Goal: Task Accomplishment & Management: Complete application form

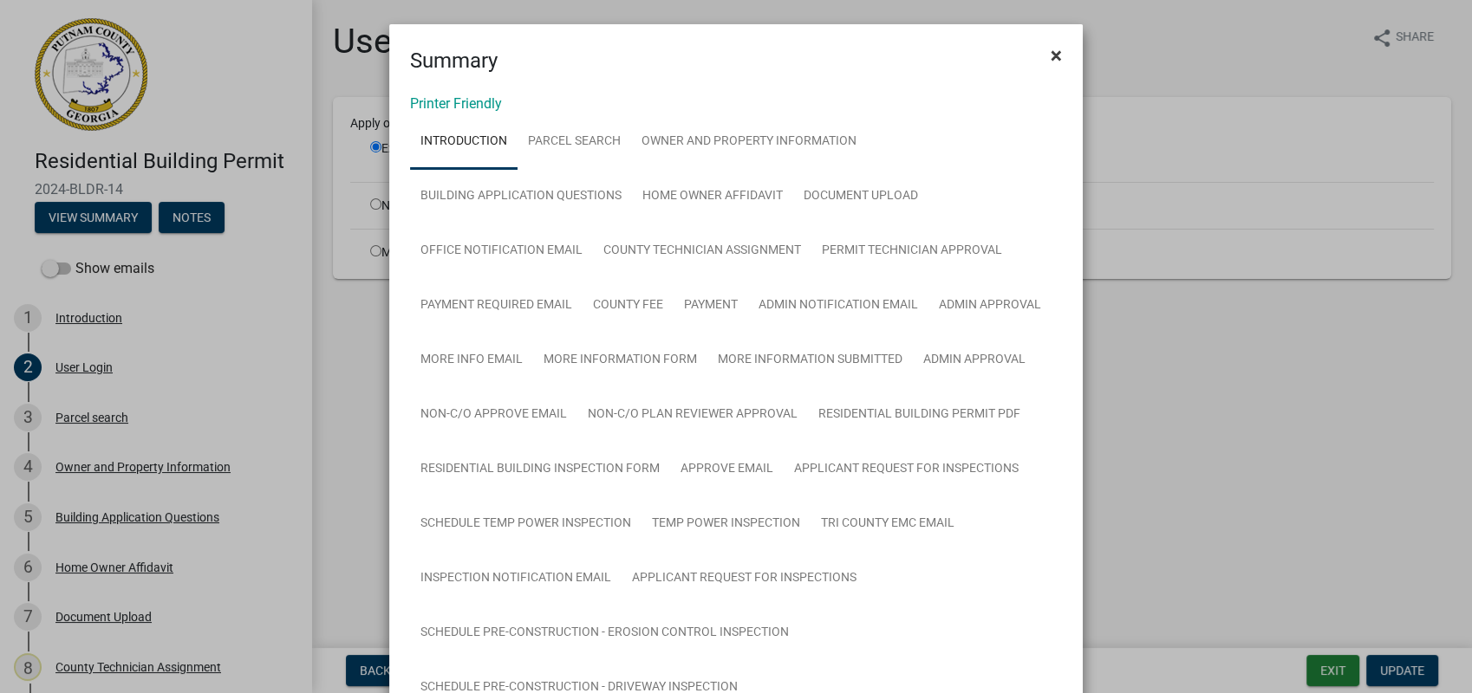
click at [1050, 51] on span "×" at bounding box center [1055, 55] width 11 height 24
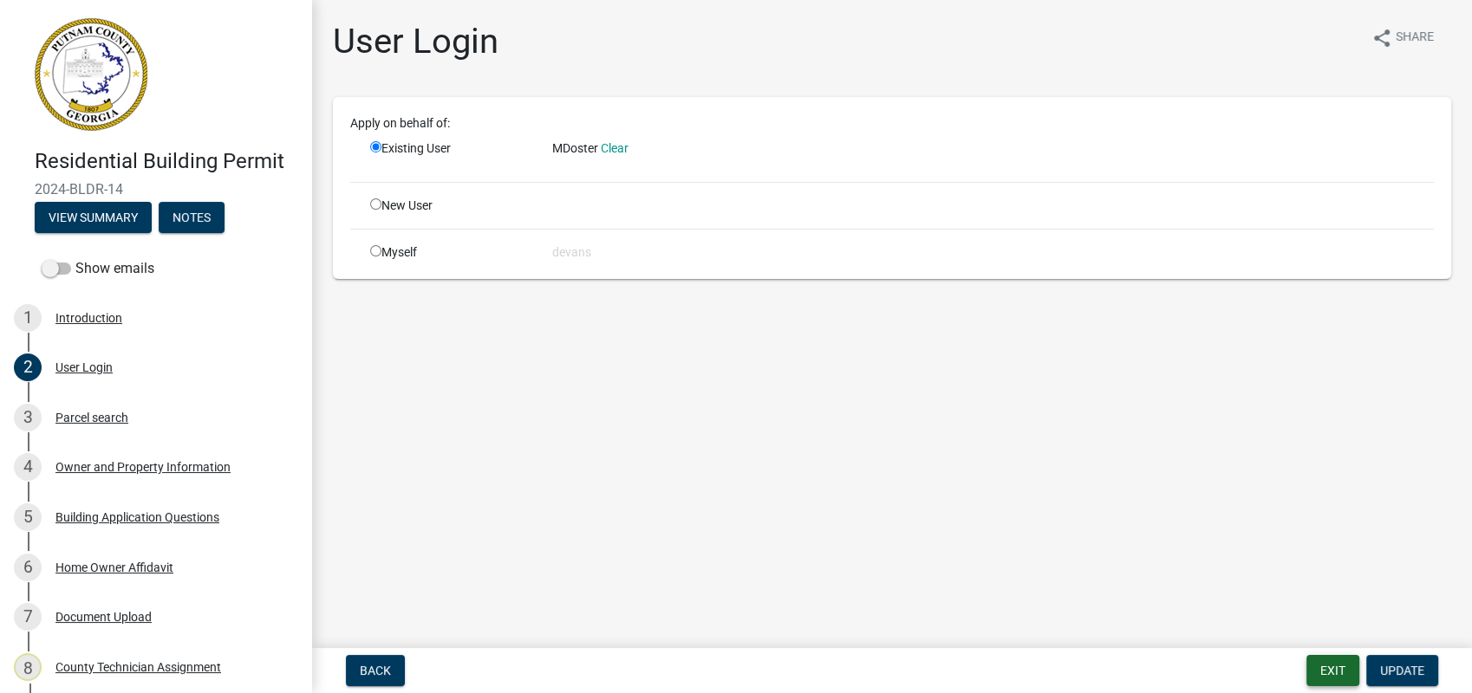
click at [1335, 673] on button "Exit" at bounding box center [1332, 670] width 53 height 31
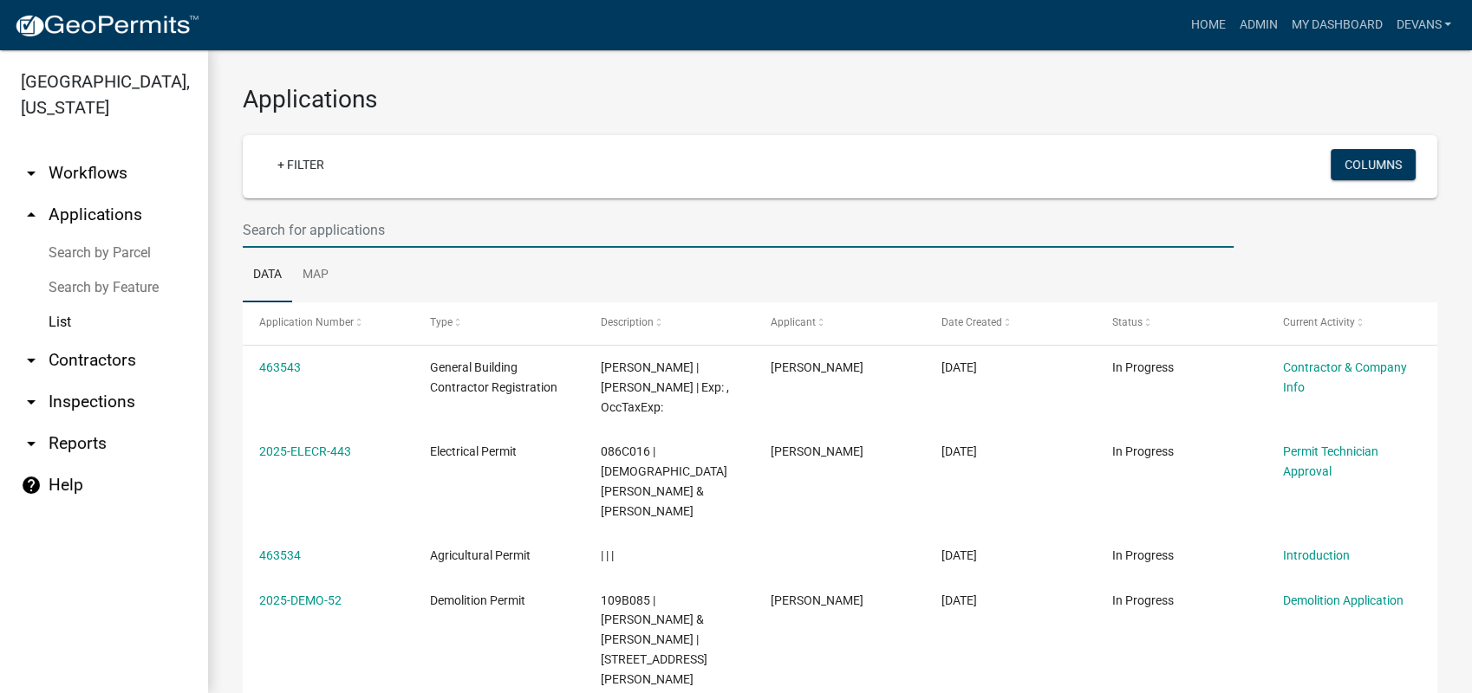
click at [274, 220] on input "text" at bounding box center [738, 230] width 991 height 36
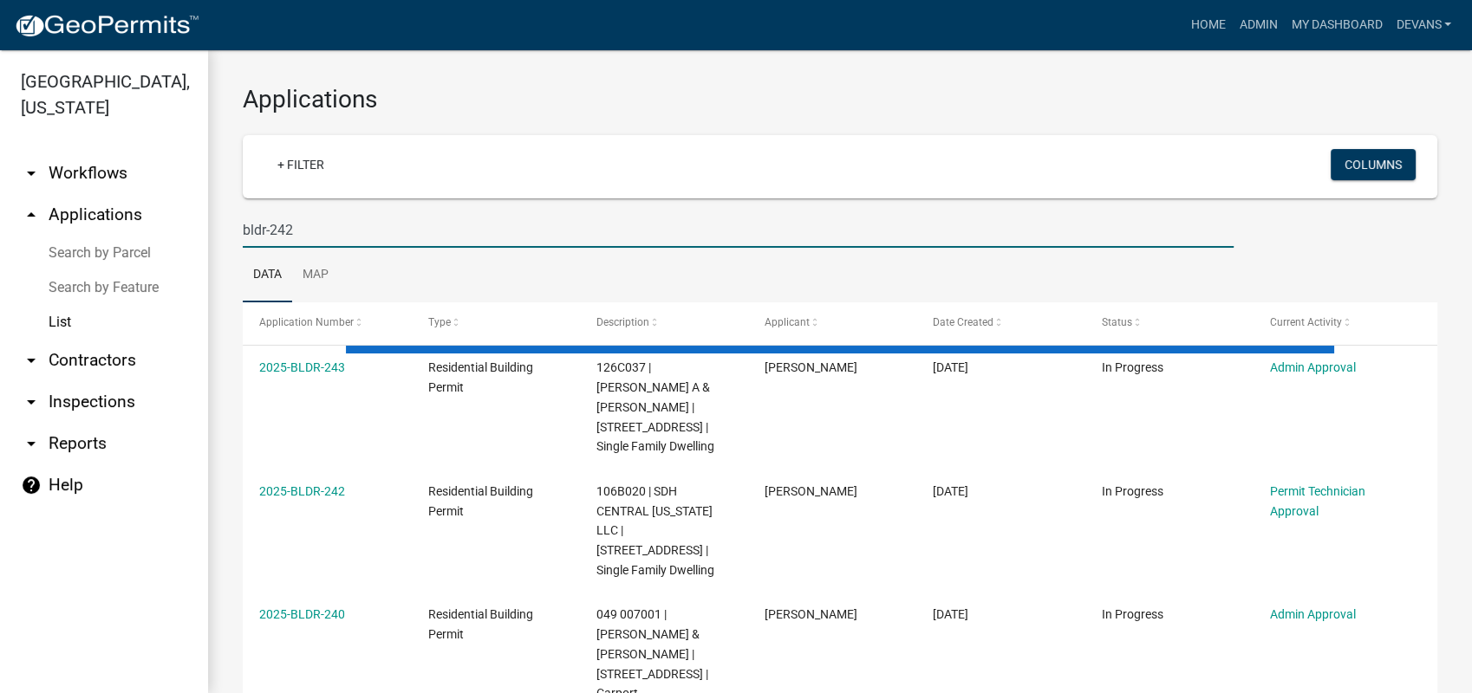
type input "bldr-242"
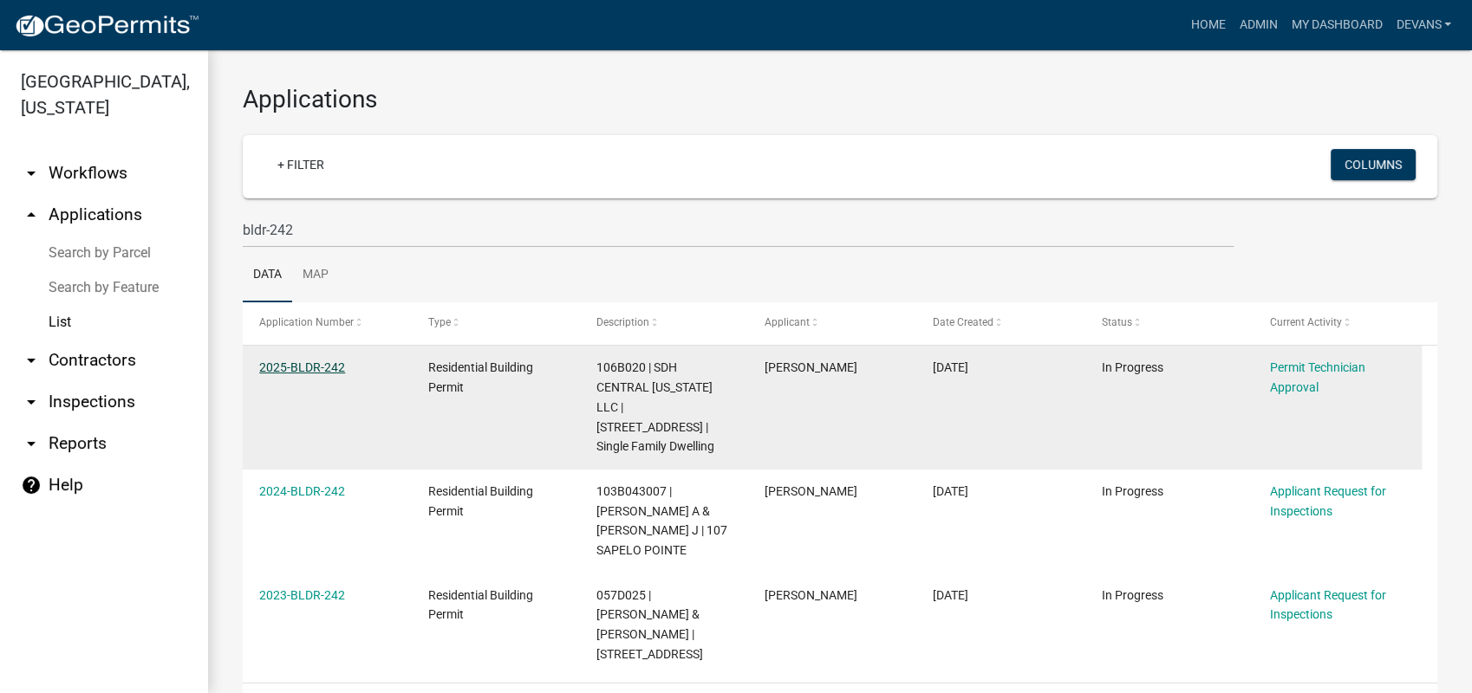
click at [298, 362] on link "2025-BLDR-242" at bounding box center [302, 368] width 86 height 14
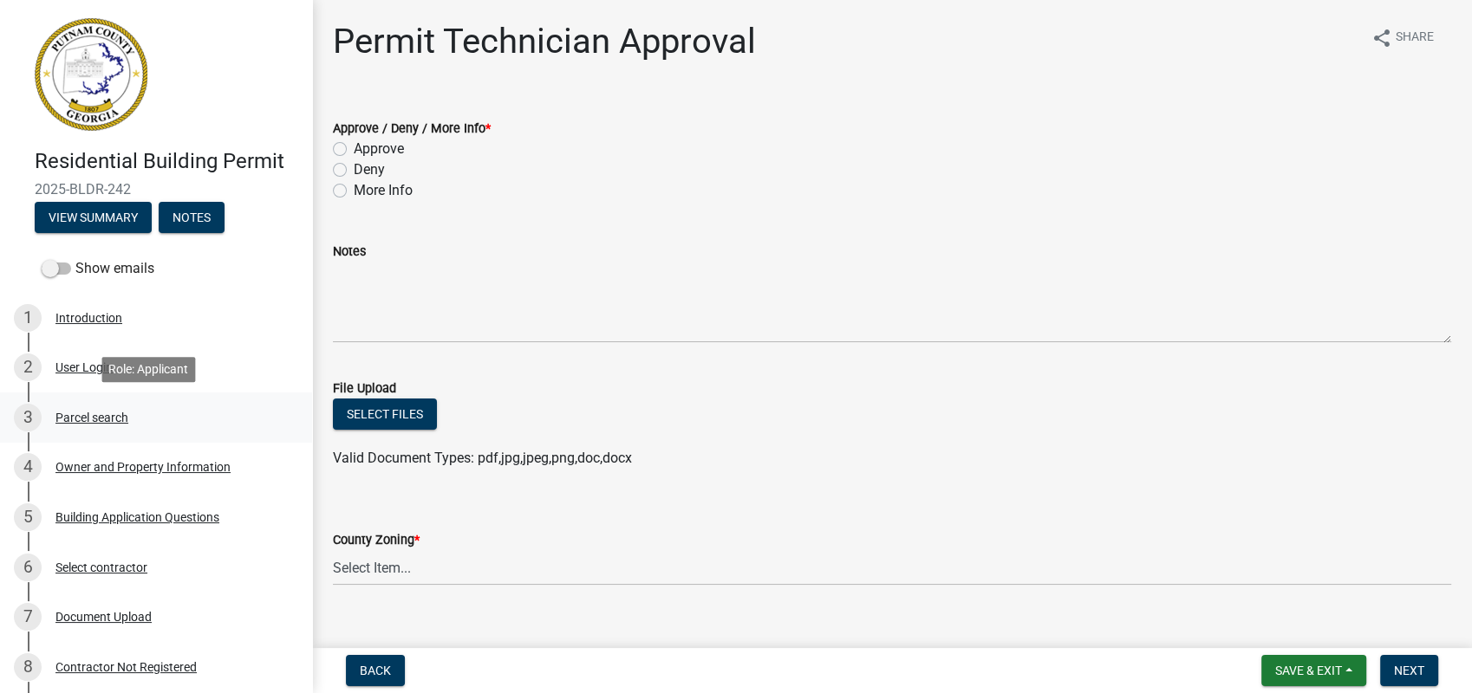
click at [117, 412] on div "Parcel search" at bounding box center [91, 418] width 73 height 12
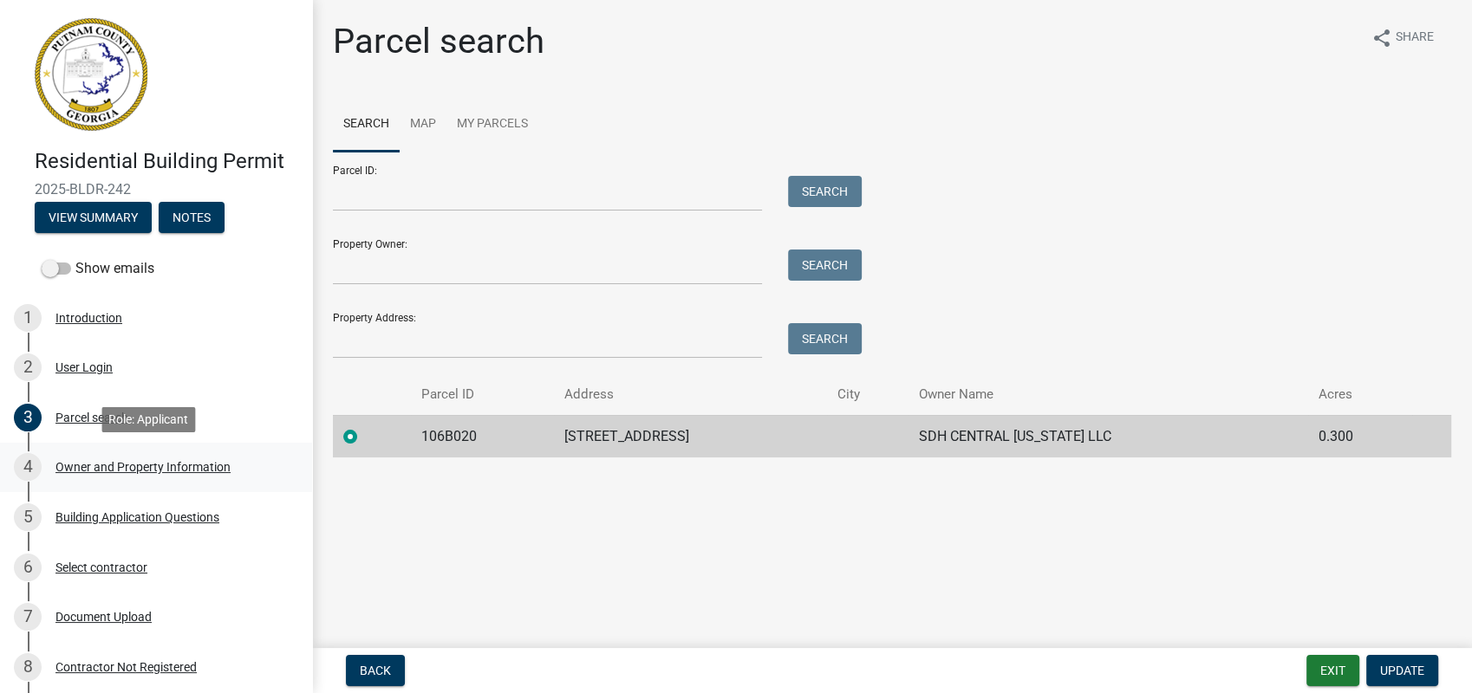
click at [146, 465] on div "Owner and Property Information" at bounding box center [142, 467] width 175 height 12
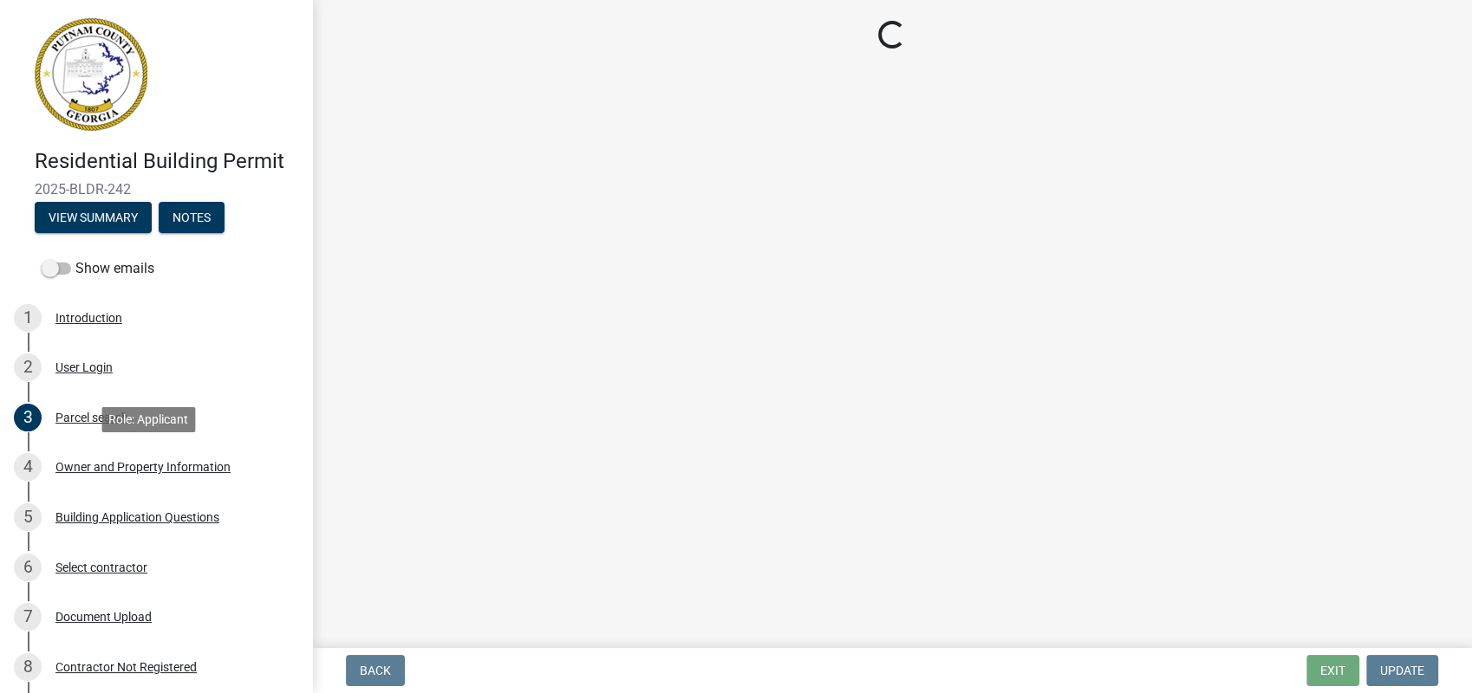
select select "af4fa47c-8bb5-4ba0-9393-e9f4e4358ca2"
select select "83394b22-4a11-496c-8e5c-75ade2e72faf"
select select "ece5c1a9-df30-4702-9587-5deee23533b7"
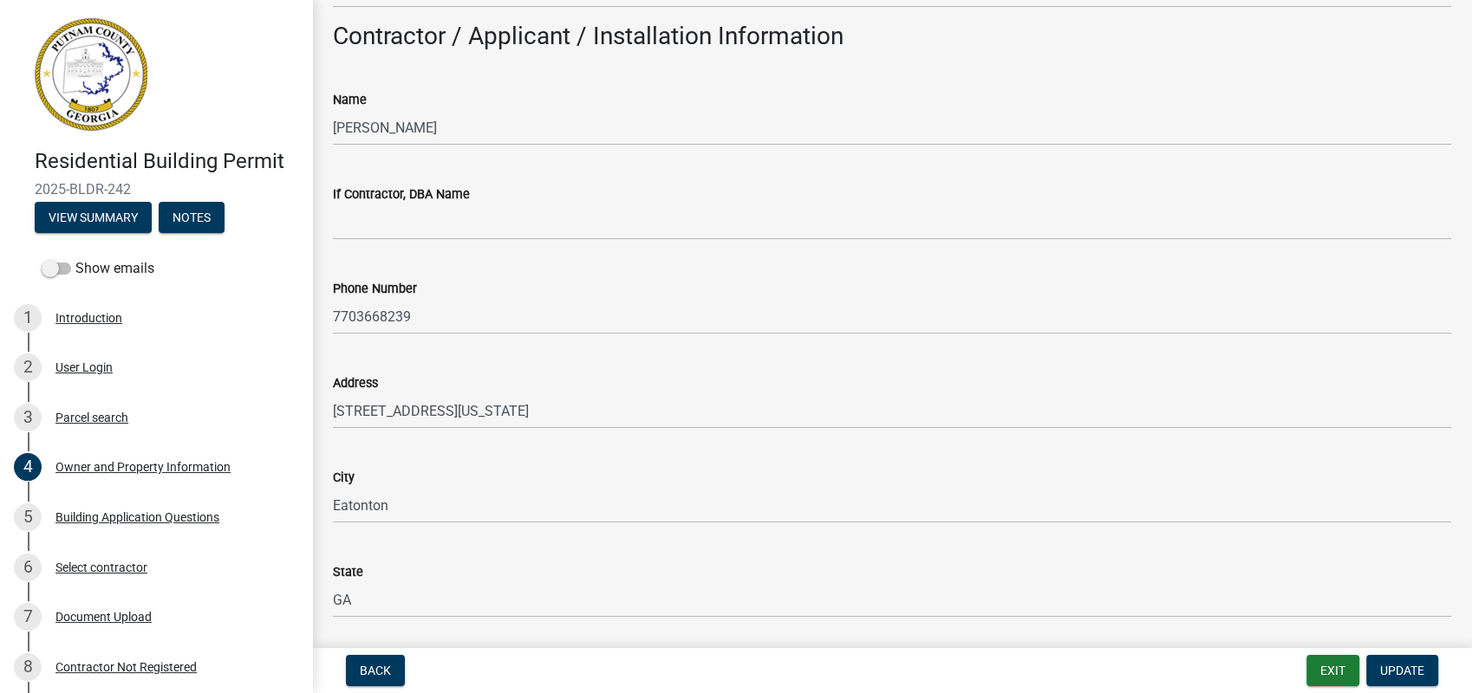
scroll to position [1348, 0]
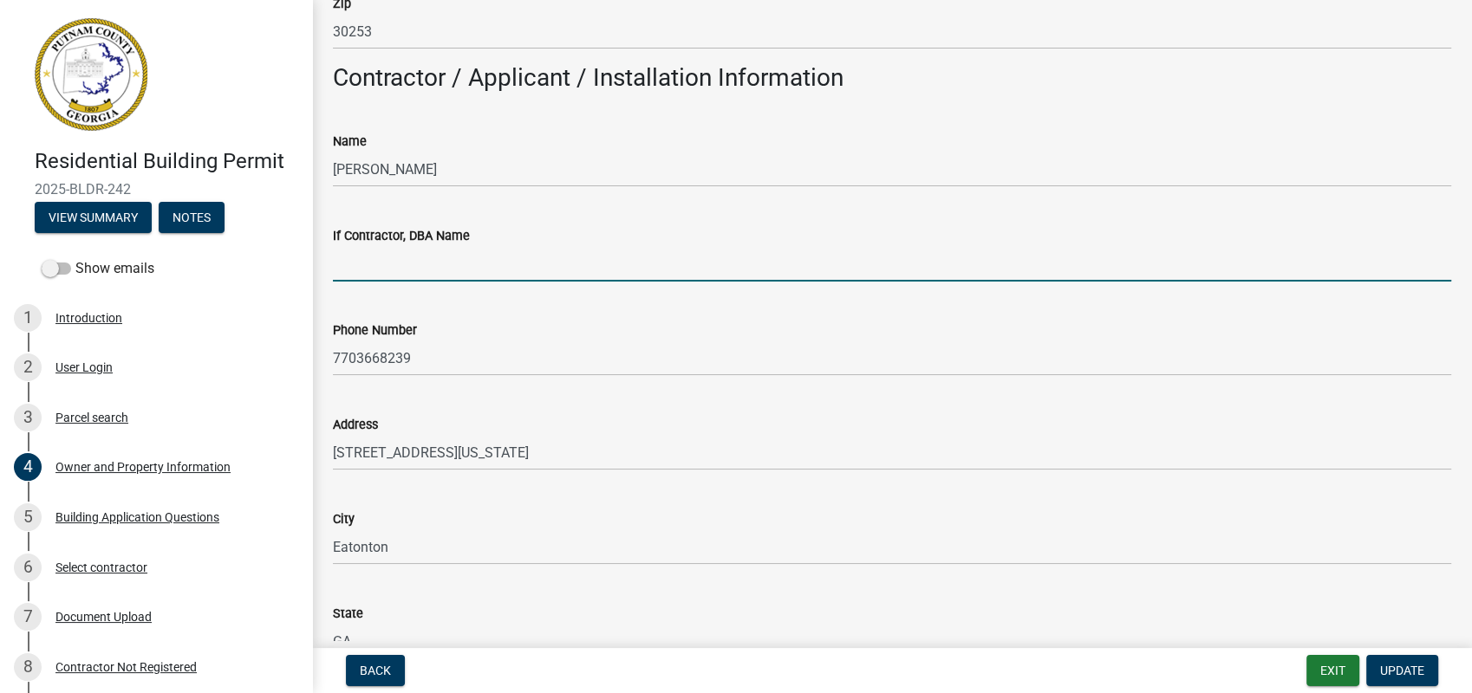
click at [400, 256] on input "If Contractor, DBA Name" at bounding box center [892, 264] width 1118 height 36
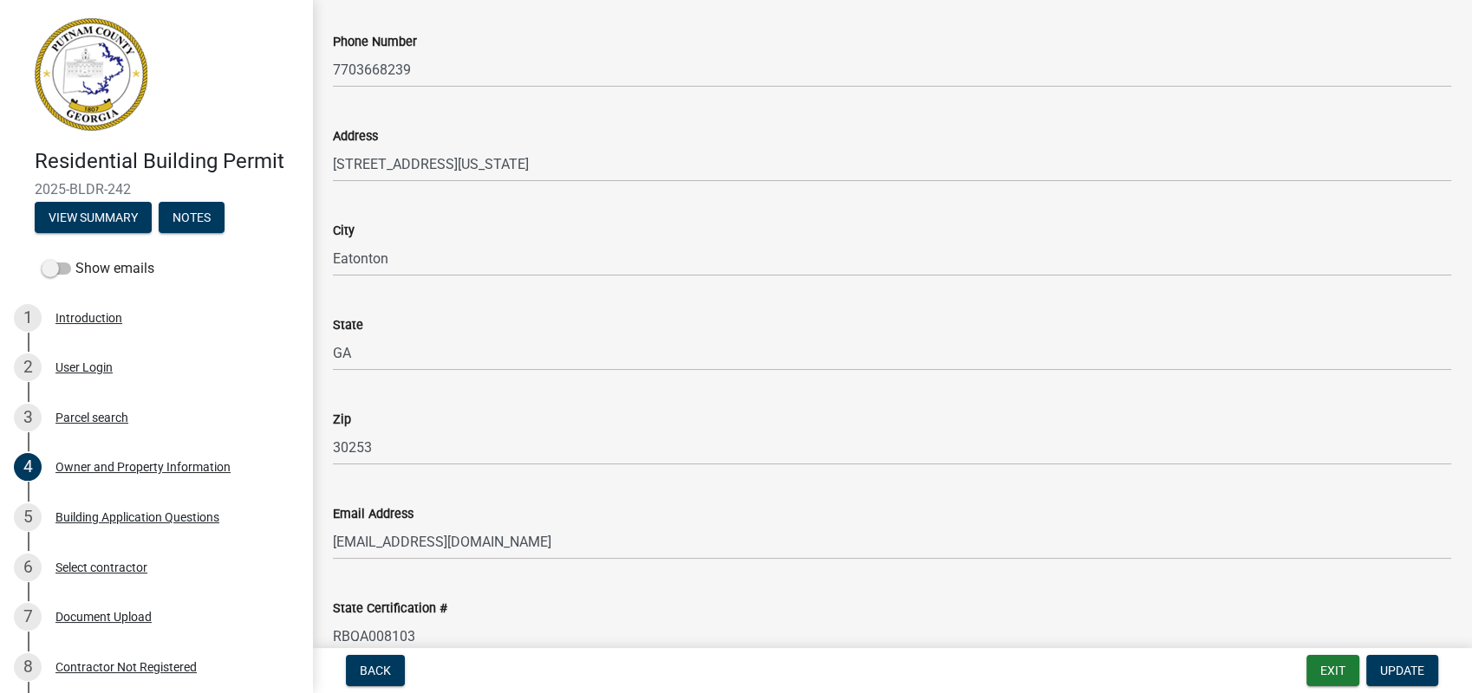
click at [613, 465] on wm-data-entity-input "Zip 30253" at bounding box center [892, 432] width 1118 height 94
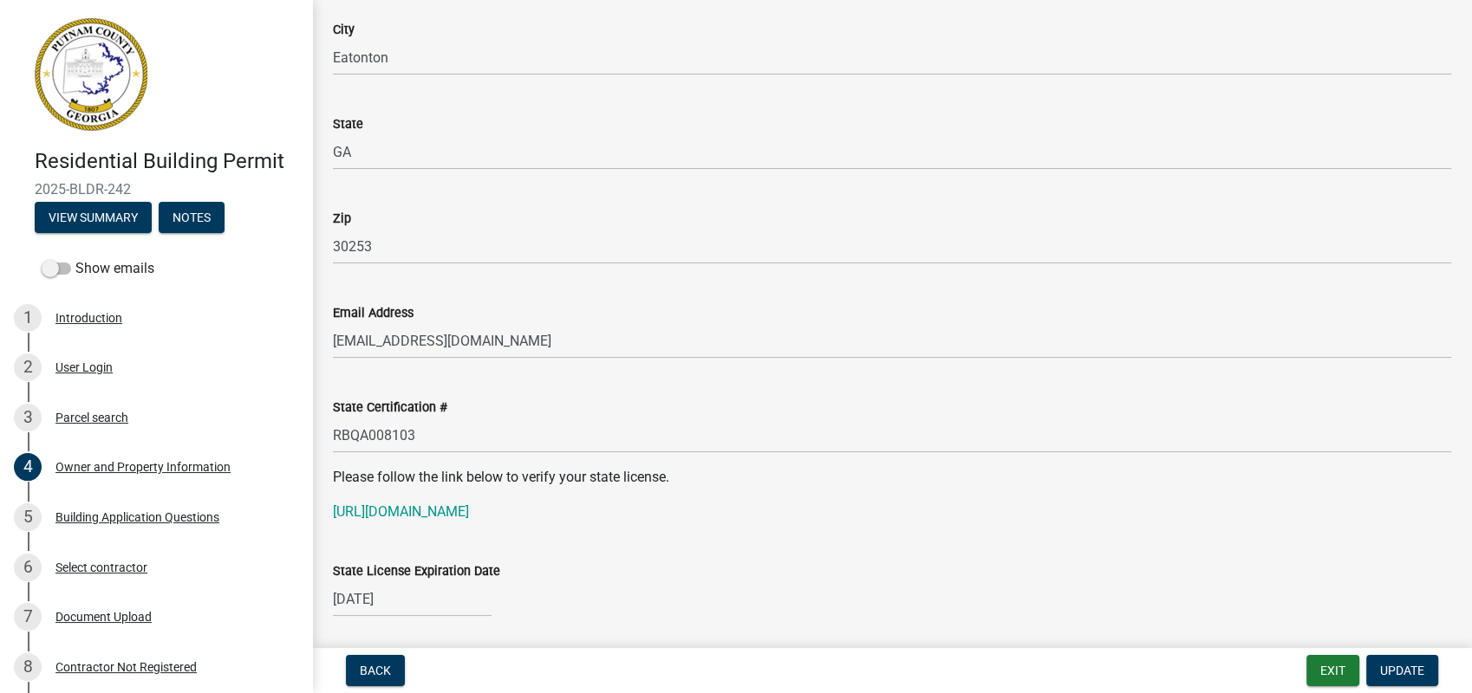
scroll to position [1926, 0]
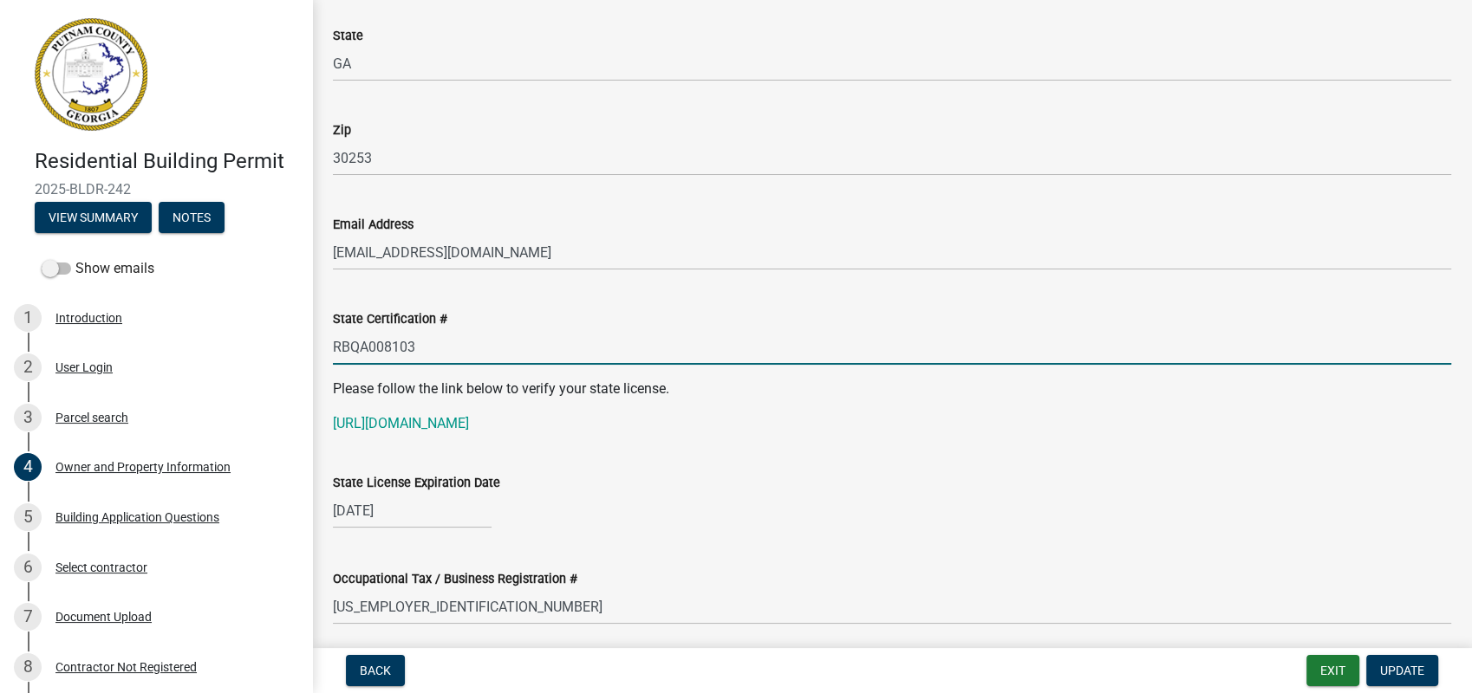
drag, startPoint x: 439, startPoint y: 340, endPoint x: 307, endPoint y: 345, distance: 132.7
click at [307, 345] on div "Residential Building Permit 2025-BLDR-242 View Summary Notes Show emails 1 Intr…" at bounding box center [736, 346] width 1472 height 693
click at [441, 409] on div "Please follow the link below to verify your state license. https://verify.sos.g…" at bounding box center [892, 406] width 1118 height 55
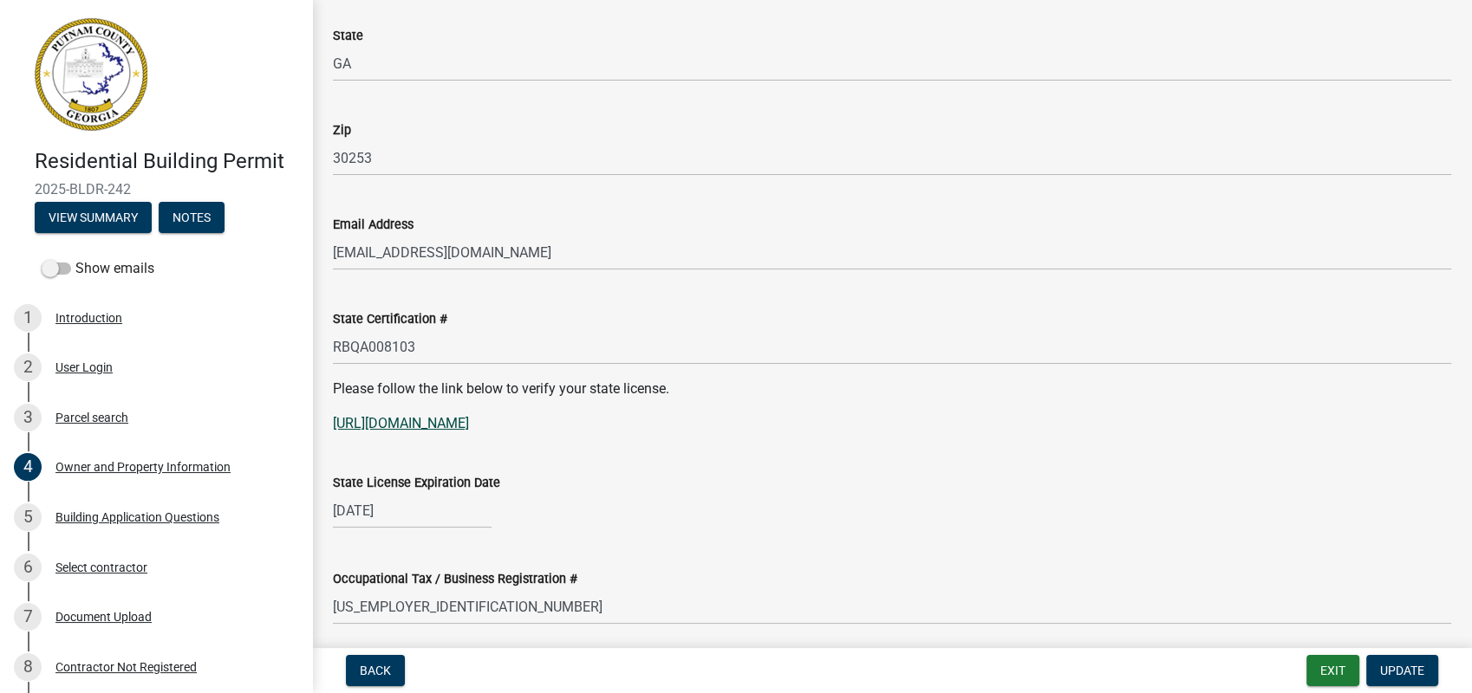
click at [439, 420] on link "https://verify.sos.ga.gov/verification/" at bounding box center [401, 423] width 136 height 16
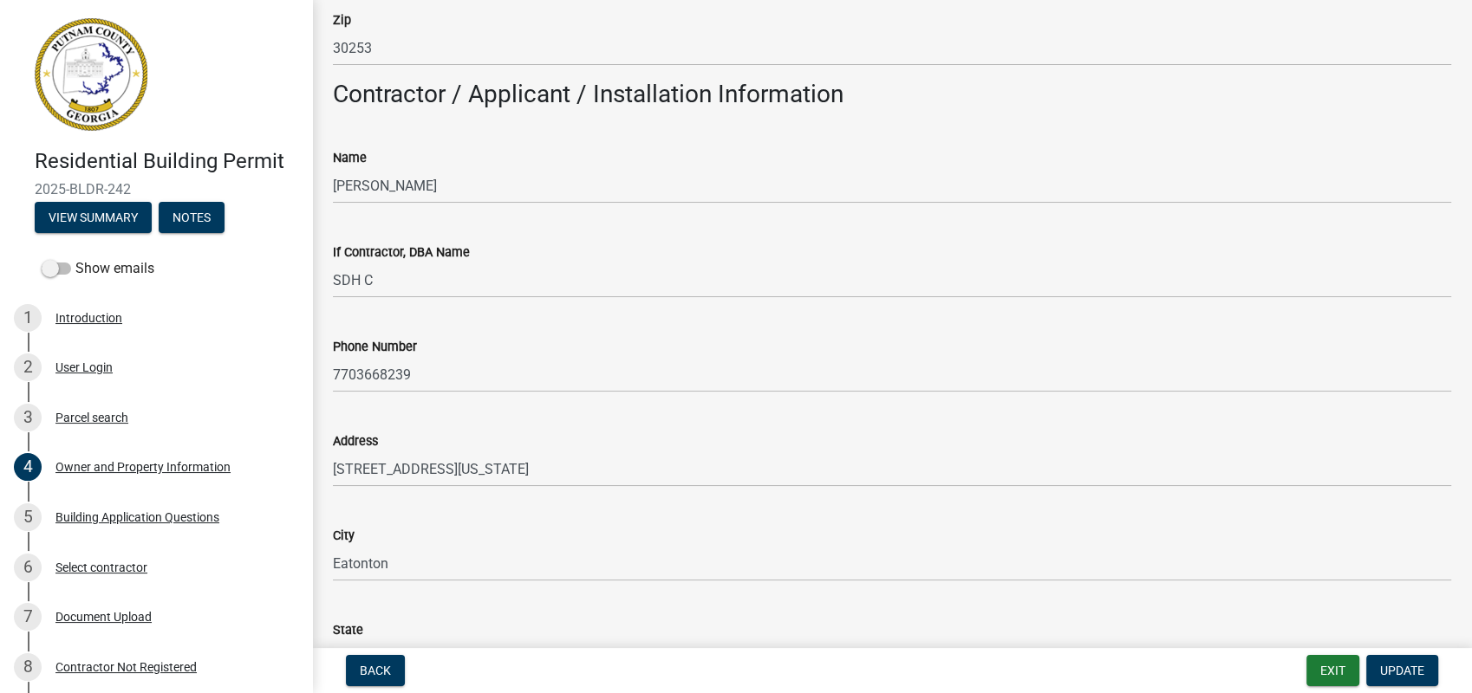
scroll to position [1138, 0]
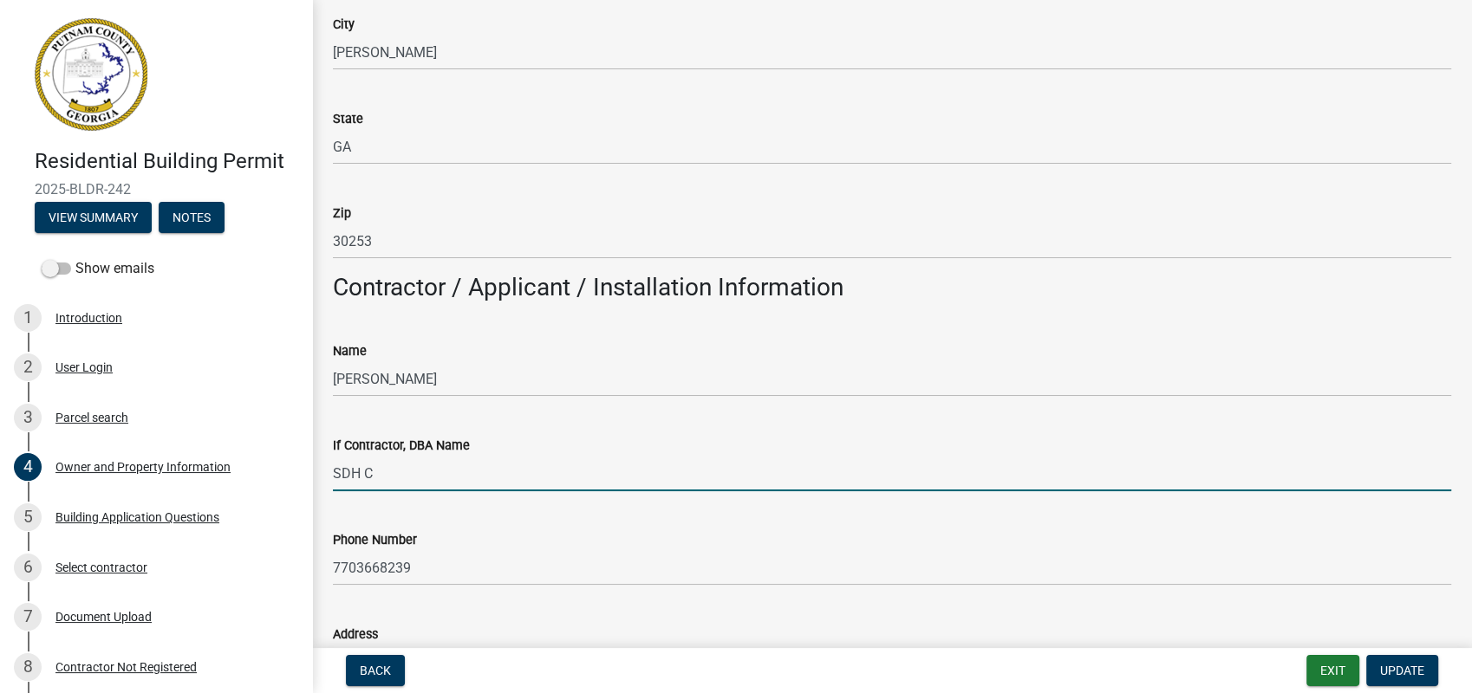
click at [398, 484] on input "SDH C" at bounding box center [892, 474] width 1118 height 36
type input "SDH Central Georgia LLC"
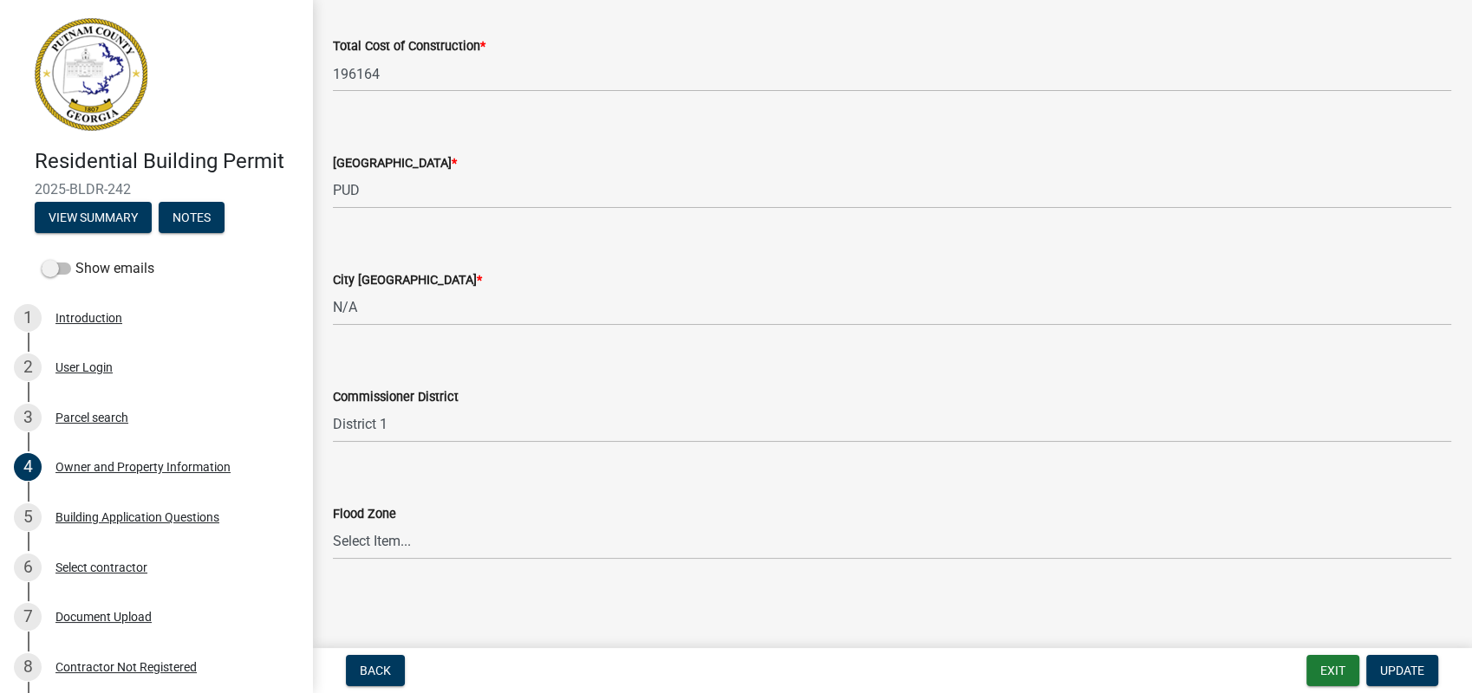
scroll to position [2934, 0]
click at [1388, 666] on span "Update" at bounding box center [1402, 671] width 44 height 14
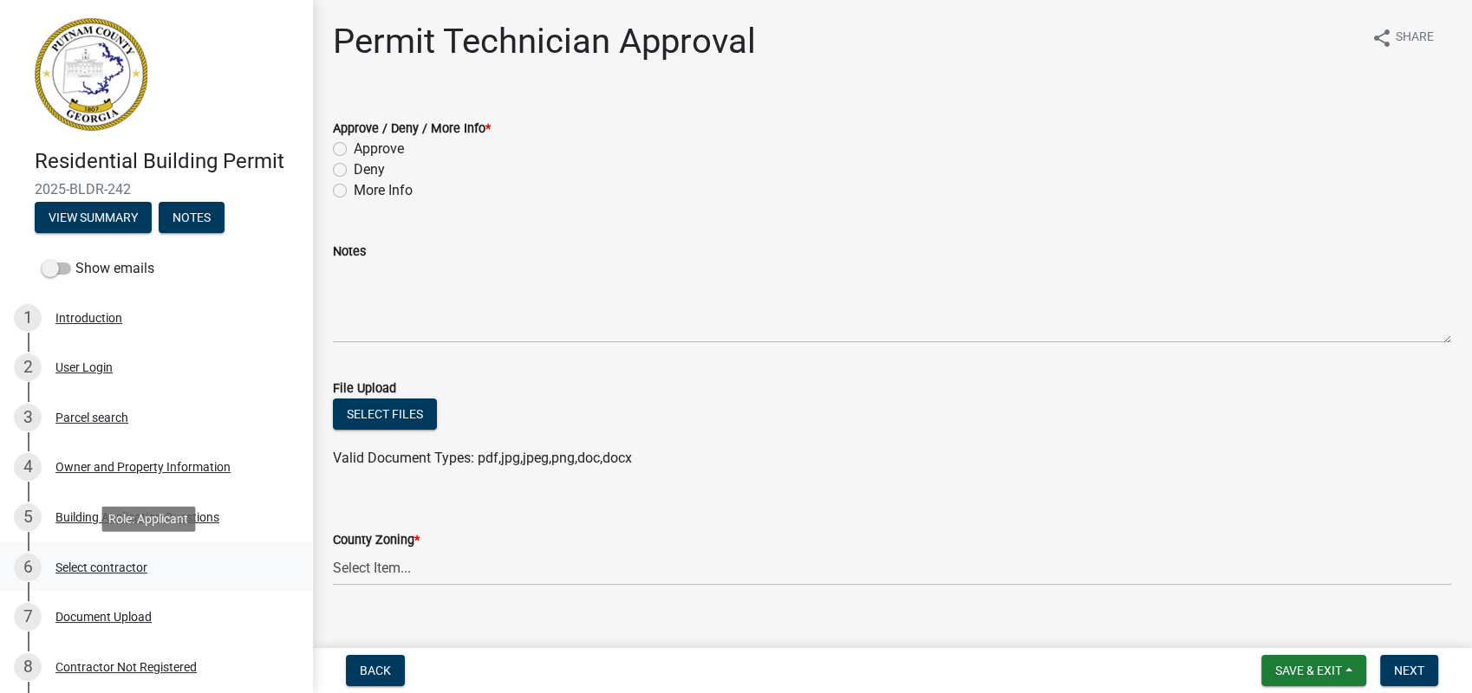
click at [131, 545] on link "6 Select contractor" at bounding box center [156, 568] width 312 height 50
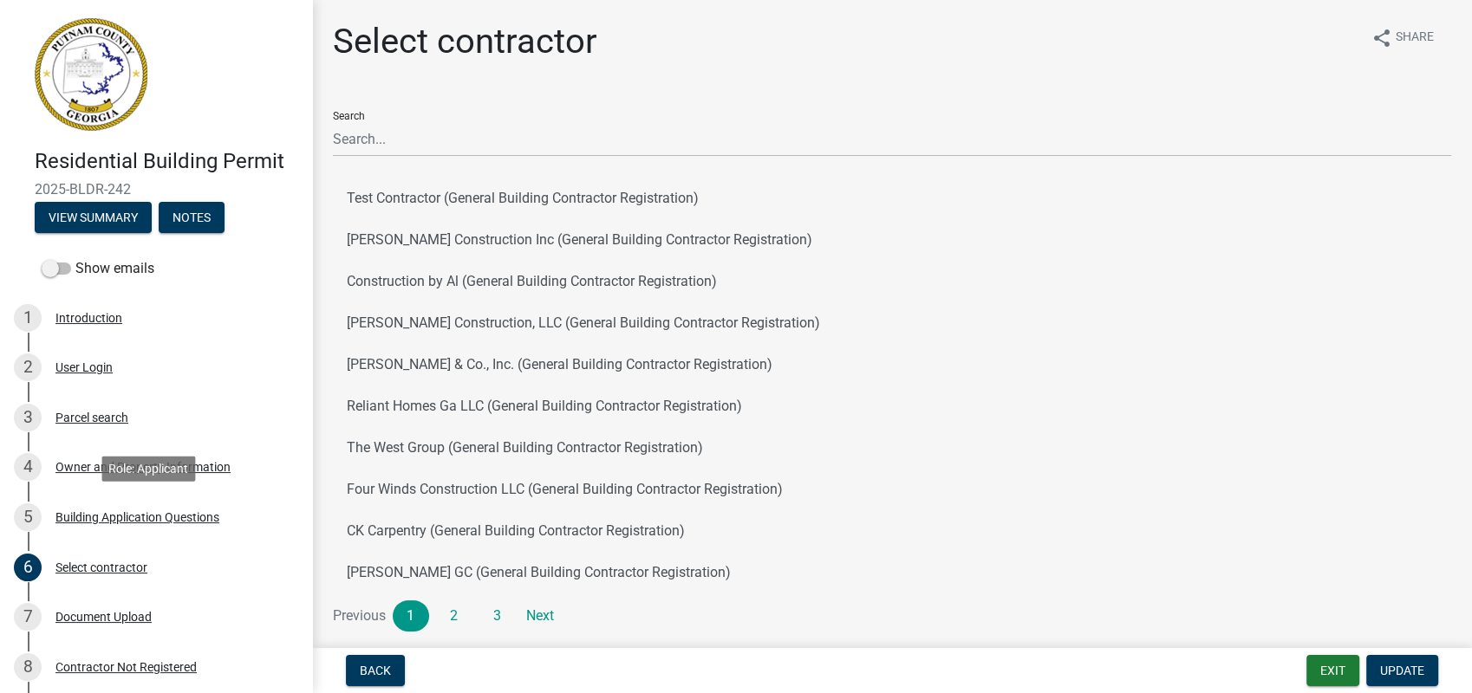
click at [149, 522] on div "Building Application Questions" at bounding box center [137, 517] width 164 height 12
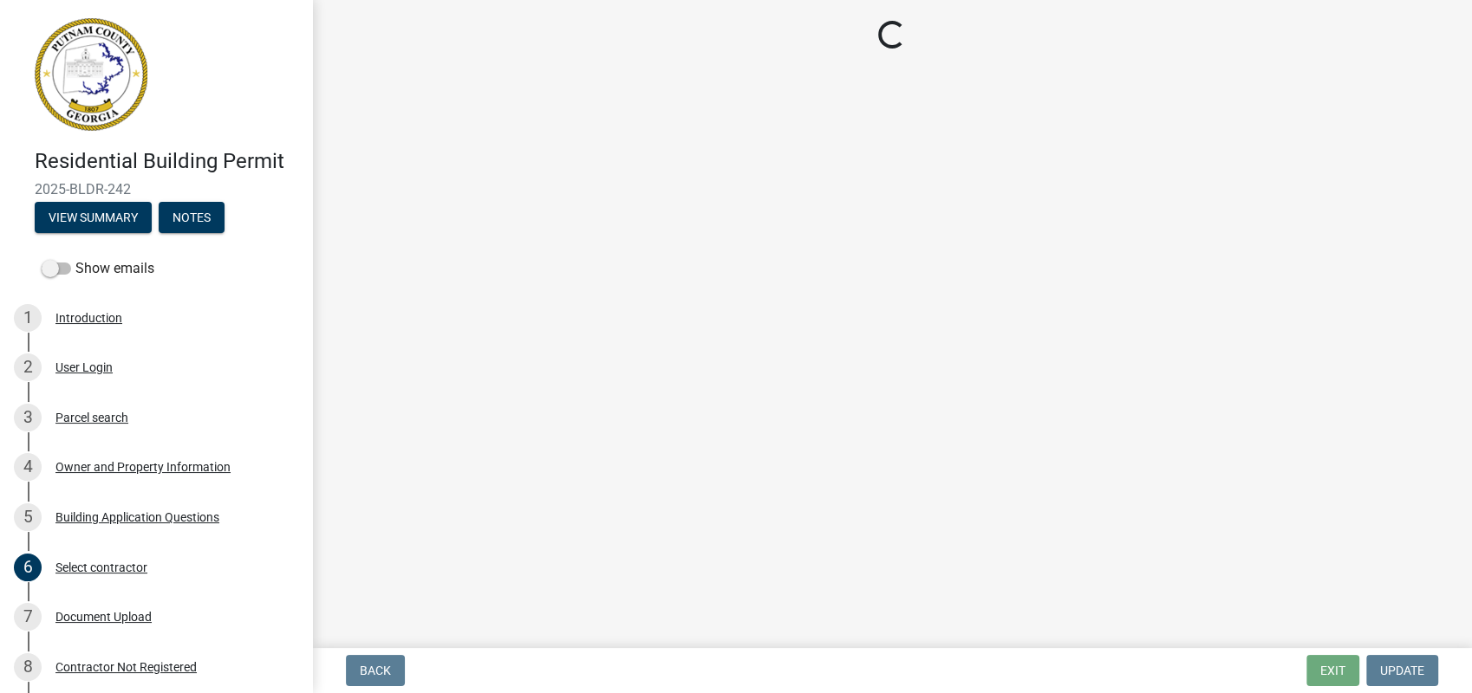
select select "2ec94193-6885-4dbb-8fbc-a6ee81e417fe"
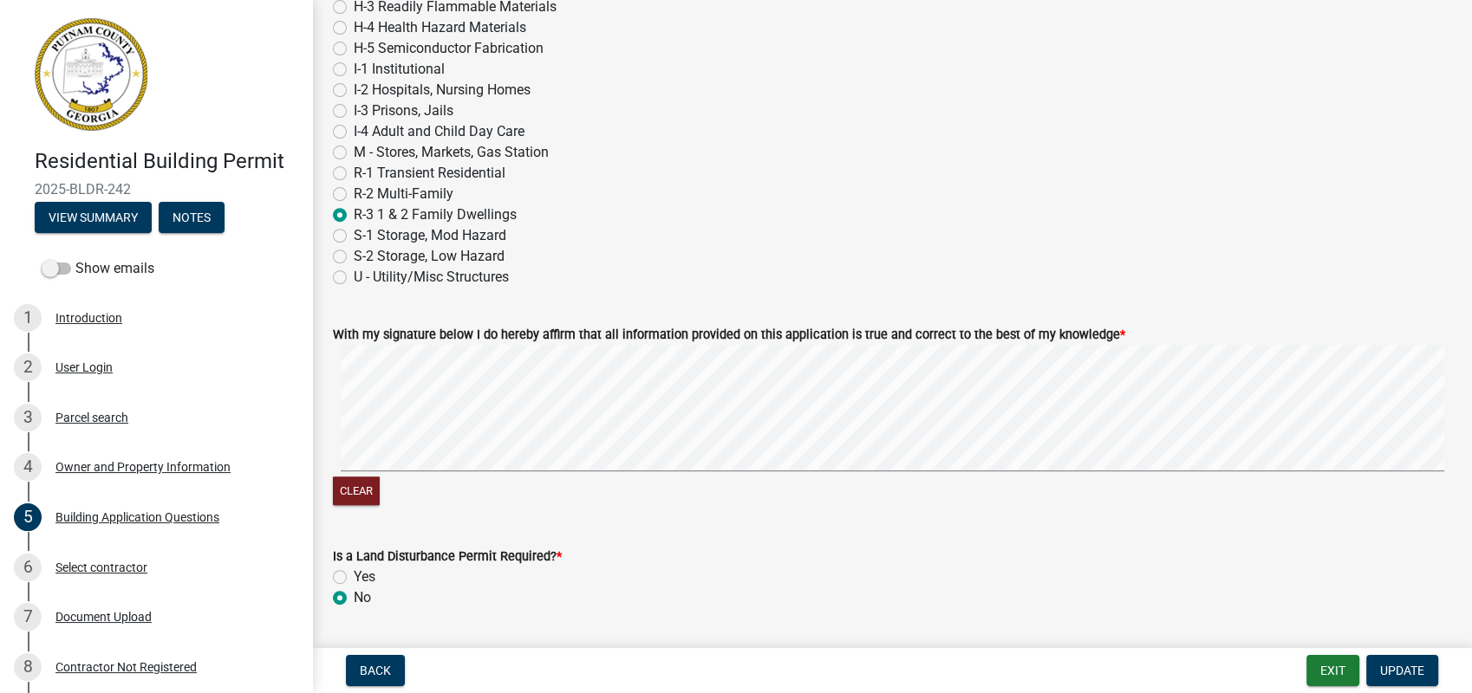
scroll to position [7300, 0]
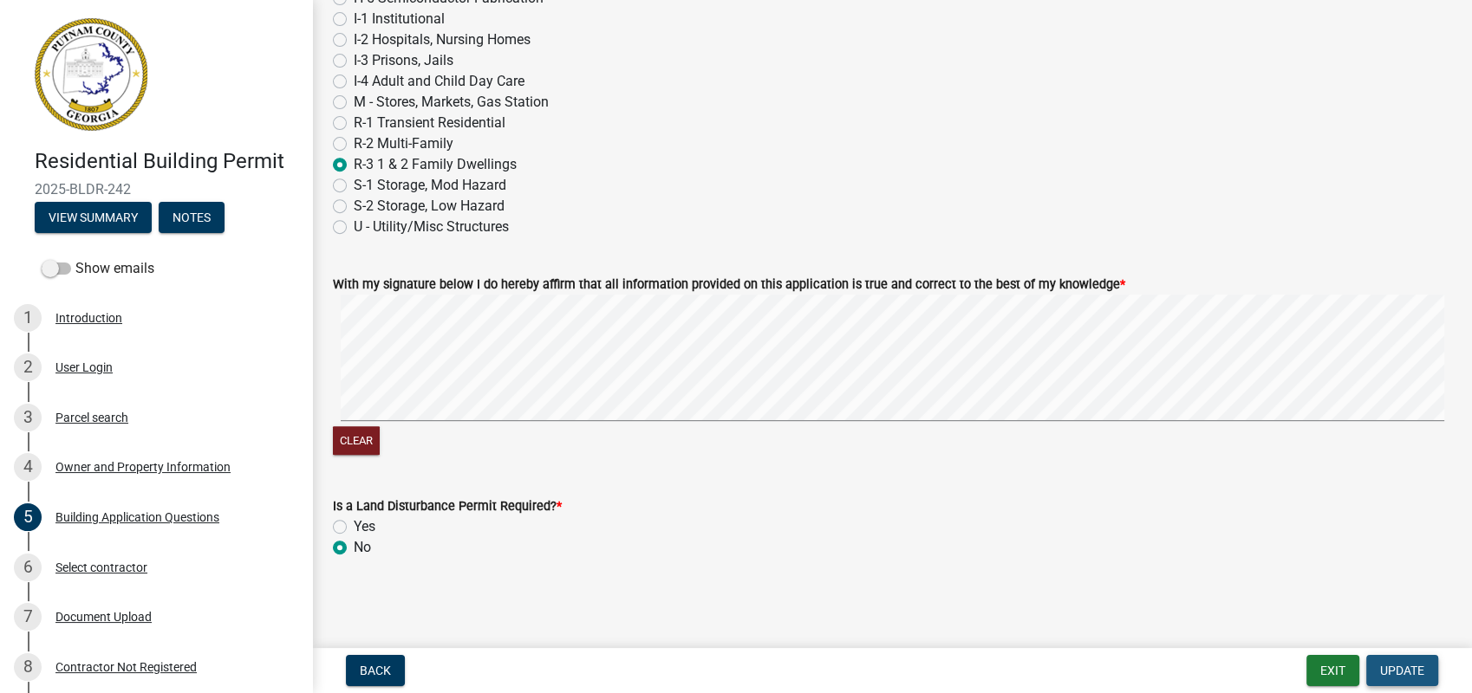
click at [1400, 665] on span "Update" at bounding box center [1402, 671] width 44 height 14
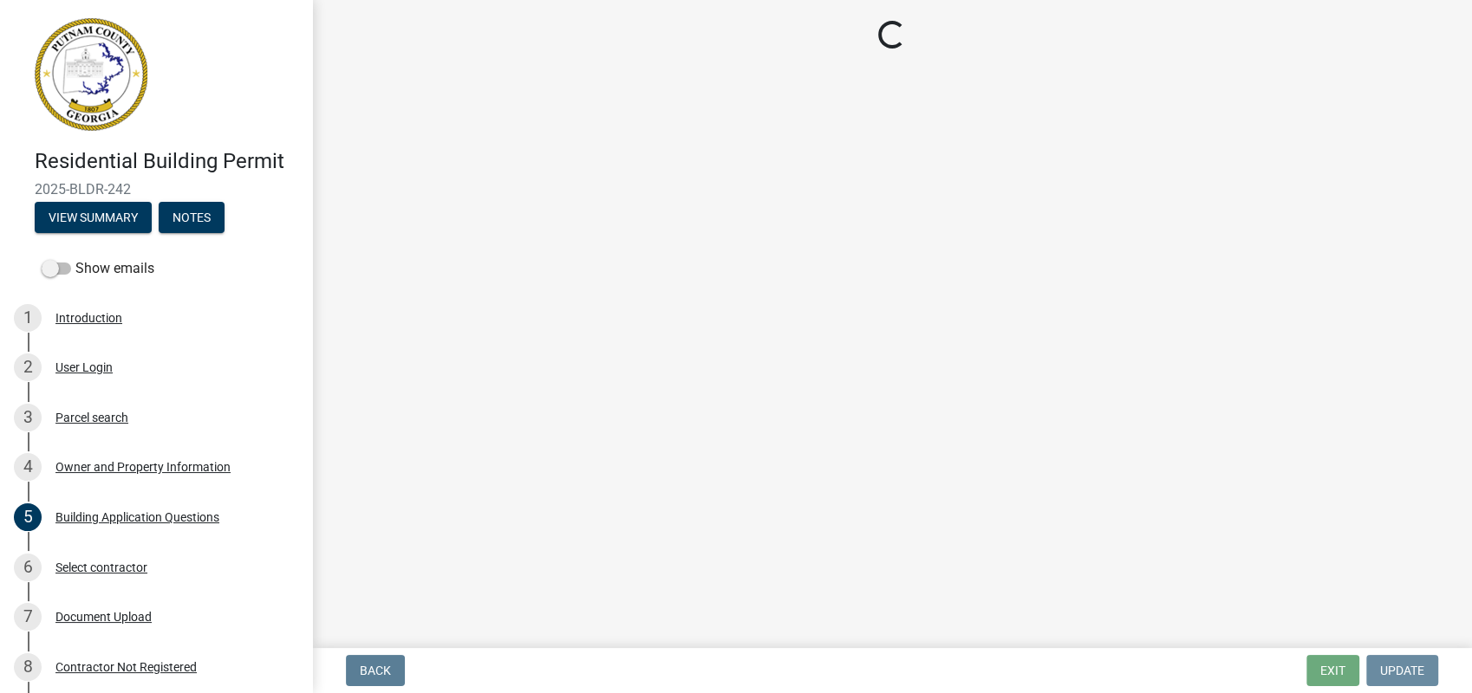
scroll to position [0, 0]
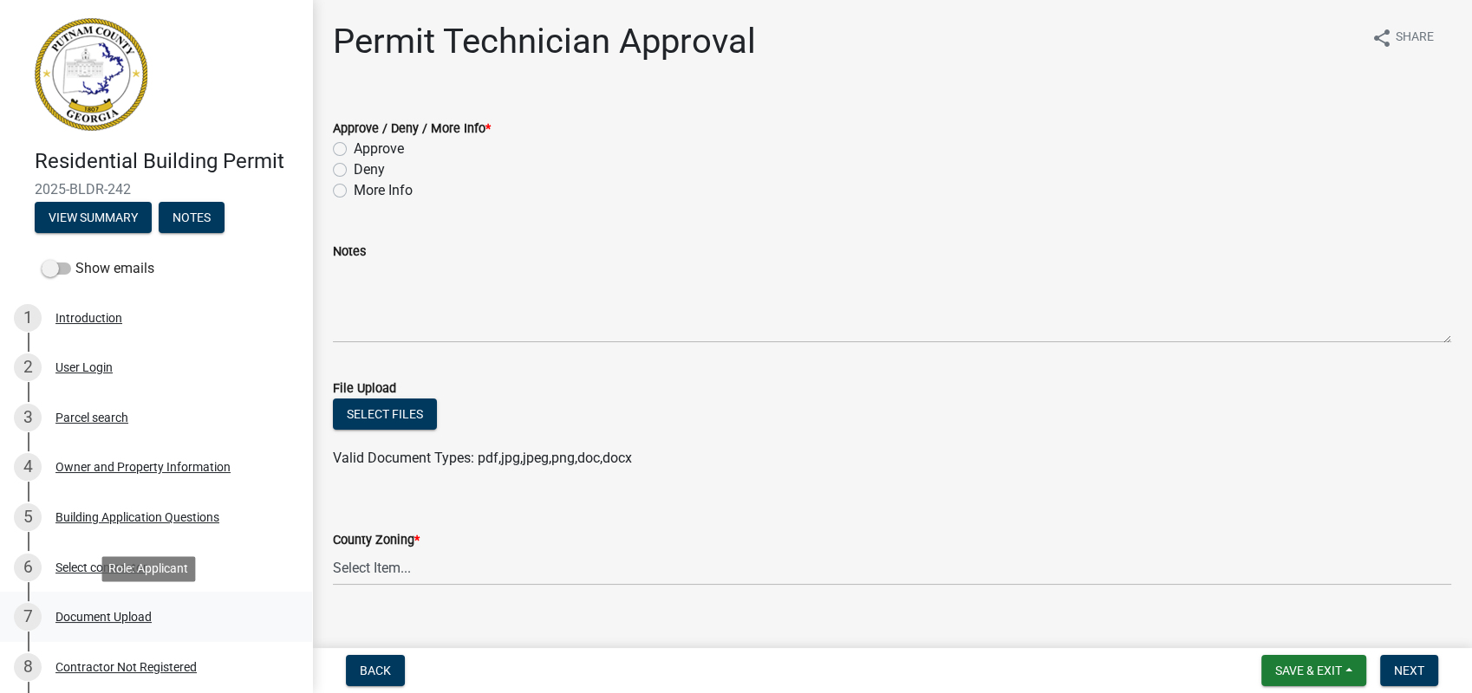
click at [130, 612] on div "Document Upload" at bounding box center [103, 617] width 96 height 12
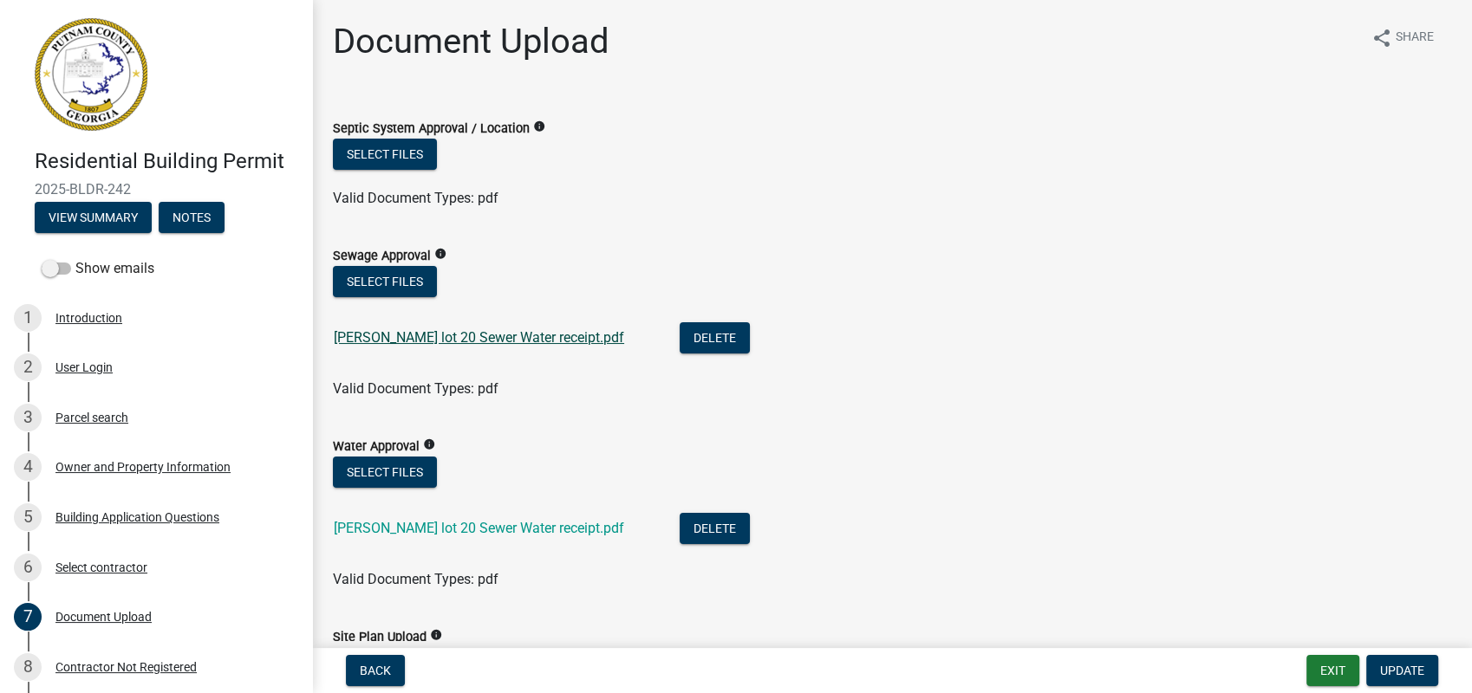
click at [437, 335] on link "Maddox lot 20 Sewer Water receipt.pdf" at bounding box center [479, 337] width 290 height 16
click at [470, 526] on link "Maddox lot 20 Sewer Water receipt.pdf" at bounding box center [479, 528] width 290 height 16
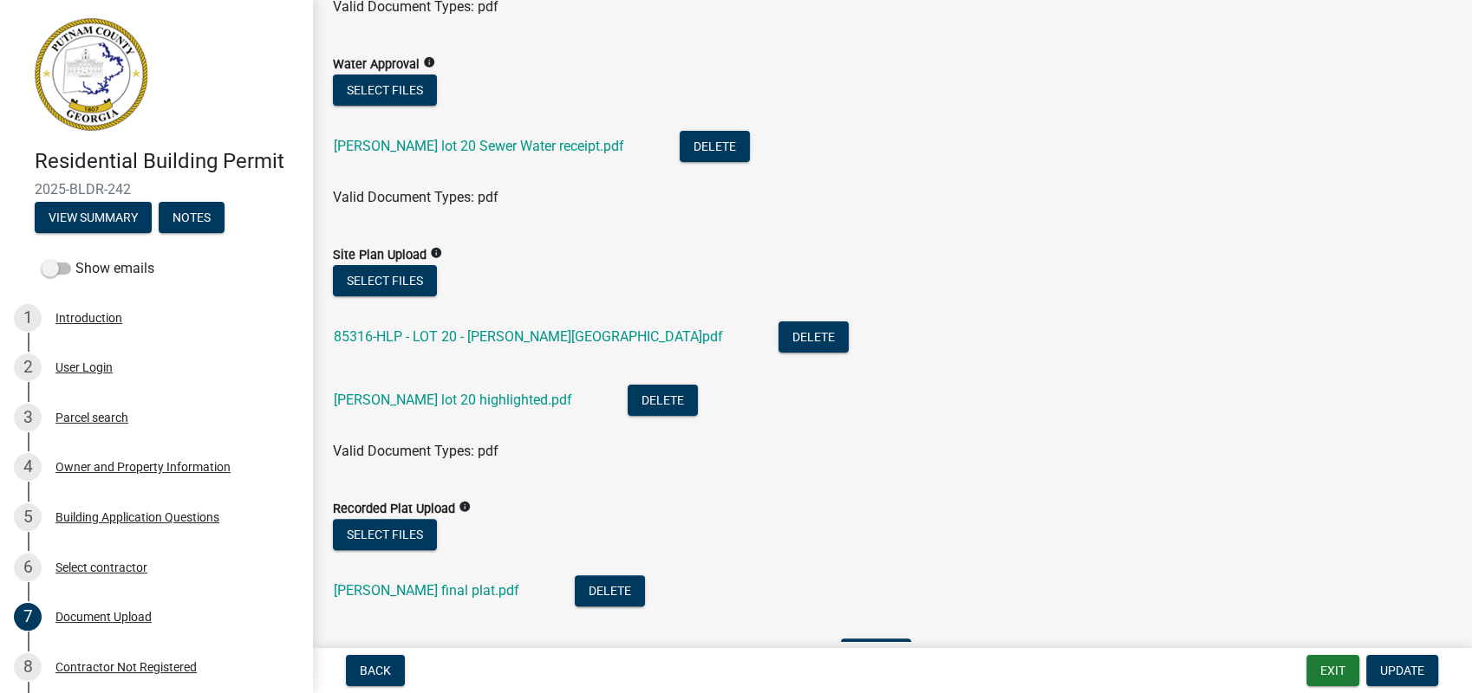
scroll to position [385, 0]
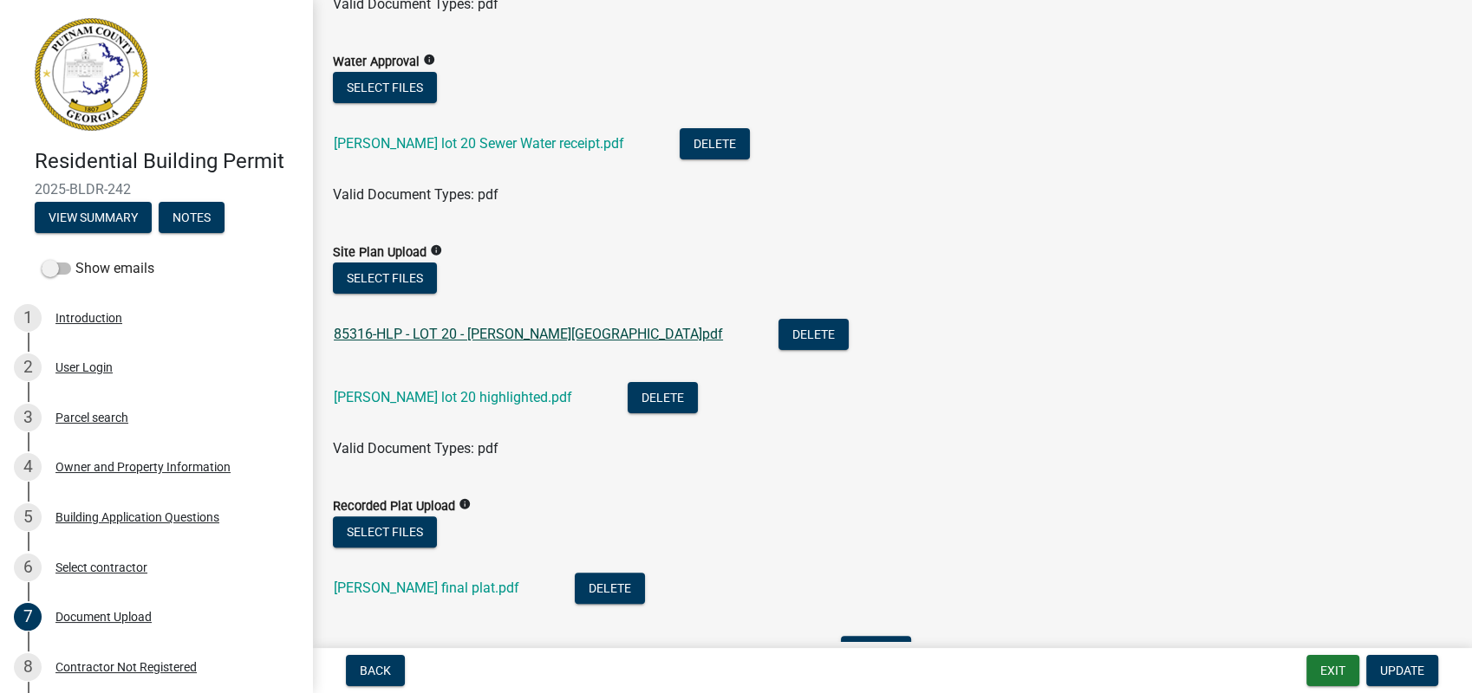
click at [424, 326] on link "85316-HLP - LOT 20 - MADDOX STATION.pdf" at bounding box center [528, 334] width 389 height 16
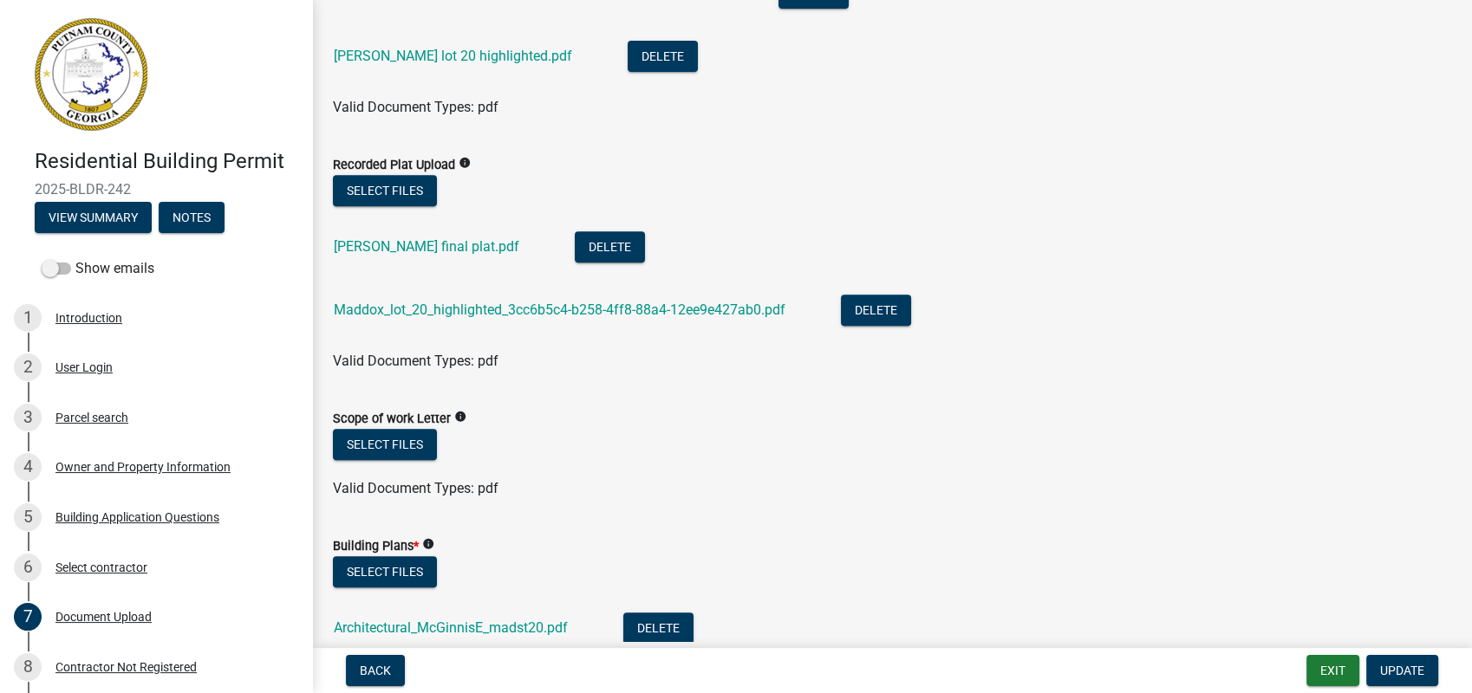
scroll to position [770, 0]
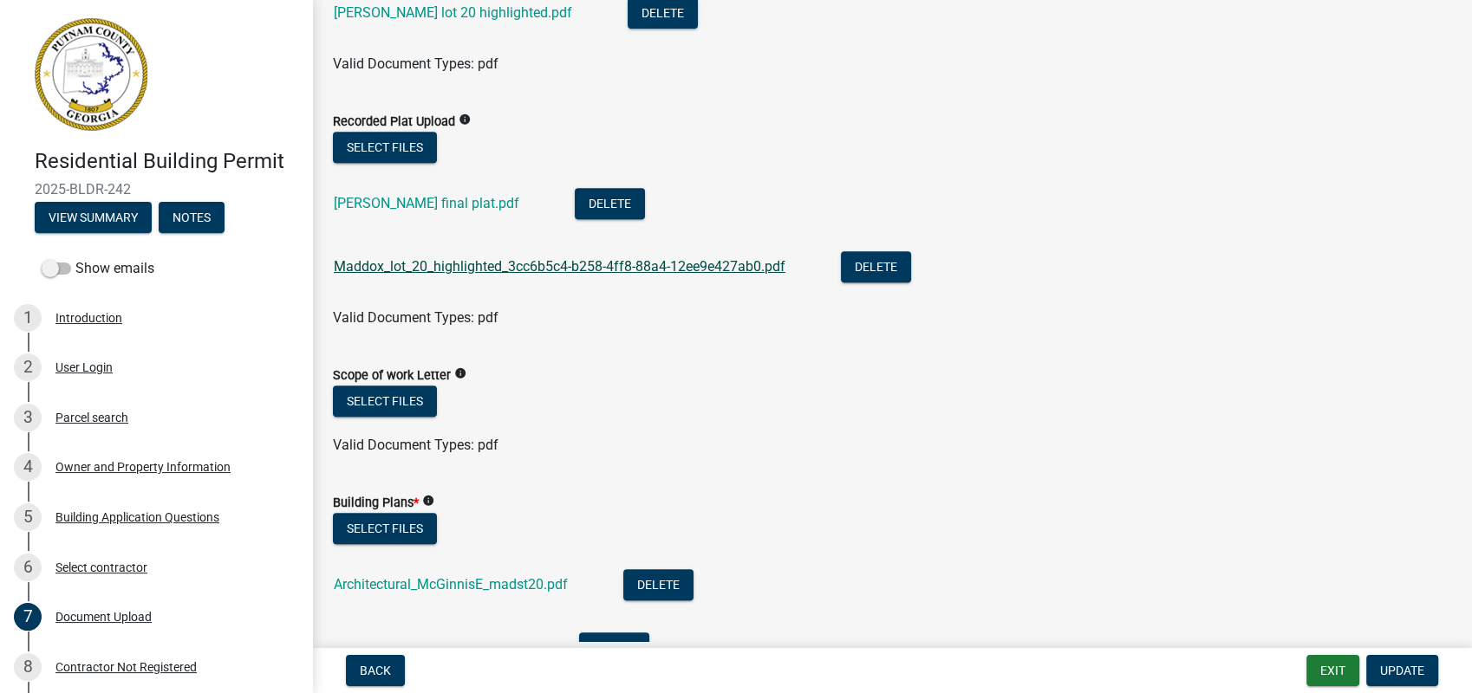
click at [611, 268] on link "Maddox_lot_20_highlighted_3cc6b5c4-b258-4ff8-88a4-12ee9e427ab0.pdf" at bounding box center [560, 266] width 452 height 16
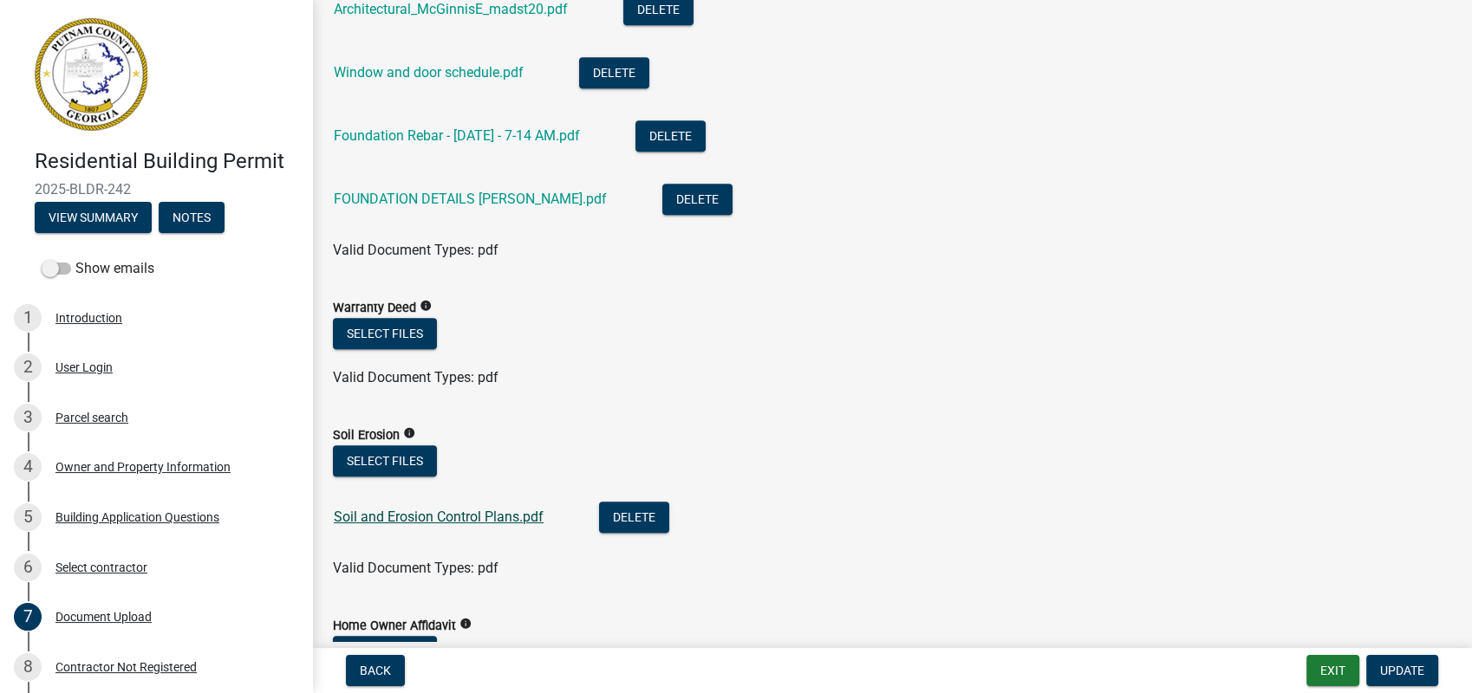
scroll to position [1348, 0]
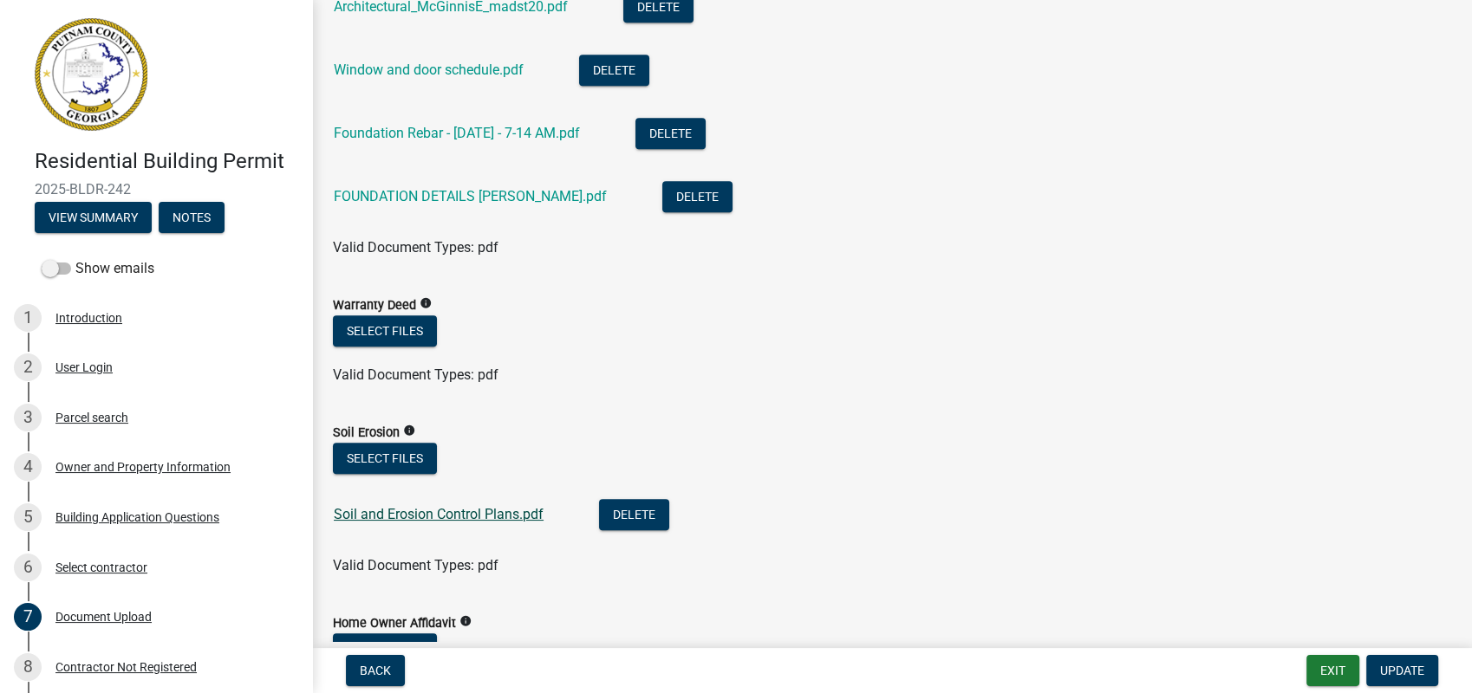
click at [420, 506] on link "Soil and Erosion Control Plans.pdf" at bounding box center [439, 514] width 210 height 16
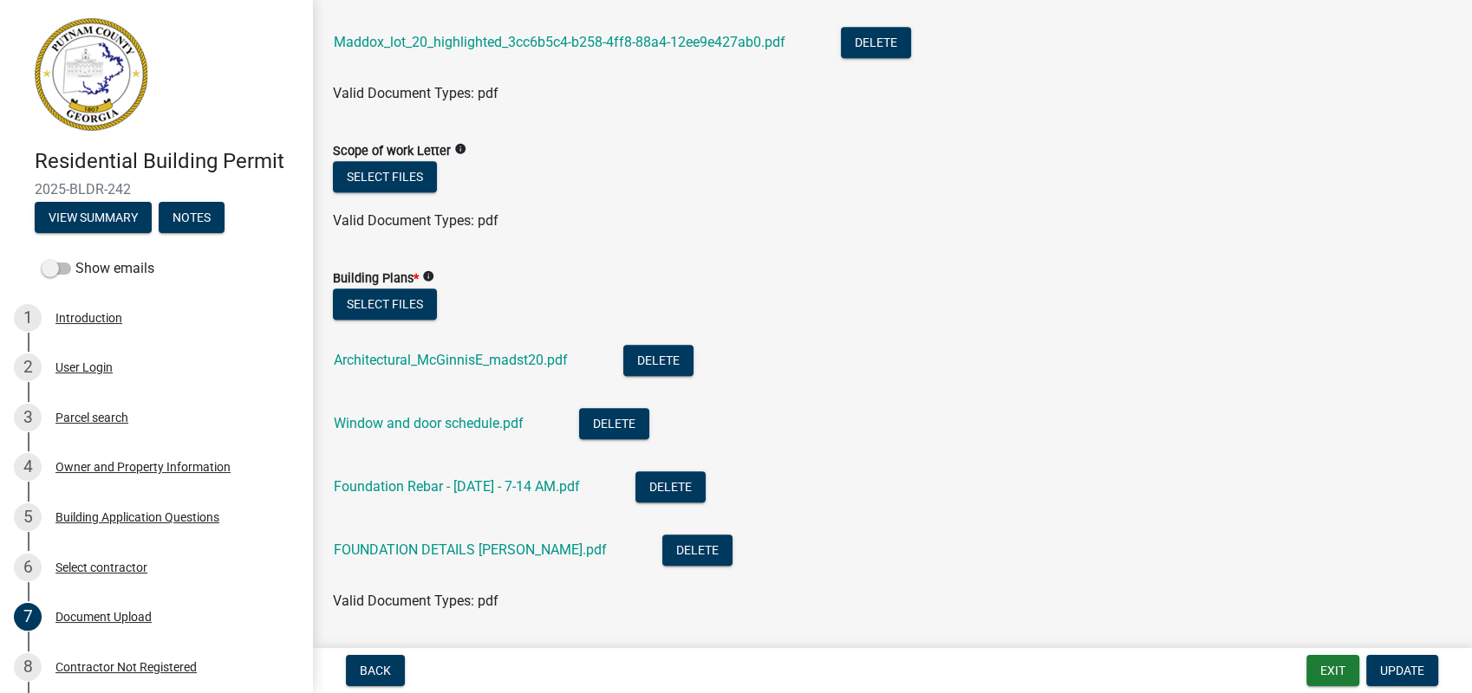
scroll to position [963, 0]
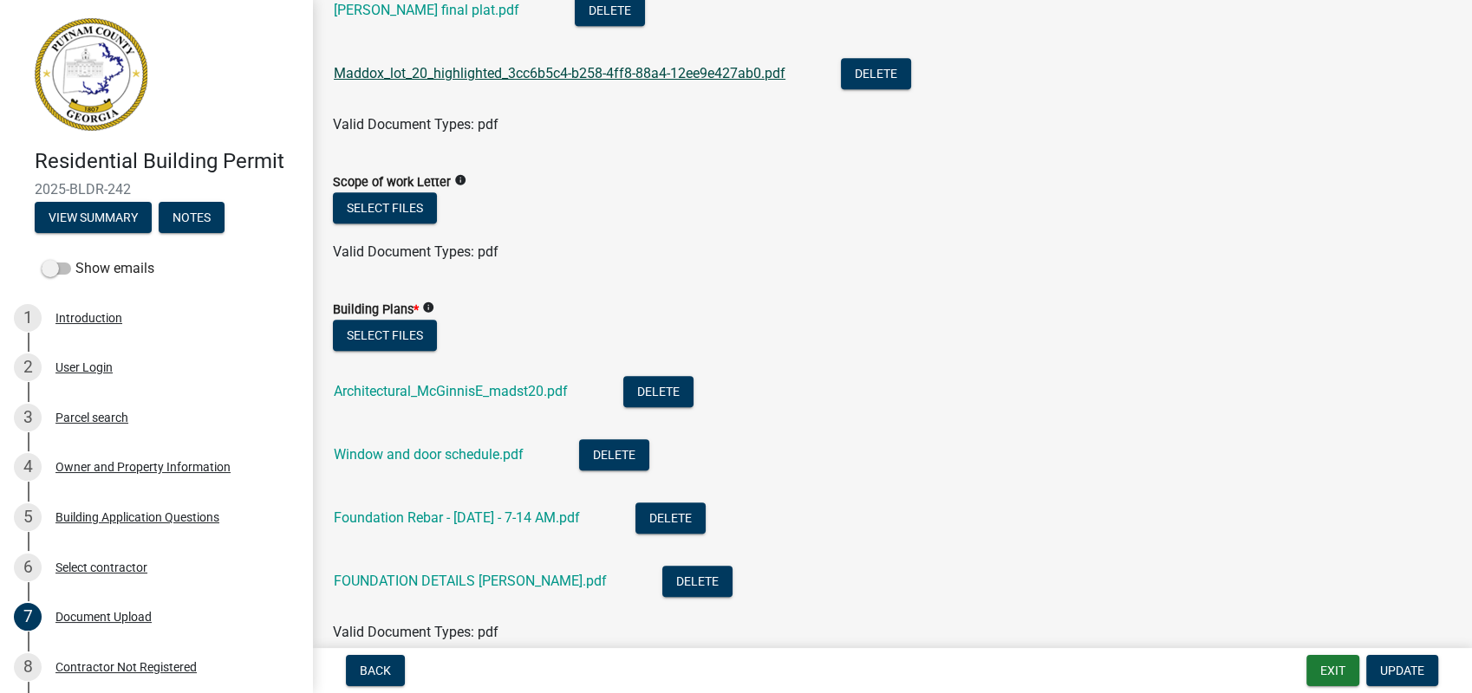
click at [516, 68] on link "Maddox_lot_20_highlighted_3cc6b5c4-b258-4ff8-88a4-12ee9e427ab0.pdf" at bounding box center [560, 73] width 452 height 16
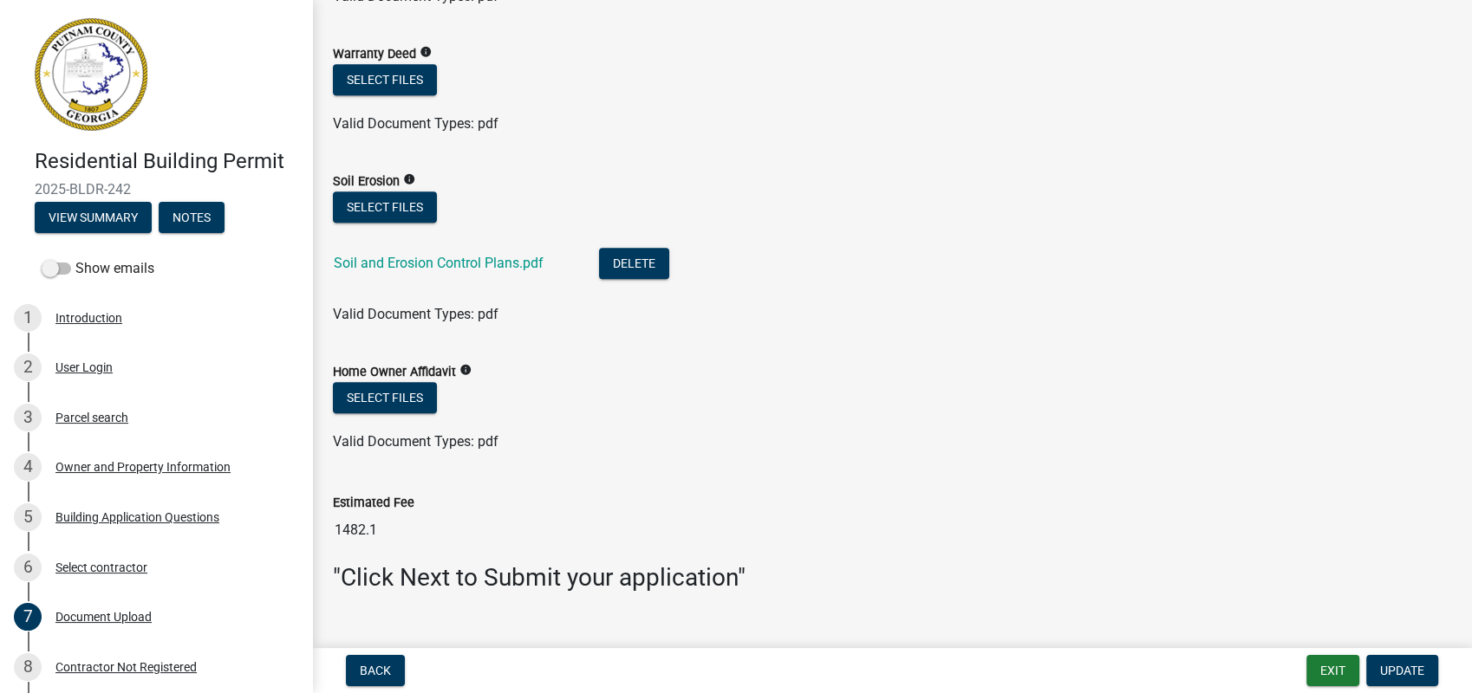
scroll to position [1630, 0]
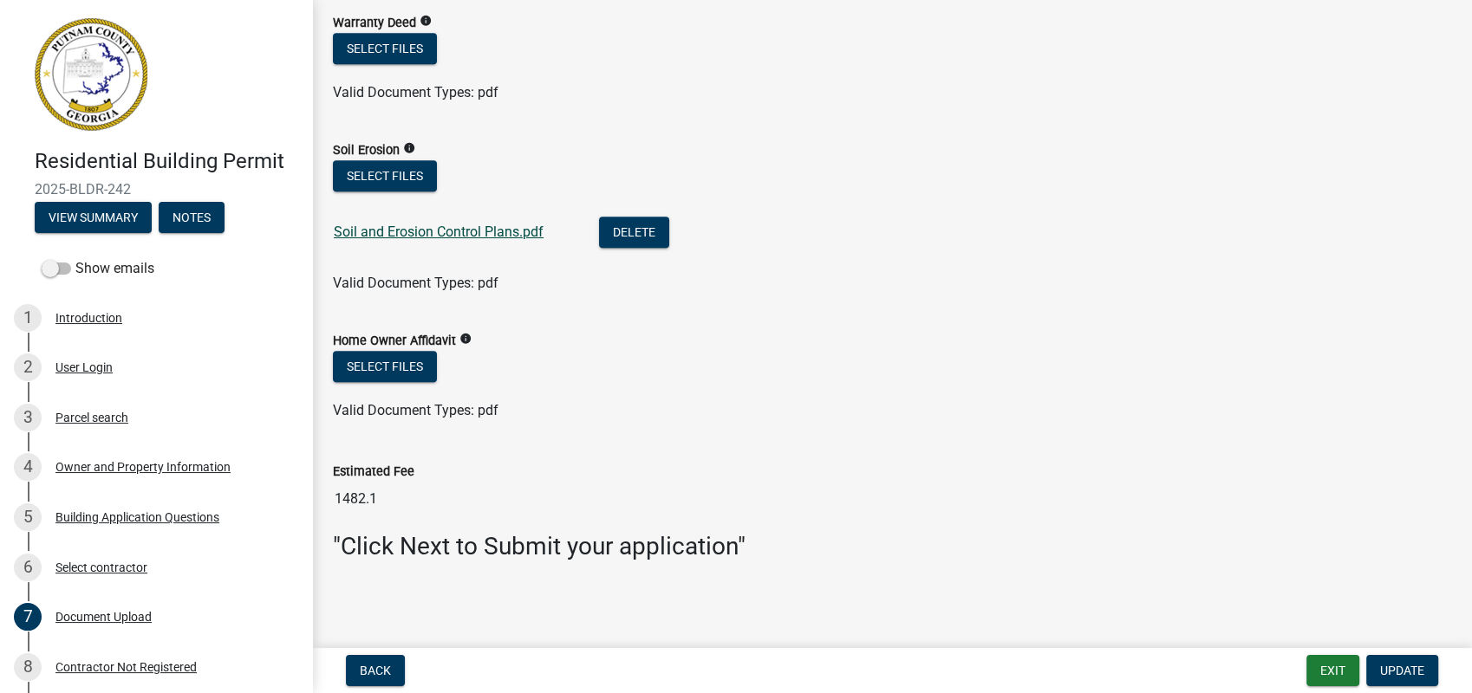
click at [404, 229] on link "Soil and Erosion Control Plans.pdf" at bounding box center [439, 232] width 210 height 16
click at [401, 222] on div "Soil and Erosion Control Plans.pdf" at bounding box center [452, 235] width 237 height 36
click at [454, 234] on link "Soil and Erosion Control Plans.pdf" at bounding box center [439, 232] width 210 height 16
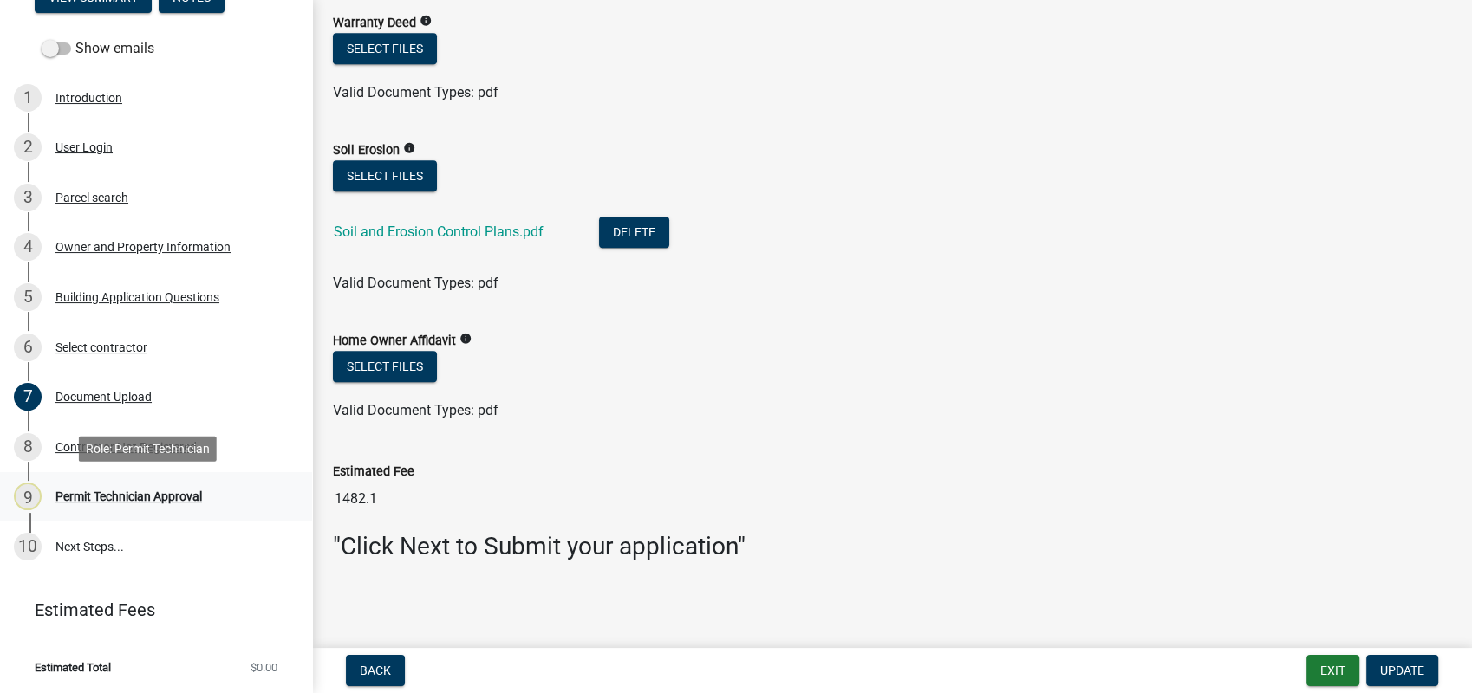
click at [144, 503] on div "Permit Technician Approval" at bounding box center [128, 497] width 146 height 12
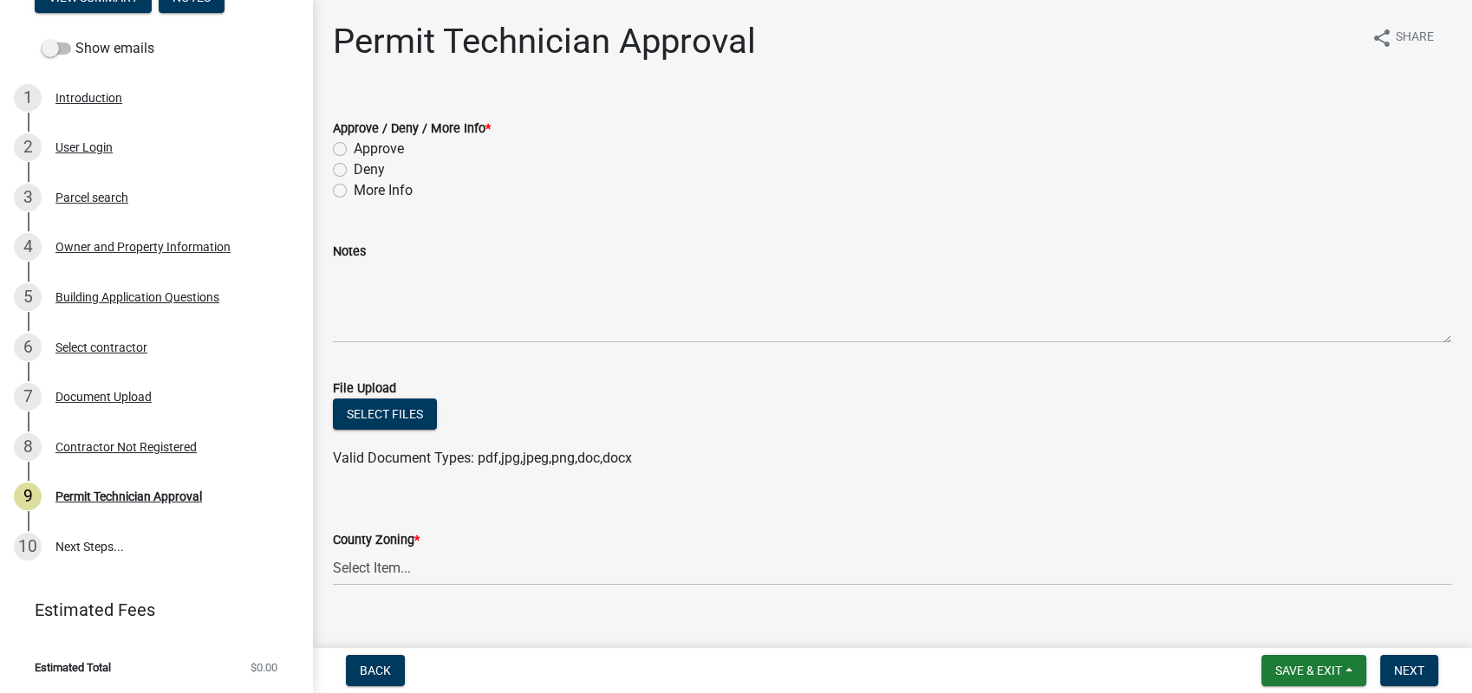
click at [354, 146] on label "Approve" at bounding box center [379, 149] width 50 height 21
click at [354, 146] on input "Approve" at bounding box center [359, 144] width 11 height 11
radio input "true"
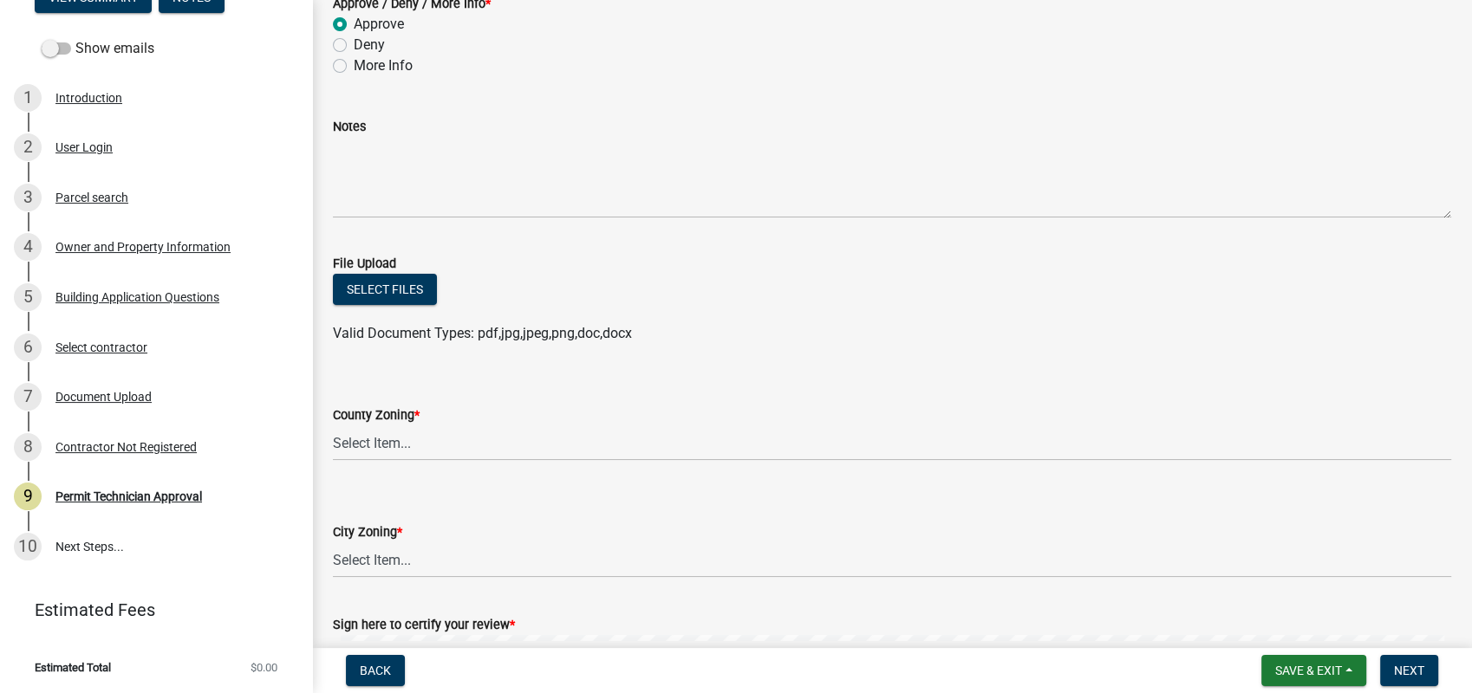
scroll to position [366, 0]
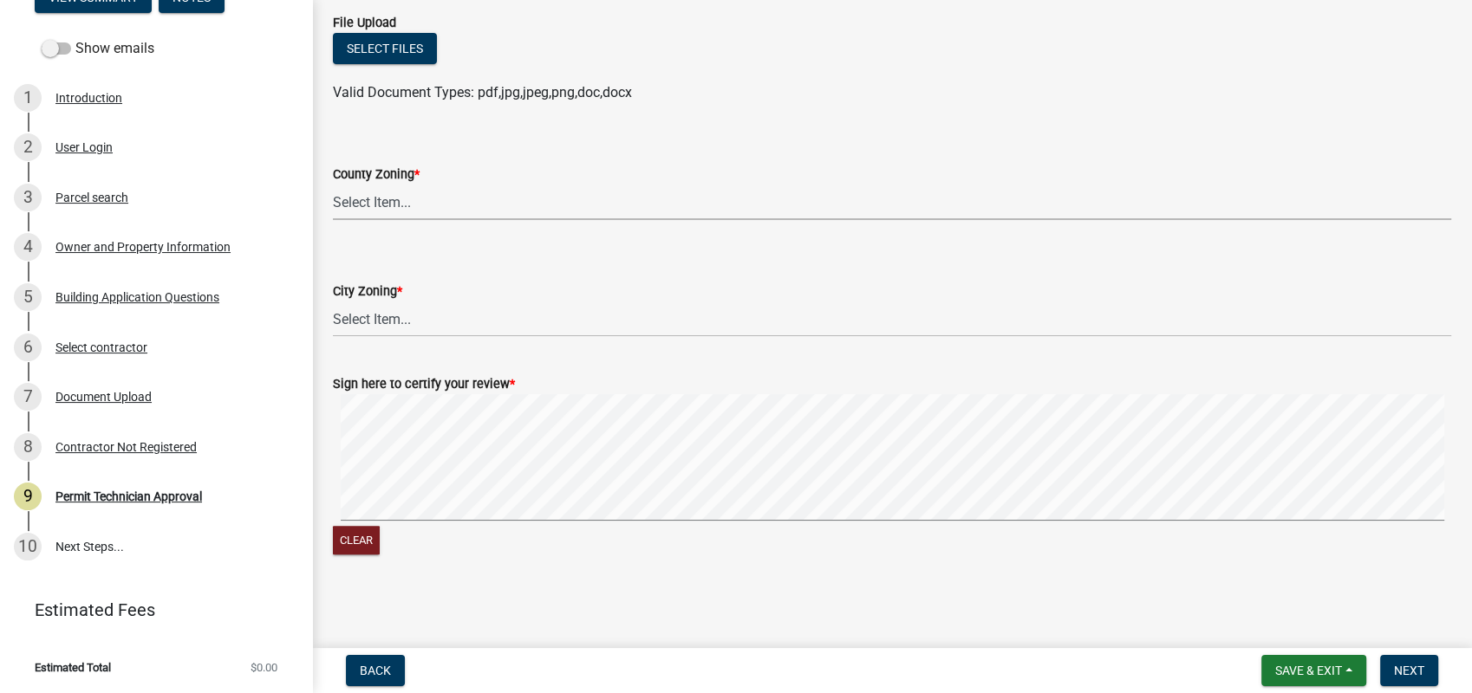
click at [358, 201] on select "Select Item... AG-1 R-1R R-1 R-2 MHP RM-1 RM-3 C-1 C-2 I-M PUD N/A" at bounding box center [892, 203] width 1118 height 36
click at [333, 185] on select "Select Item... AG-1 R-1R R-1 R-2 MHP RM-1 RM-3 C-1 C-2 I-M PUD N/A" at bounding box center [892, 203] width 1118 height 36
select select "af4fa47c-8bb5-4ba0-9393-e9f4e4358ca2"
click at [369, 313] on select "Select Item... A-1 A-2 R-1 R-2 R-3 R-4 MHP C-1 C-2 I-1 I-2 DB FH H-P N/A" at bounding box center [892, 320] width 1118 height 36
click at [333, 302] on select "Select Item... A-1 A-2 R-1 R-2 R-3 R-4 MHP C-1 C-2 I-1 I-2 DB FH H-P N/A" at bounding box center [892, 320] width 1118 height 36
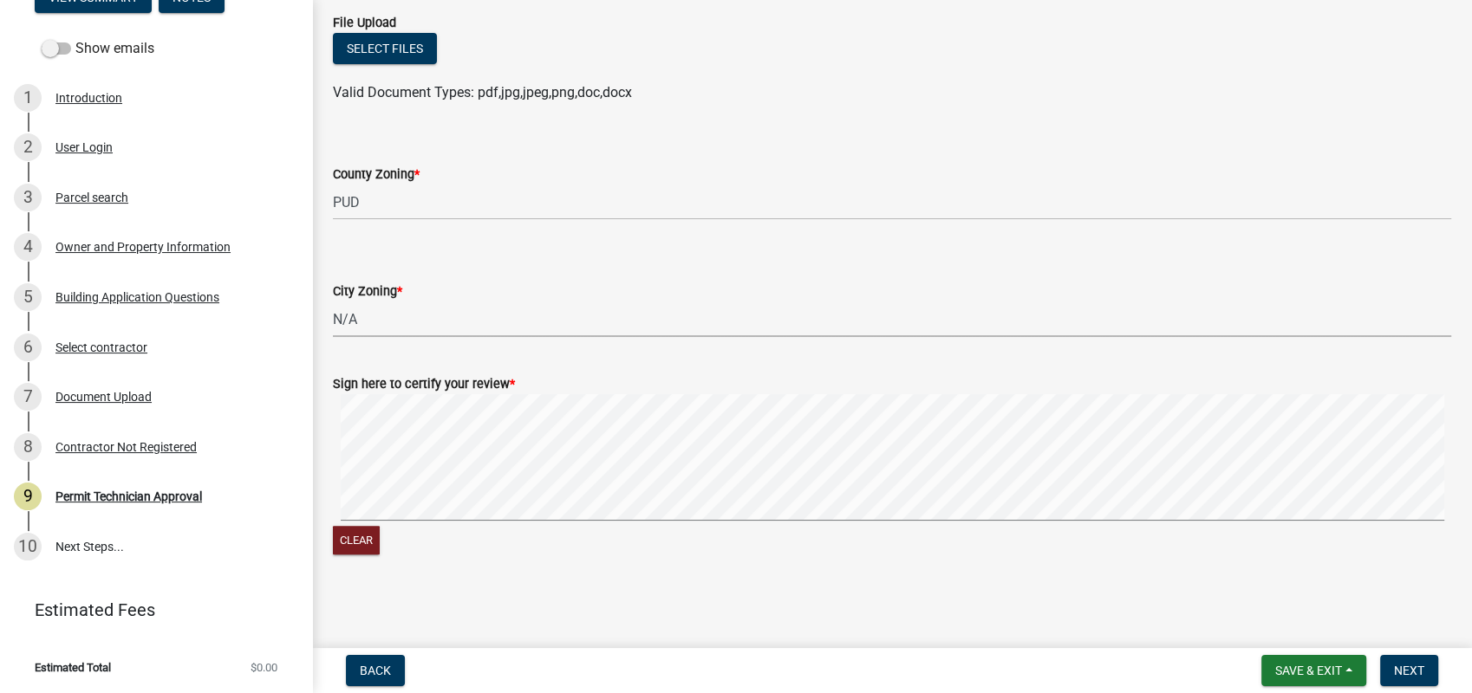
select select "83394b22-4a11-496c-8e5c-75ade2e72faf"
click at [667, 526] on div "Clear" at bounding box center [892, 476] width 1118 height 164
click at [800, 491] on form "Sign here to certify your review * Clear" at bounding box center [892, 455] width 1118 height 205
click at [1403, 672] on span "Next" at bounding box center [1409, 671] width 30 height 14
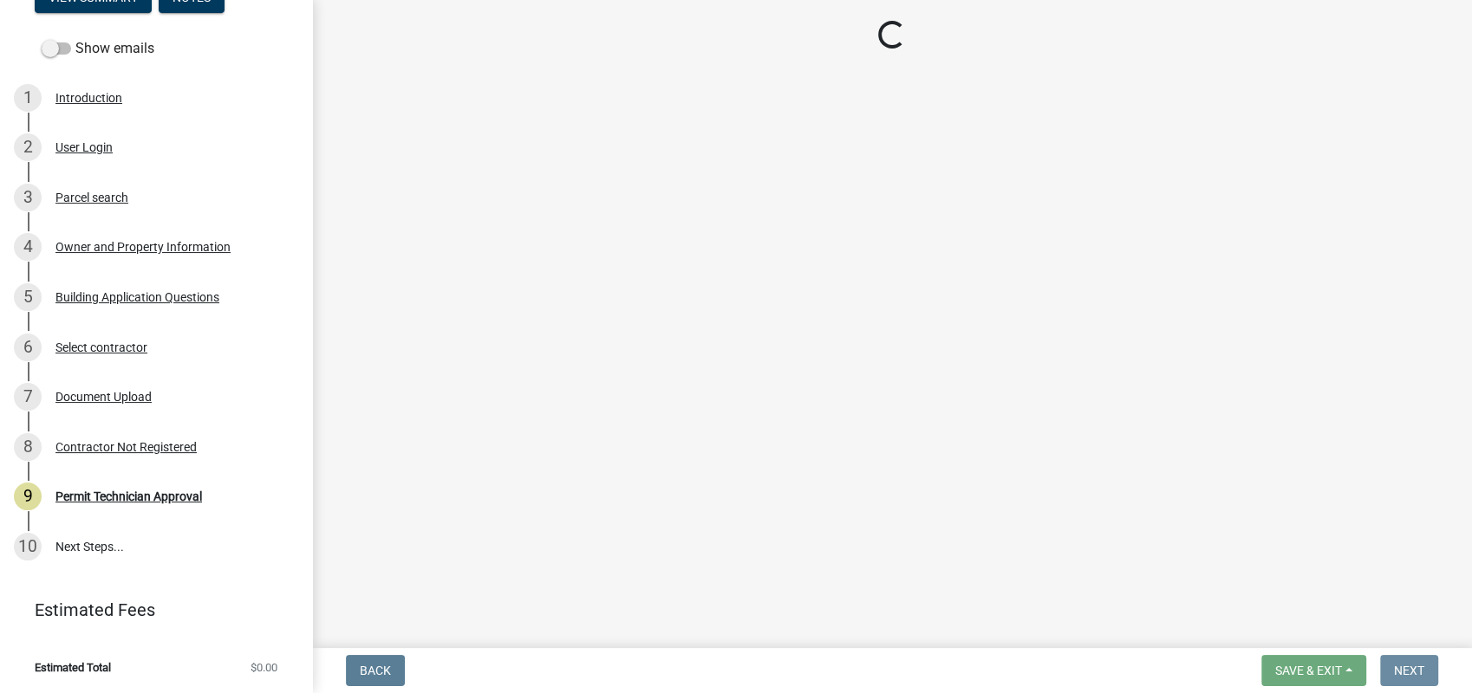
scroll to position [0, 0]
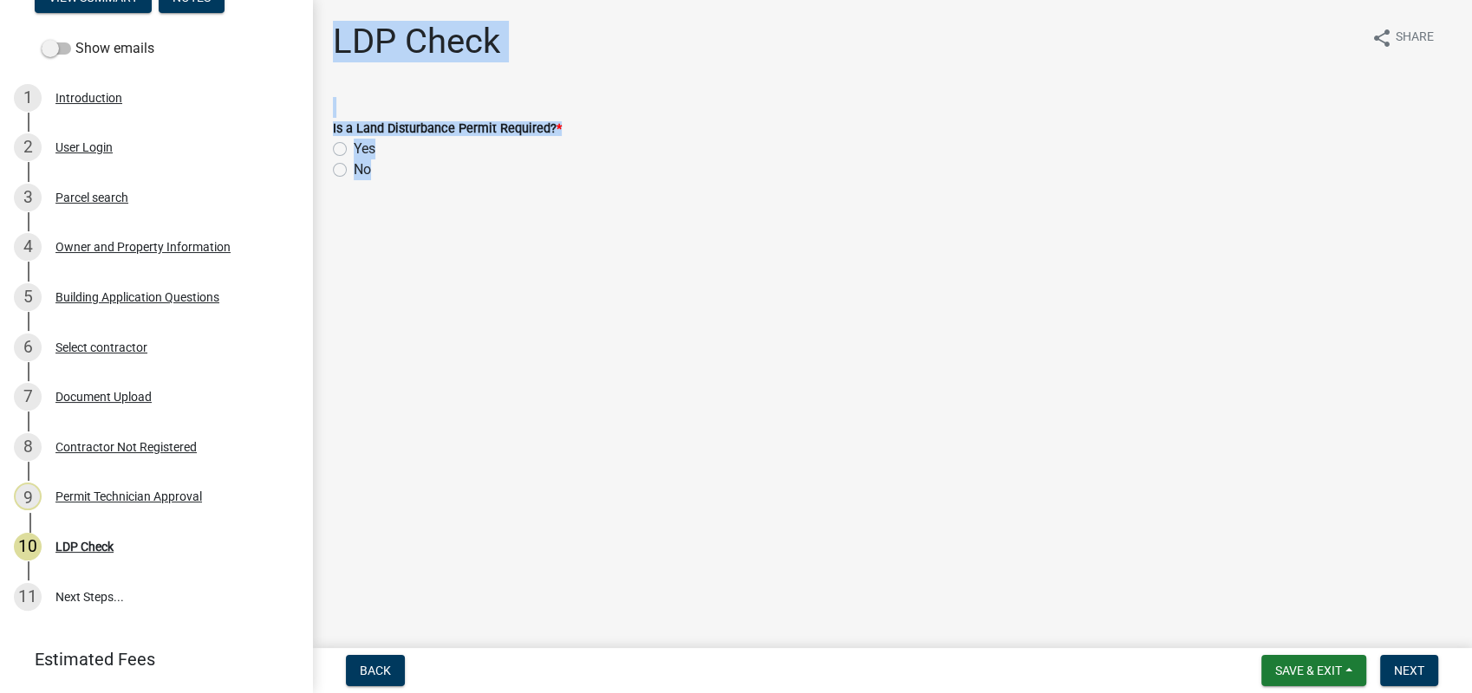
click at [354, 148] on label "Yes" at bounding box center [365, 149] width 22 height 21
click at [354, 148] on input "Yes" at bounding box center [359, 144] width 11 height 11
radio input "true"
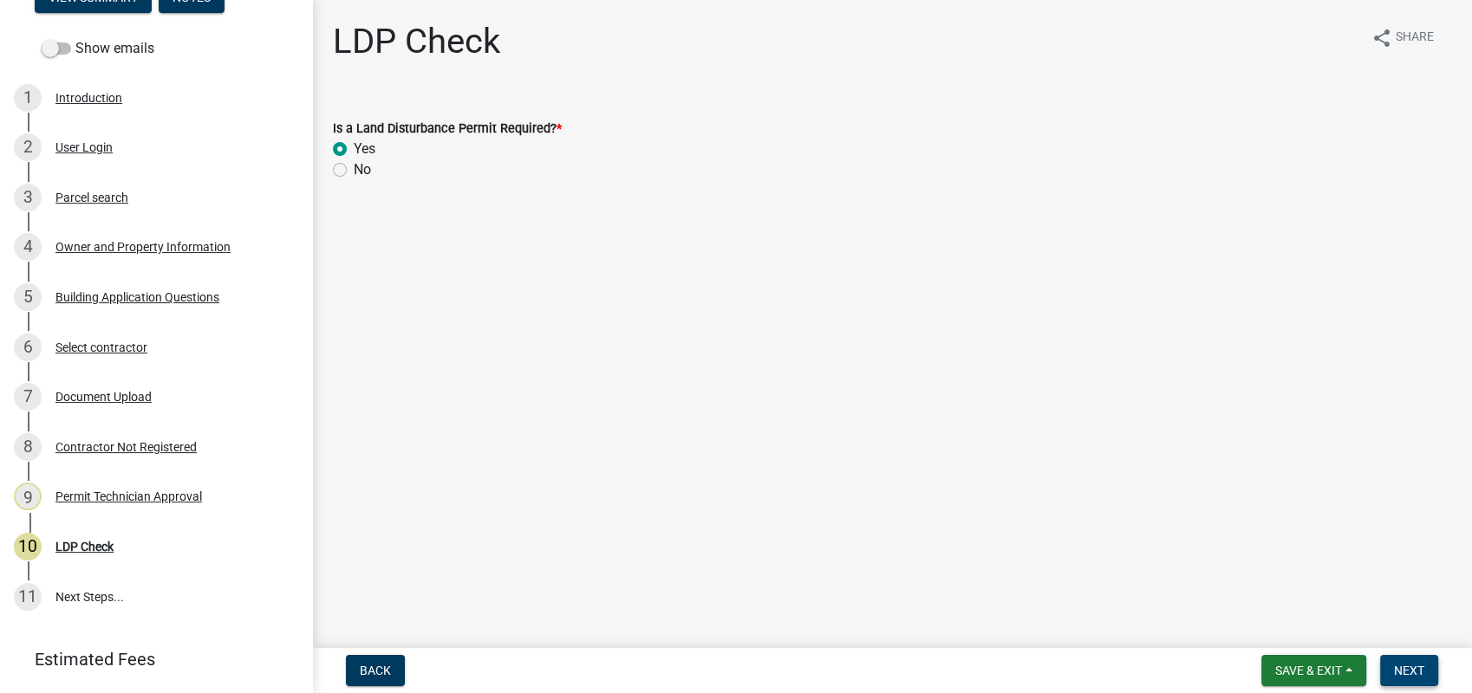
click at [1400, 666] on span "Next" at bounding box center [1409, 671] width 30 height 14
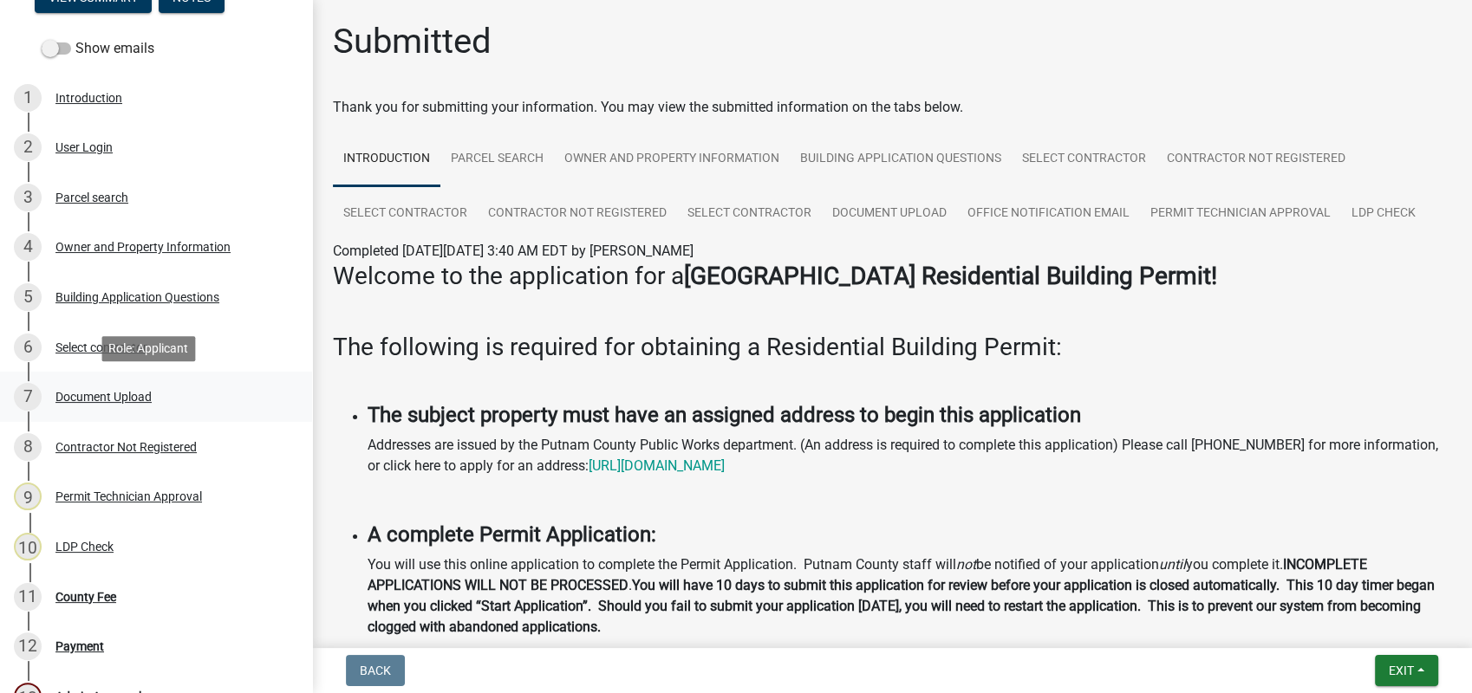
click at [116, 398] on div "Document Upload" at bounding box center [103, 397] width 96 height 12
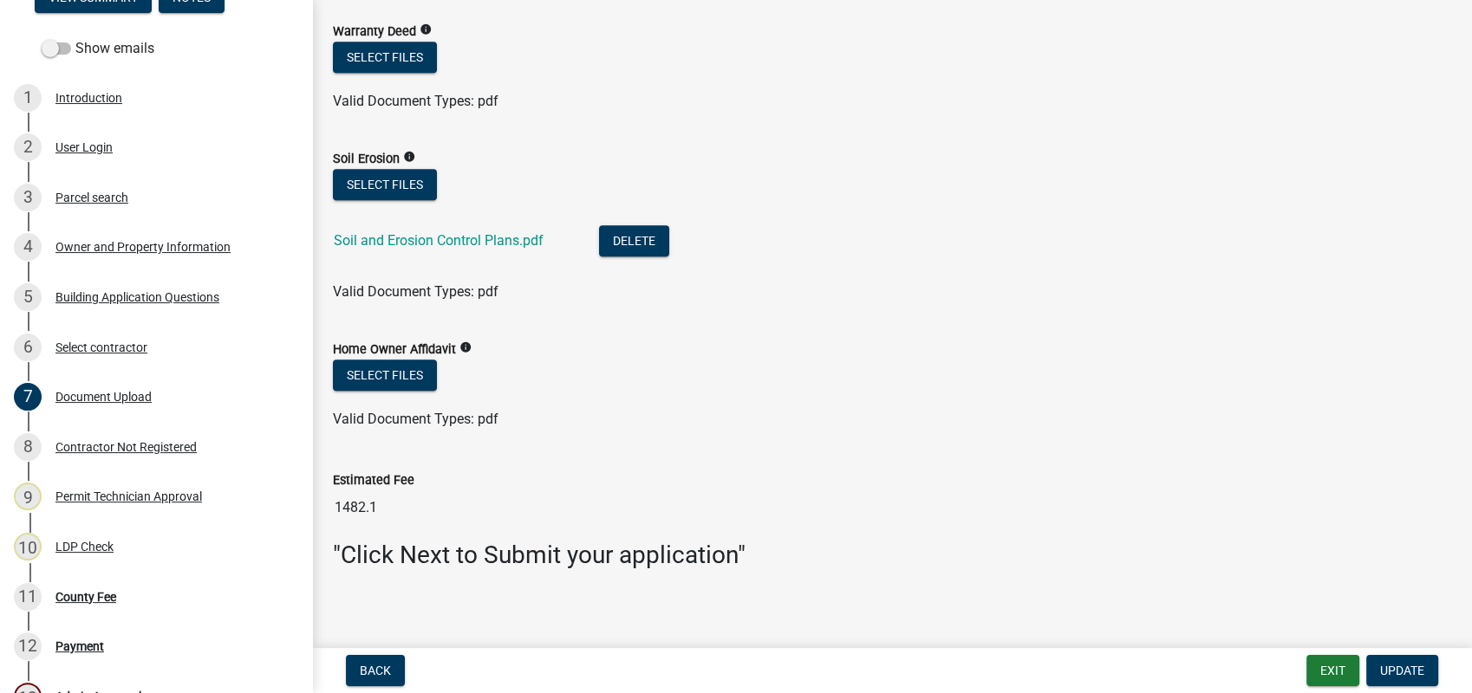
scroll to position [1630, 0]
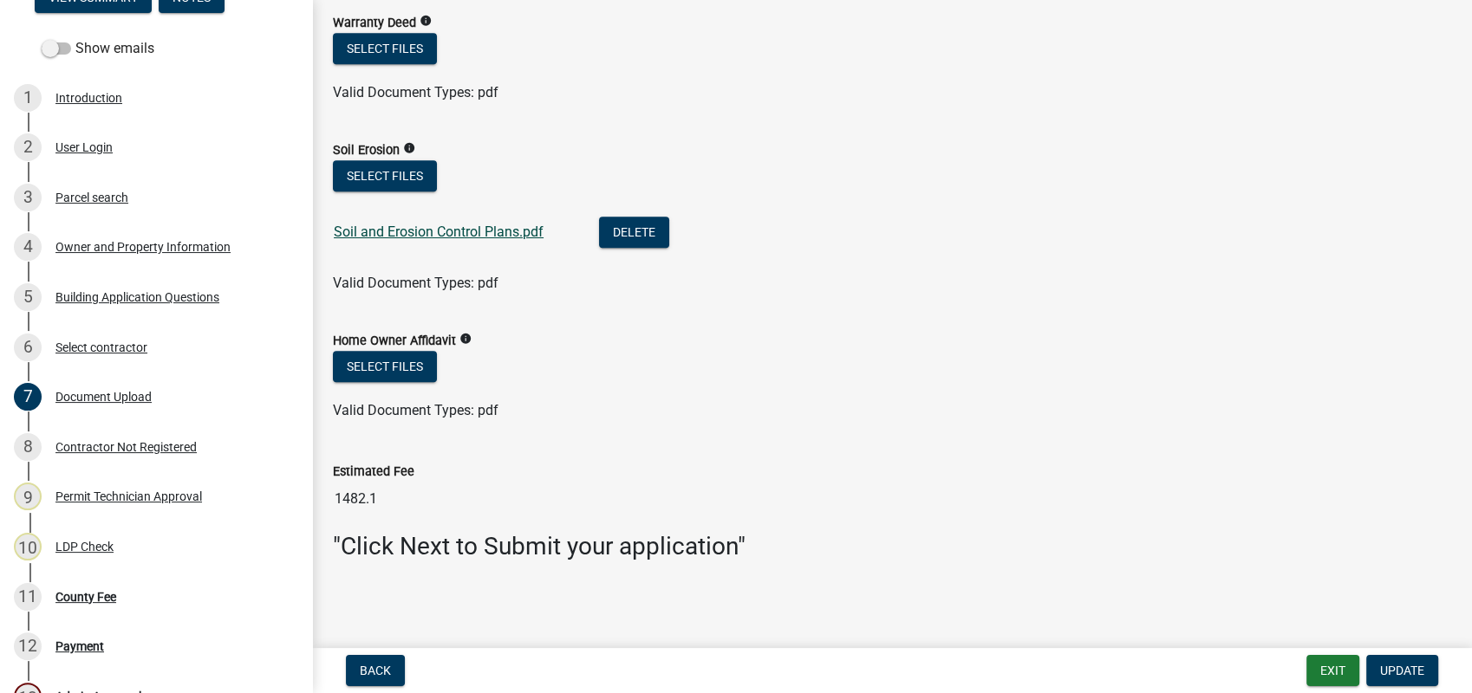
click at [395, 229] on link "Soil and Erosion Control Plans.pdf" at bounding box center [439, 232] width 210 height 16
click at [1395, 673] on span "Update" at bounding box center [1402, 671] width 44 height 14
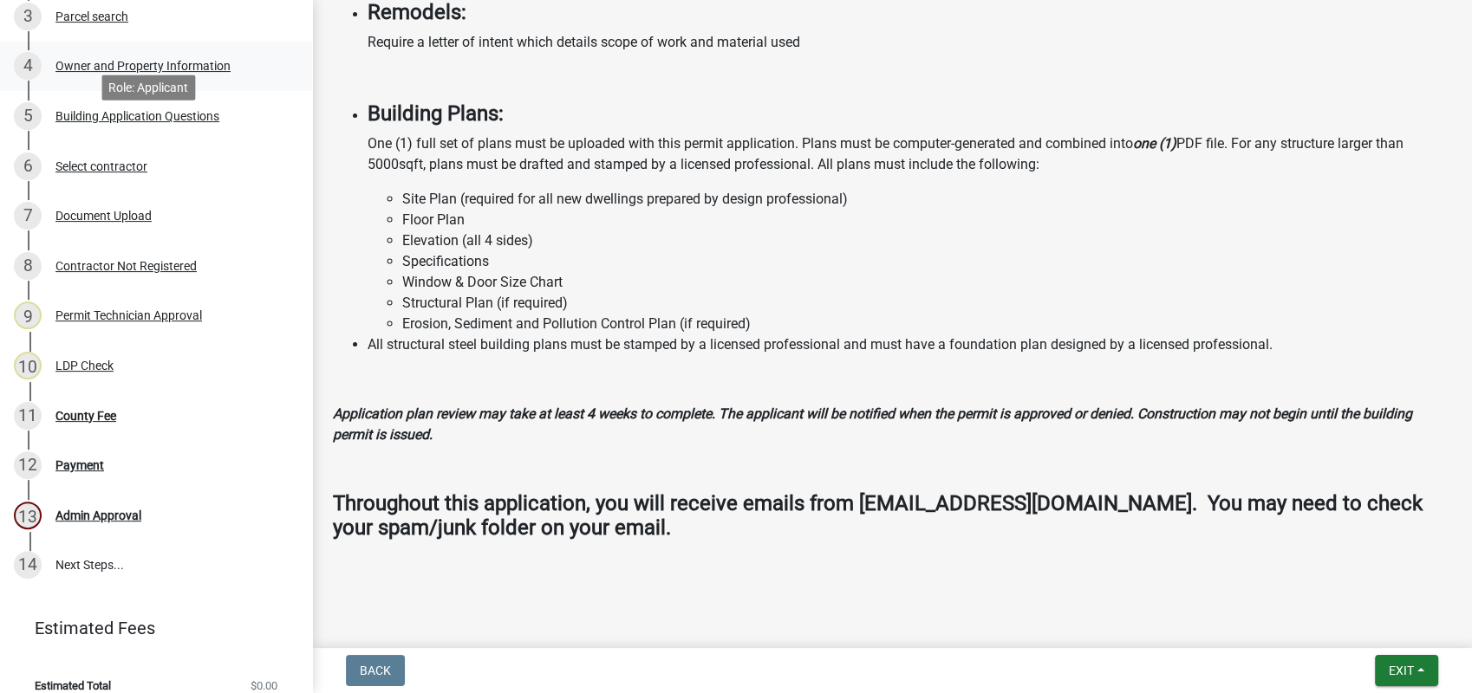
scroll to position [420, 0]
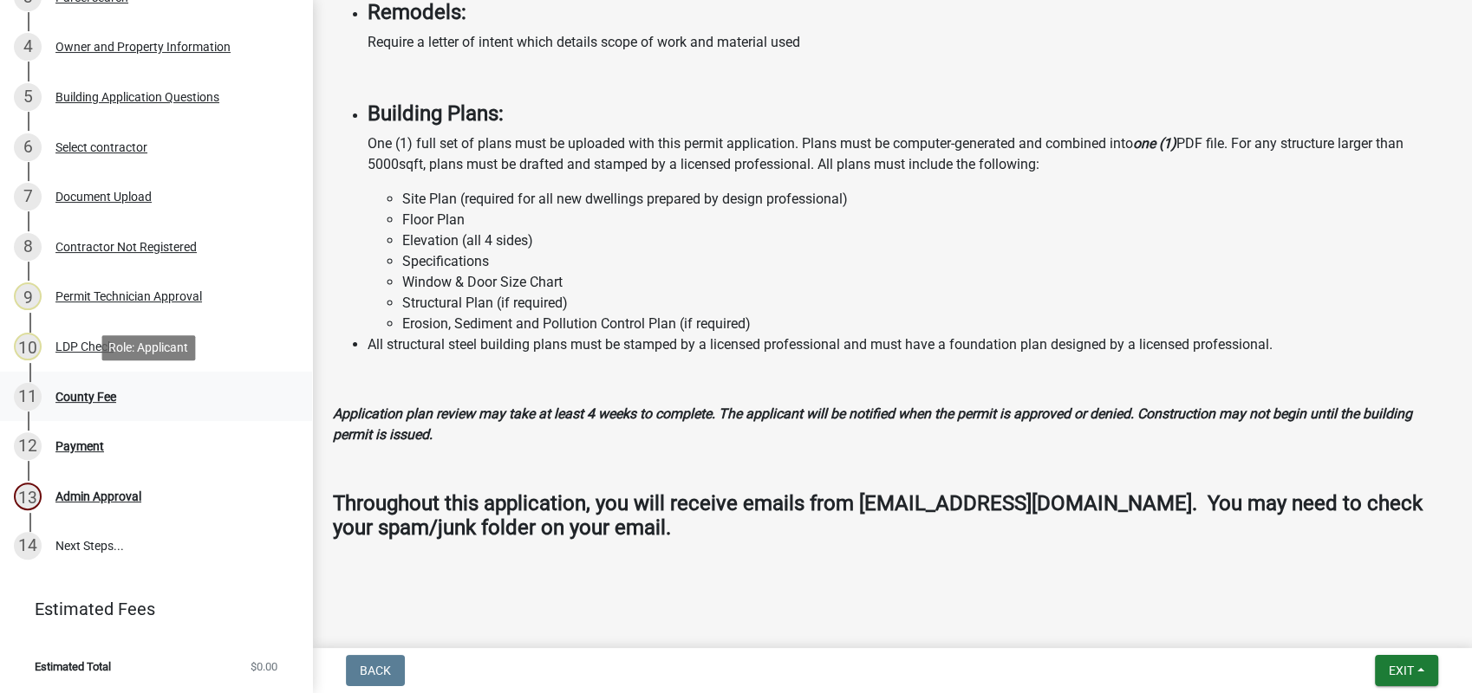
click at [60, 395] on div "County Fee" at bounding box center [85, 397] width 61 height 12
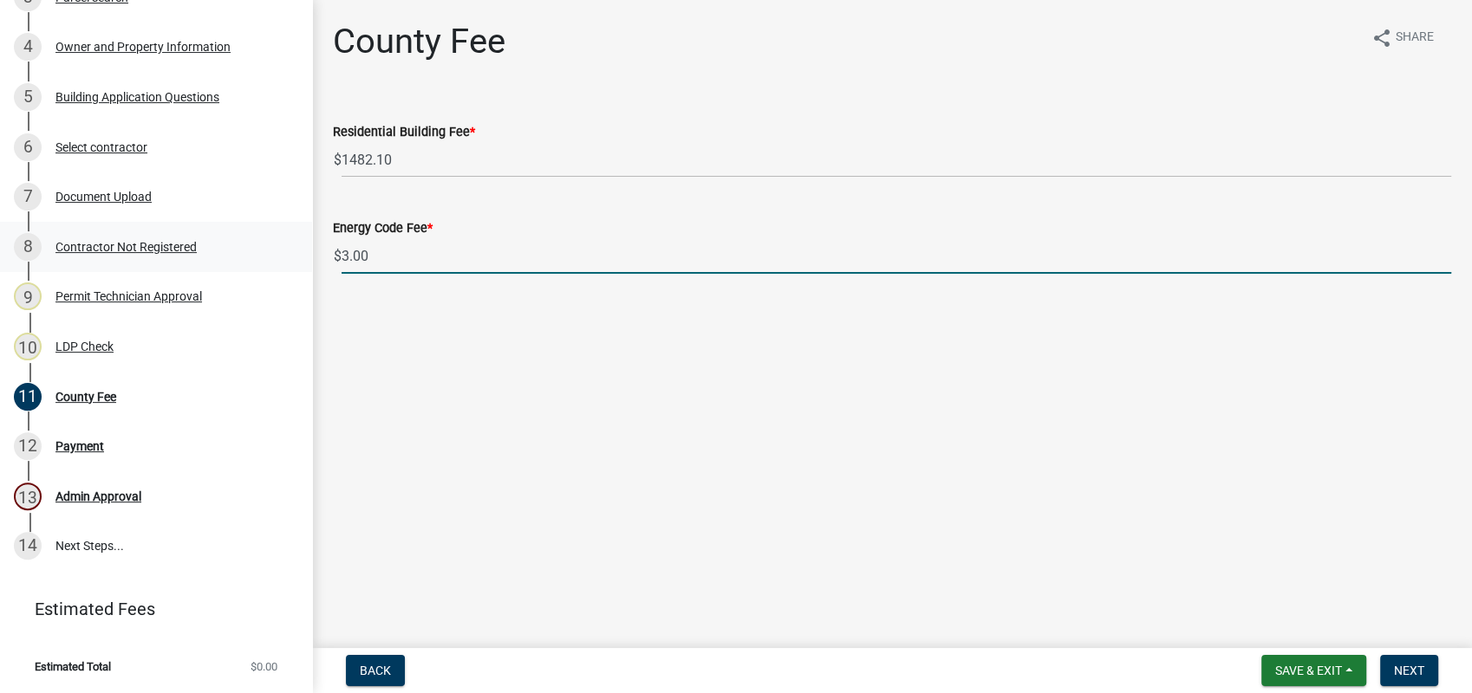
drag, startPoint x: 389, startPoint y: 249, endPoint x: 211, endPoint y: 234, distance: 179.1
click at [260, 236] on div "Residential Building Permit 2025-BLDR-242 View Summary Notes Show emails 1 Intr…" at bounding box center [736, 346] width 1472 height 693
type input "0"
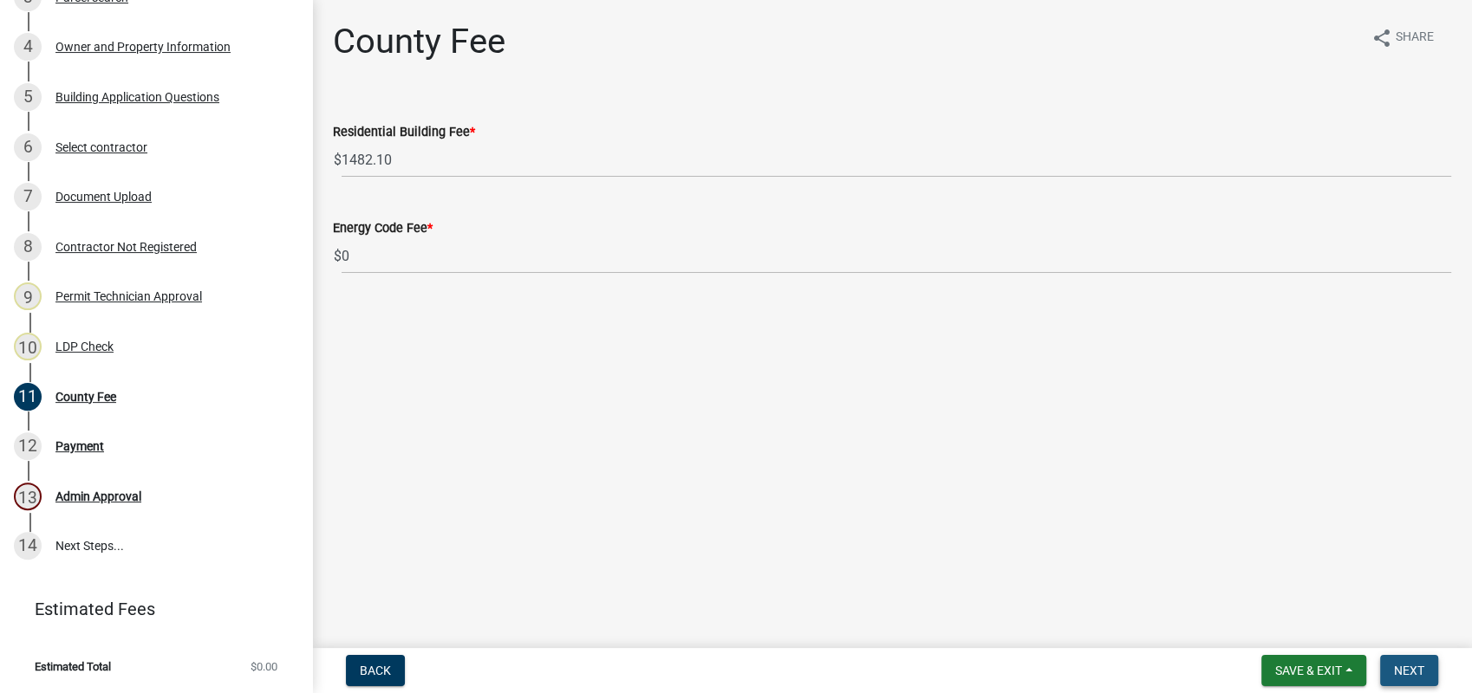
click at [1400, 671] on span "Next" at bounding box center [1409, 671] width 30 height 14
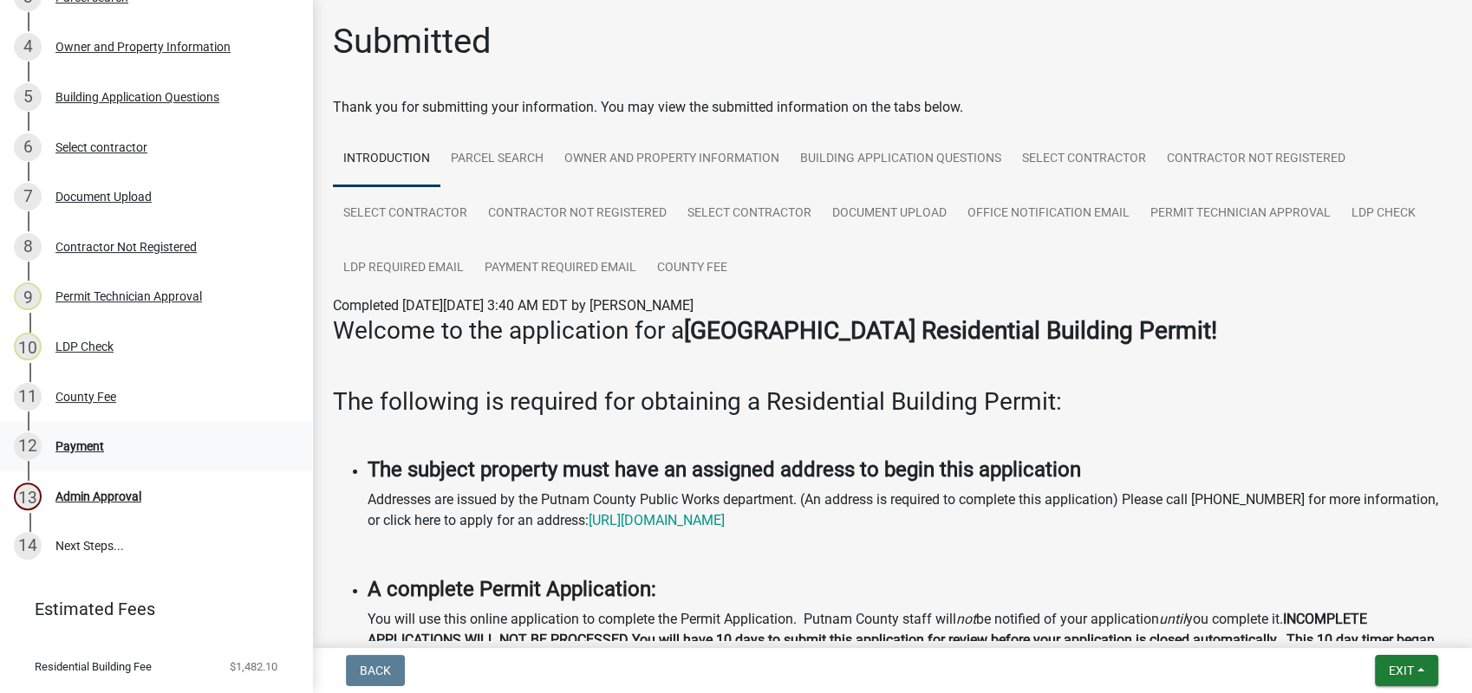
click at [62, 445] on div "Payment" at bounding box center [79, 446] width 49 height 12
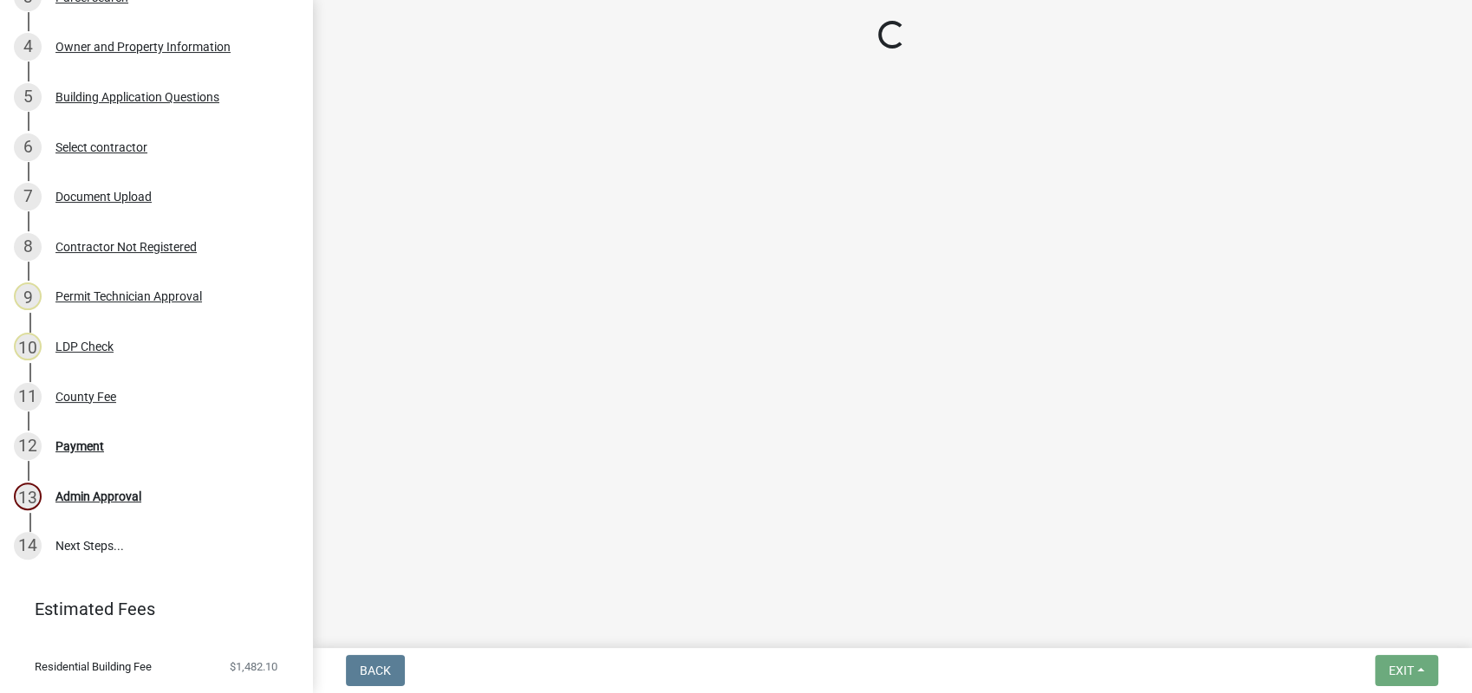
select select "3: 3"
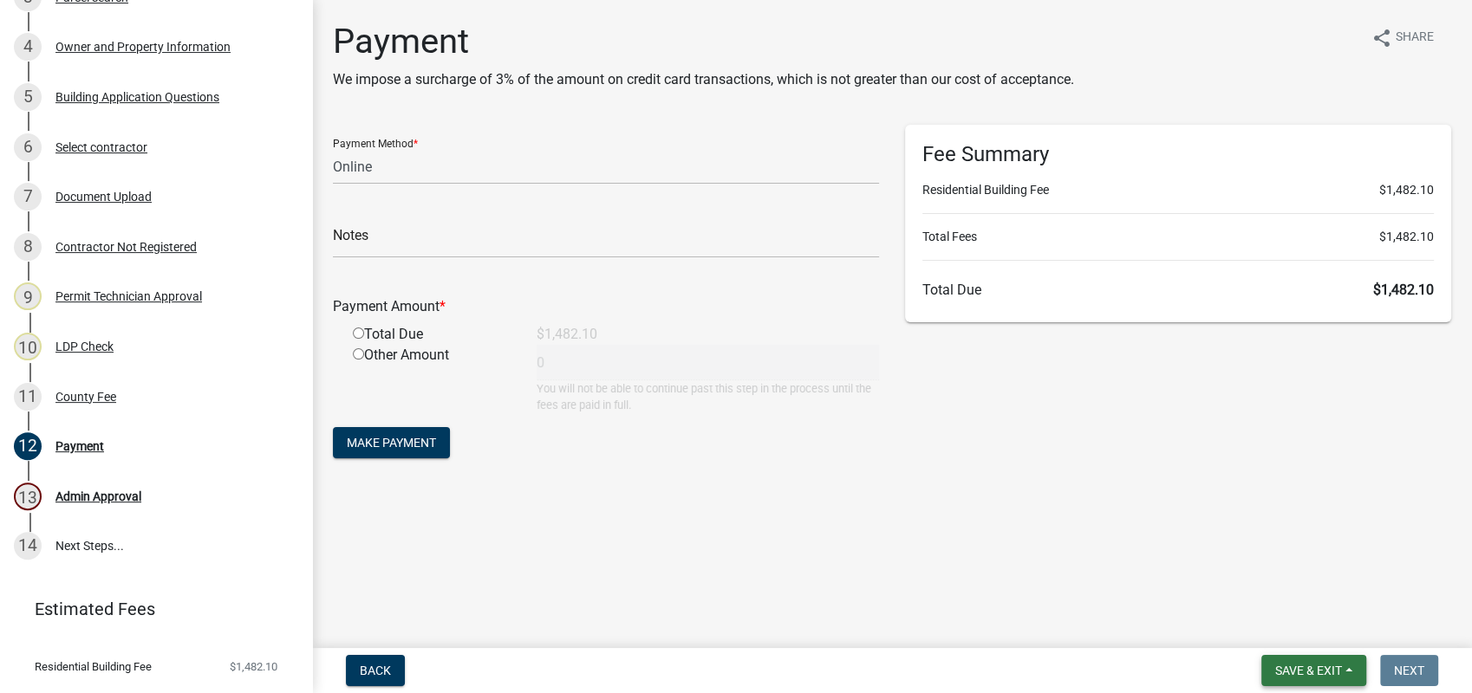
click at [1299, 670] on span "Save & Exit" at bounding box center [1308, 671] width 67 height 14
click at [1296, 627] on button "Save & Exit" at bounding box center [1296, 626] width 139 height 42
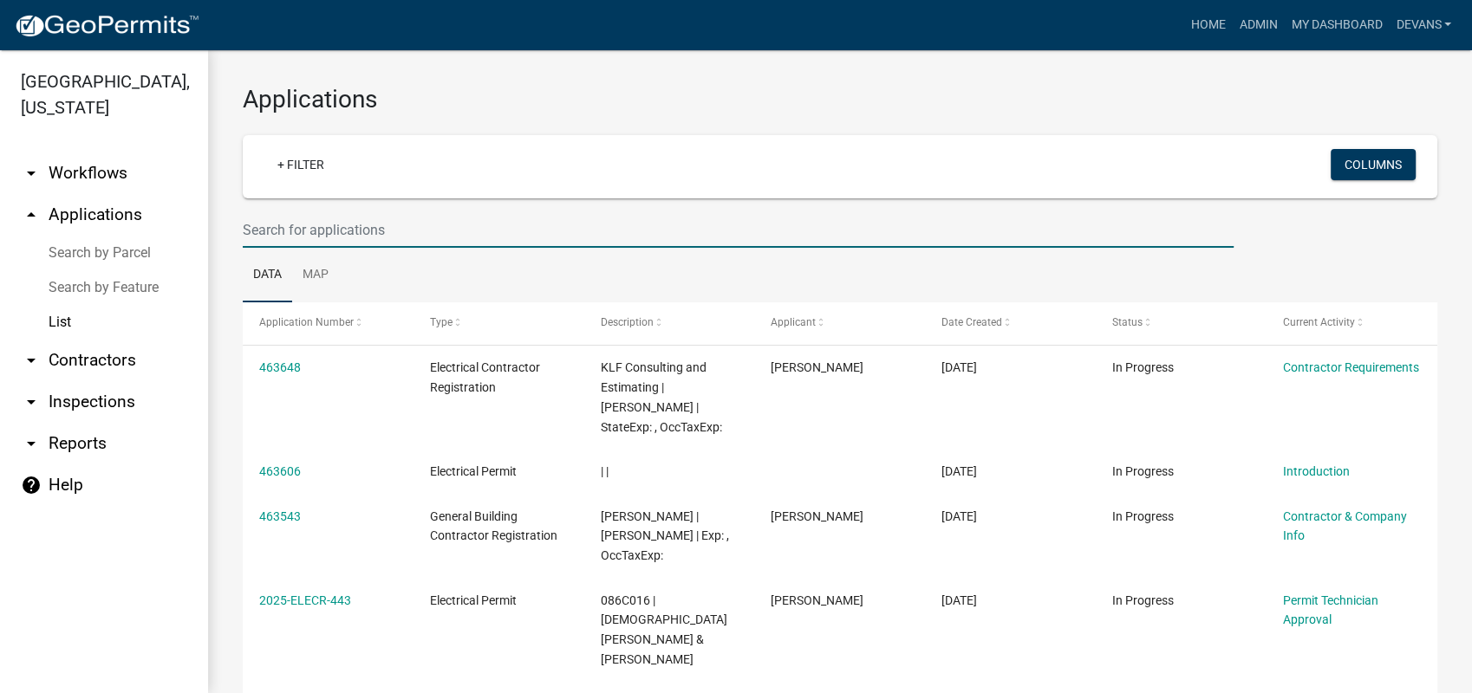
click at [325, 229] on input "text" at bounding box center [738, 230] width 991 height 36
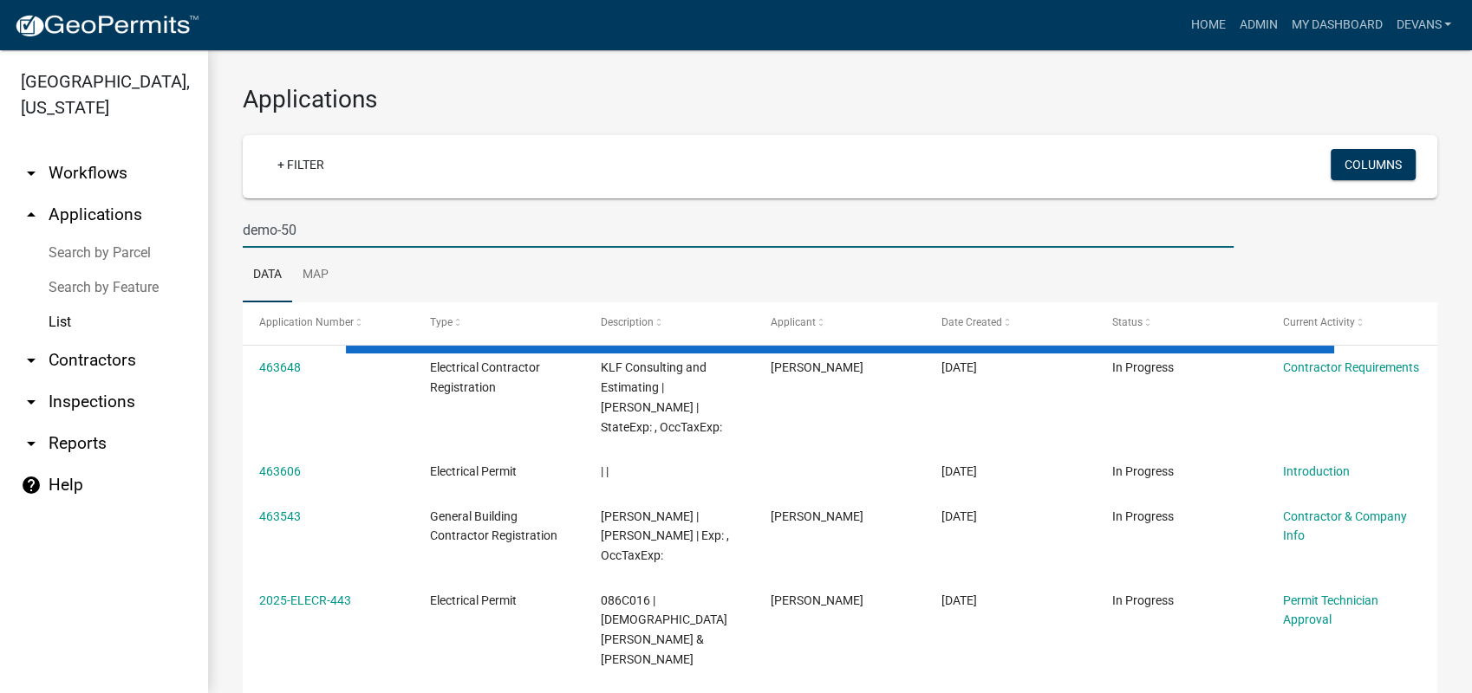
type input "demo-50"
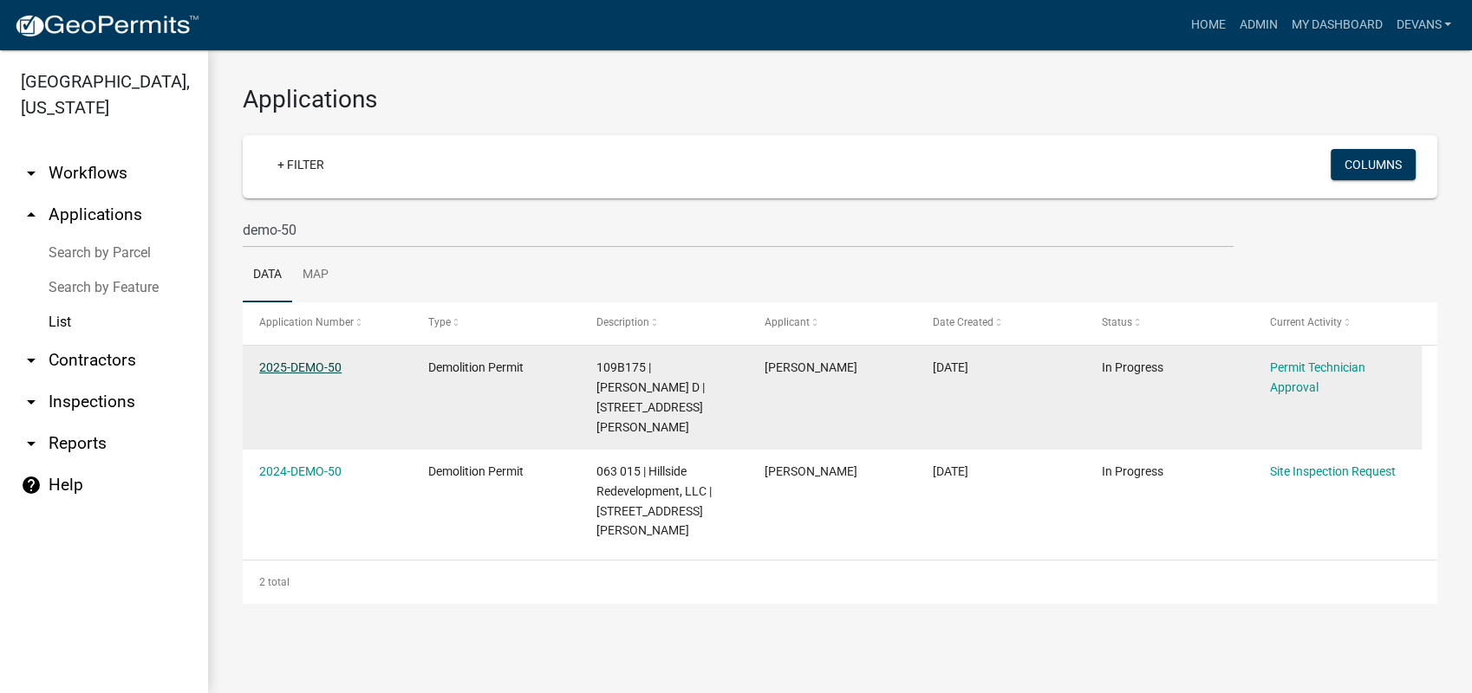
click at [303, 365] on link "2025-DEMO-50" at bounding box center [300, 368] width 82 height 14
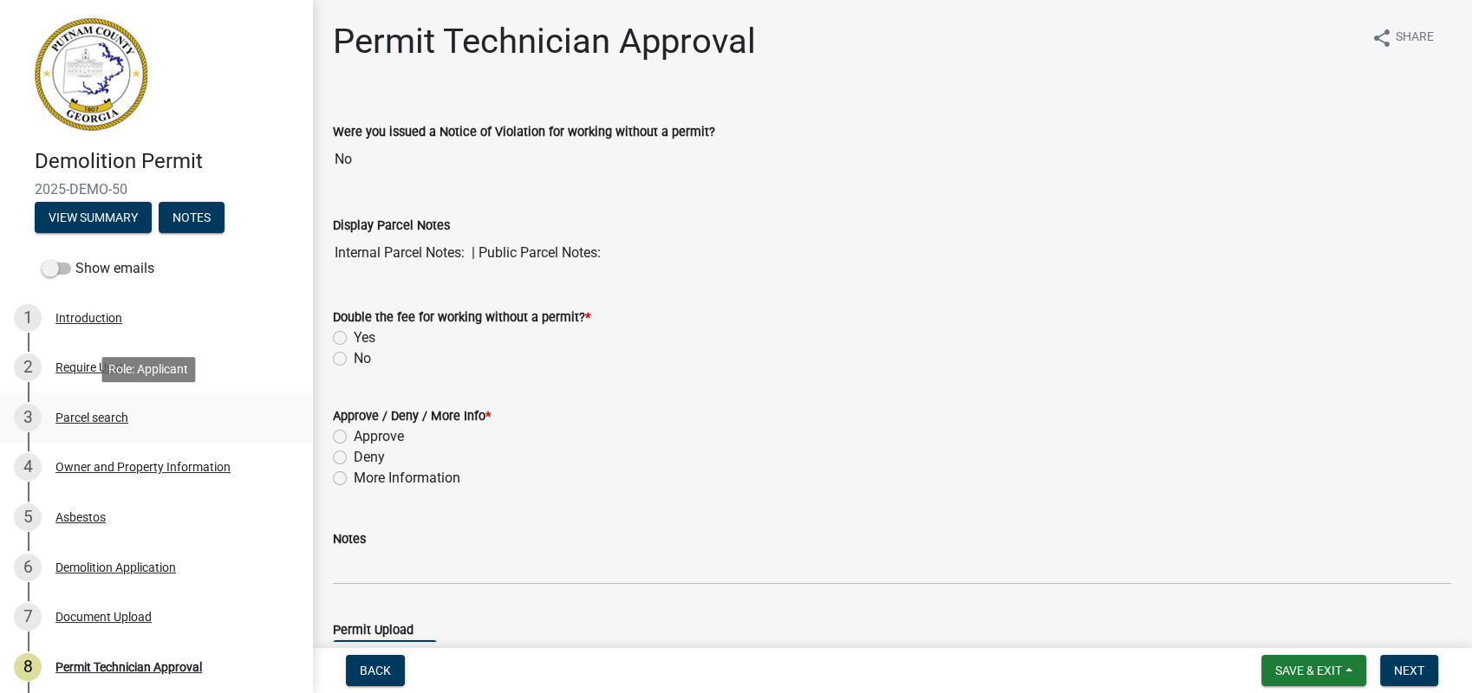
click at [107, 414] on div "Parcel search" at bounding box center [91, 418] width 73 height 12
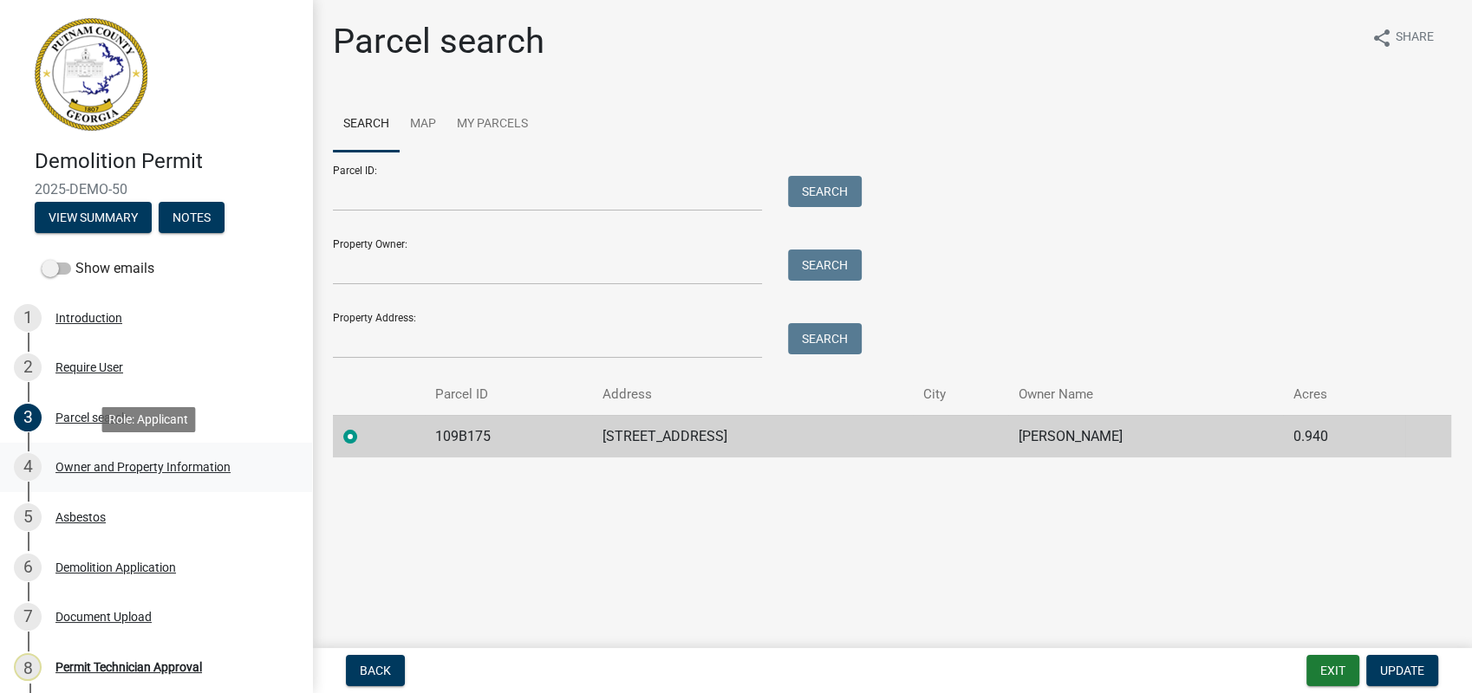
click at [105, 452] on link "4 Owner and Property Information" at bounding box center [156, 468] width 312 height 50
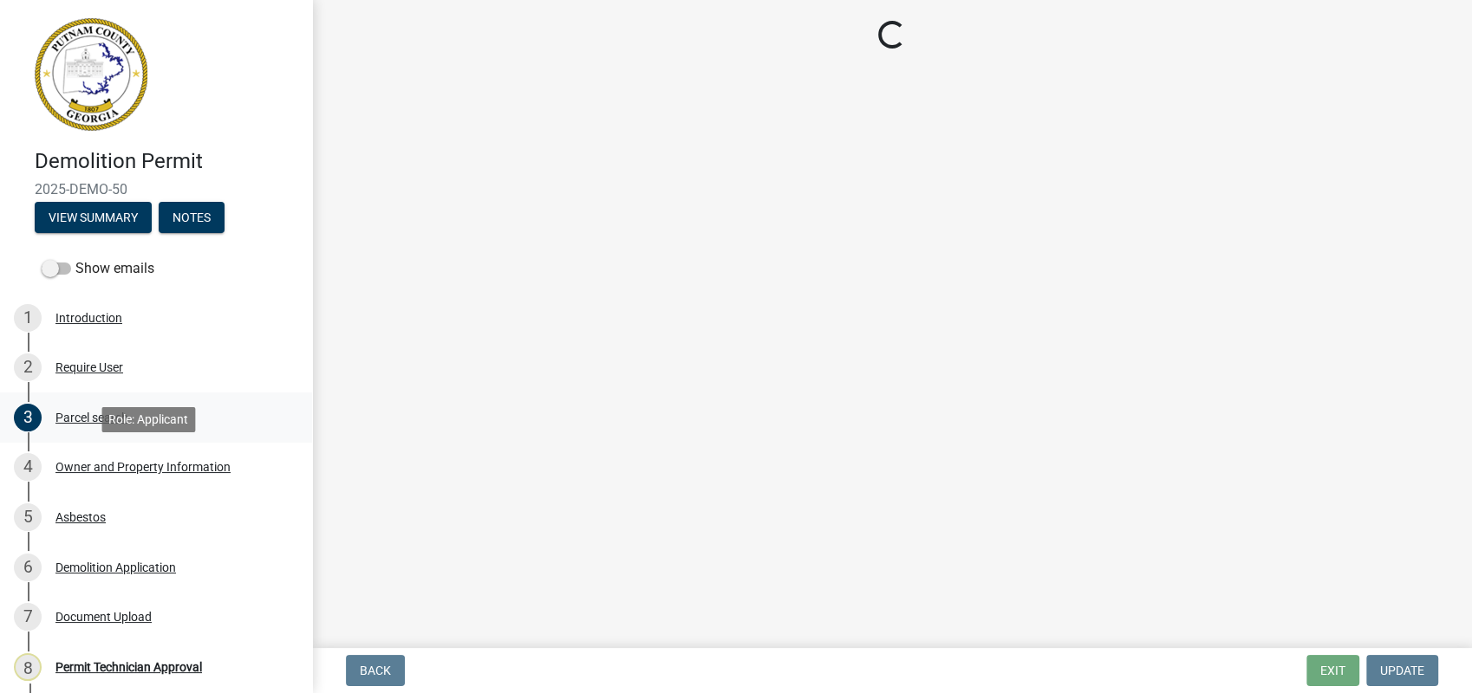
select select "ef7a1fc2-7a7a-426d-b1f0-c9b9b6ca7ff4"
select select "83394b22-4a11-496c-8e5c-75ade2e72faf"
select select "ece5c1a9-df30-4702-9587-5deee23533b7"
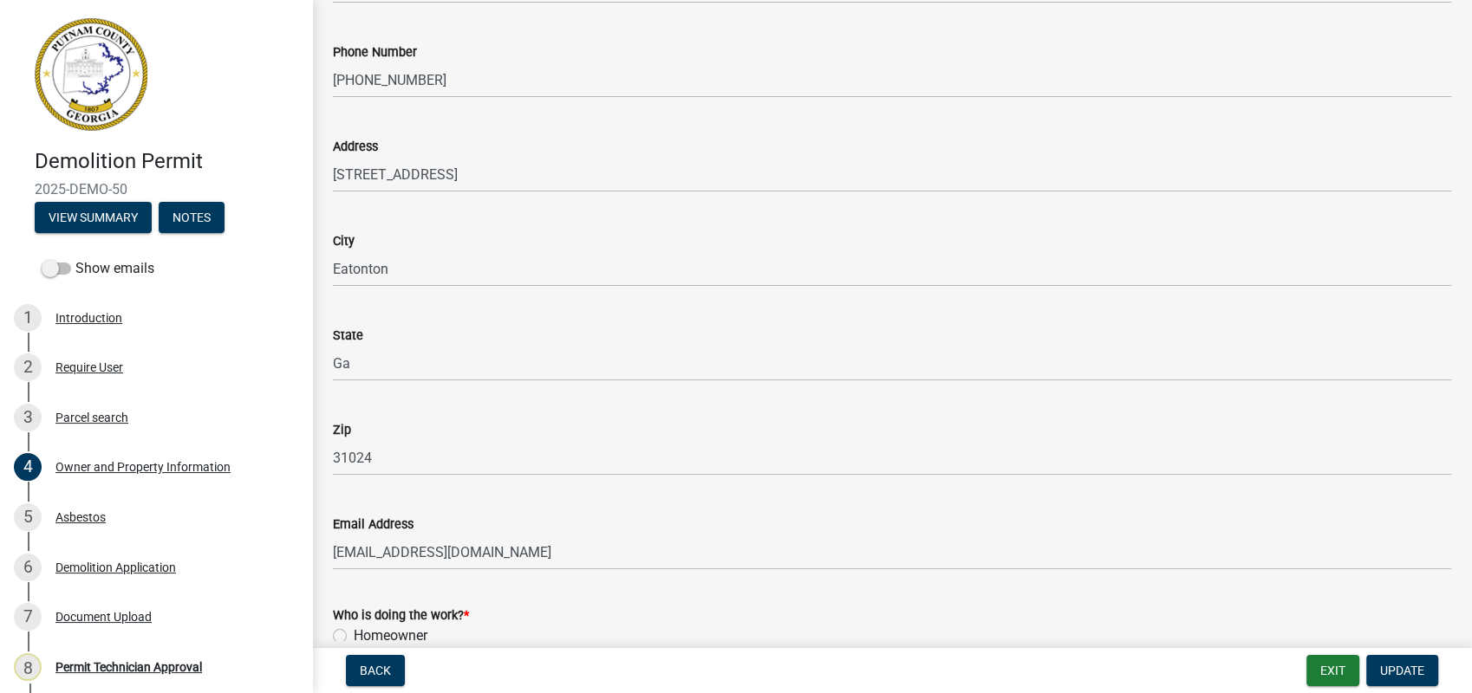
scroll to position [1624, 0]
click at [118, 412] on div "Parcel search" at bounding box center [91, 418] width 73 height 12
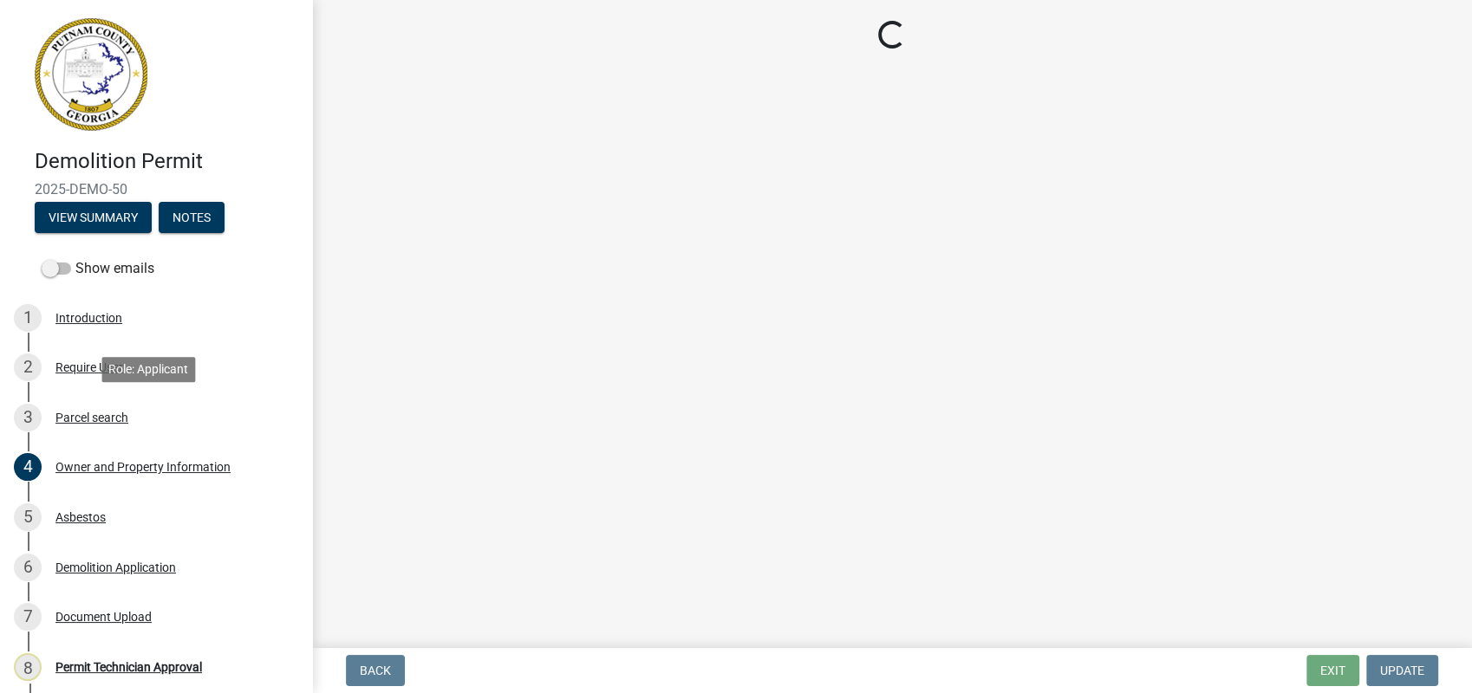
scroll to position [0, 0]
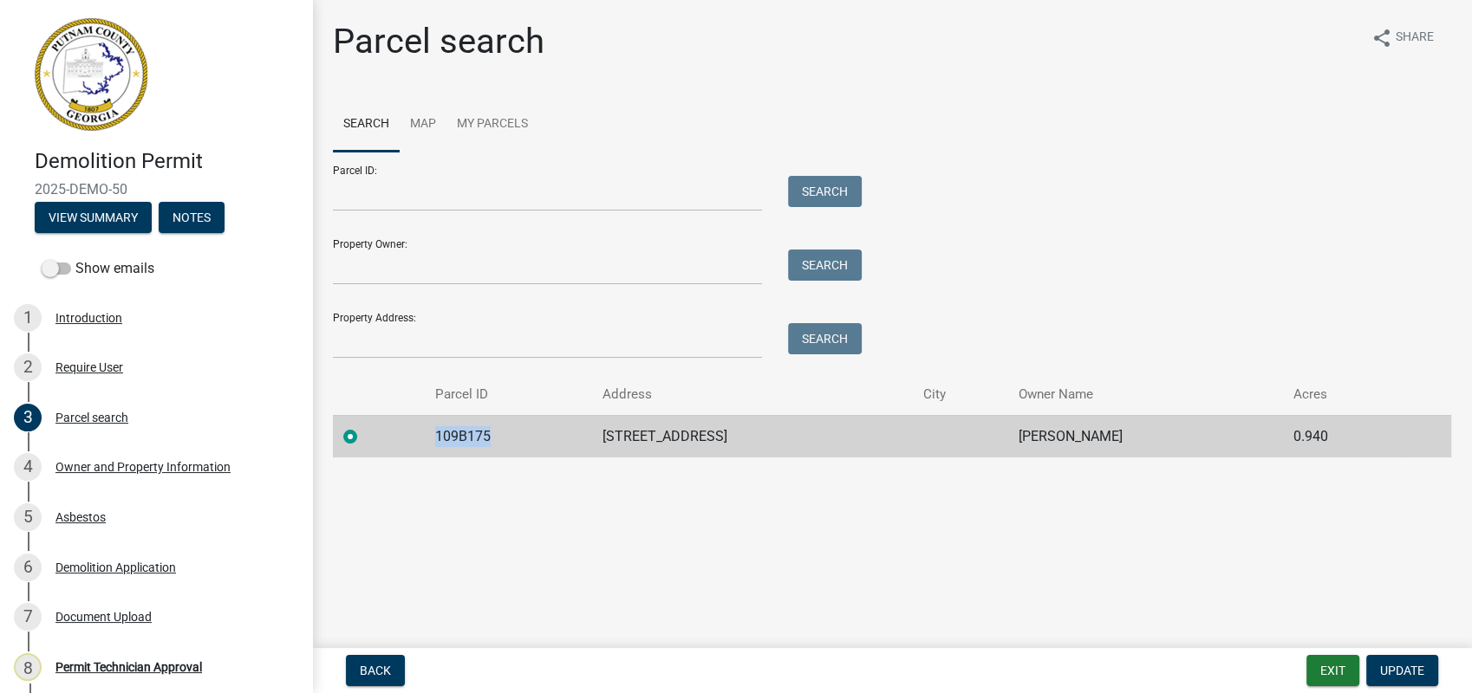
drag, startPoint x: 497, startPoint y: 434, endPoint x: 436, endPoint y: 437, distance: 60.7
click at [436, 437] on td "109B175" at bounding box center [509, 436] width 168 height 42
copy td "109B175"
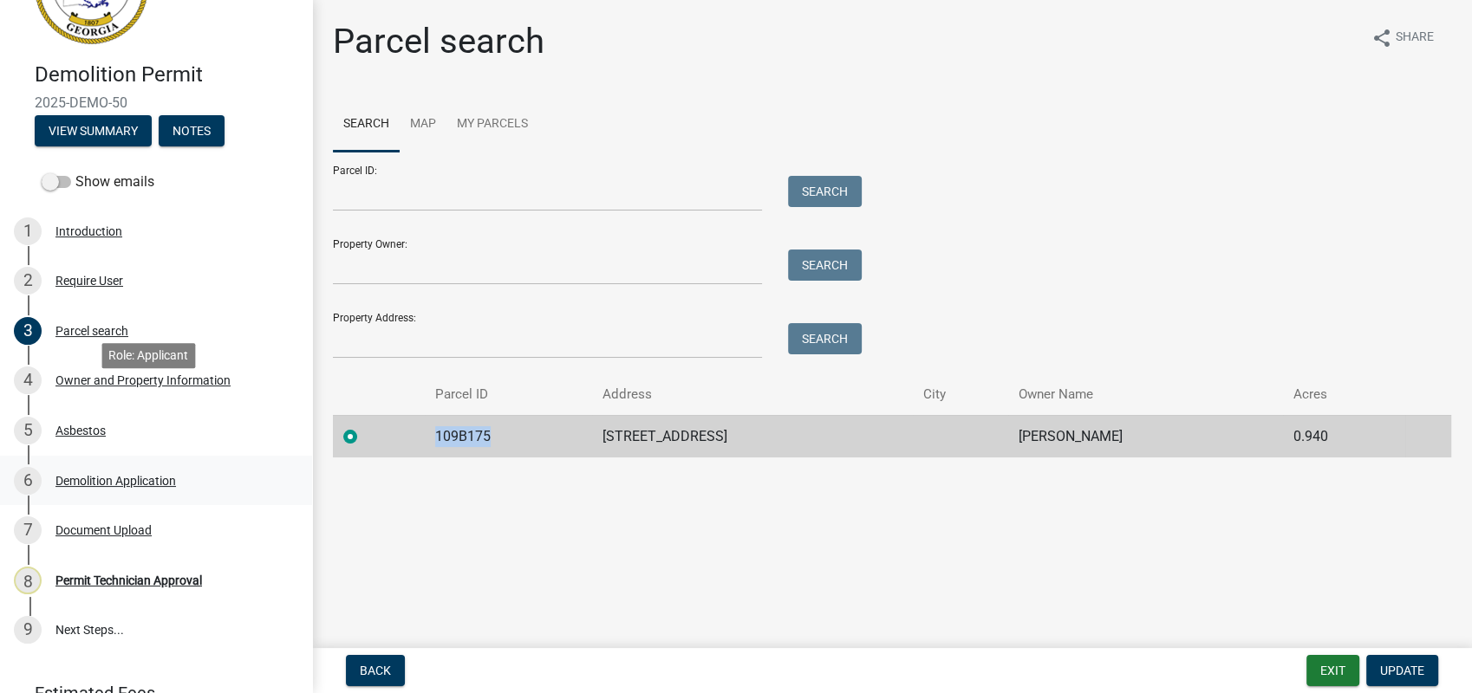
scroll to position [171, 0]
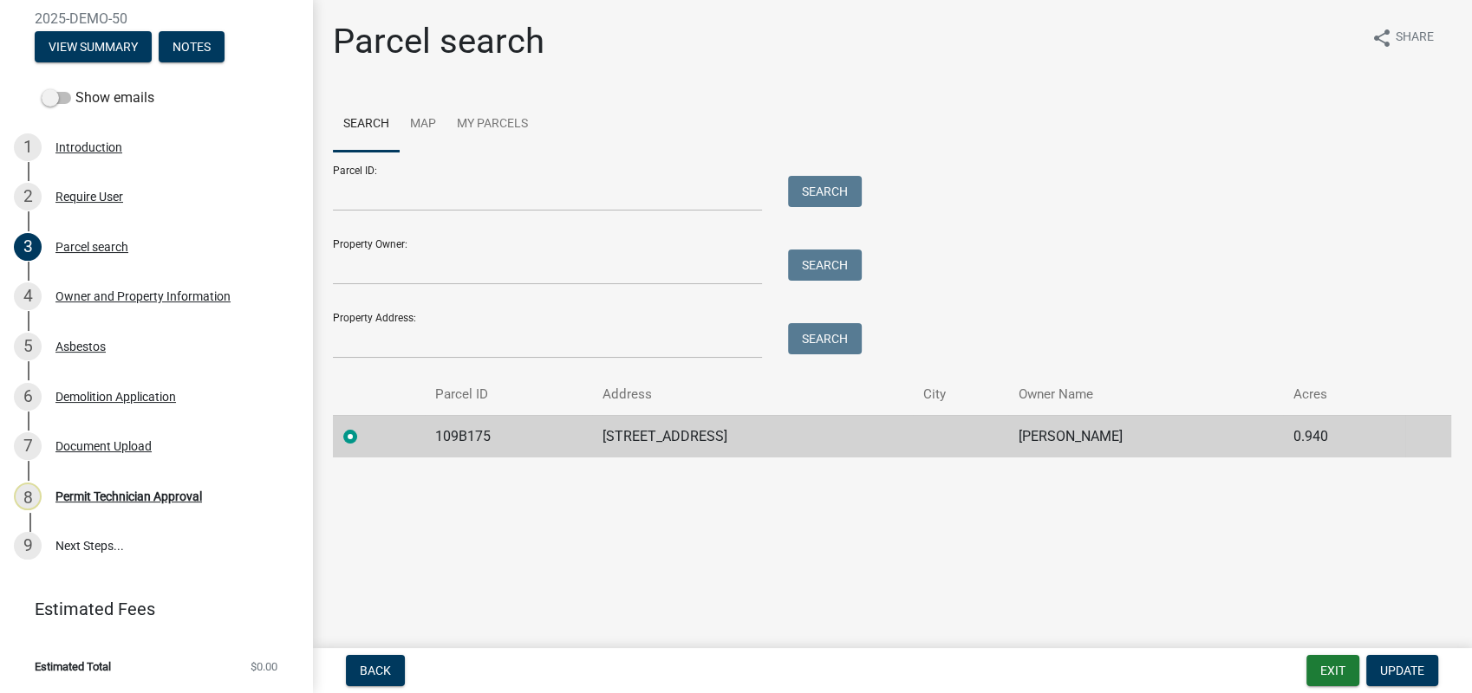
click at [389, 511] on main "Parcel search share Share Search Map My Parcels Parcel ID: Search Property Owne…" at bounding box center [892, 320] width 1160 height 641
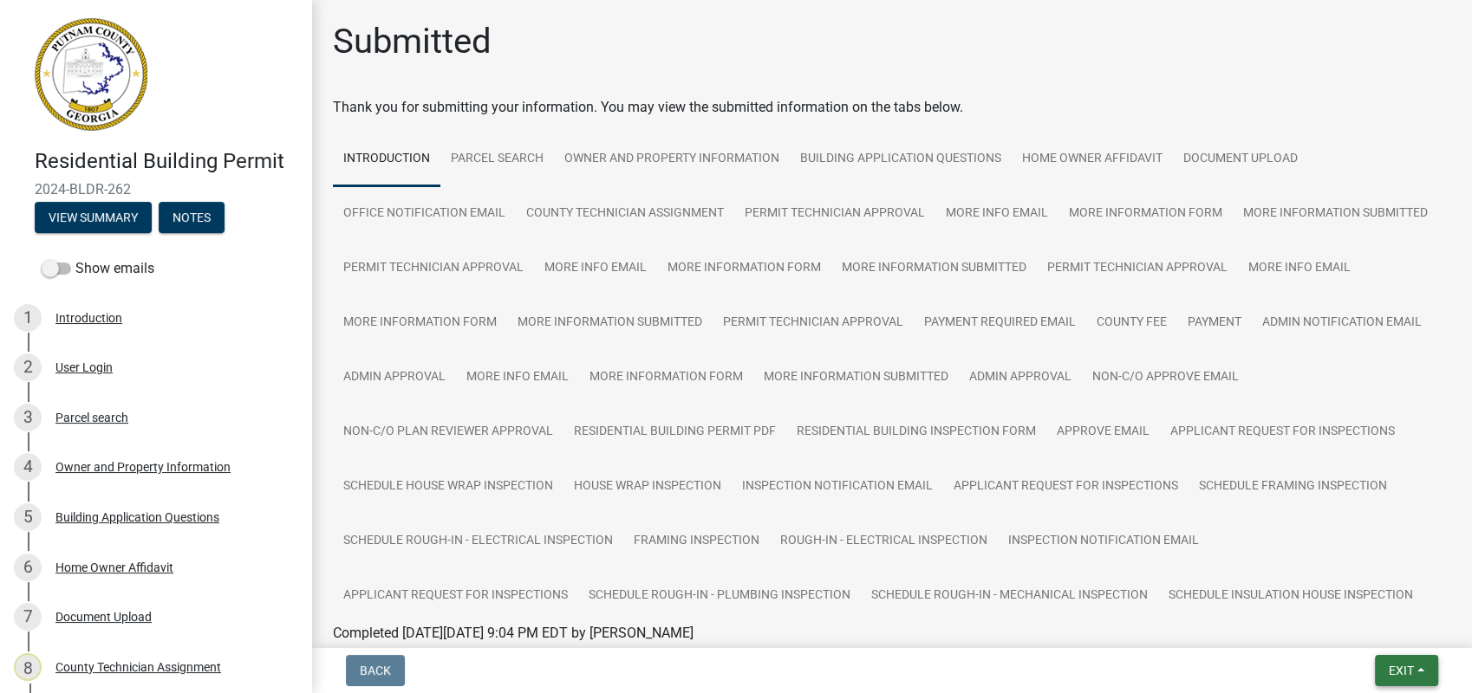
click at [1388, 672] on span "Exit" at bounding box center [1400, 671] width 25 height 14
click at [1331, 615] on button "Save & Exit" at bounding box center [1368, 626] width 139 height 42
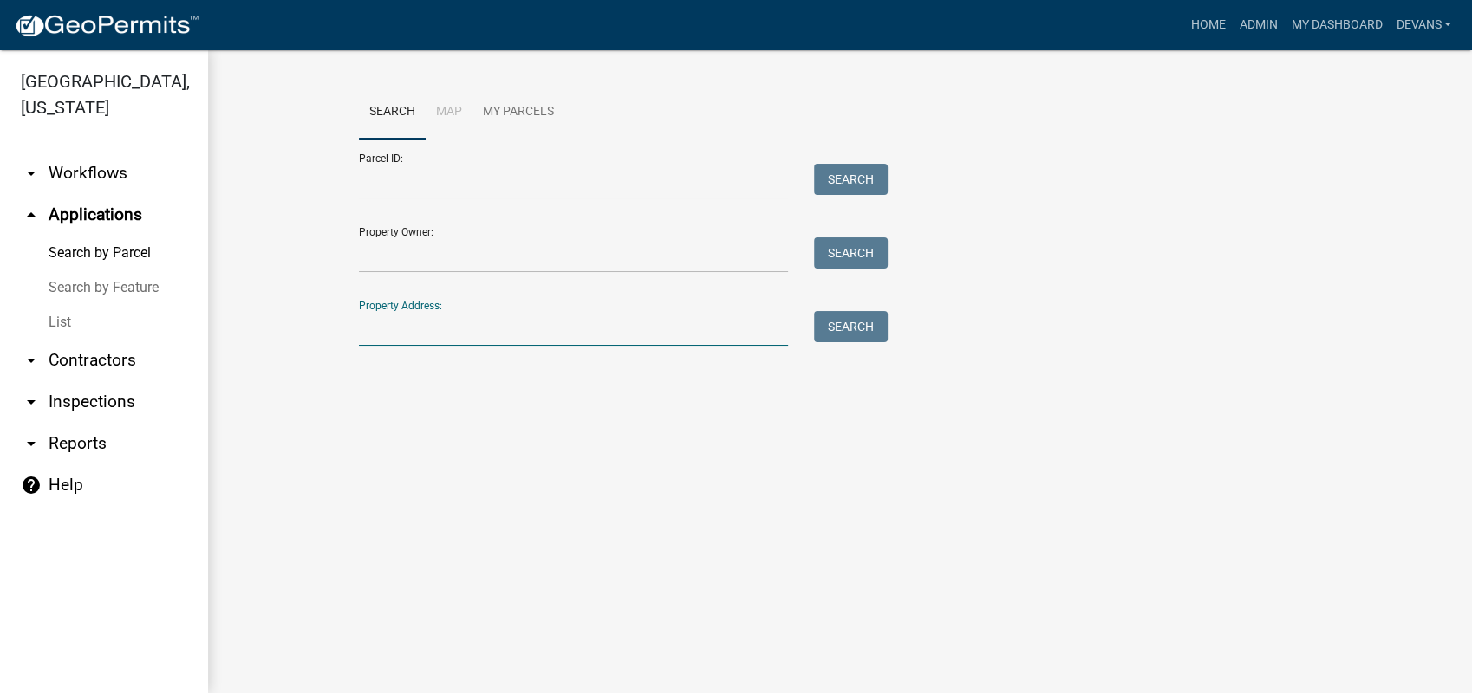
click at [398, 340] on input "Property Address:" at bounding box center [573, 329] width 429 height 36
type input "creekside"
click at [874, 328] on button "Search" at bounding box center [851, 326] width 74 height 31
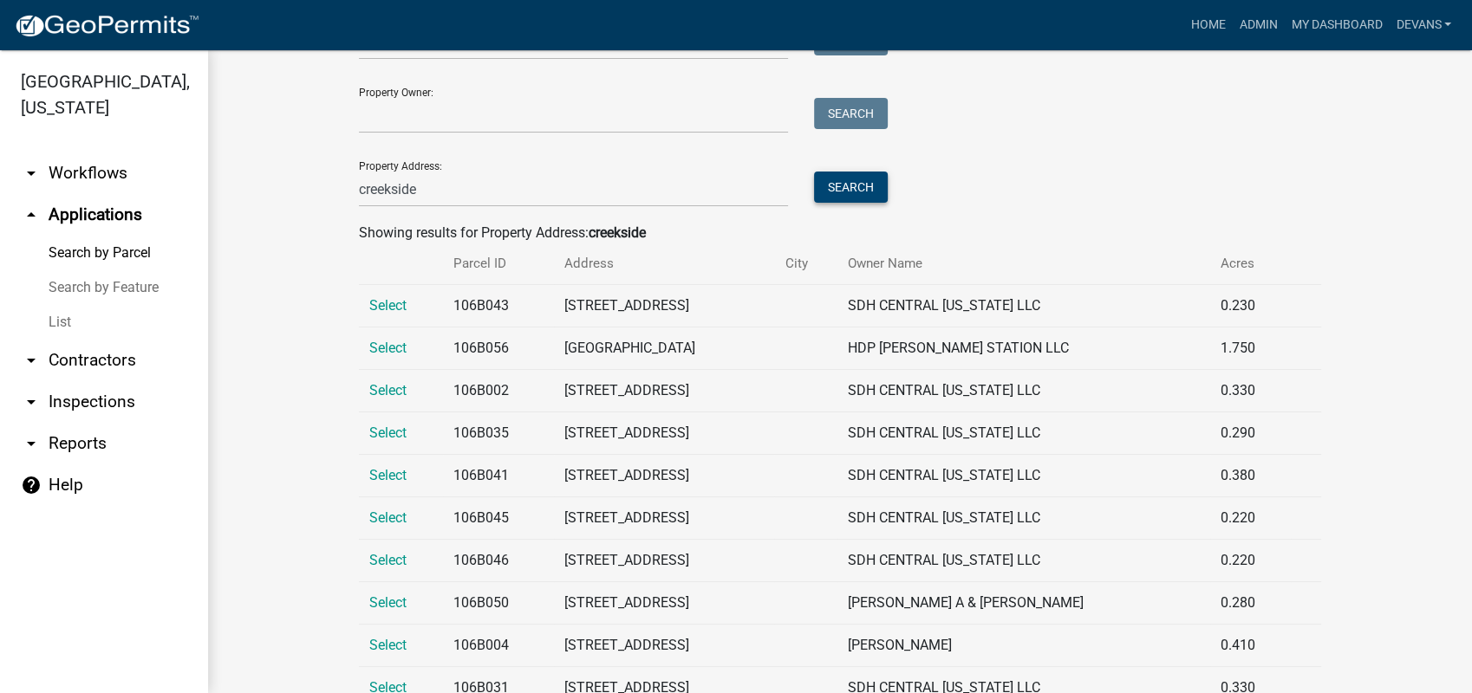
scroll to position [192, 0]
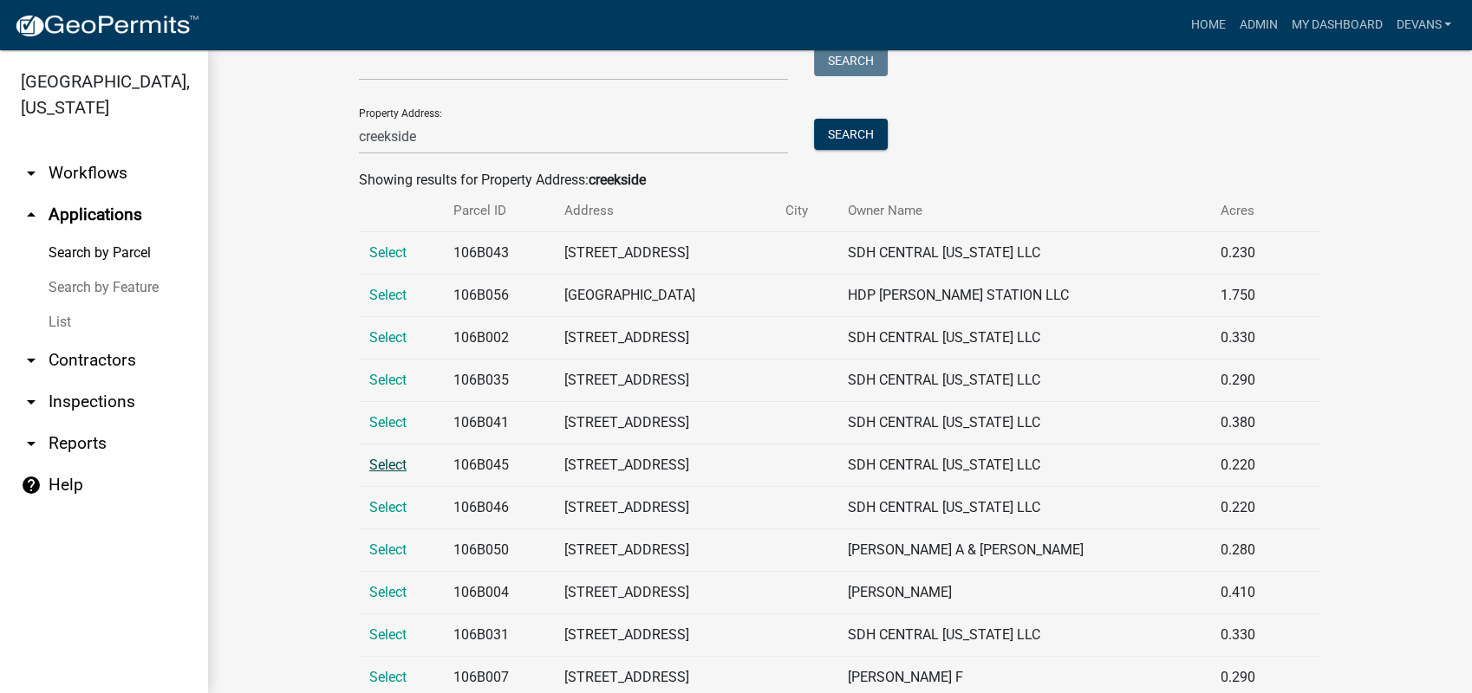
click at [369, 465] on span "Select" at bounding box center [387, 465] width 37 height 16
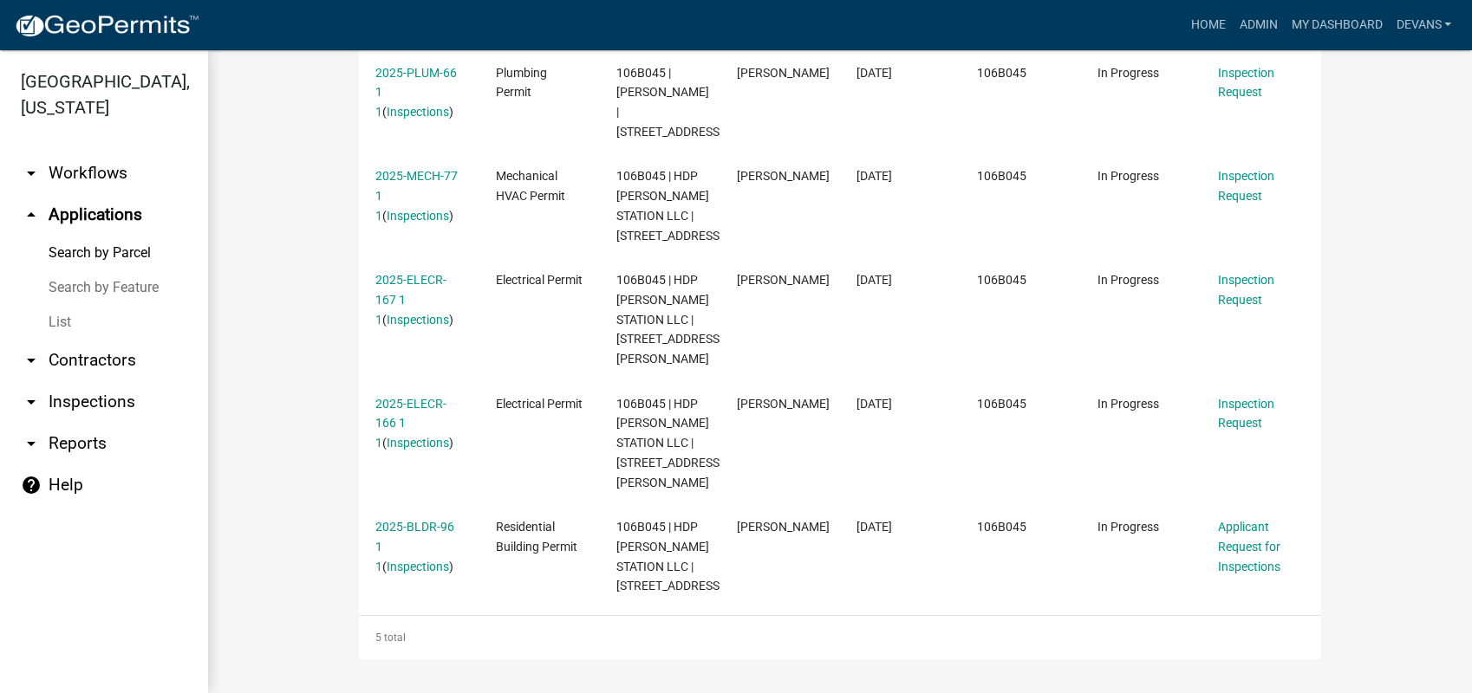
scroll to position [659, 0]
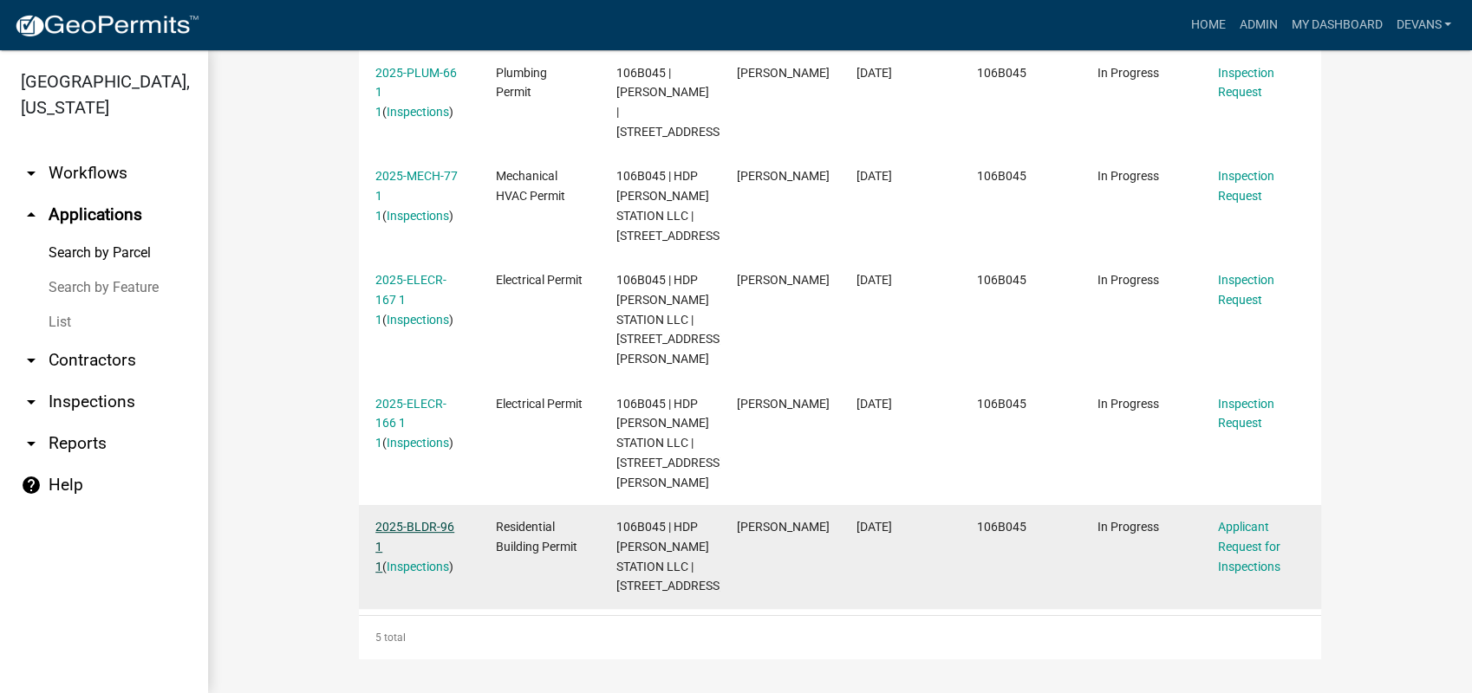
click at [415, 520] on link "2025-BLDR-96 1 1" at bounding box center [414, 547] width 79 height 54
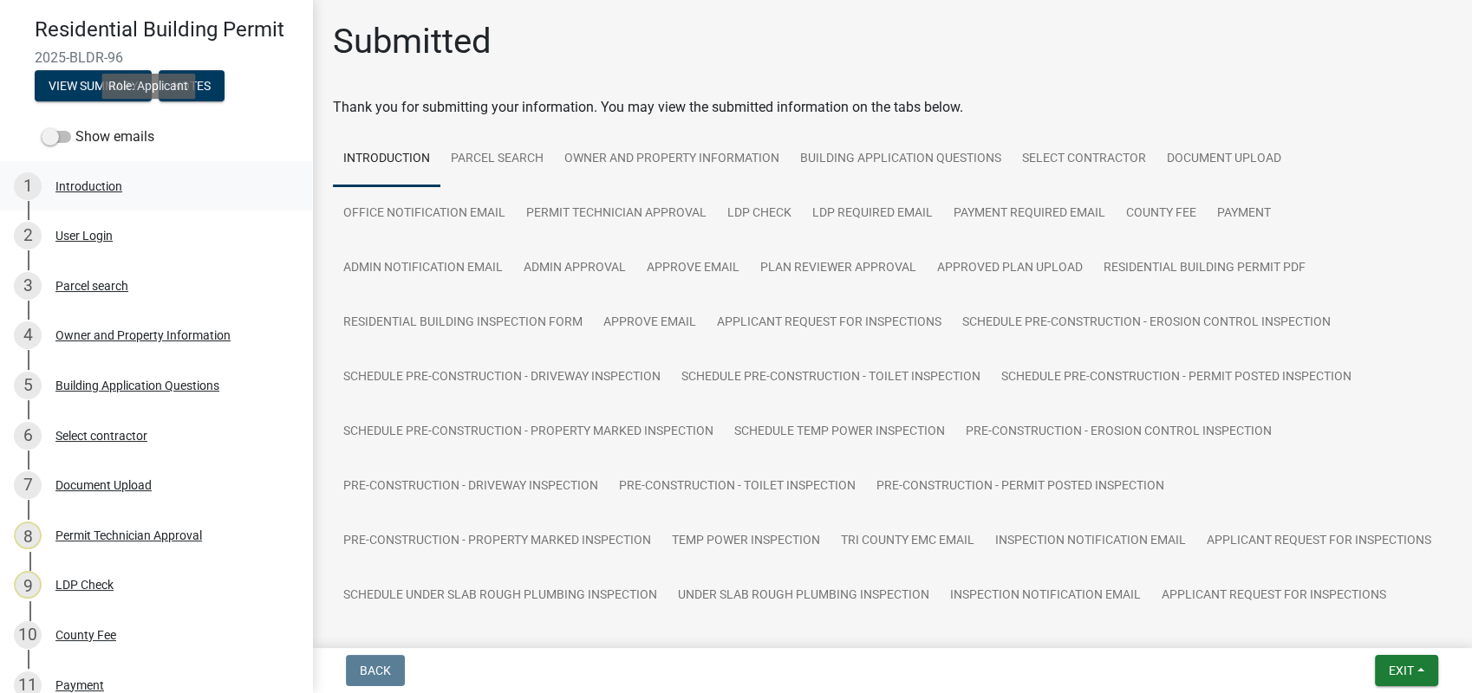
scroll to position [289, 0]
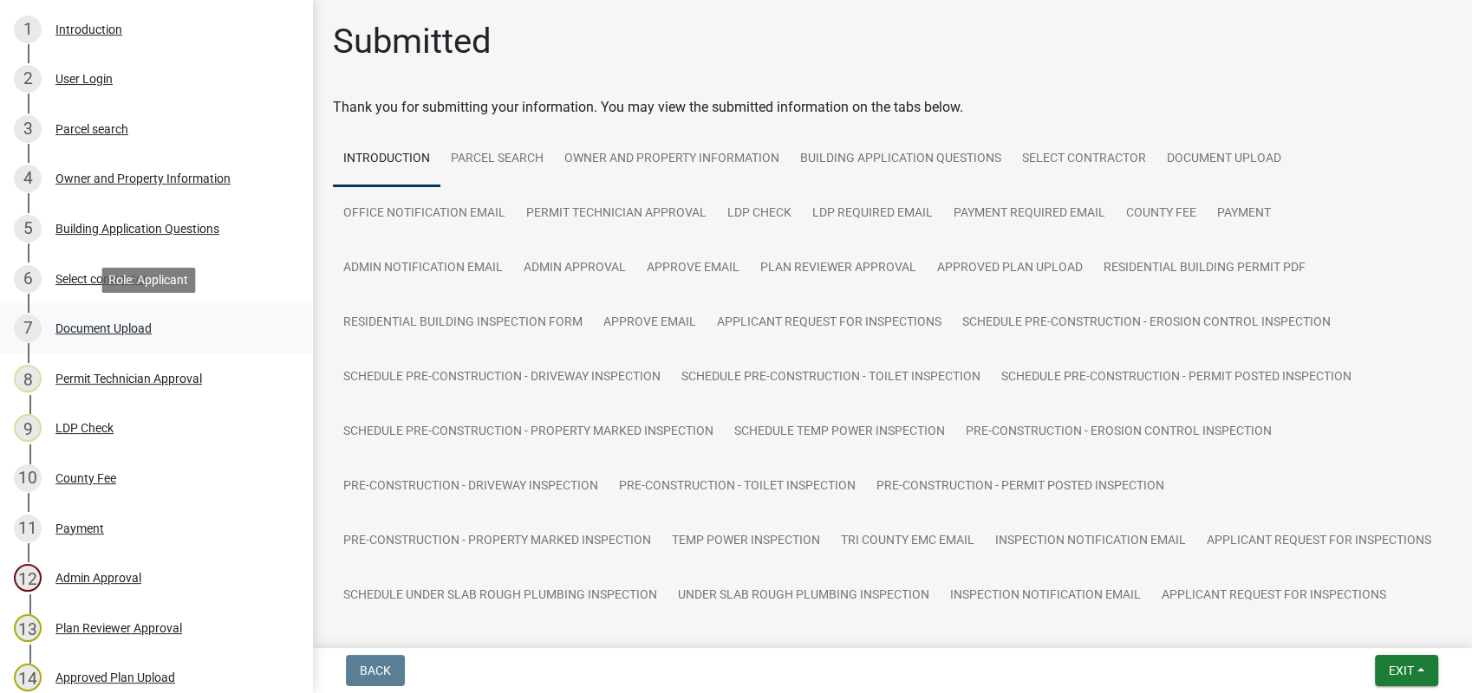
click at [105, 324] on div "Document Upload" at bounding box center [103, 328] width 96 height 12
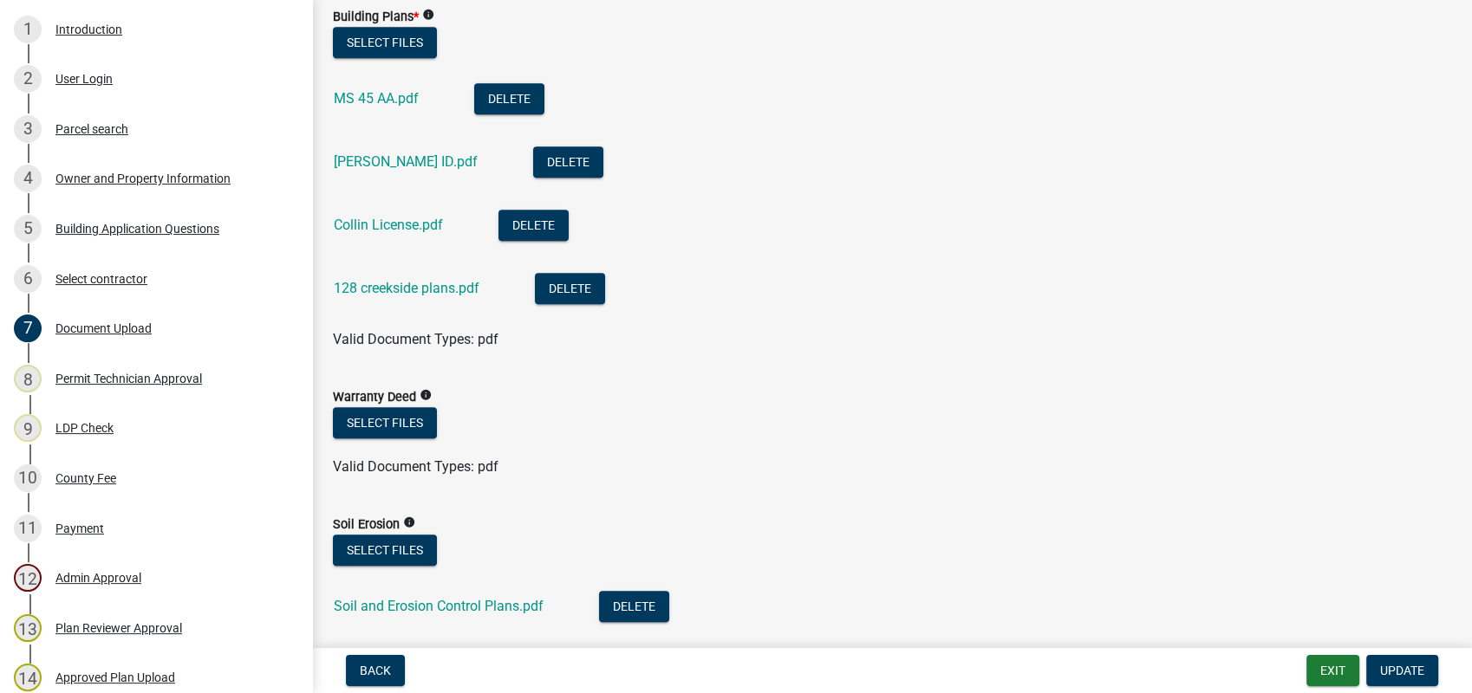
scroll to position [1348, 0]
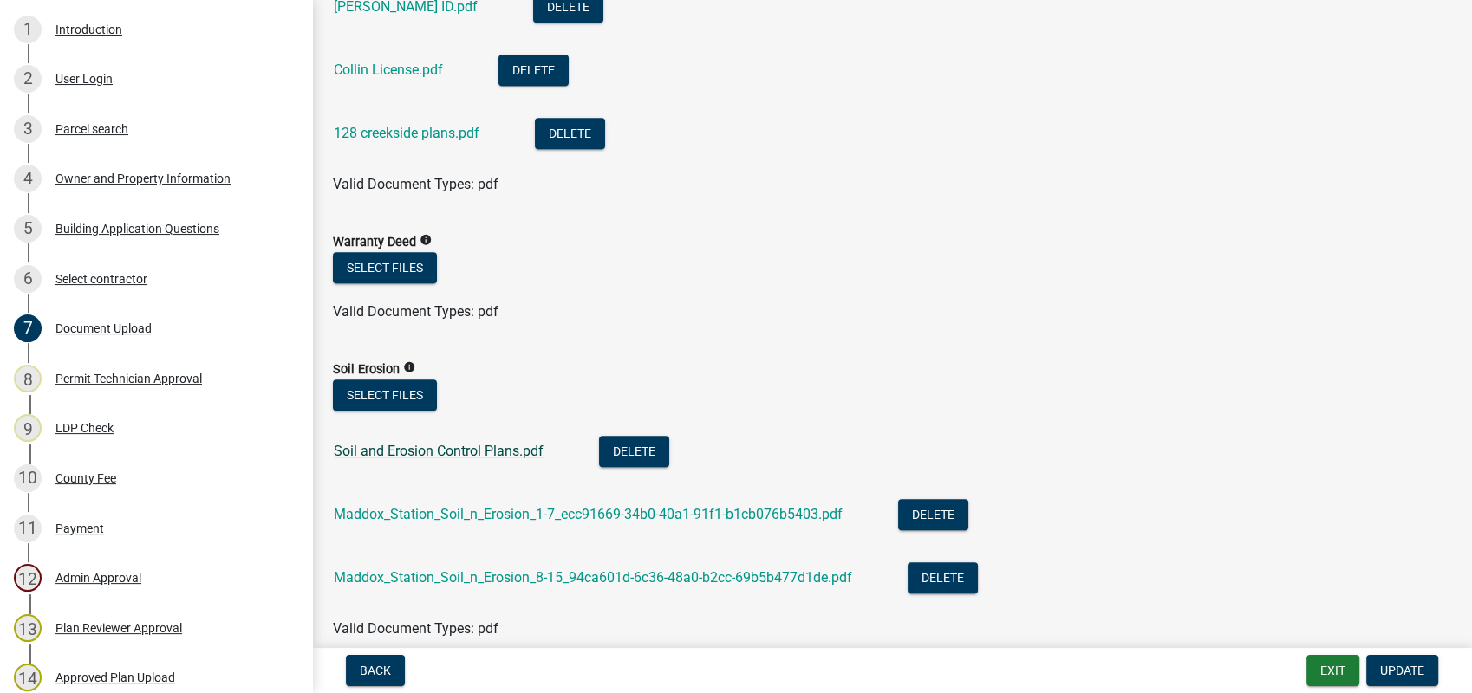
click at [380, 445] on link "Soil and Erosion Control Plans.pdf" at bounding box center [439, 451] width 210 height 16
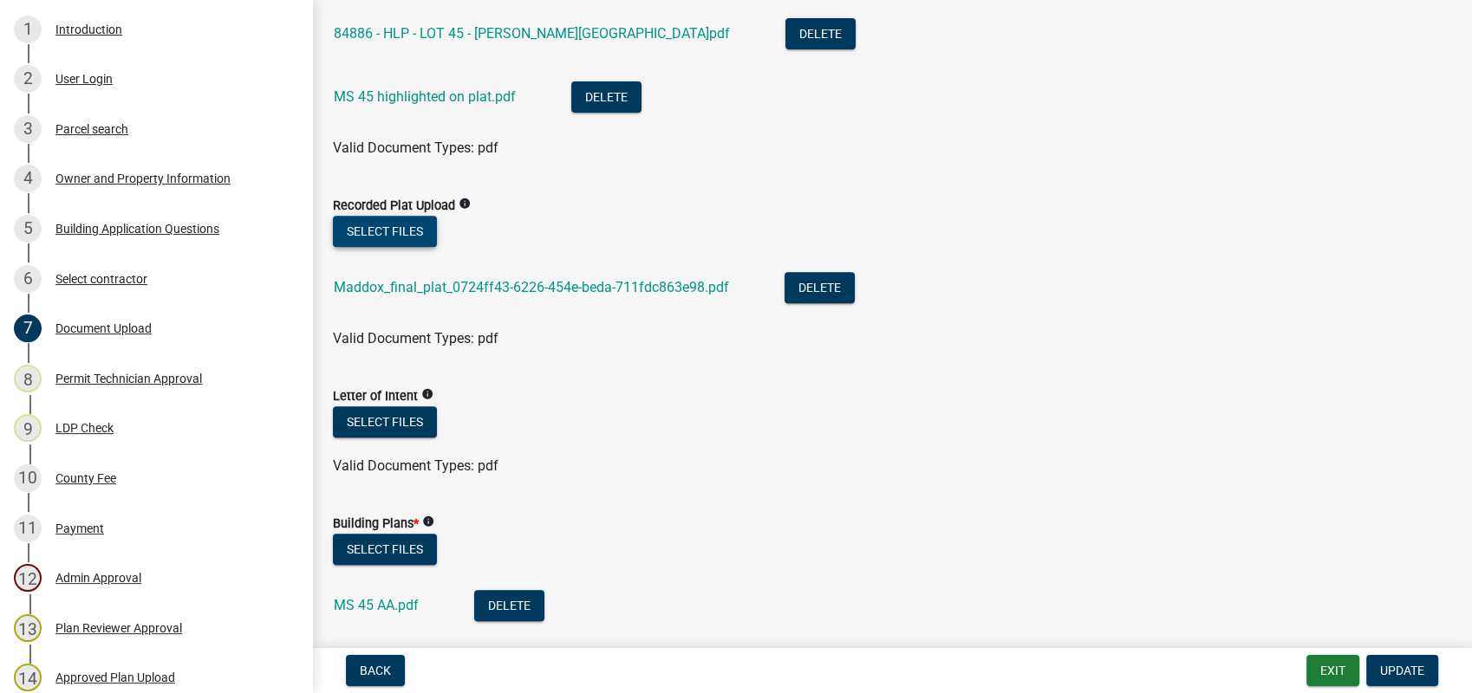
scroll to position [673, 0]
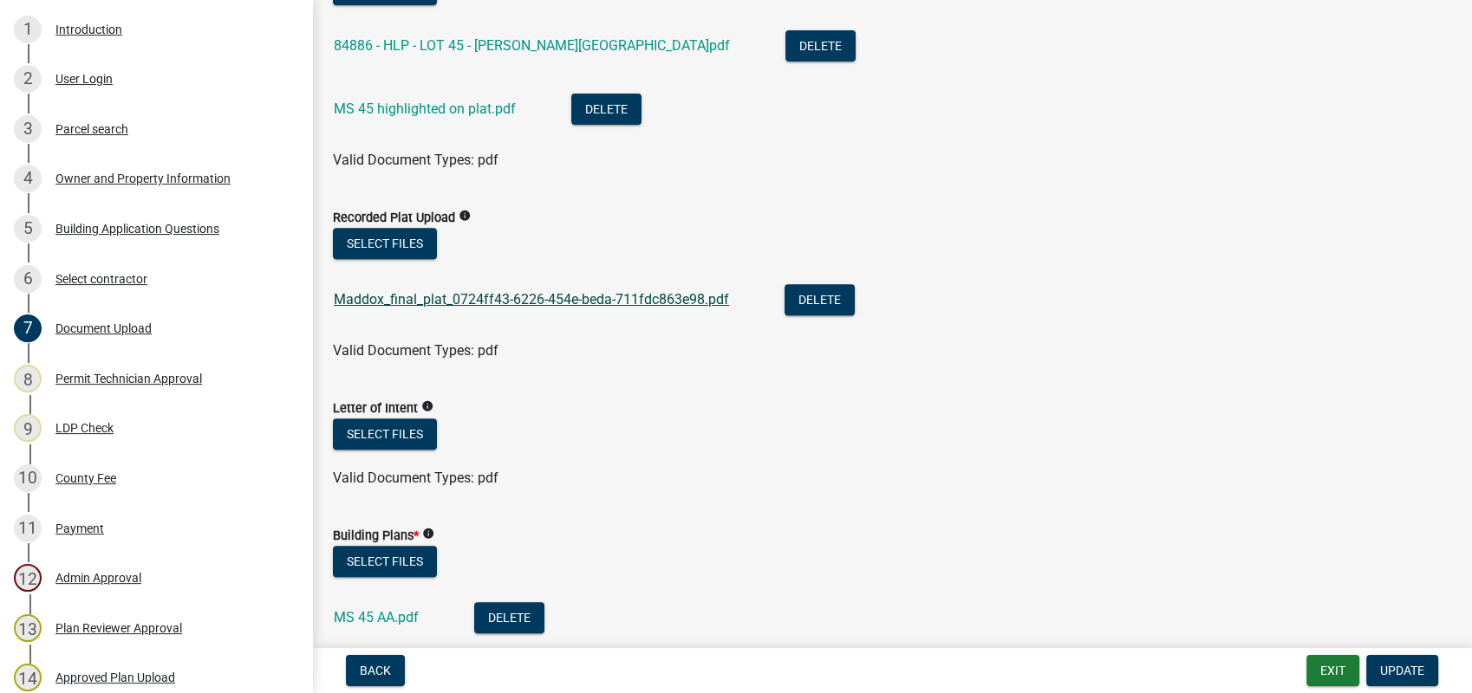
click at [416, 298] on link "Maddox_final_plat_0724ff43-6226-454e-beda-711fdc863e98.pdf" at bounding box center [531, 299] width 395 height 16
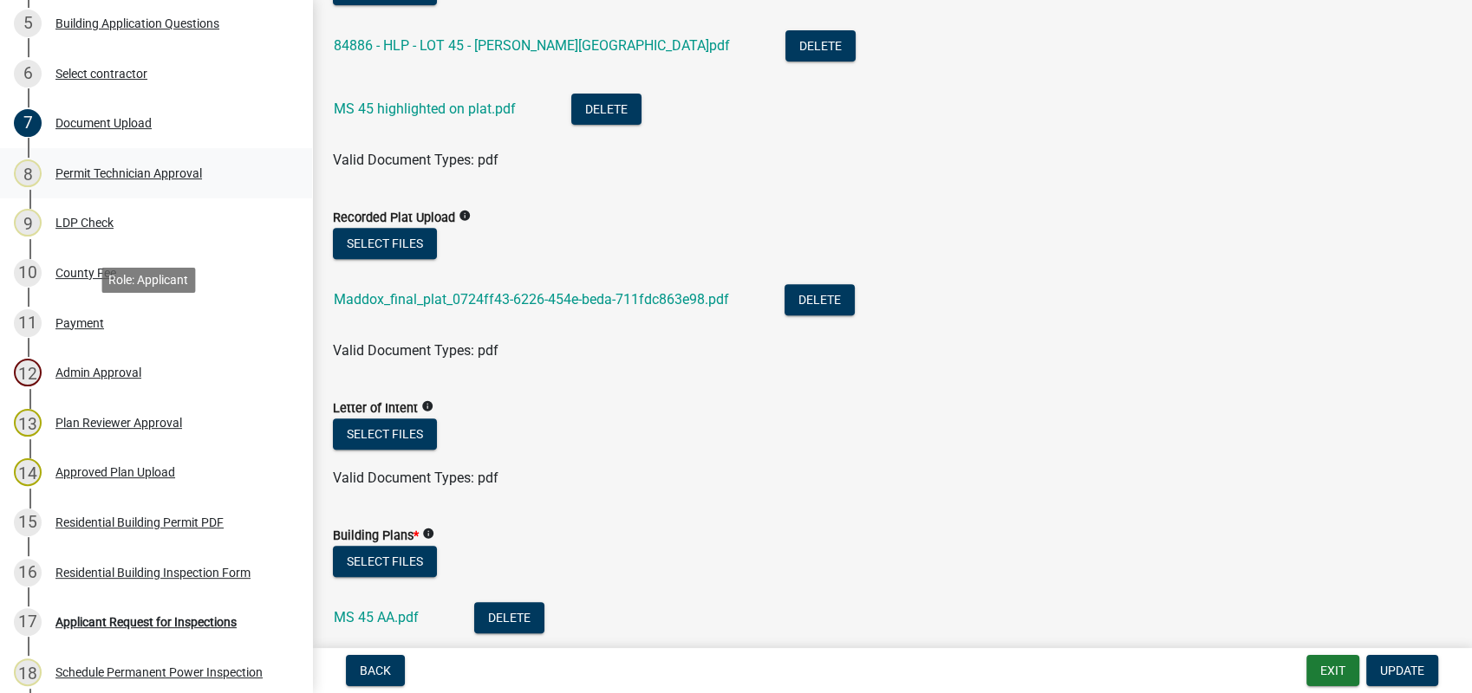
scroll to position [770, 0]
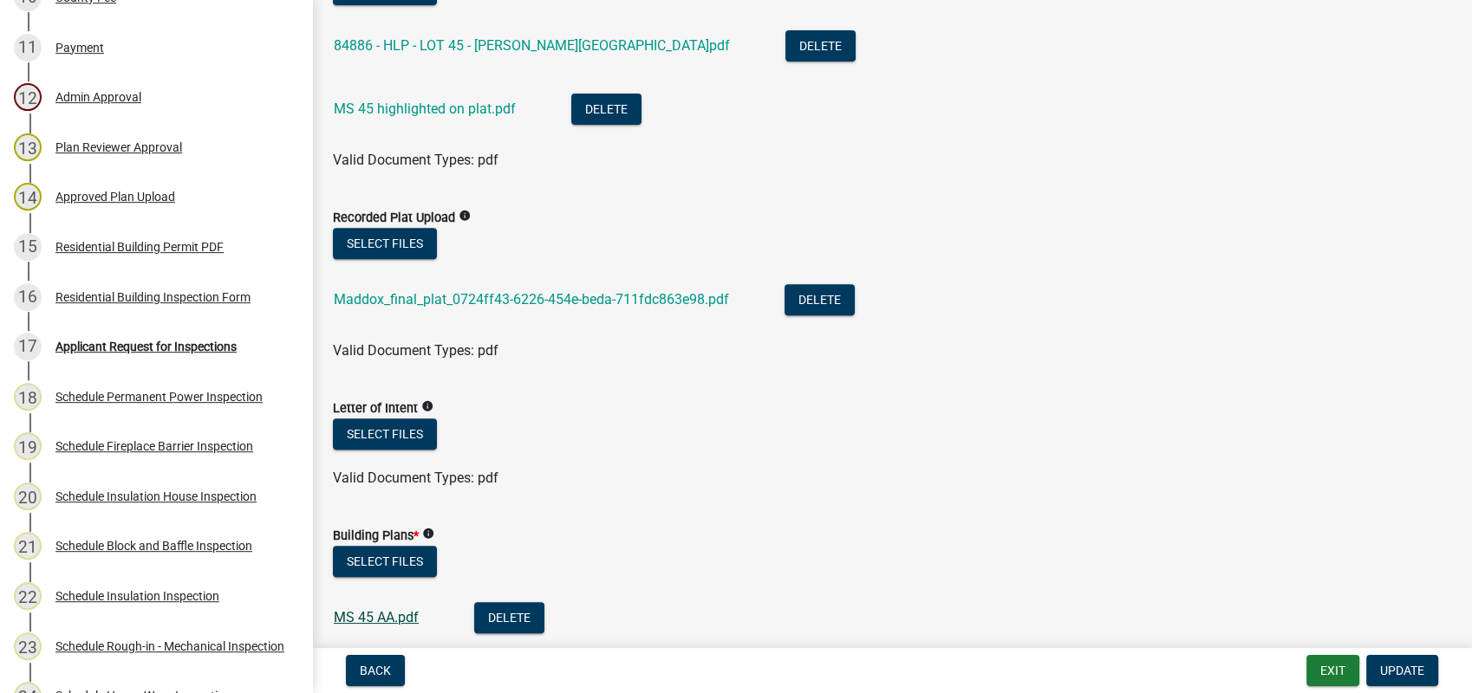
click at [368, 609] on link "MS 45 AA.pdf" at bounding box center [376, 617] width 85 height 16
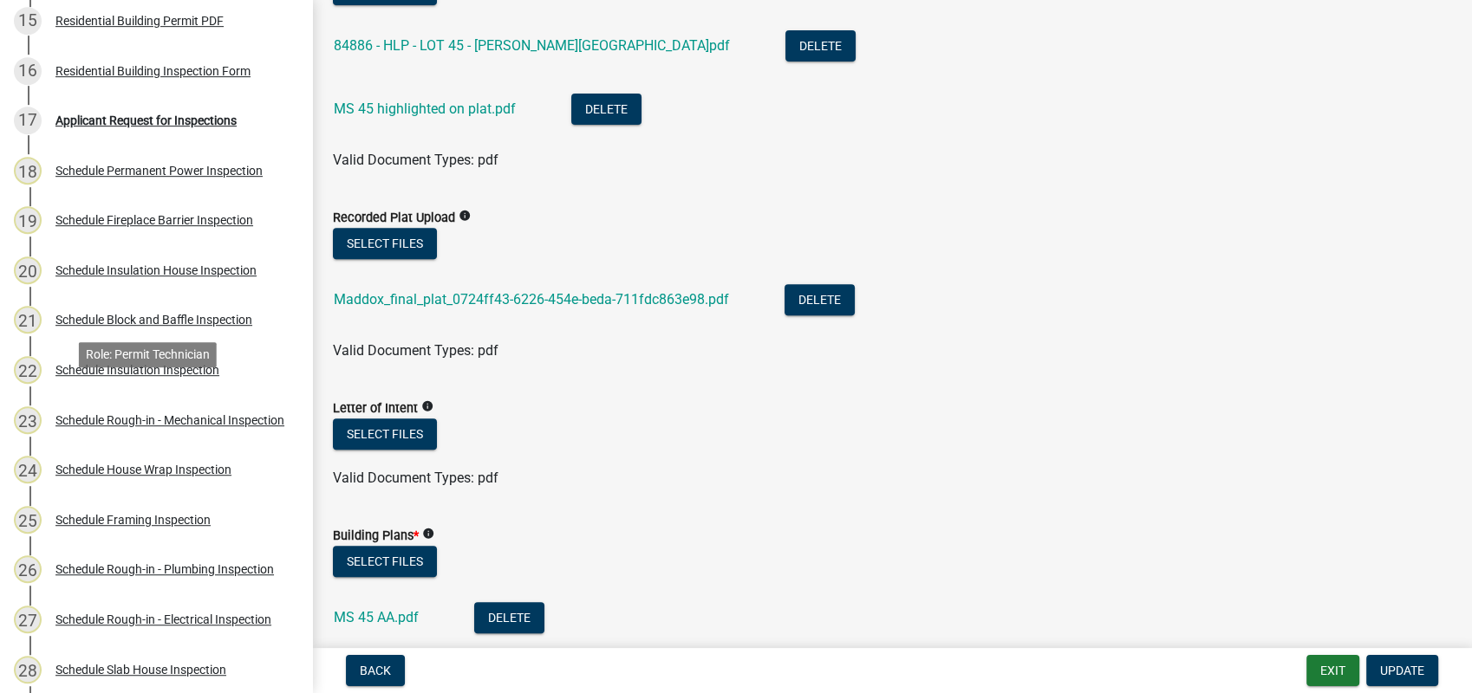
scroll to position [963, 0]
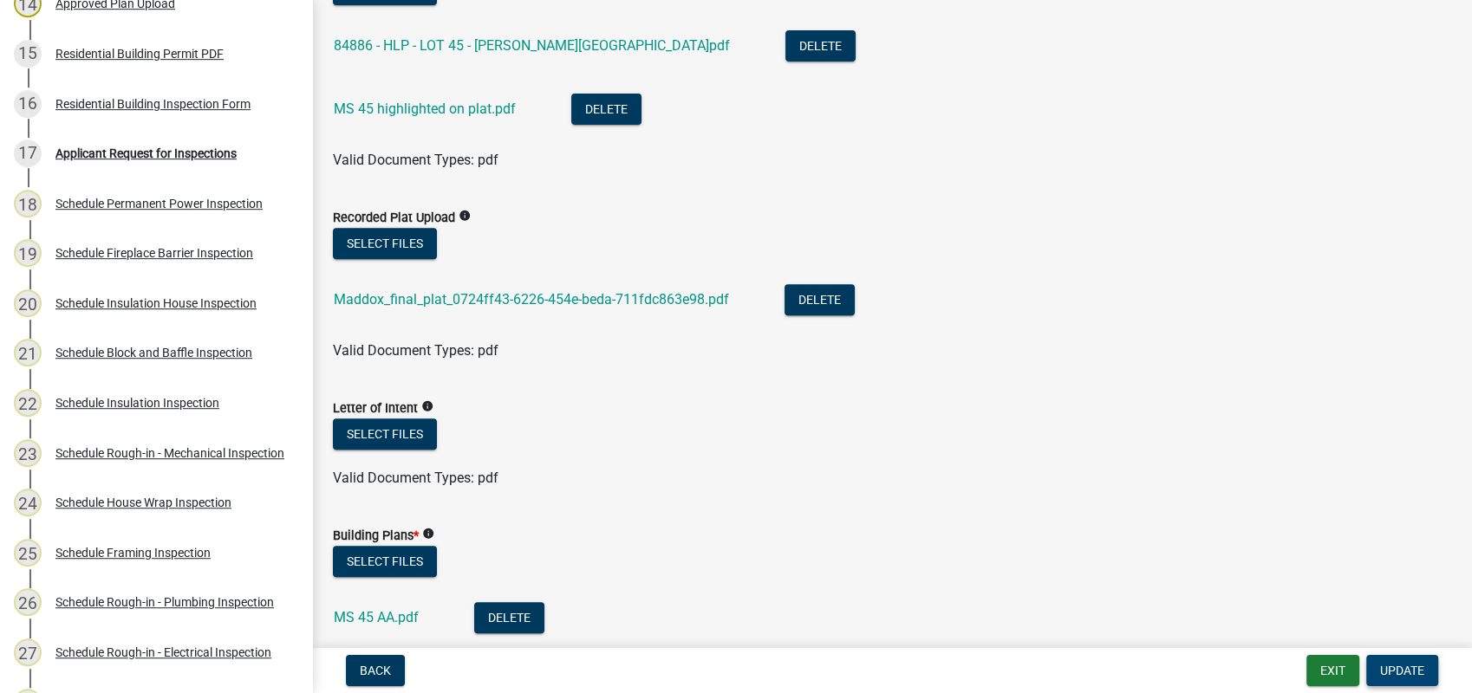
click at [1404, 672] on span "Update" at bounding box center [1402, 671] width 44 height 14
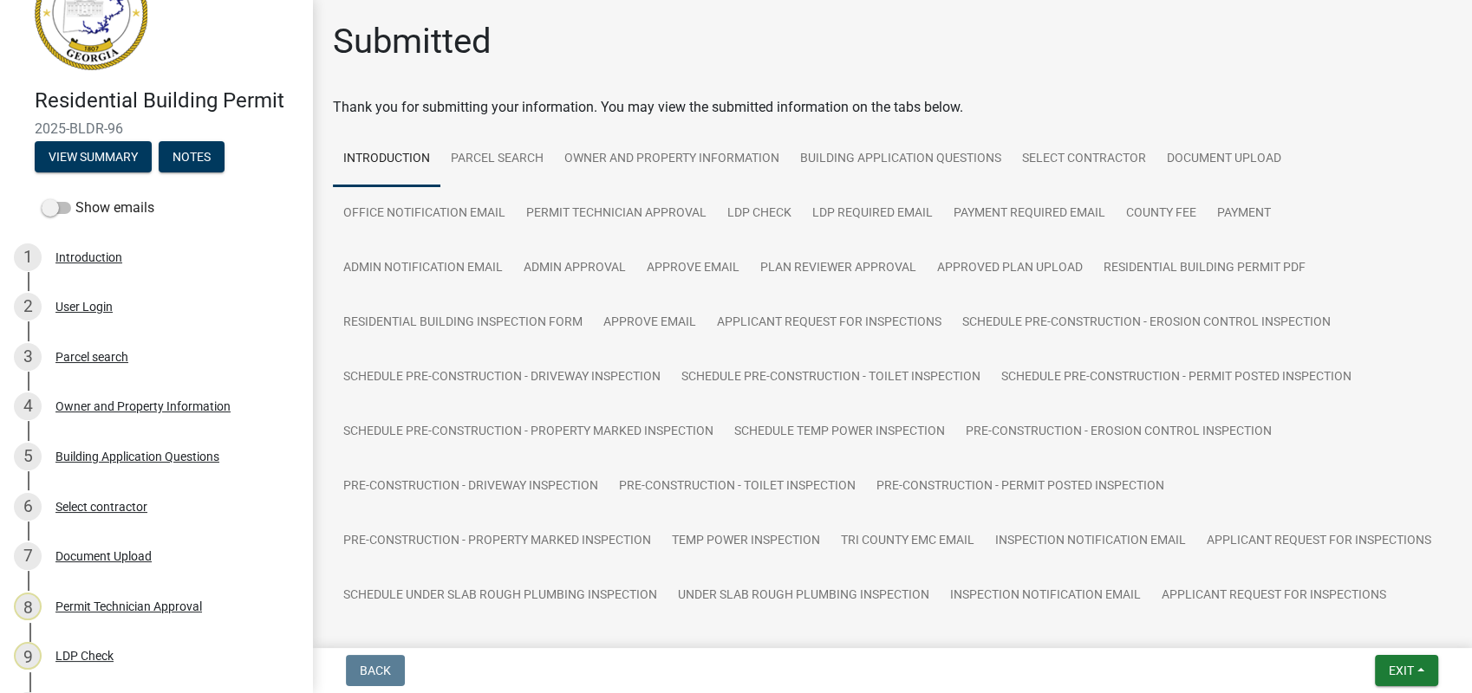
scroll to position [0, 0]
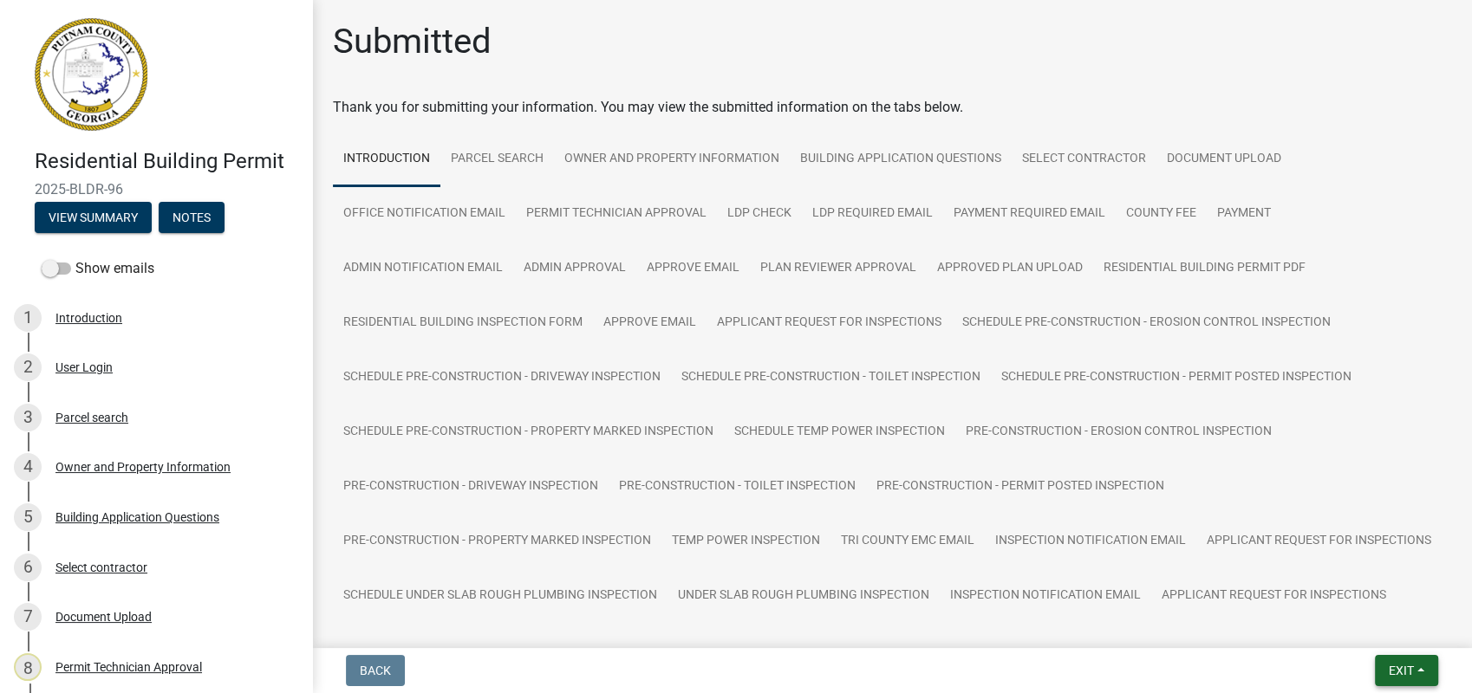
click at [1387, 679] on button "Exit" at bounding box center [1405, 670] width 63 height 31
click at [1386, 631] on button "Save & Exit" at bounding box center [1368, 626] width 139 height 42
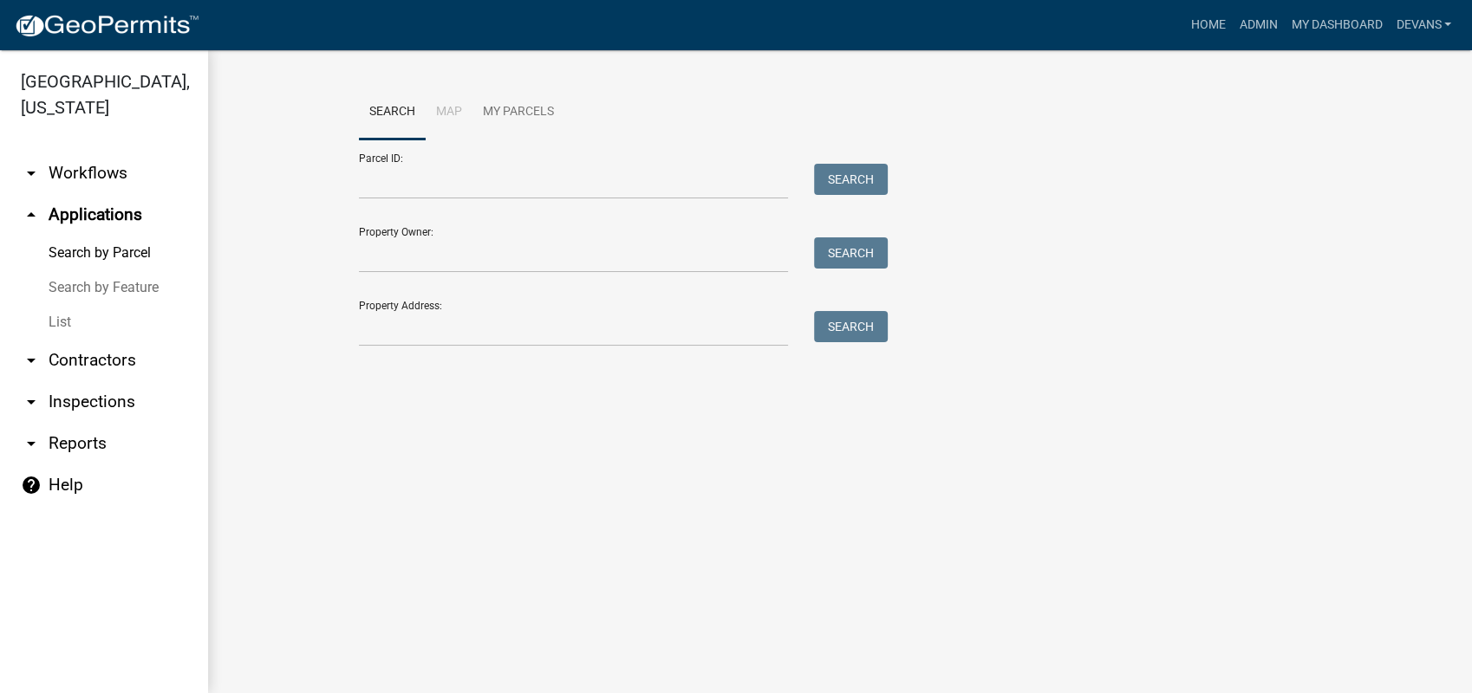
click at [58, 322] on link "List" at bounding box center [104, 322] width 208 height 35
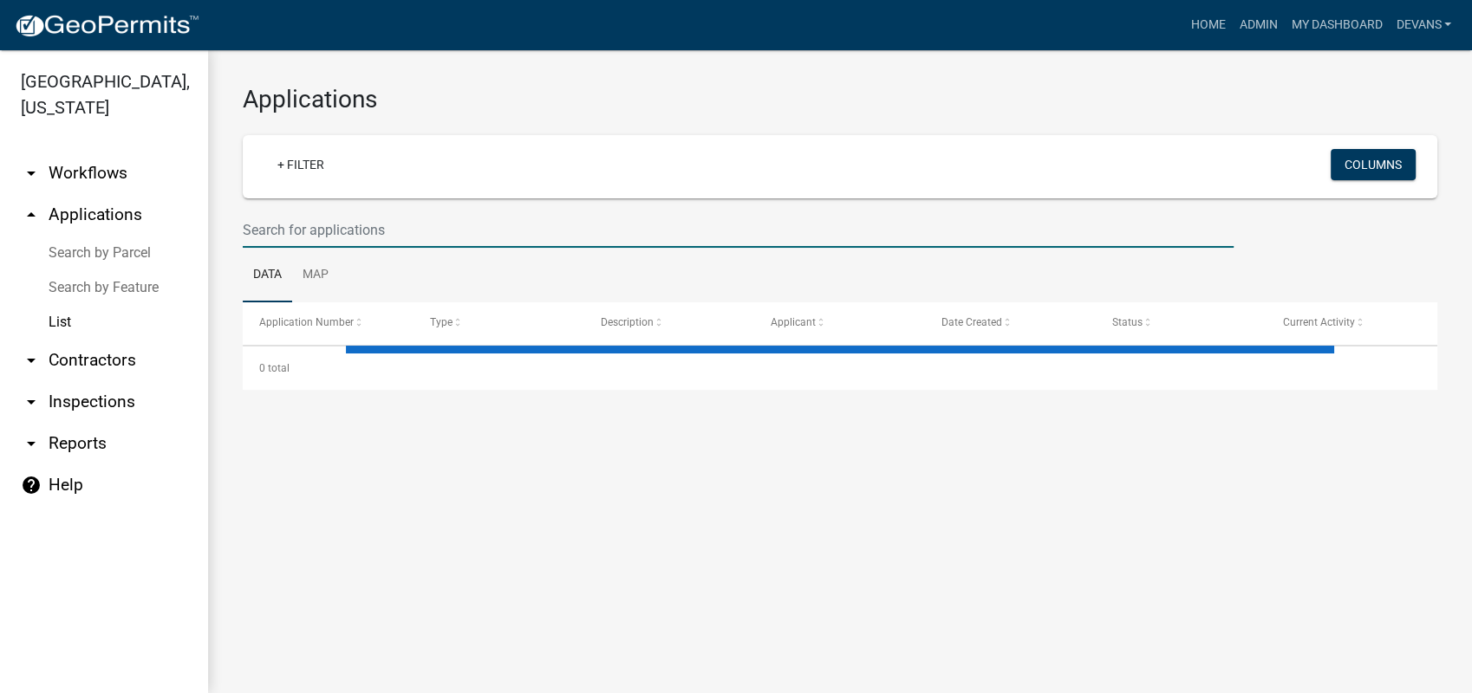
click at [276, 236] on input "text" at bounding box center [738, 230] width 991 height 36
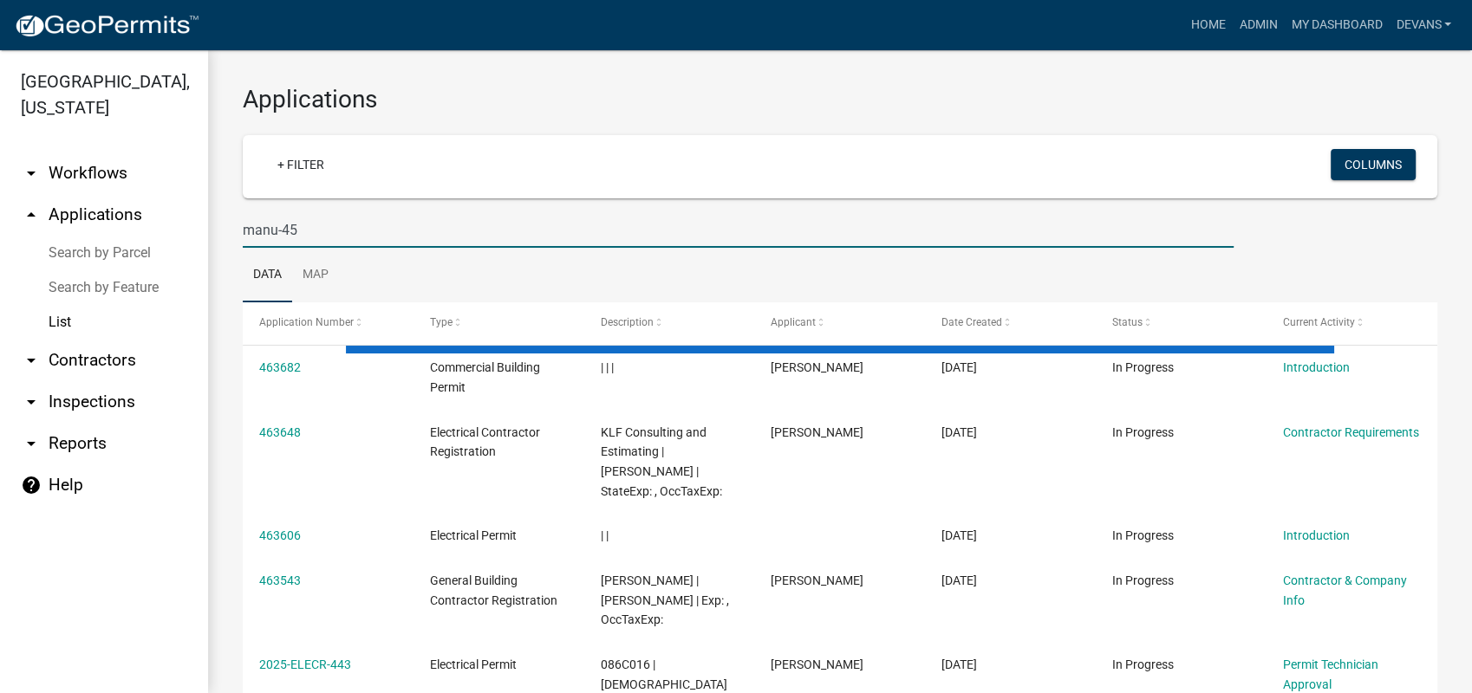
type input "manu-45"
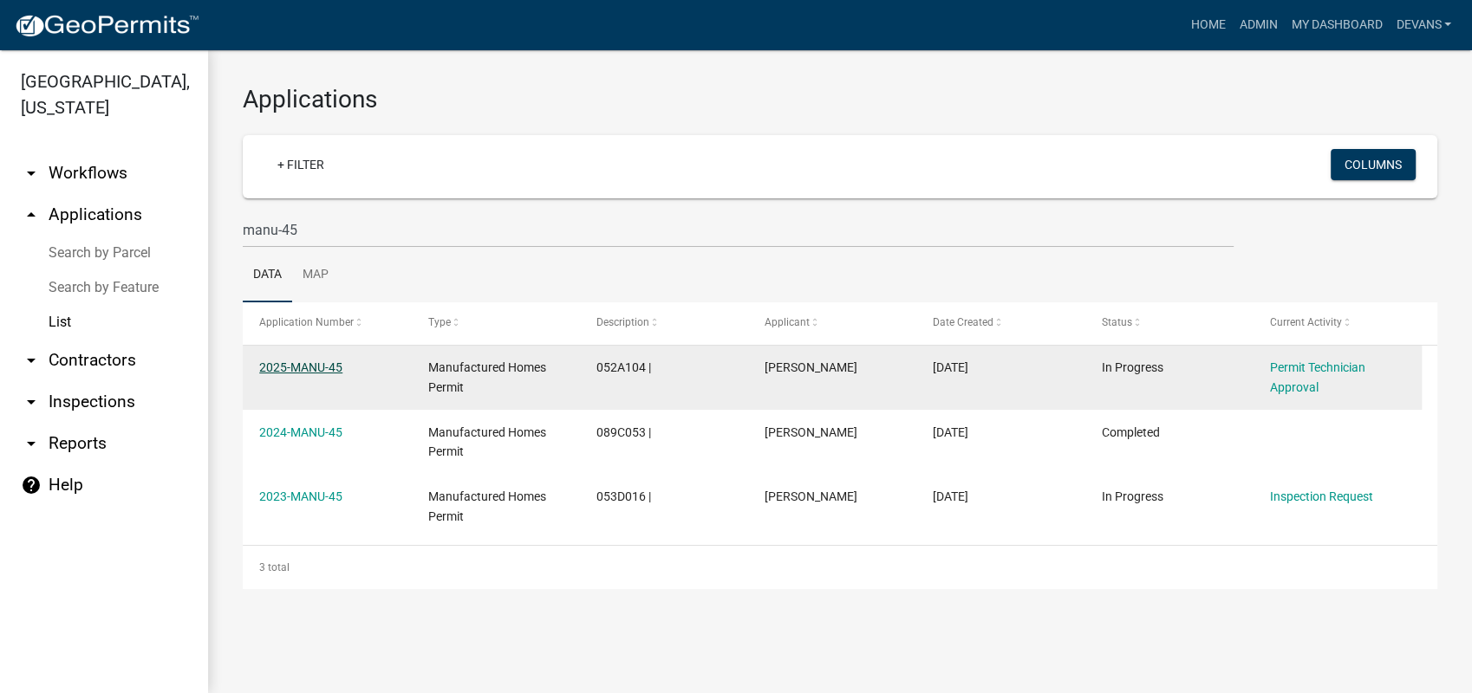
click at [298, 367] on link "2025-MANU-45" at bounding box center [300, 368] width 83 height 14
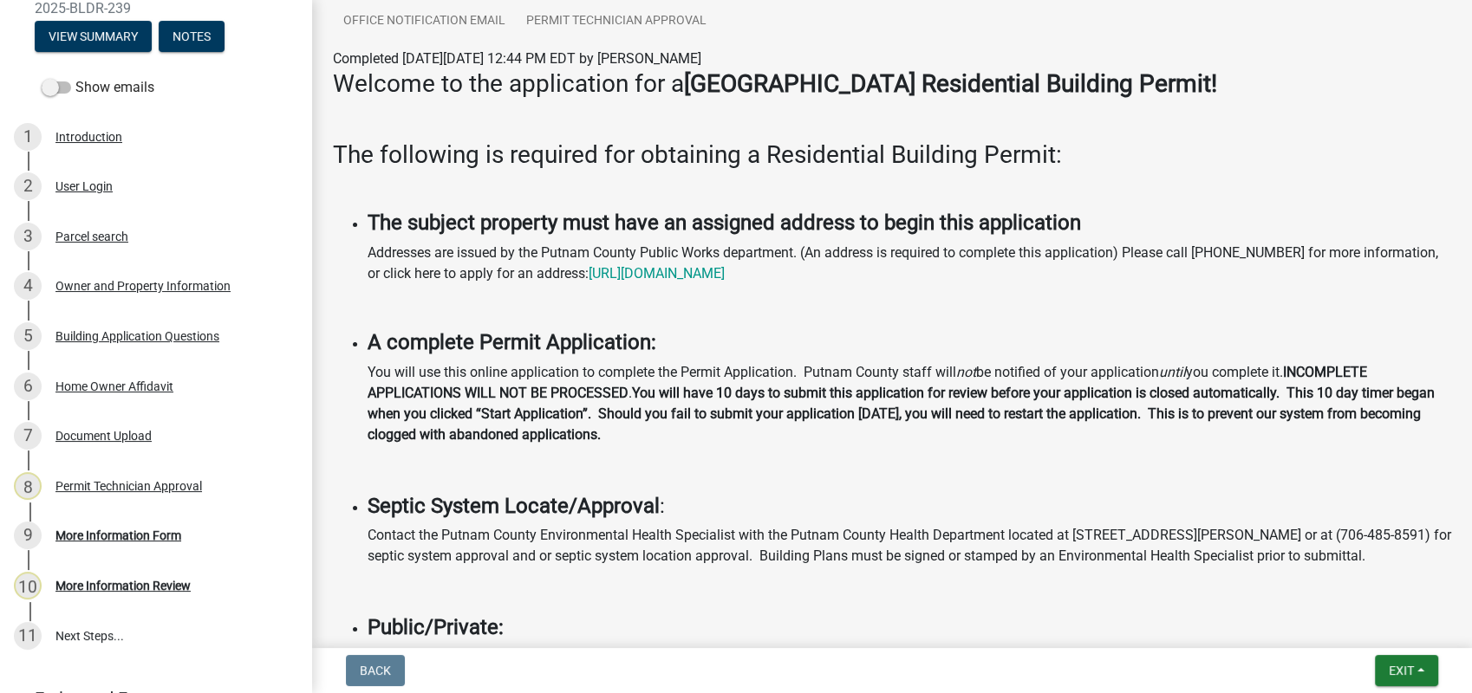
scroll to position [77, 0]
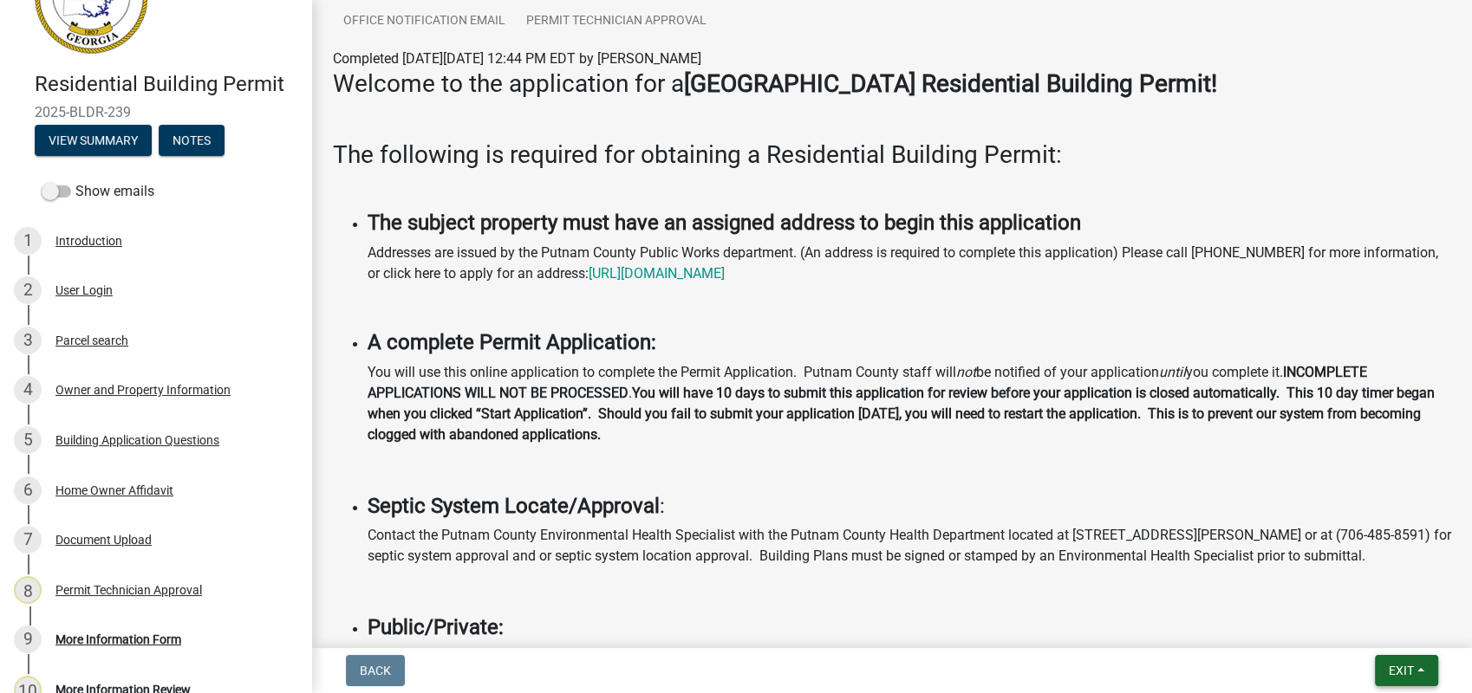
click at [1394, 673] on span "Exit" at bounding box center [1400, 671] width 25 height 14
click at [1348, 626] on button "Save & Exit" at bounding box center [1368, 626] width 139 height 42
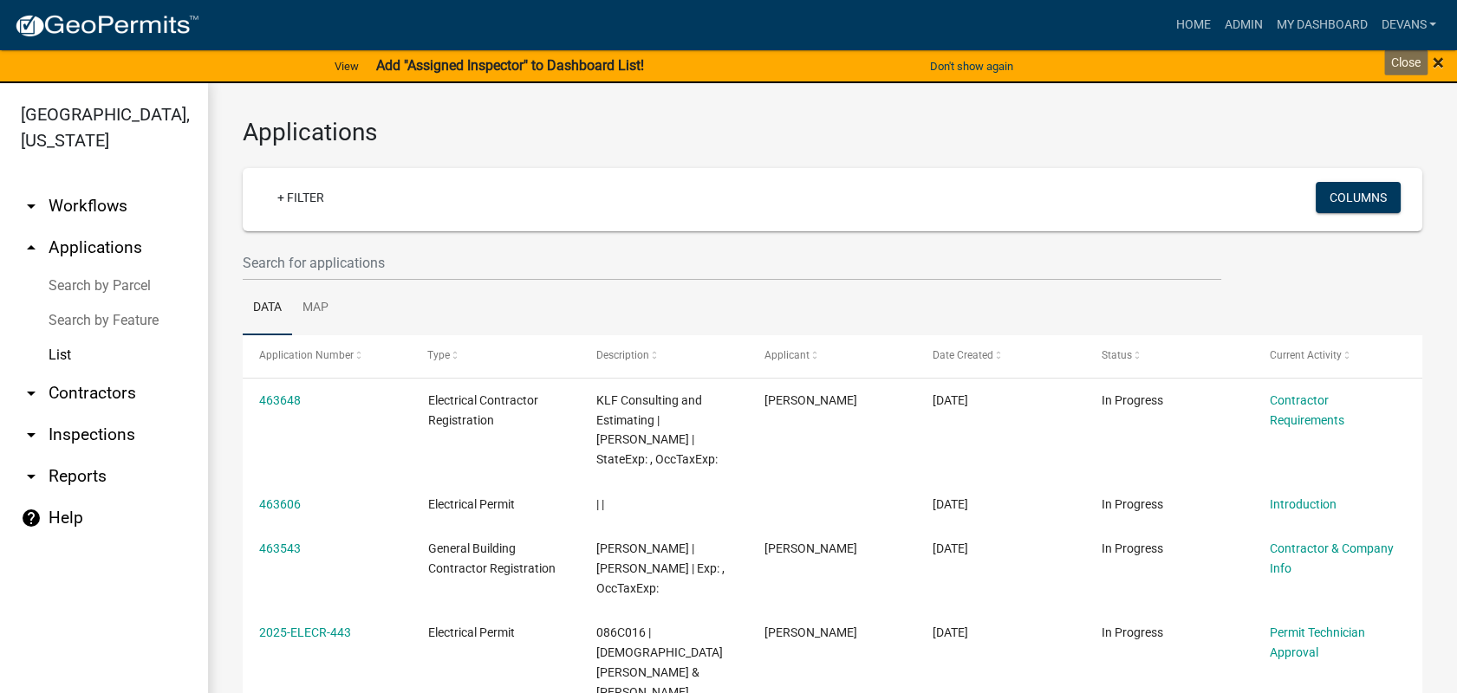
click at [1445, 61] on div "× Close" at bounding box center [1395, 67] width 121 height 36
click at [1442, 63] on span "×" at bounding box center [1438, 62] width 11 height 24
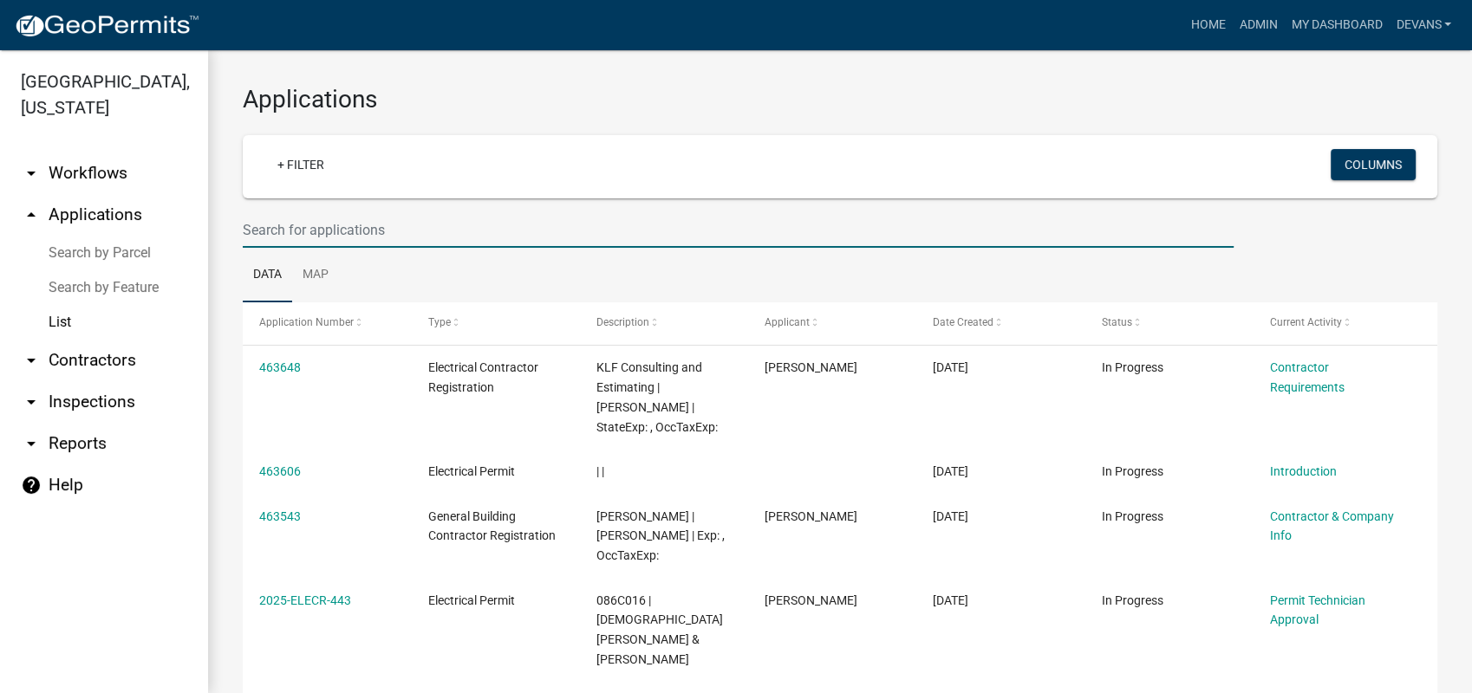
click at [389, 218] on input "text" at bounding box center [738, 230] width 991 height 36
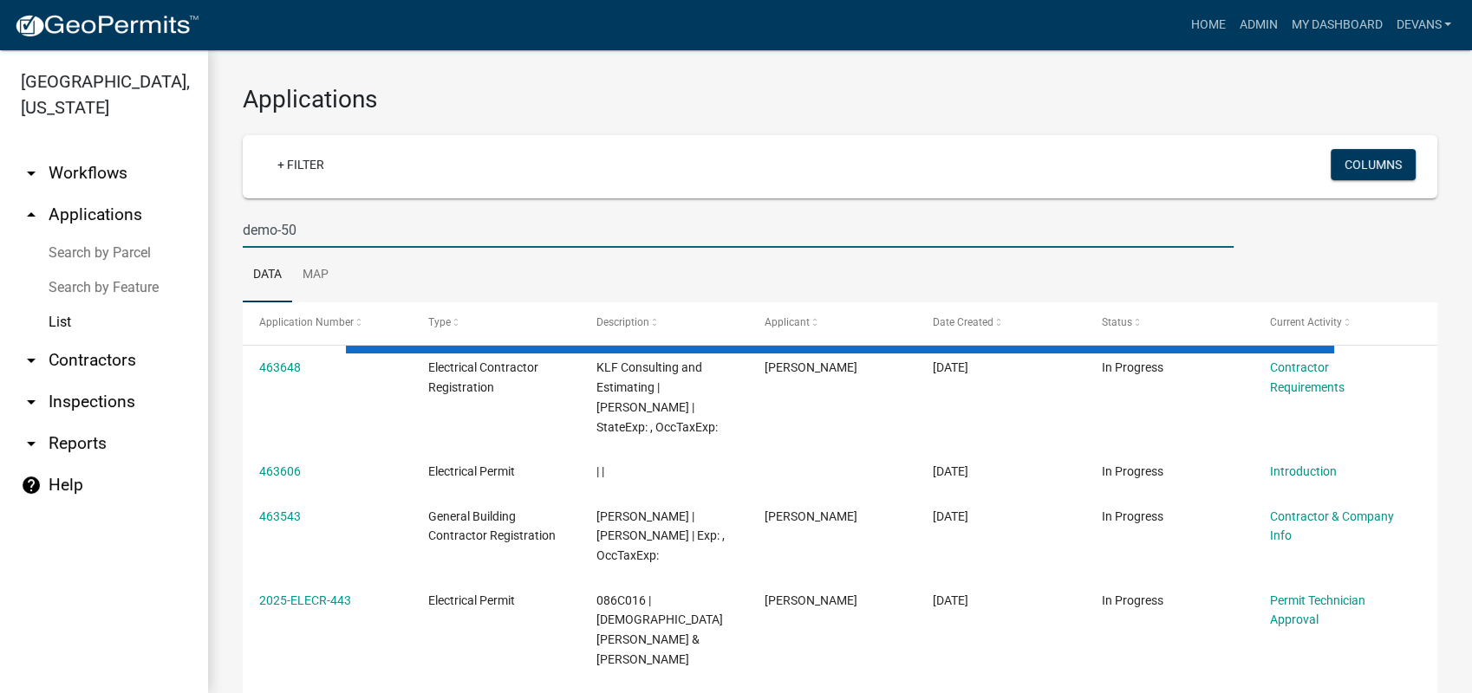
type input "demo-50"
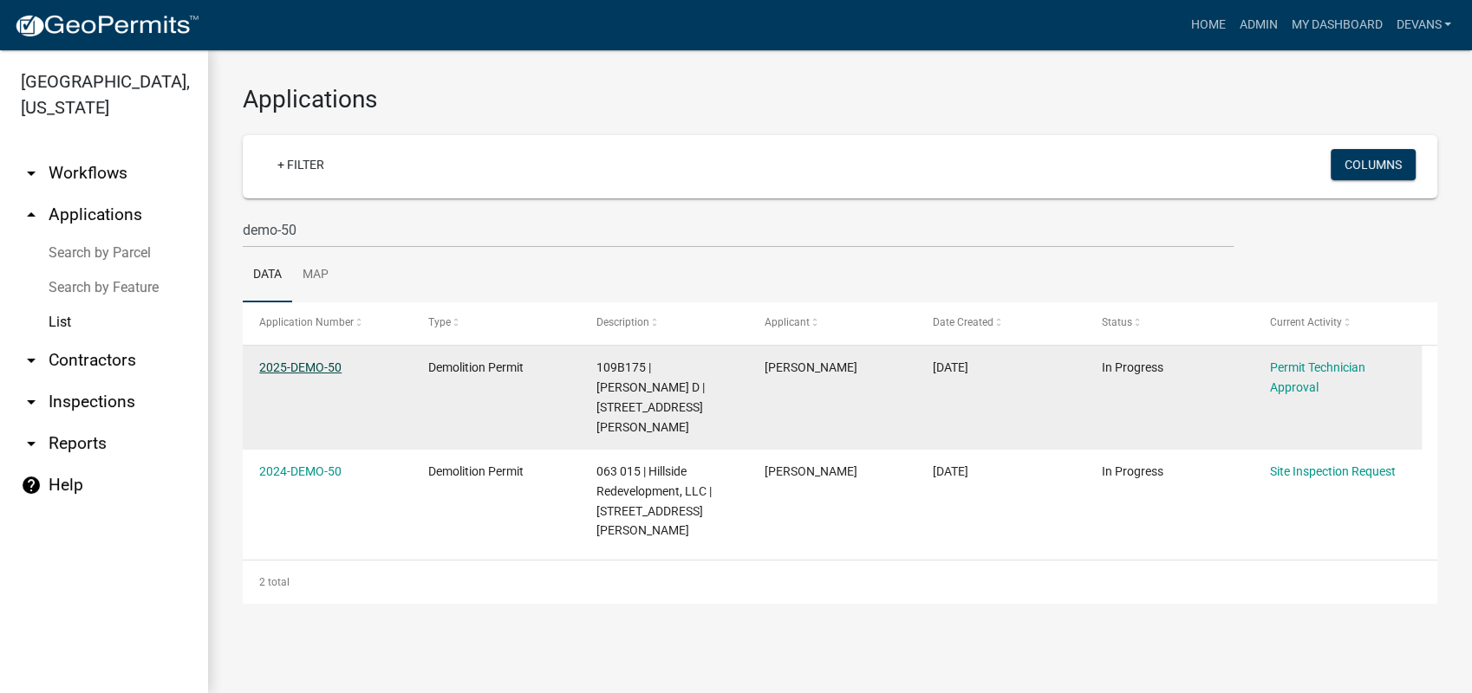
click at [290, 361] on link "2025-DEMO-50" at bounding box center [300, 368] width 82 height 14
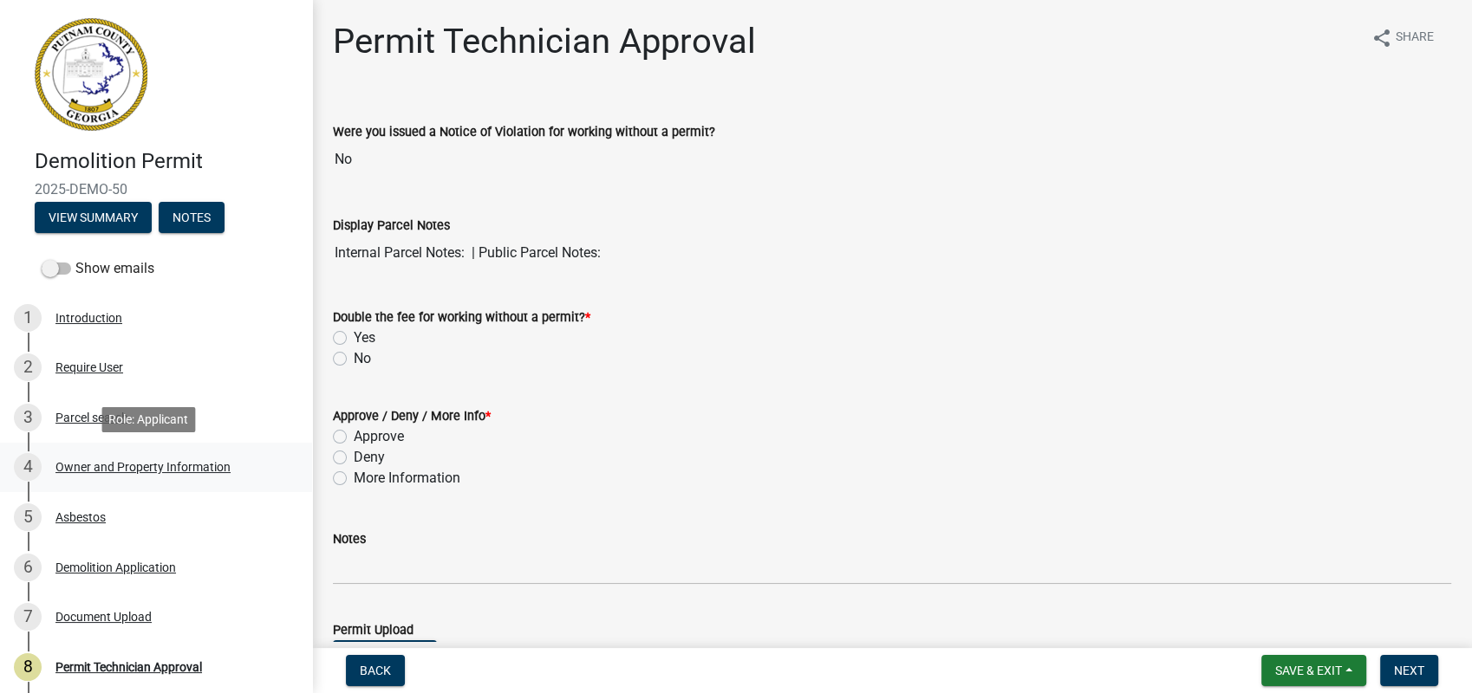
click at [108, 465] on div "Owner and Property Information" at bounding box center [142, 467] width 175 height 12
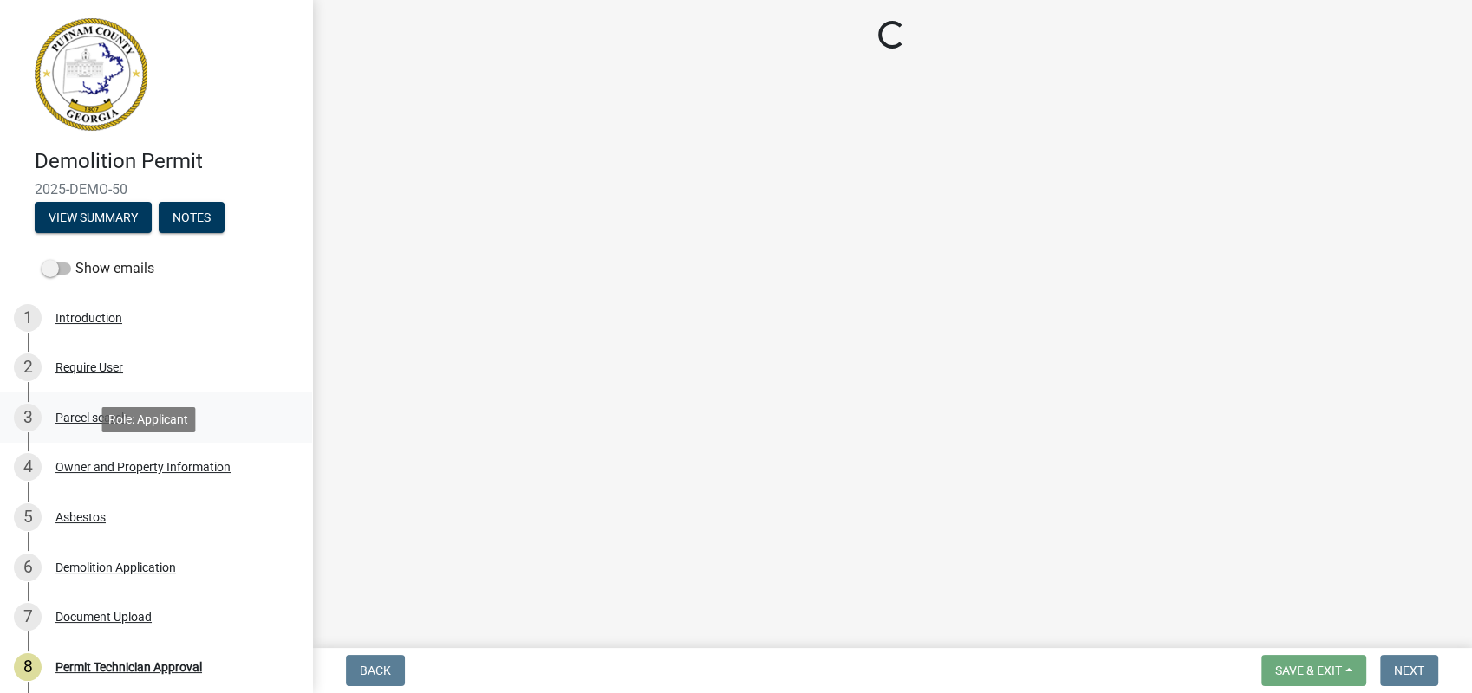
select select "ef7a1fc2-7a7a-426d-b1f0-c9b9b6ca7ff4"
select select "83394b22-4a11-496c-8e5c-75ade2e72faf"
select select "ece5c1a9-df30-4702-9587-5deee23533b7"
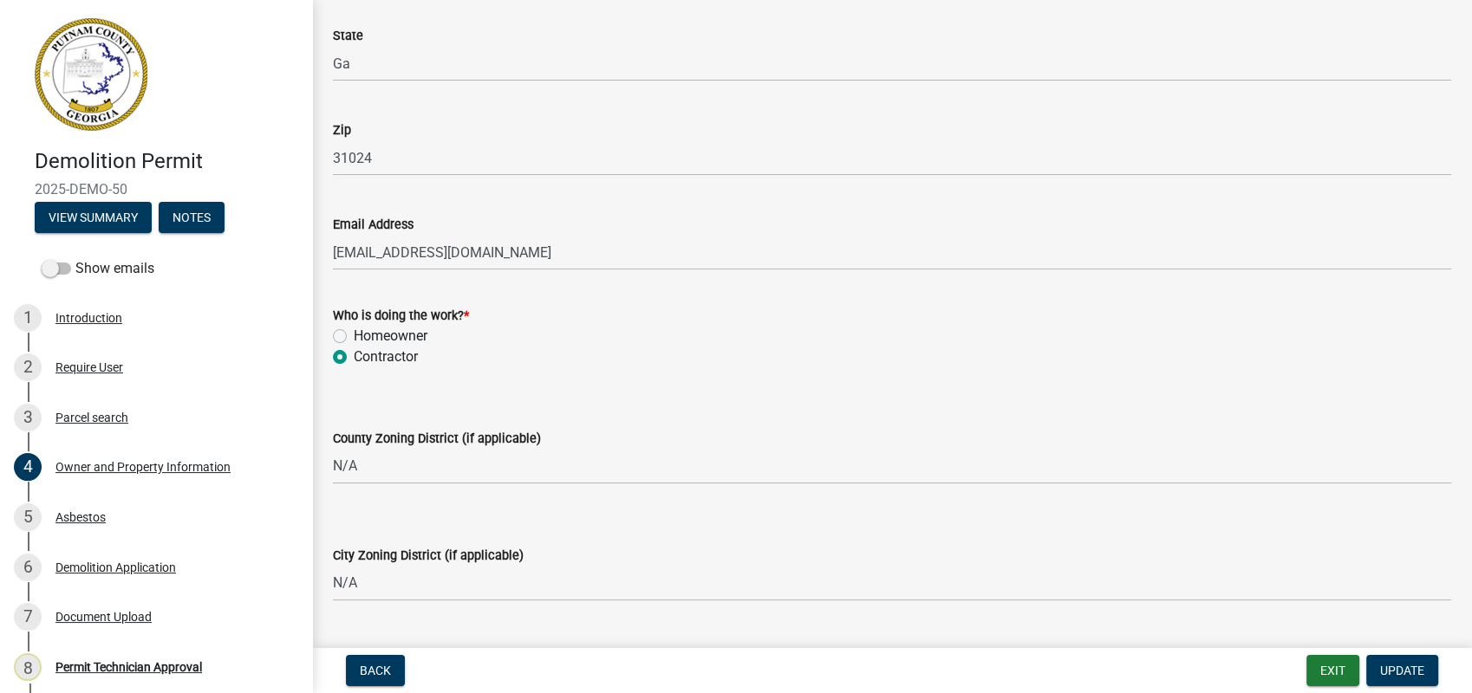
scroll to position [2022, 0]
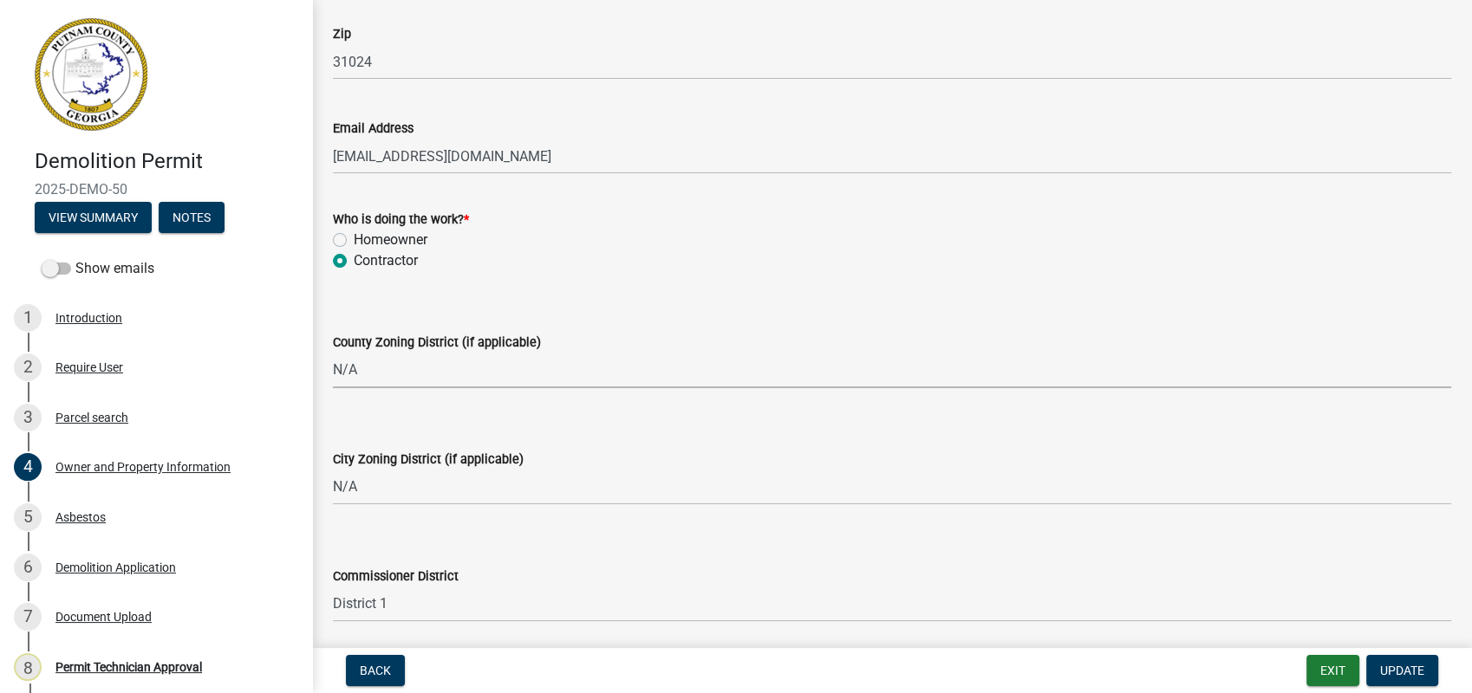
click at [348, 370] on select "Select Item... AG-1 R-1R R-1 R-2 MHP RM-1 RM-3 C-1 C-2 I-M PUD N/A" at bounding box center [892, 371] width 1118 height 36
click at [333, 353] on select "Select Item... AG-1 R-1R R-1 R-2 MHP RM-1 RM-3 C-1 C-2 I-M PUD N/A" at bounding box center [892, 371] width 1118 height 36
select select "78bfdc44-73ff-456e-a557-d4c99b9c08be"
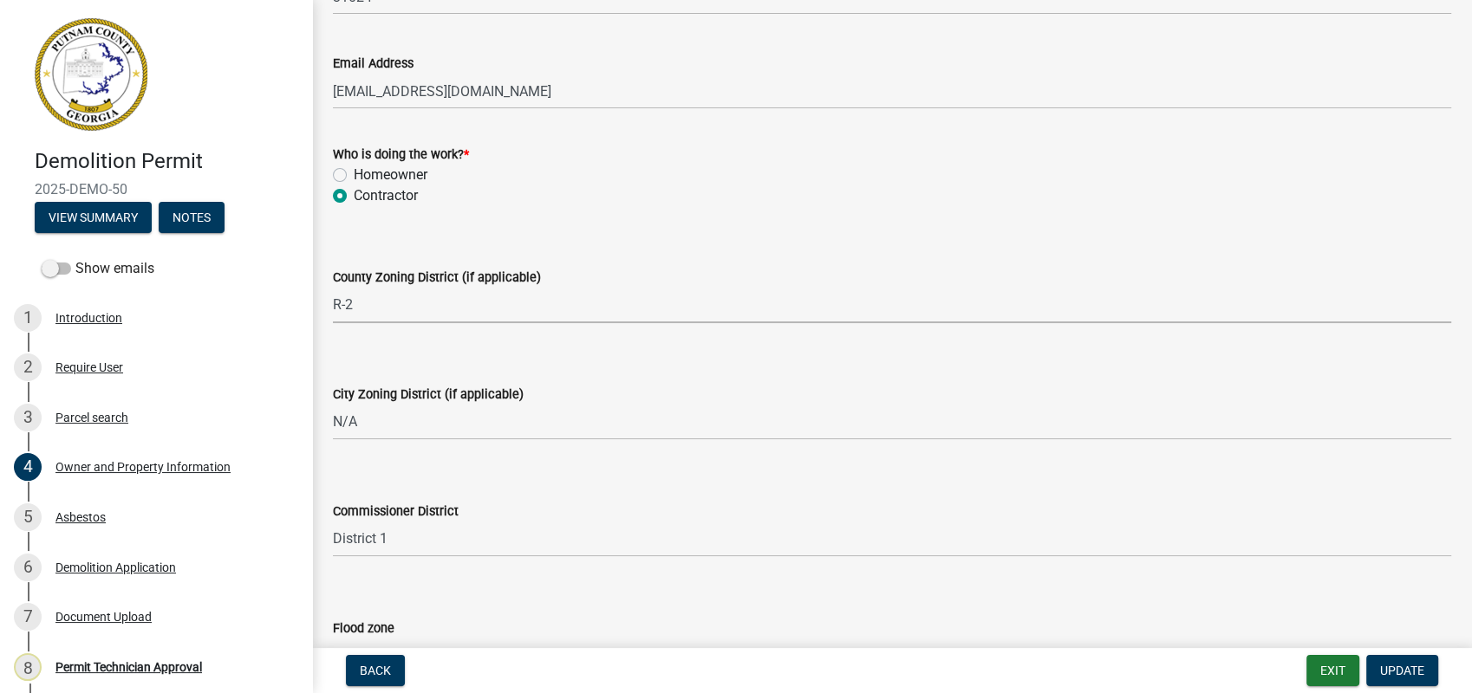
scroll to position [2202, 0]
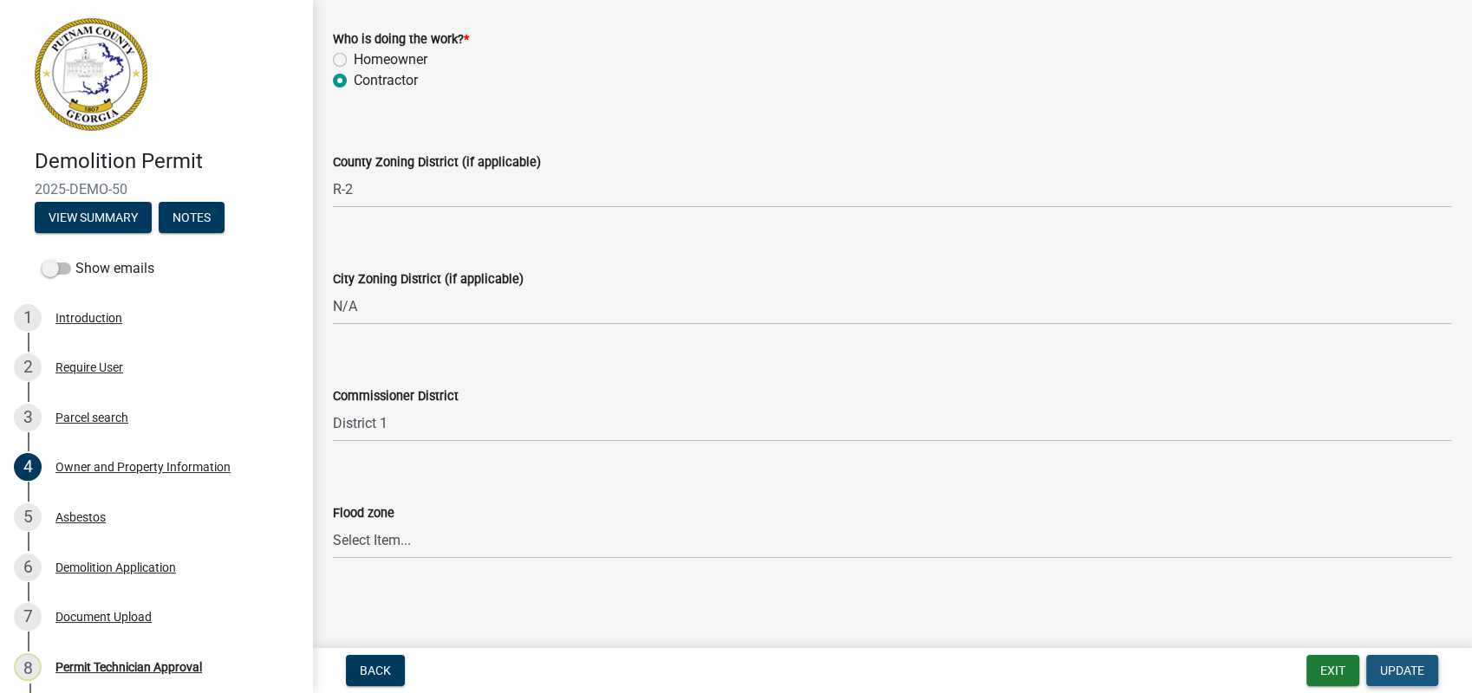
click at [1399, 672] on span "Update" at bounding box center [1402, 671] width 44 height 14
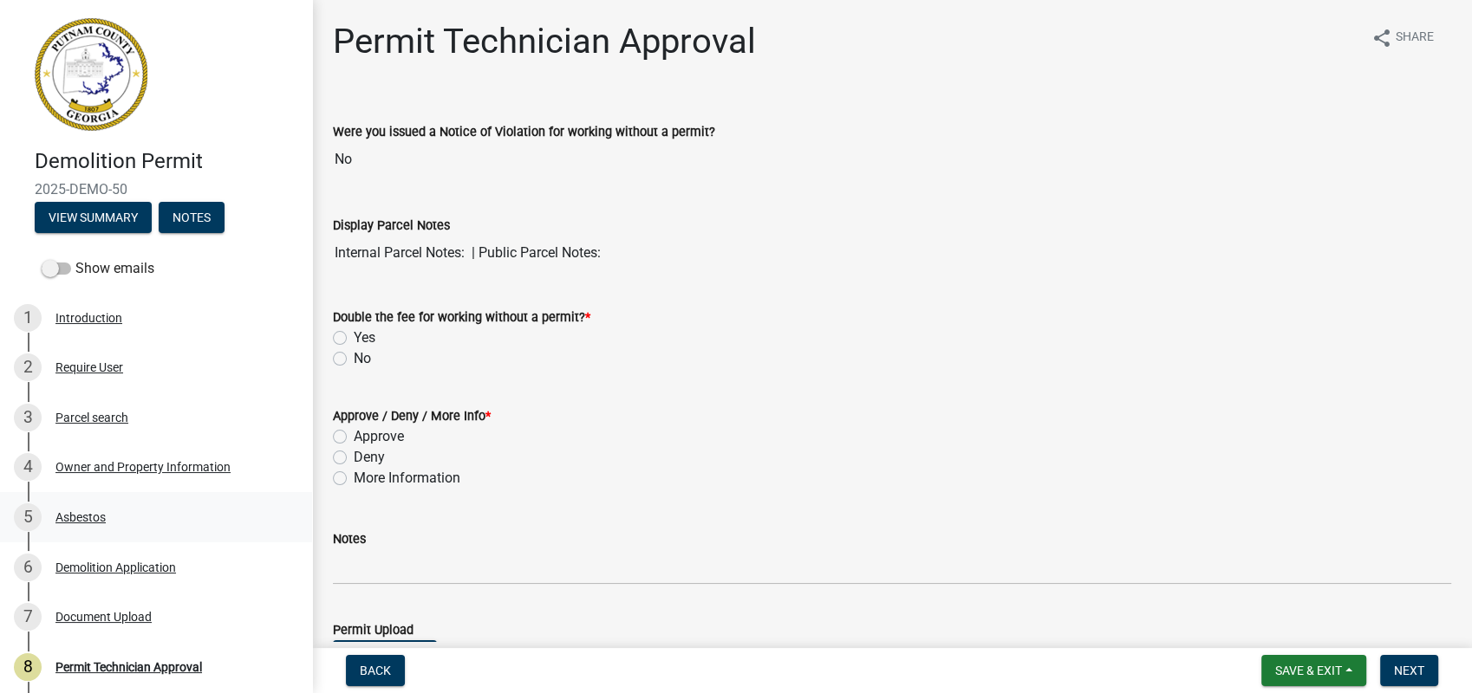
click at [53, 509] on div "5 Asbestos" at bounding box center [149, 518] width 270 height 28
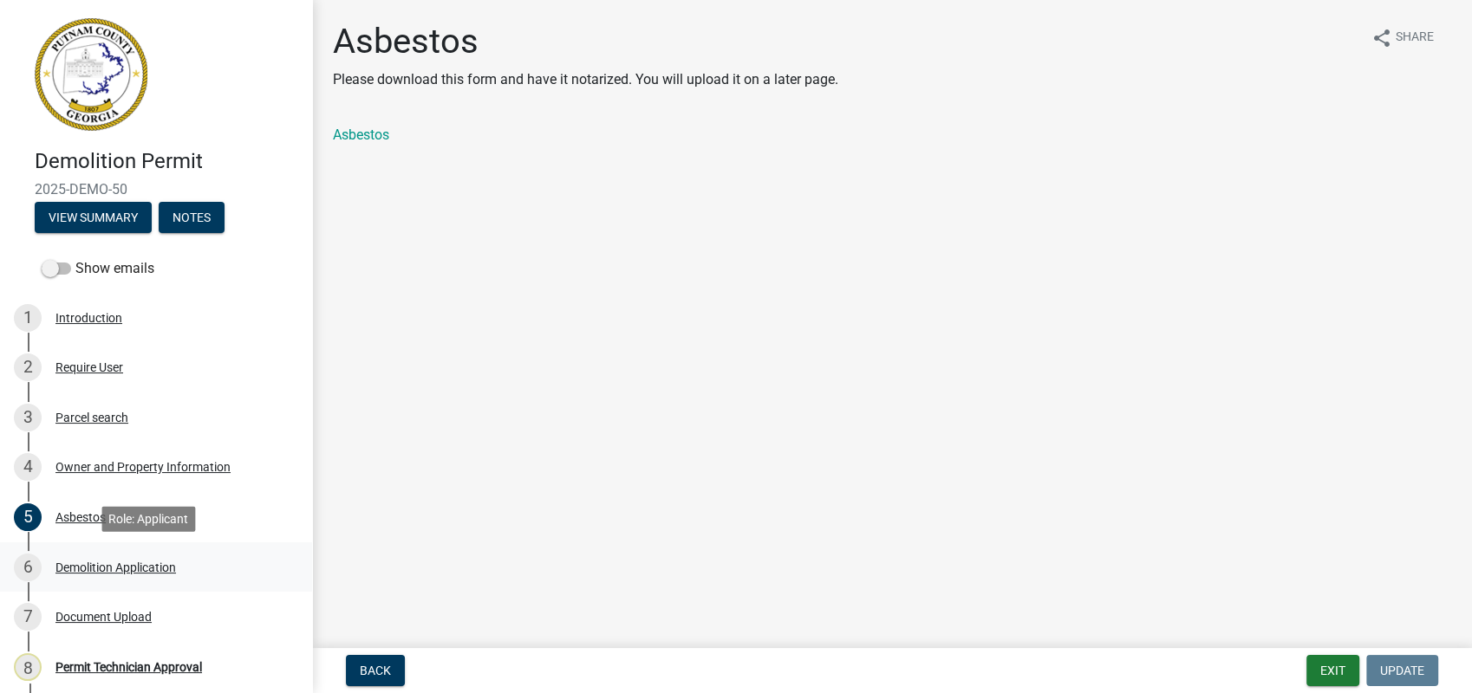
click at [114, 562] on div "Demolition Application" at bounding box center [115, 568] width 120 height 12
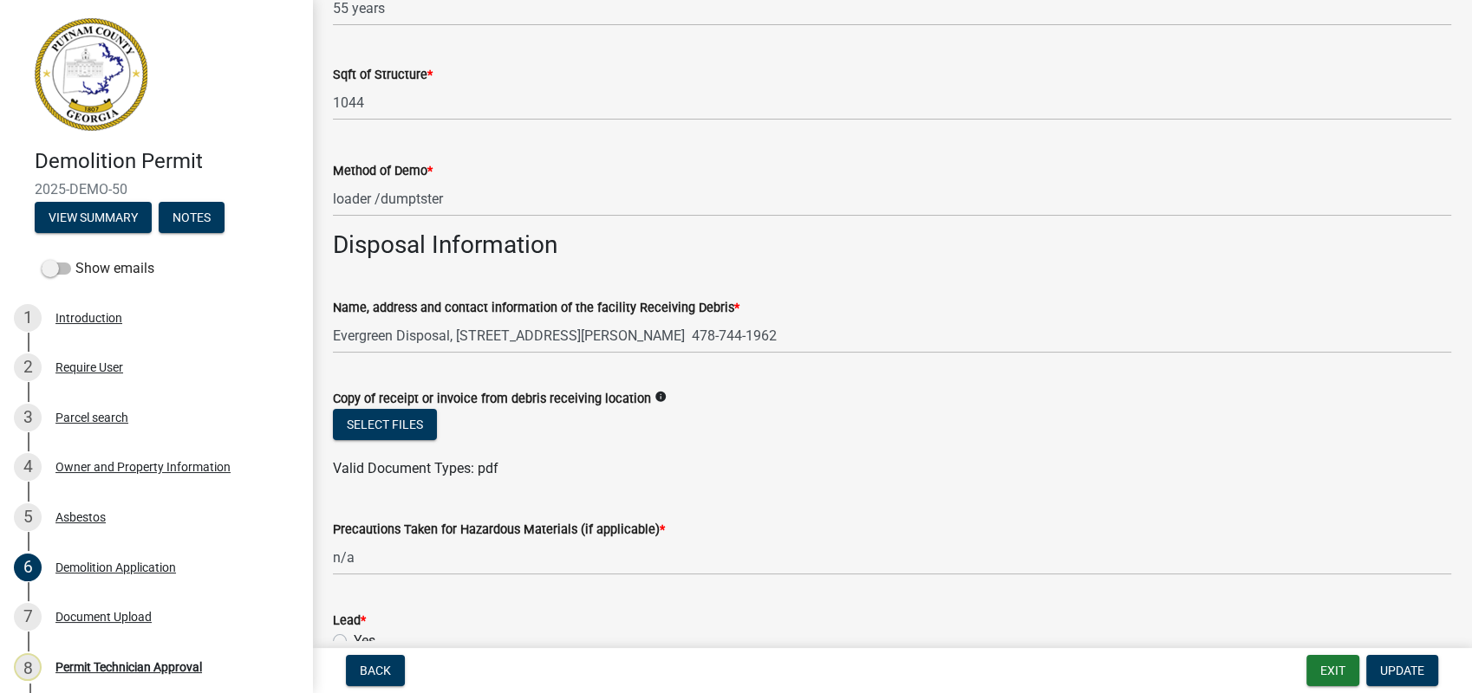
scroll to position [385, 0]
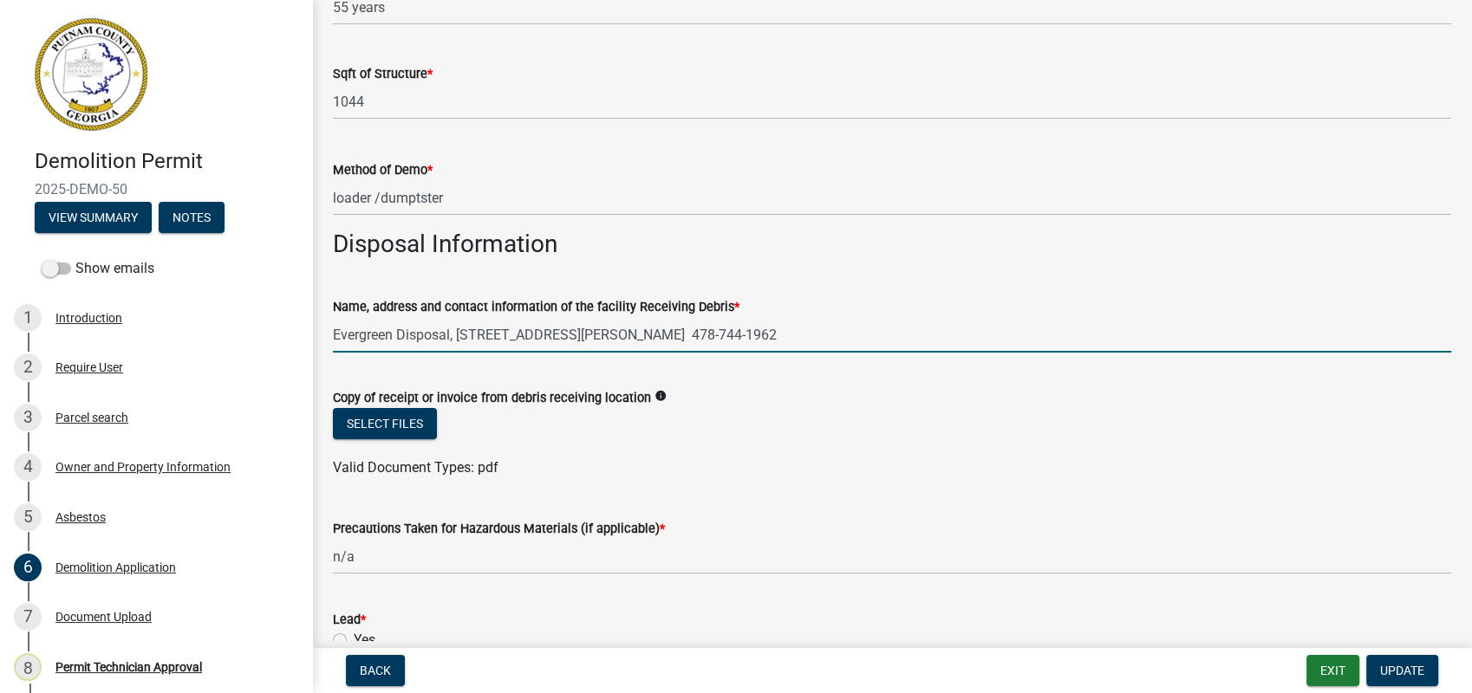
click at [458, 333] on input "Evergreen Disposal, [STREET_ADDRESS][PERSON_NAME] 478-744-1962" at bounding box center [892, 335] width 1118 height 36
drag, startPoint x: 457, startPoint y: 333, endPoint x: 673, endPoint y: 334, distance: 216.7
click at [673, 334] on input "Evergreen Disposal, [STREET_ADDRESS][PERSON_NAME] 478-744-1962" at bounding box center [892, 335] width 1118 height 36
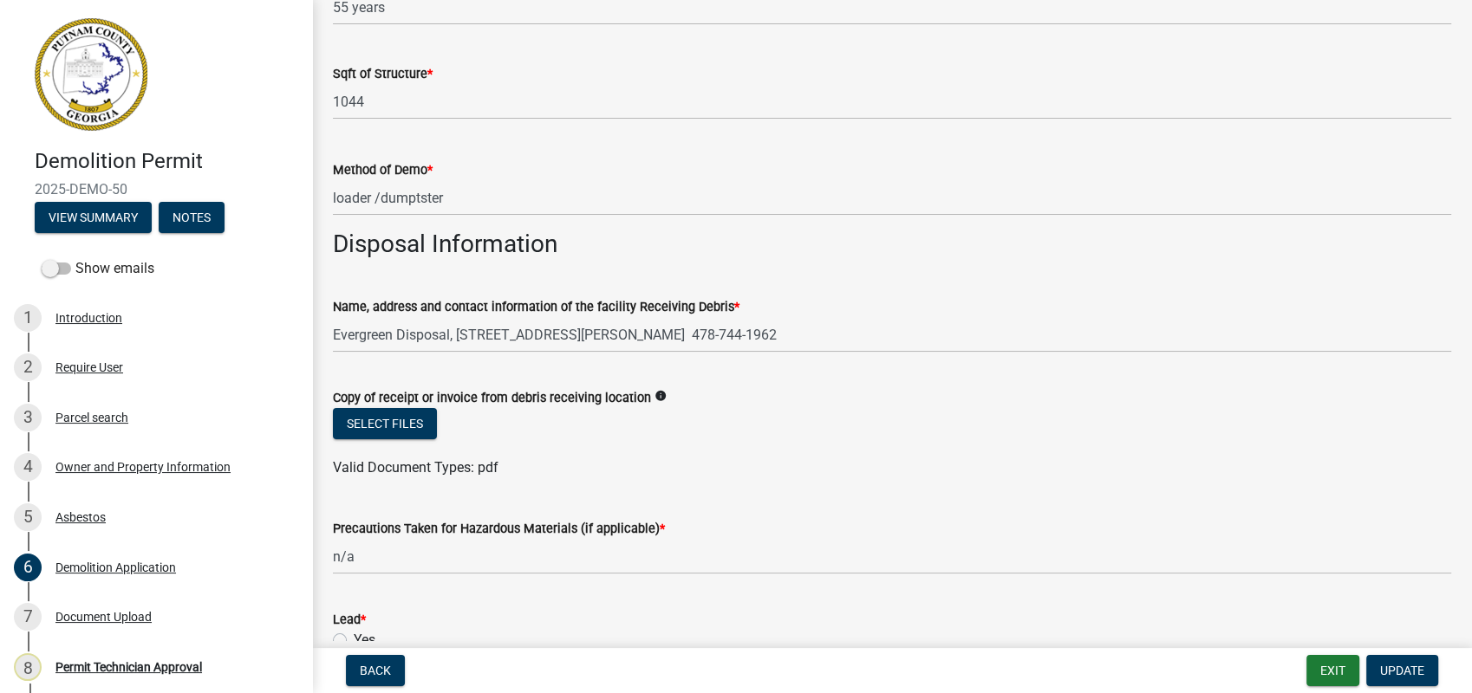
click at [924, 497] on div "Precautions Taken for Hazardous Materials (if applicable) * n/a" at bounding box center [892, 534] width 1118 height 81
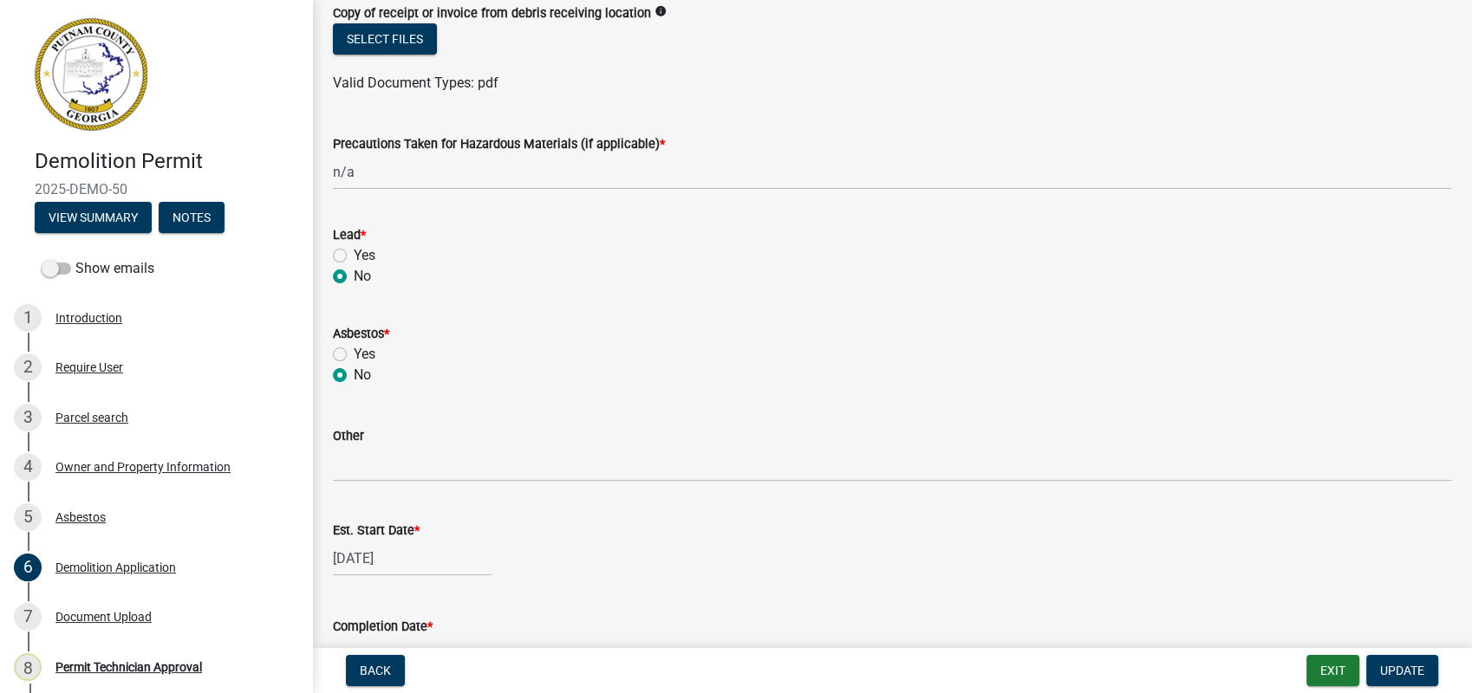
scroll to position [577, 0]
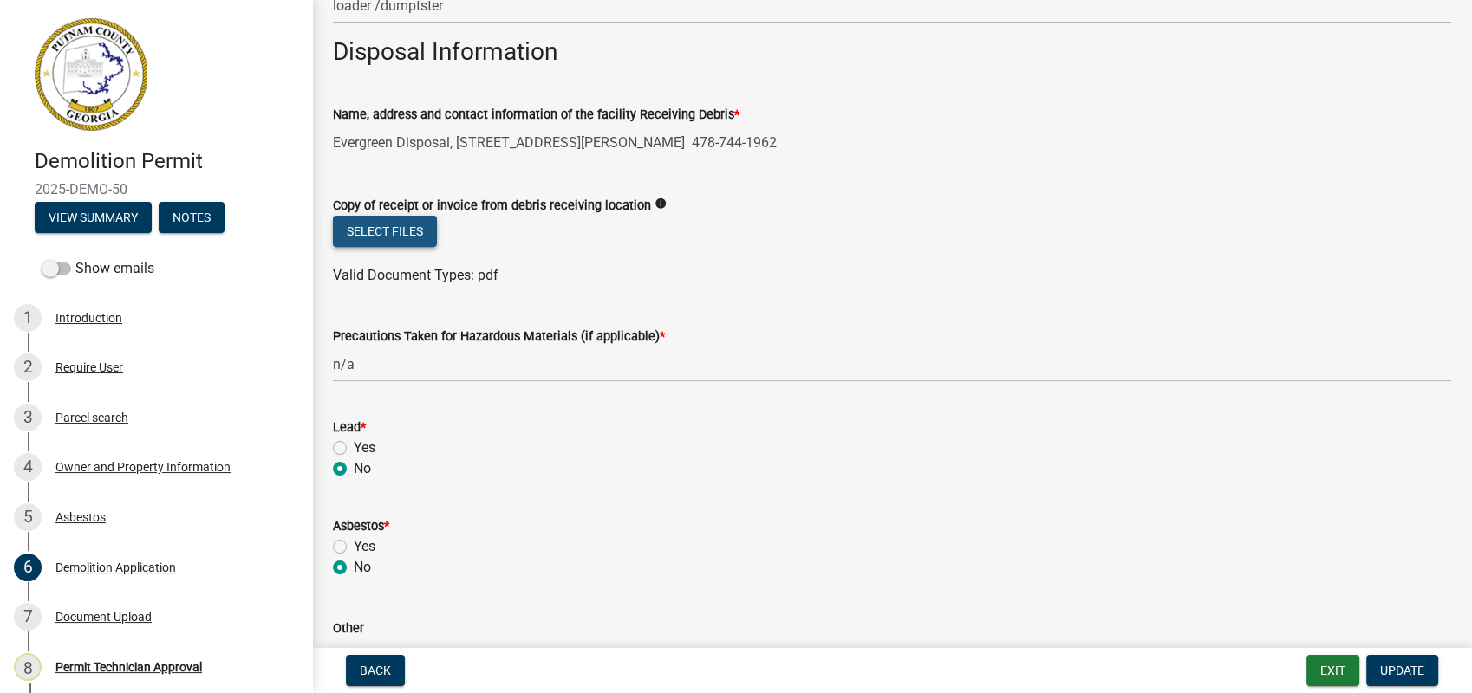
click at [374, 224] on button "Select files" at bounding box center [385, 231] width 104 height 31
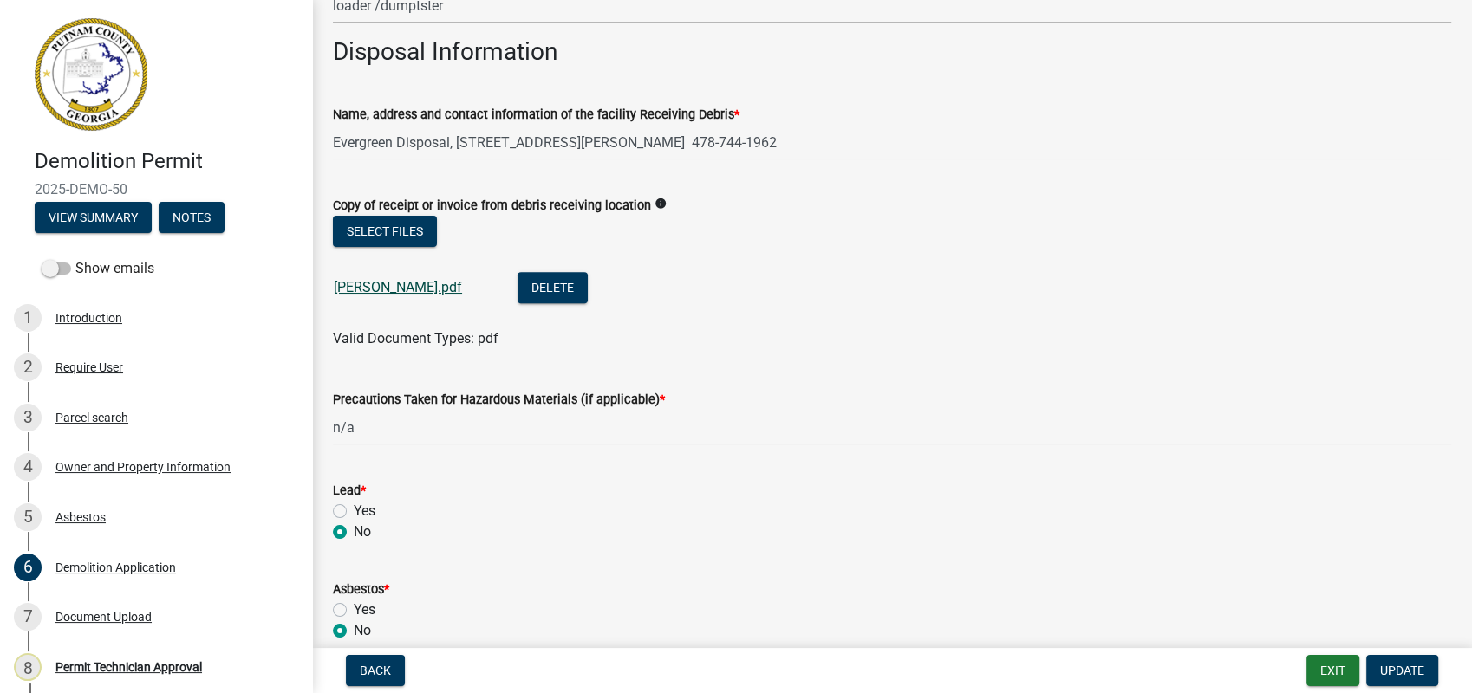
click at [380, 284] on link "Joe Walton.pdf" at bounding box center [398, 287] width 128 height 16
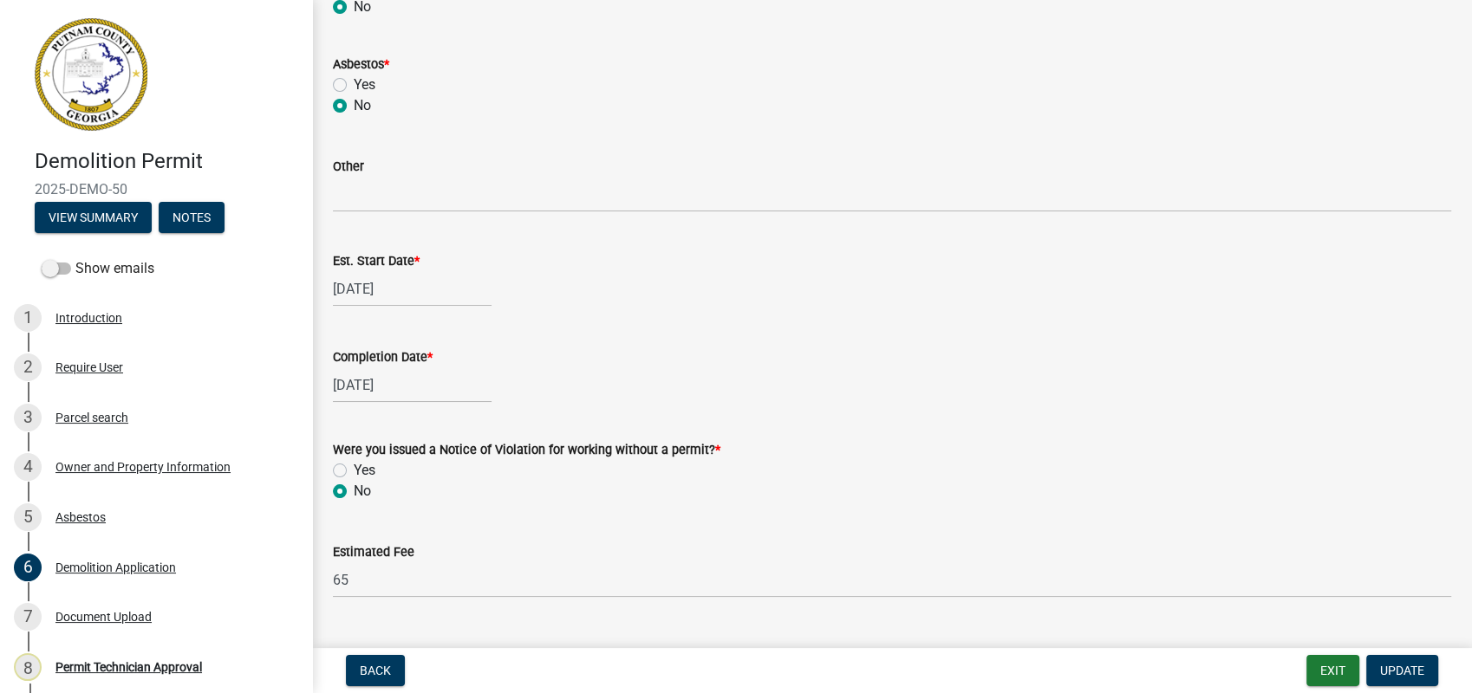
scroll to position [1141, 0]
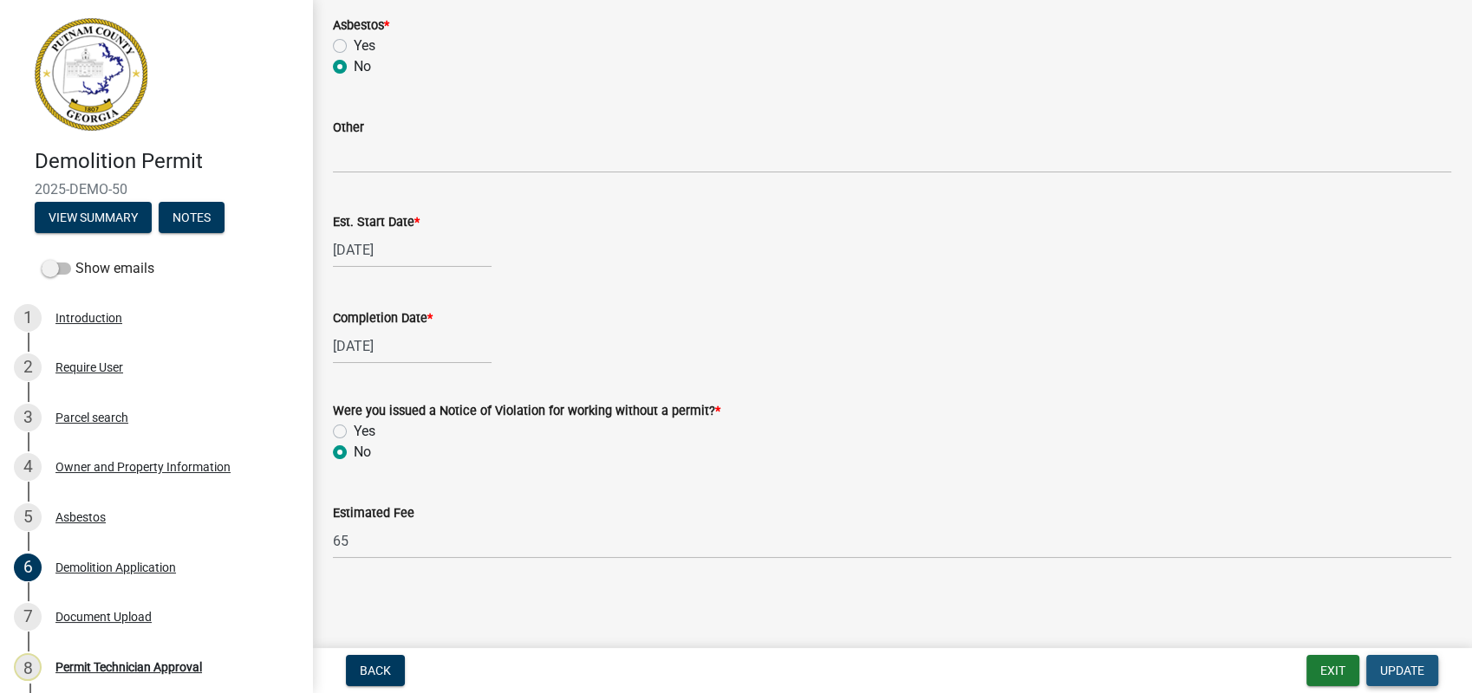
click at [1377, 661] on button "Update" at bounding box center [1402, 670] width 72 height 31
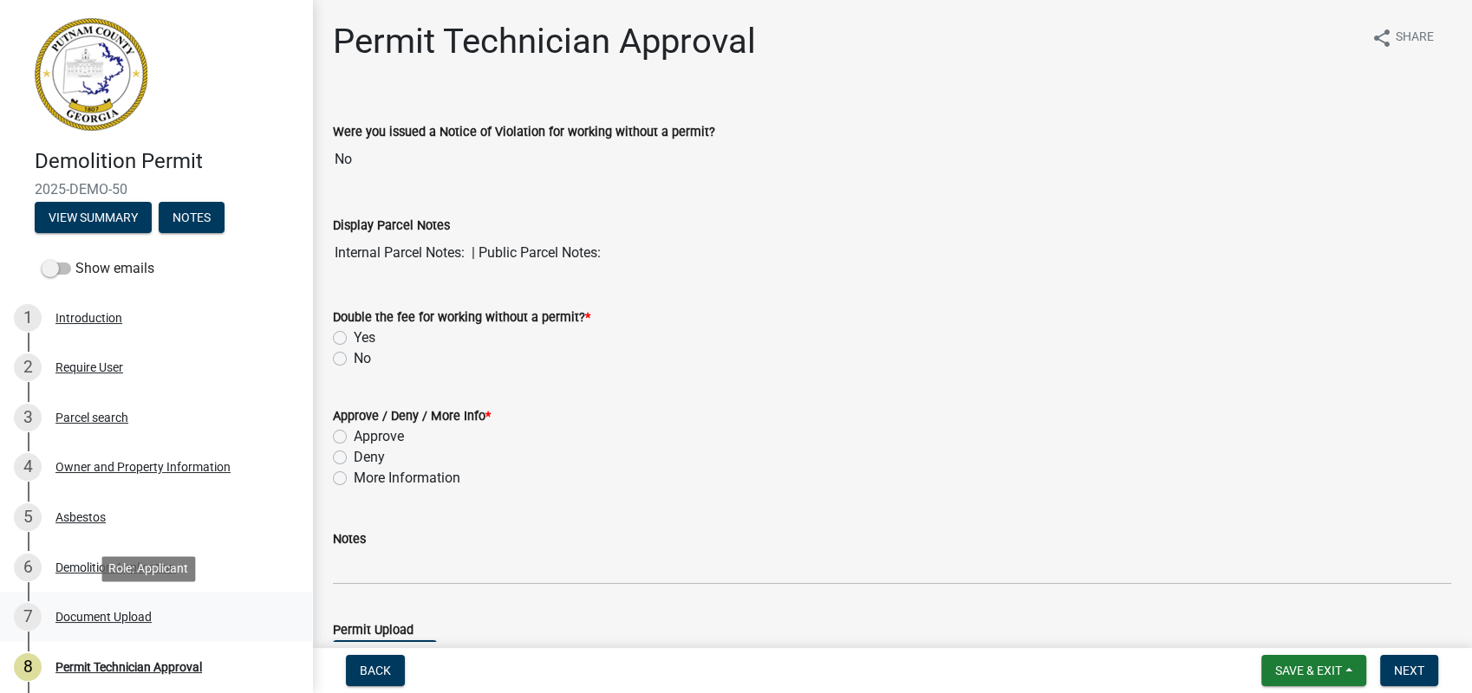
click at [90, 596] on link "7 Document Upload" at bounding box center [156, 617] width 312 height 50
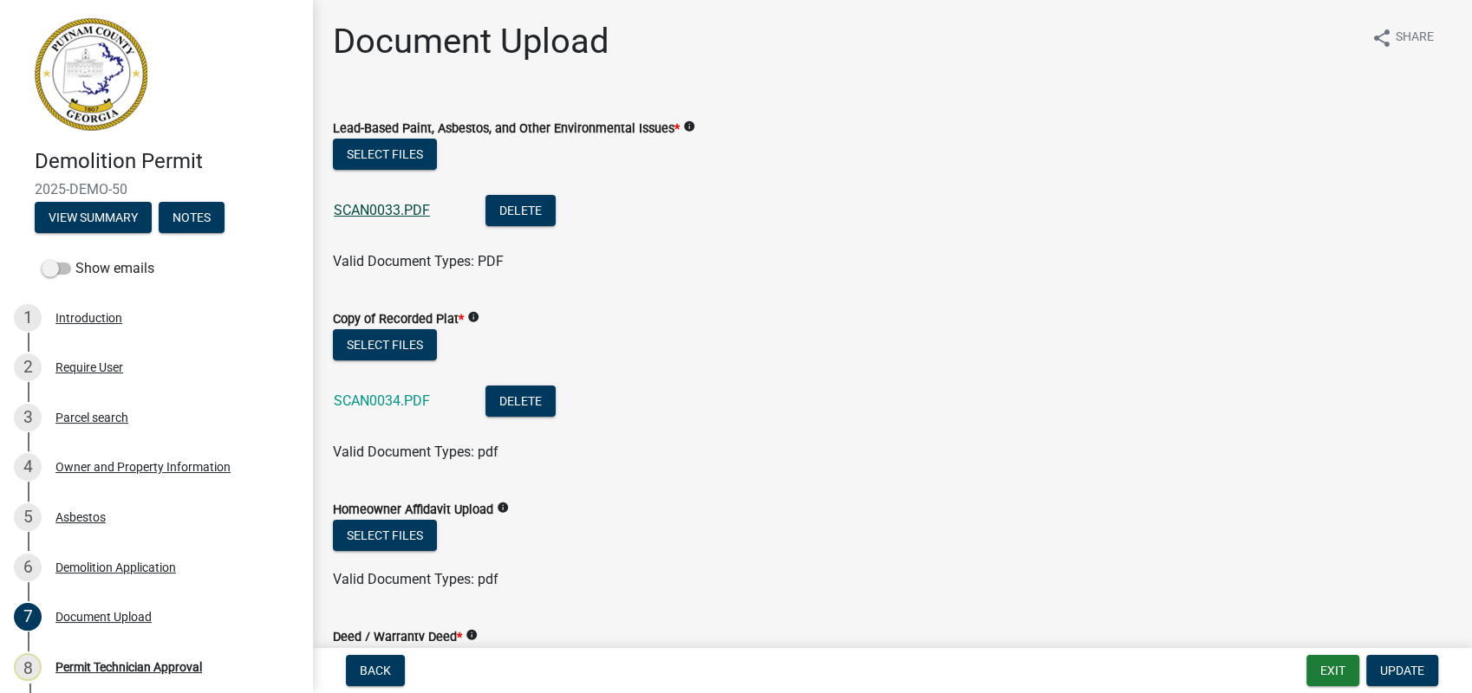
click at [406, 211] on link "SCAN0033.PDF" at bounding box center [382, 210] width 96 height 16
click at [393, 153] on button "Select files" at bounding box center [385, 154] width 104 height 31
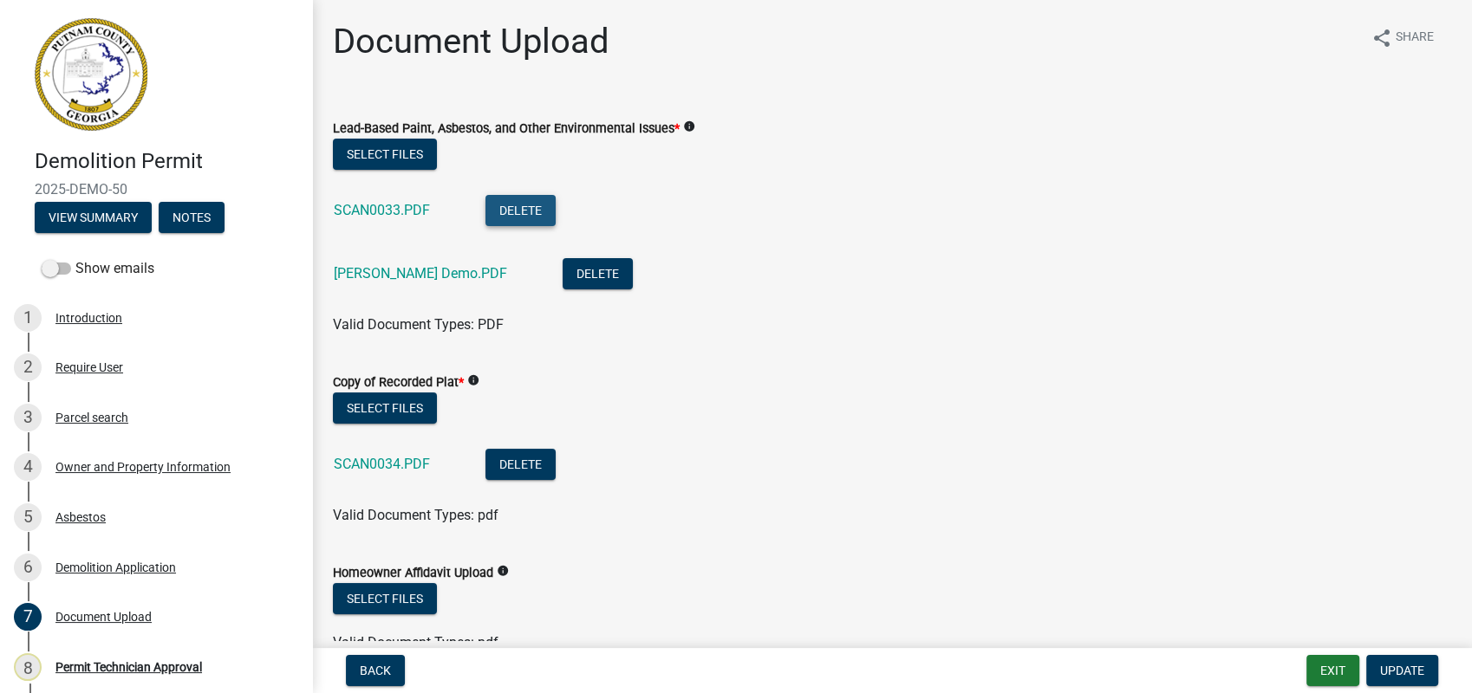
click at [523, 205] on button "Delete" at bounding box center [520, 210] width 70 height 31
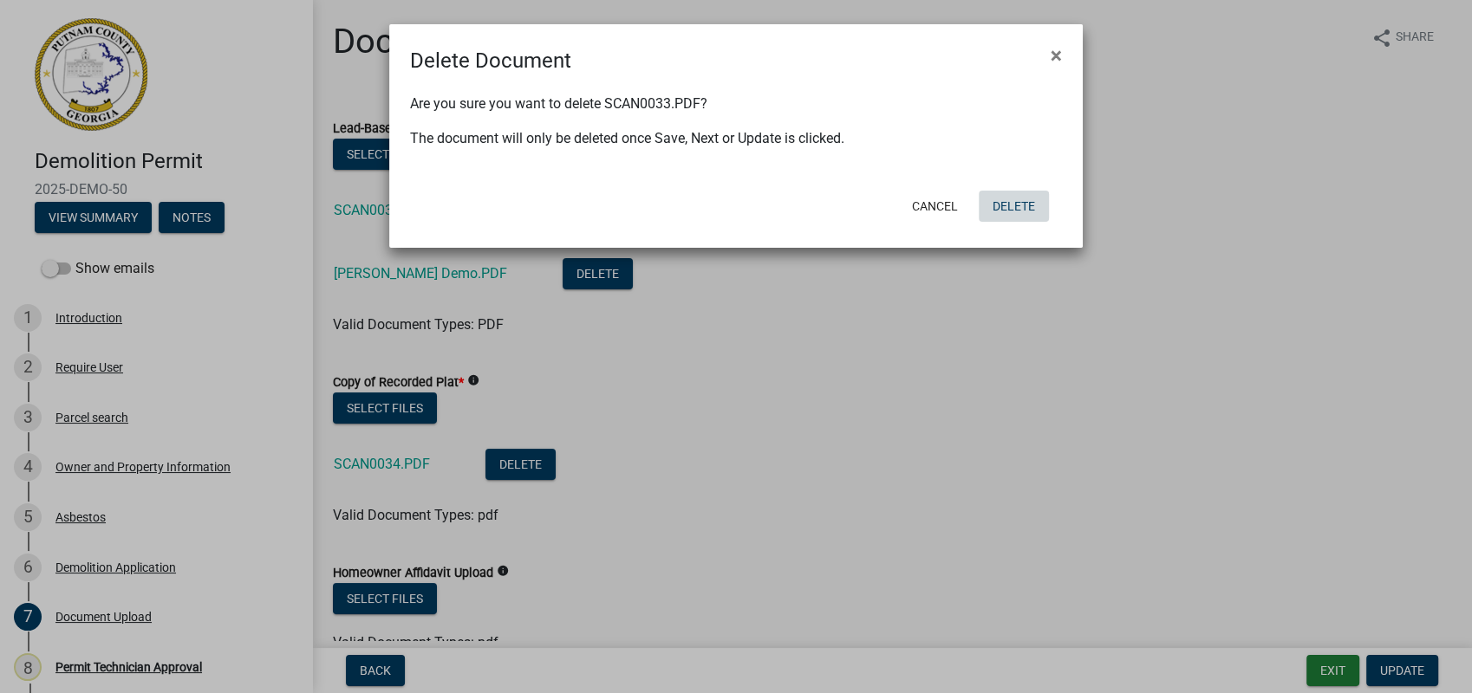
click at [998, 202] on button "Delete" at bounding box center [1013, 206] width 70 height 31
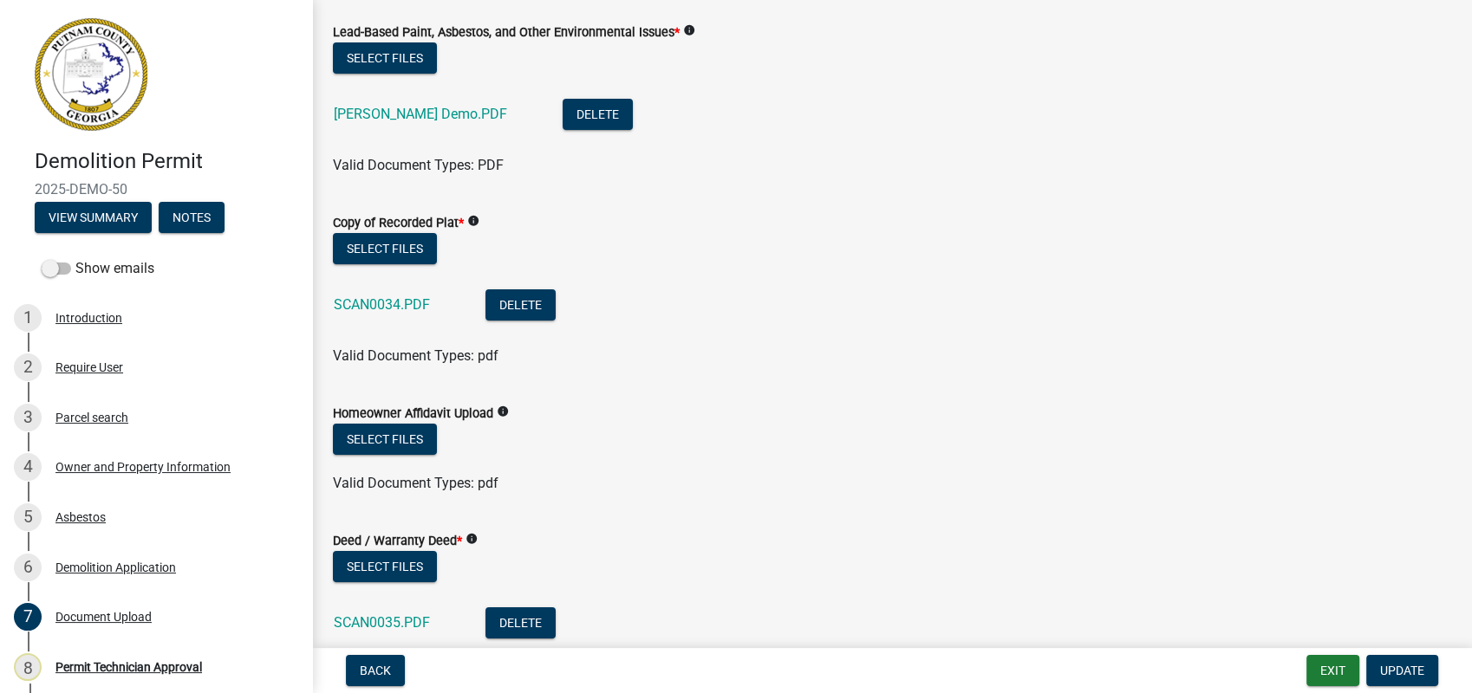
scroll to position [192, 0]
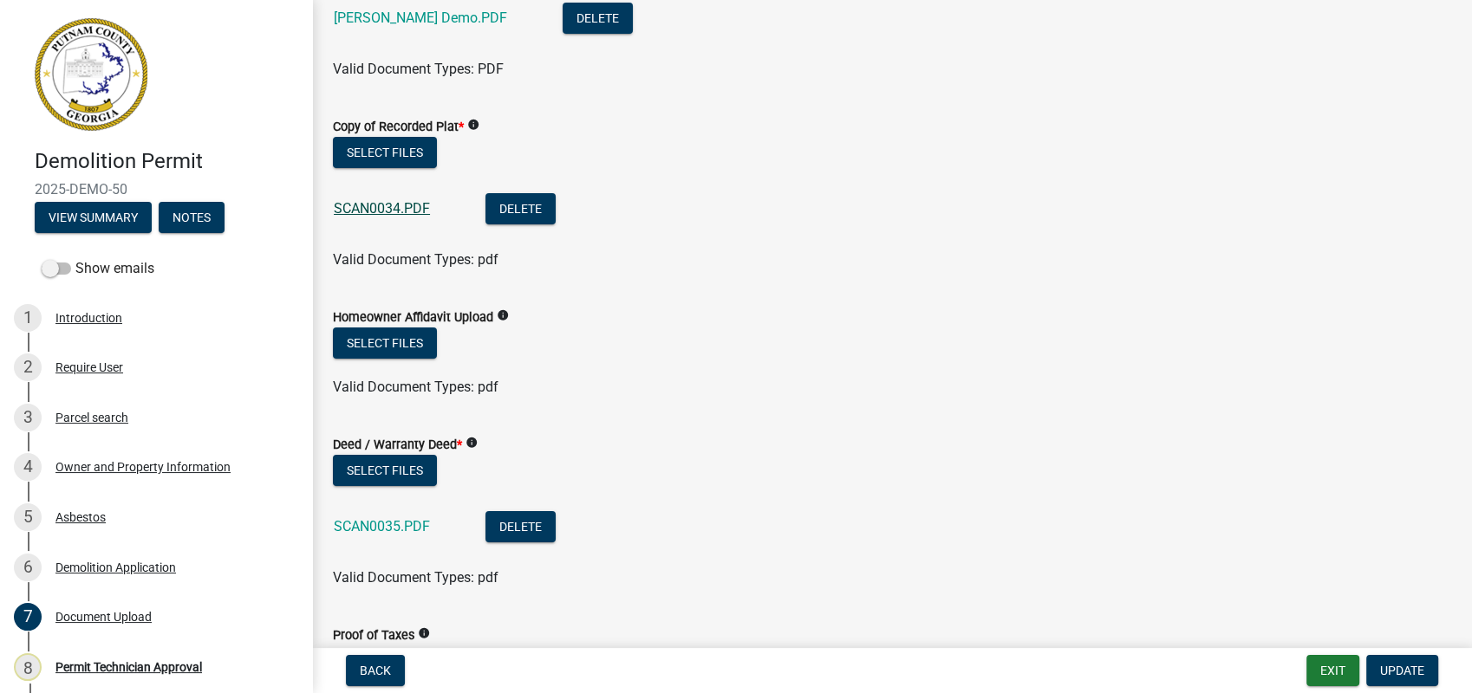
click at [401, 212] on link "SCAN0034.PDF" at bounding box center [382, 208] width 96 height 16
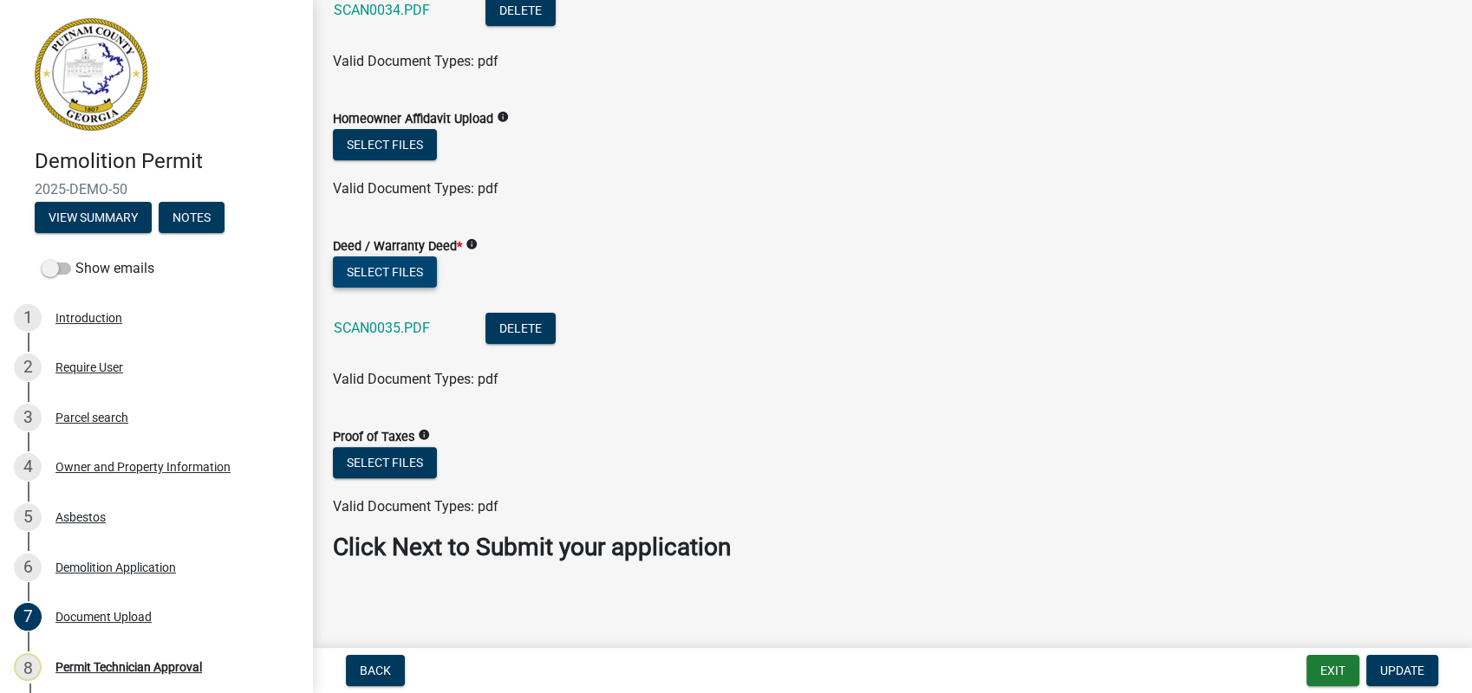
scroll to position [393, 0]
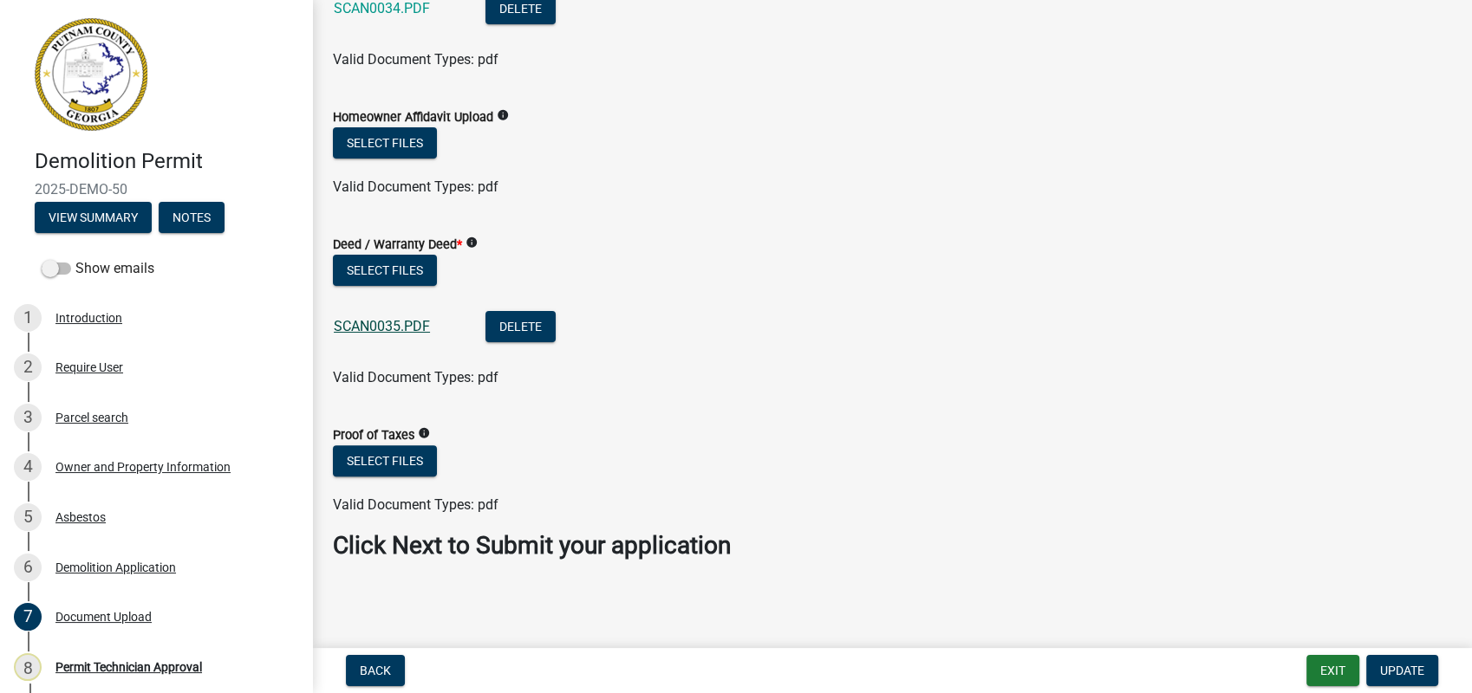
click at [375, 323] on link "SCAN0035.PDF" at bounding box center [382, 326] width 96 height 16
click at [1407, 666] on span "Update" at bounding box center [1402, 671] width 44 height 14
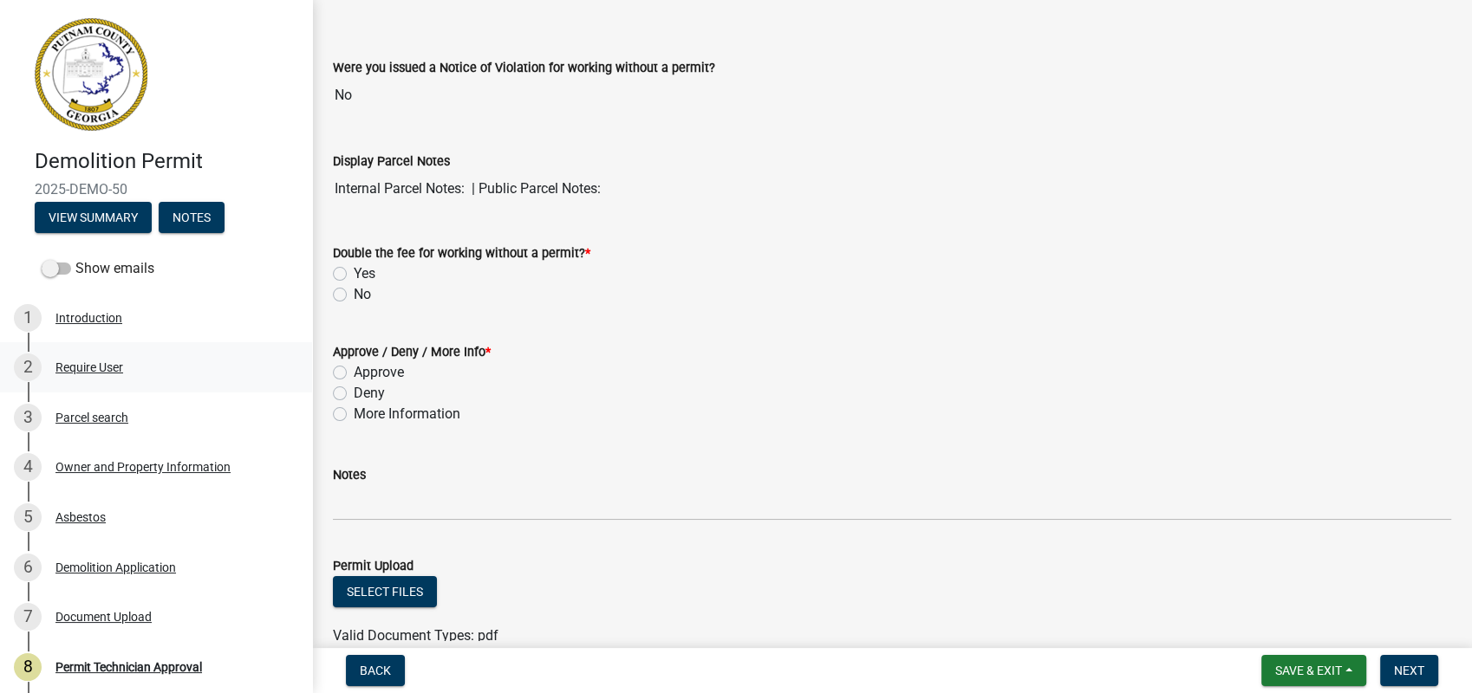
scroll to position [96, 0]
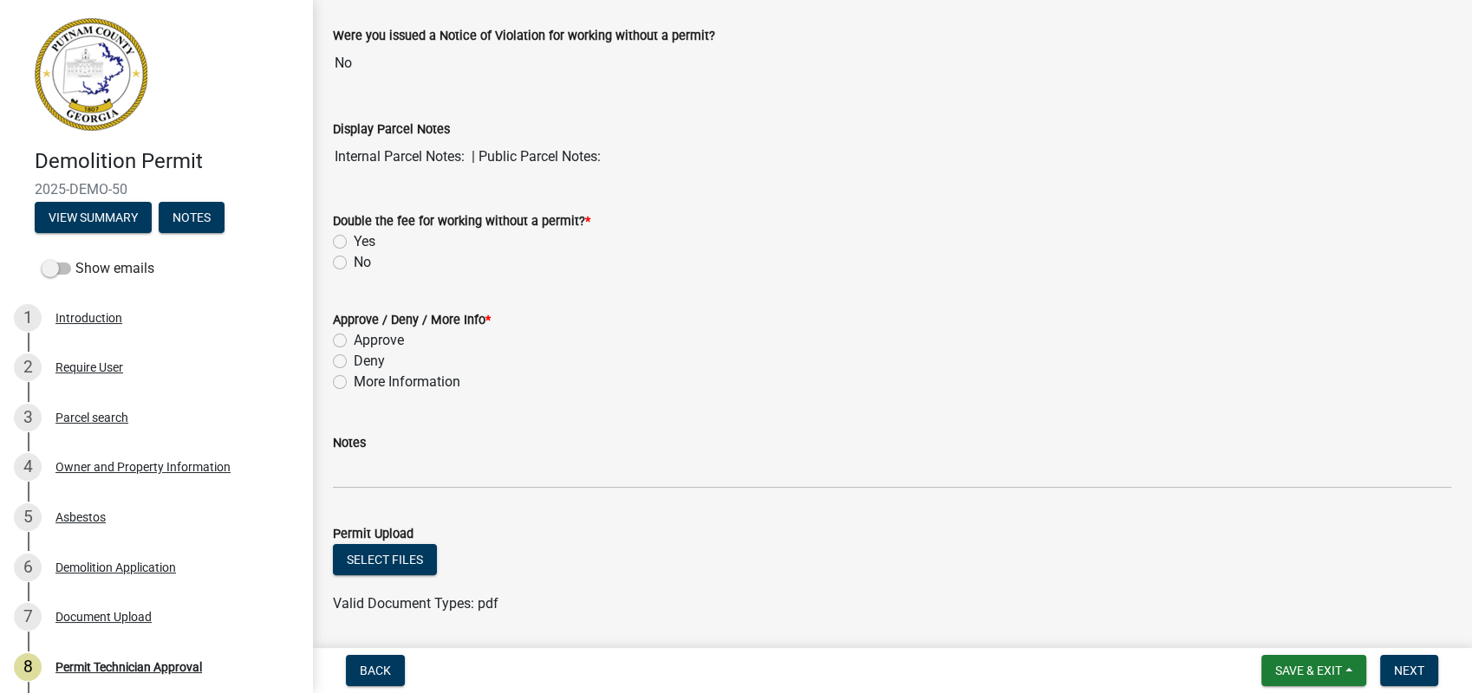
click at [354, 258] on label "No" at bounding box center [362, 262] width 17 height 21
click at [354, 258] on input "No" at bounding box center [359, 257] width 11 height 11
radio input "true"
click at [712, 487] on wm-data-entity-input "Notes" at bounding box center [892, 455] width 1118 height 94
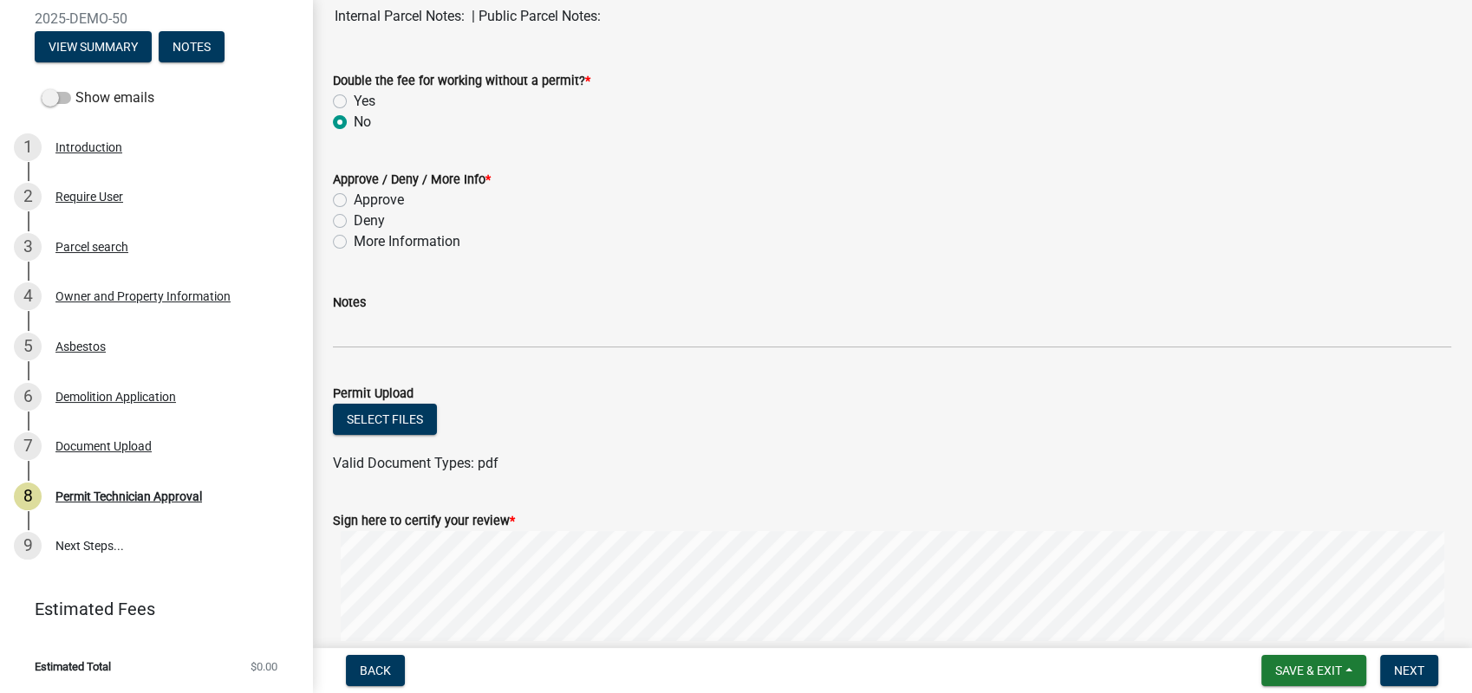
scroll to position [373, 0]
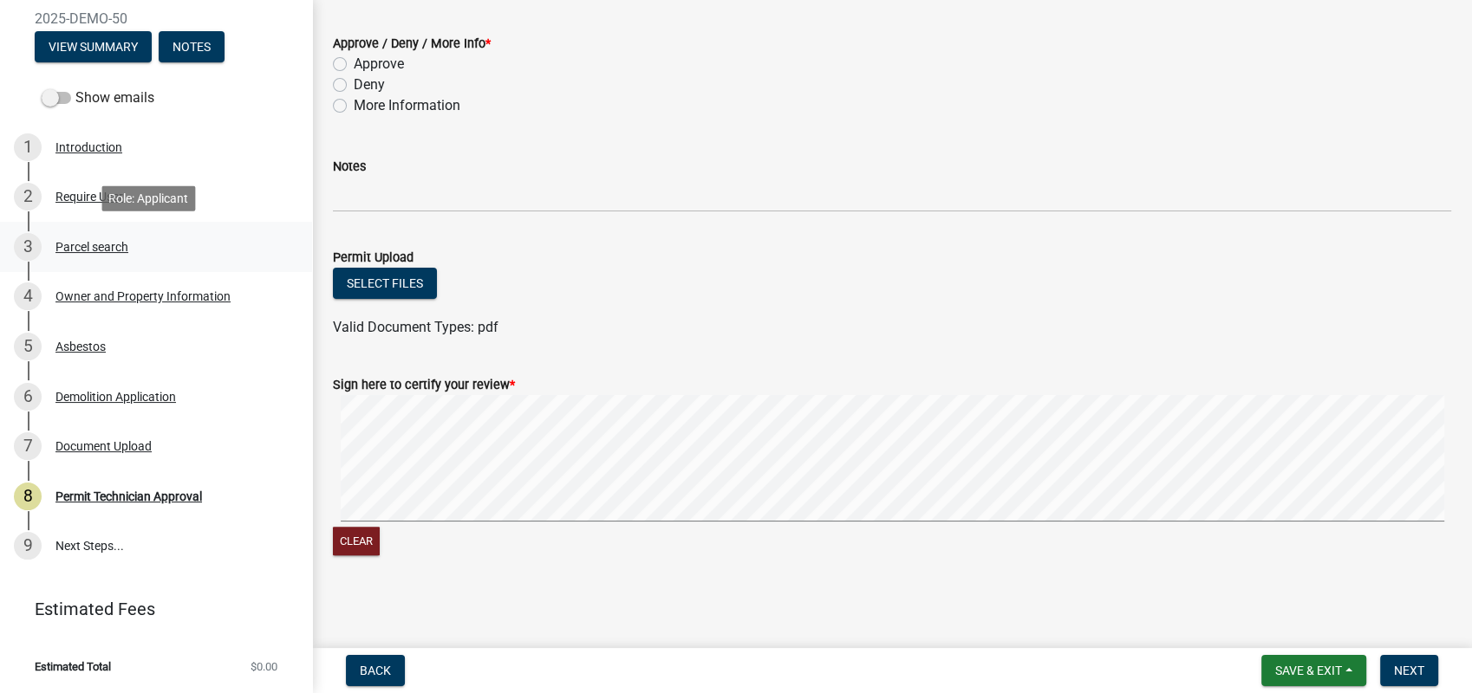
click at [91, 251] on div "Parcel search" at bounding box center [91, 247] width 73 height 12
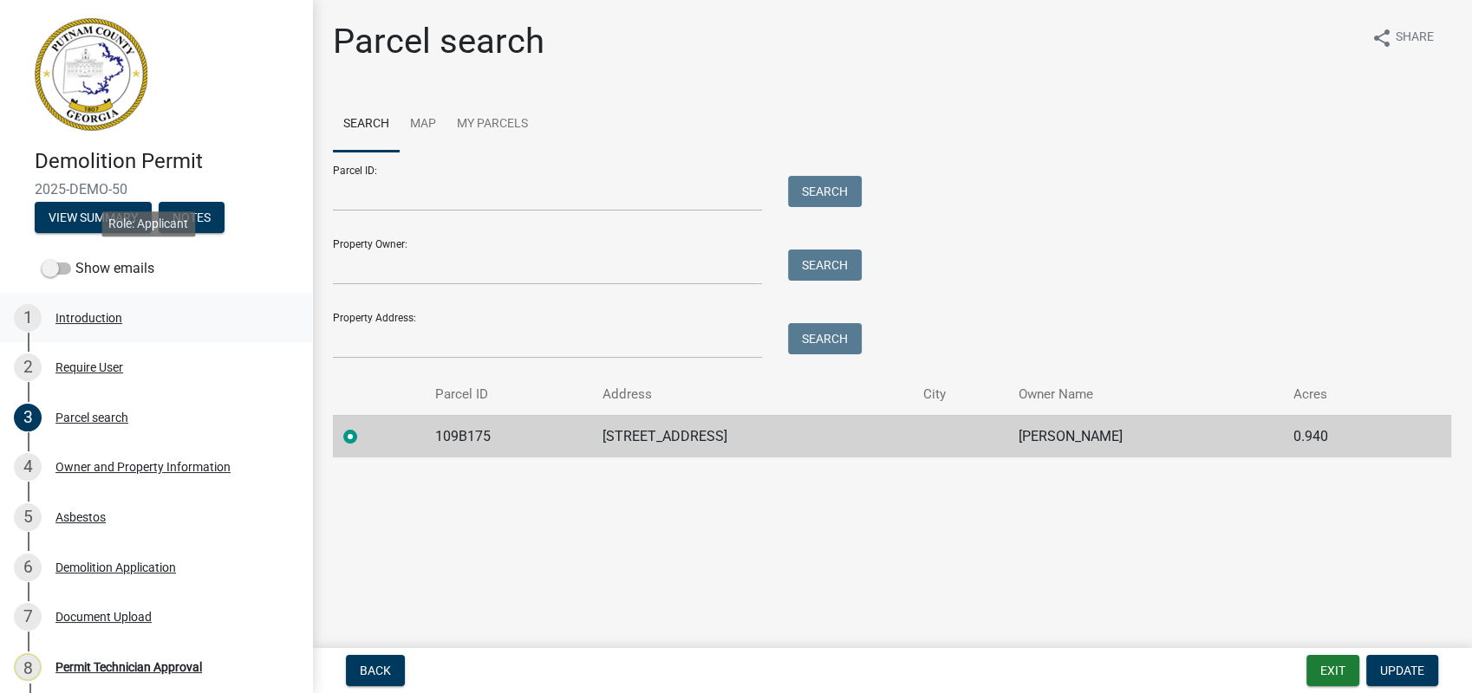
scroll to position [171, 0]
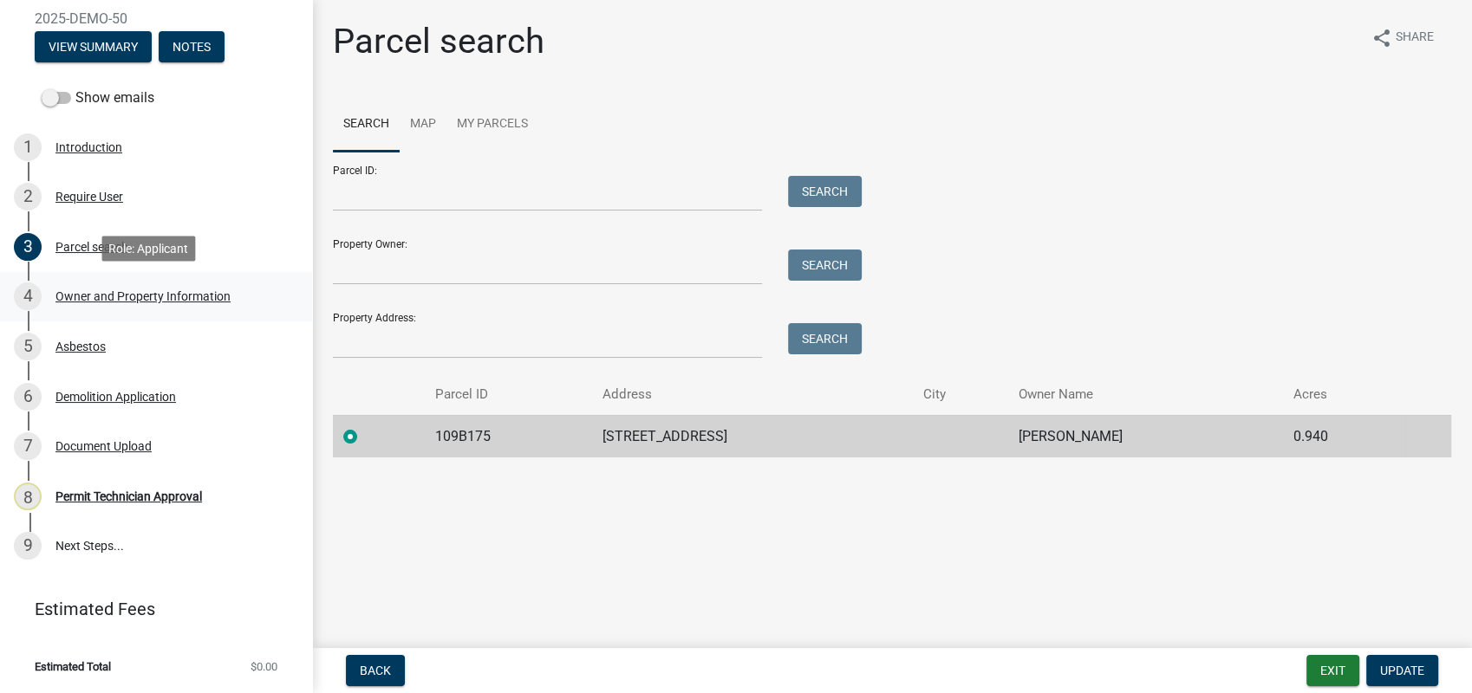
click at [100, 297] on div "Owner and Property Information" at bounding box center [142, 296] width 175 height 12
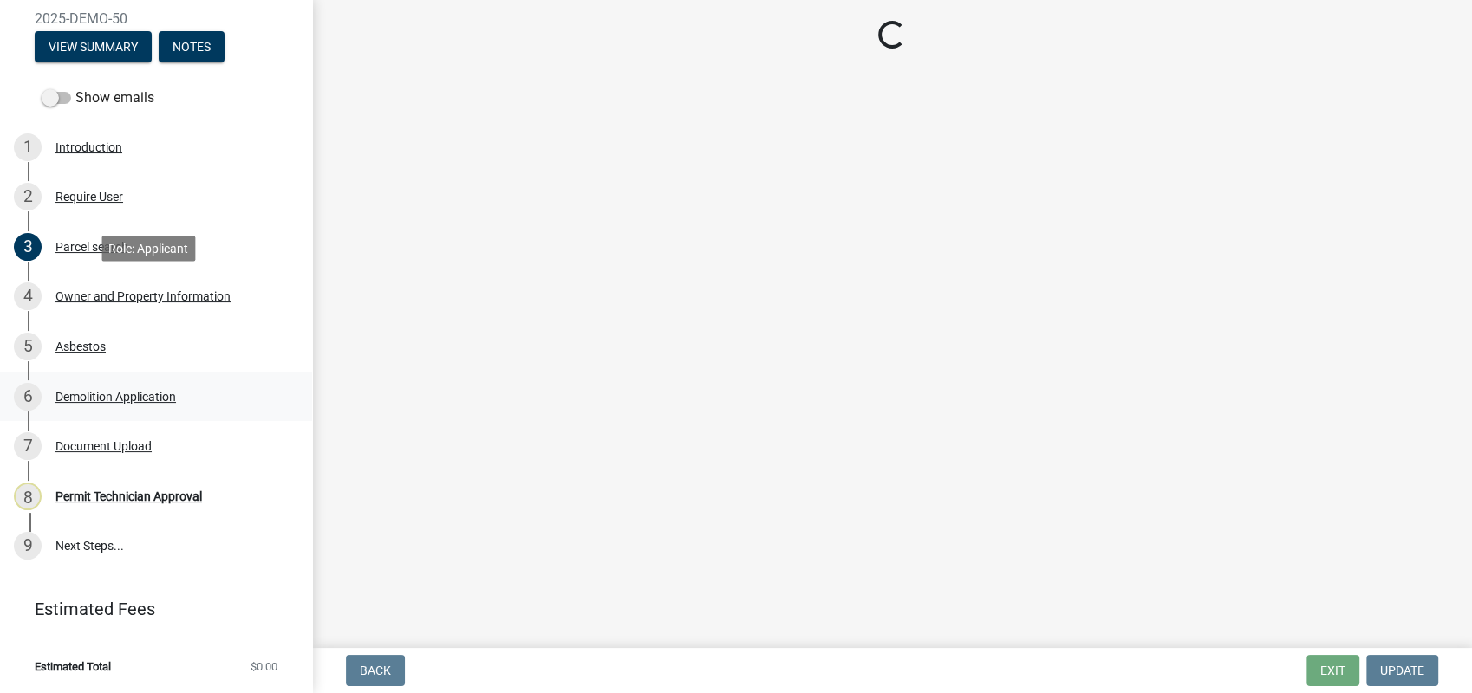
select select "78bfdc44-73ff-456e-a557-d4c99b9c08be"
select select "83394b22-4a11-496c-8e5c-75ade2e72faf"
select select "ece5c1a9-df30-4702-9587-5deee23533b7"
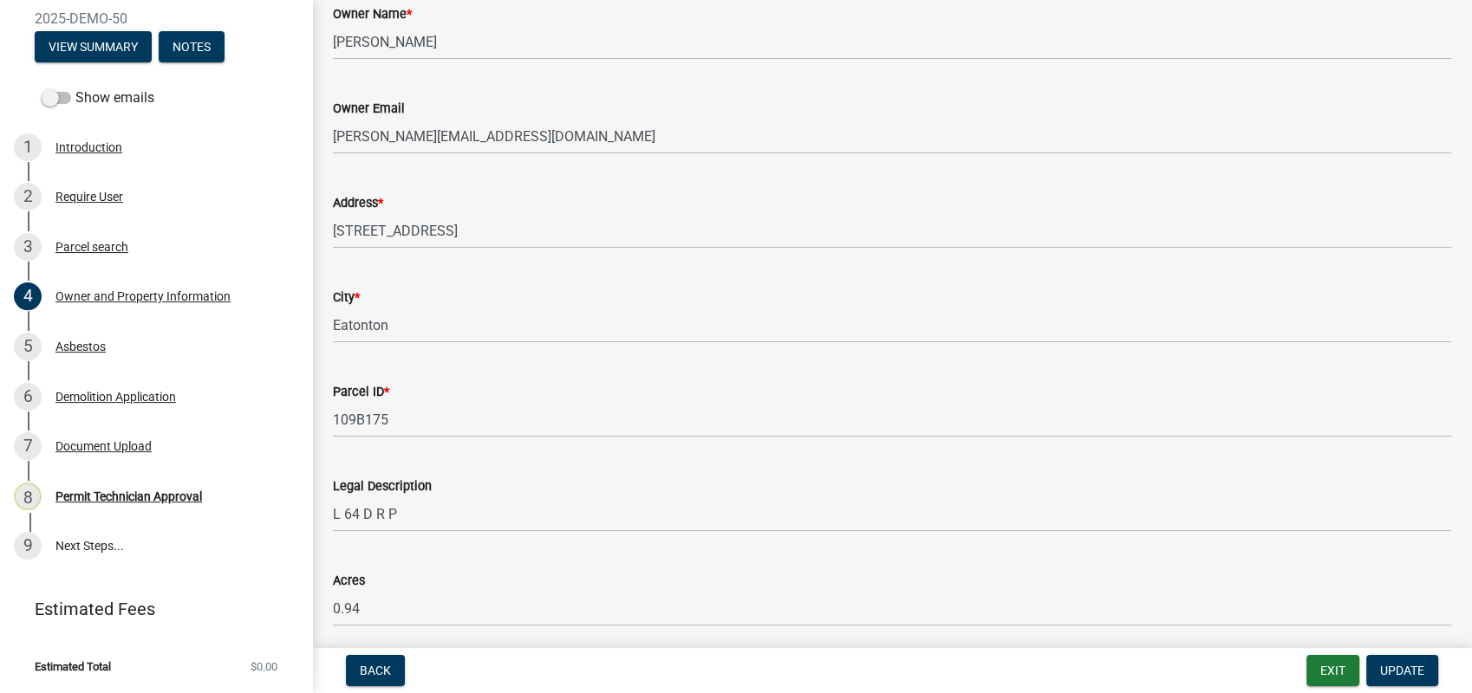
scroll to position [289, 0]
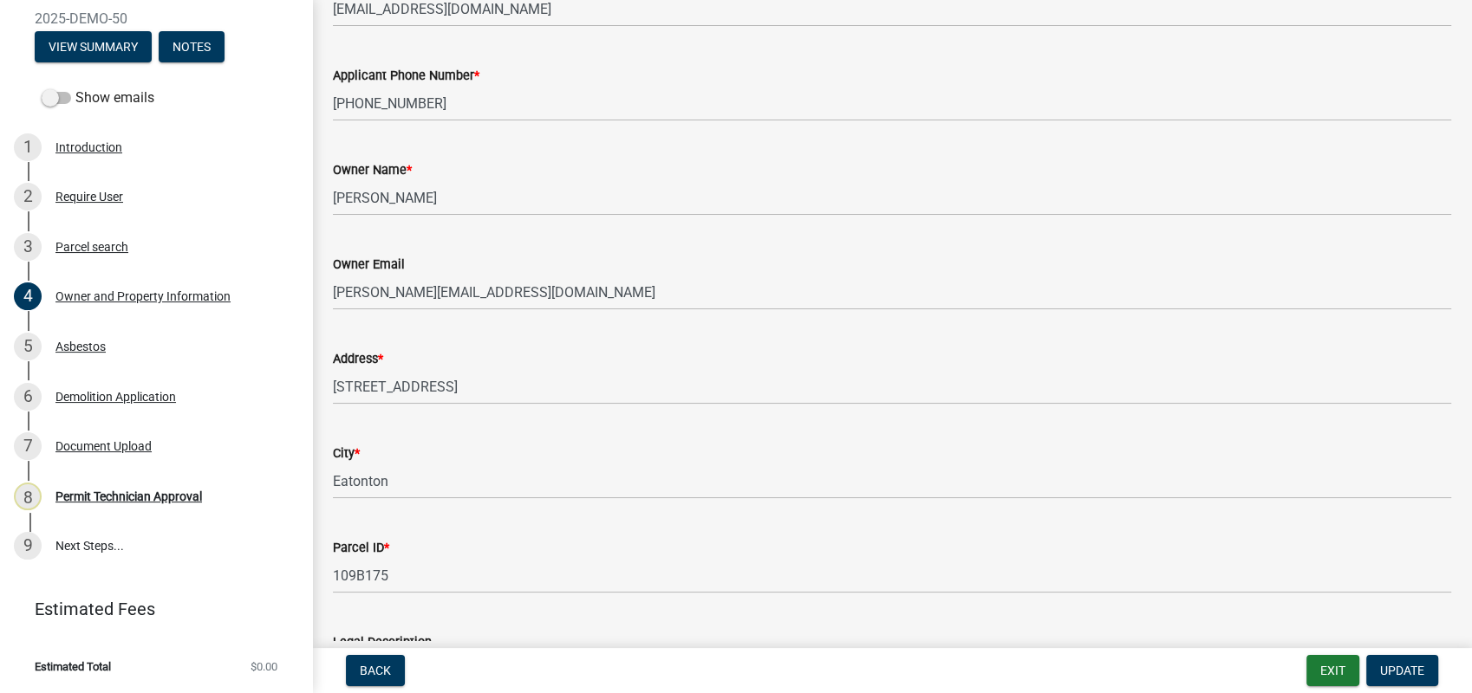
drag, startPoint x: 1088, startPoint y: 638, endPoint x: 379, endPoint y: 727, distance: 715.4
drag, startPoint x: 379, startPoint y: 727, endPoint x: 967, endPoint y: 439, distance: 655.0
click at [967, 440] on div "City * Eatonton" at bounding box center [892, 459] width 1118 height 81
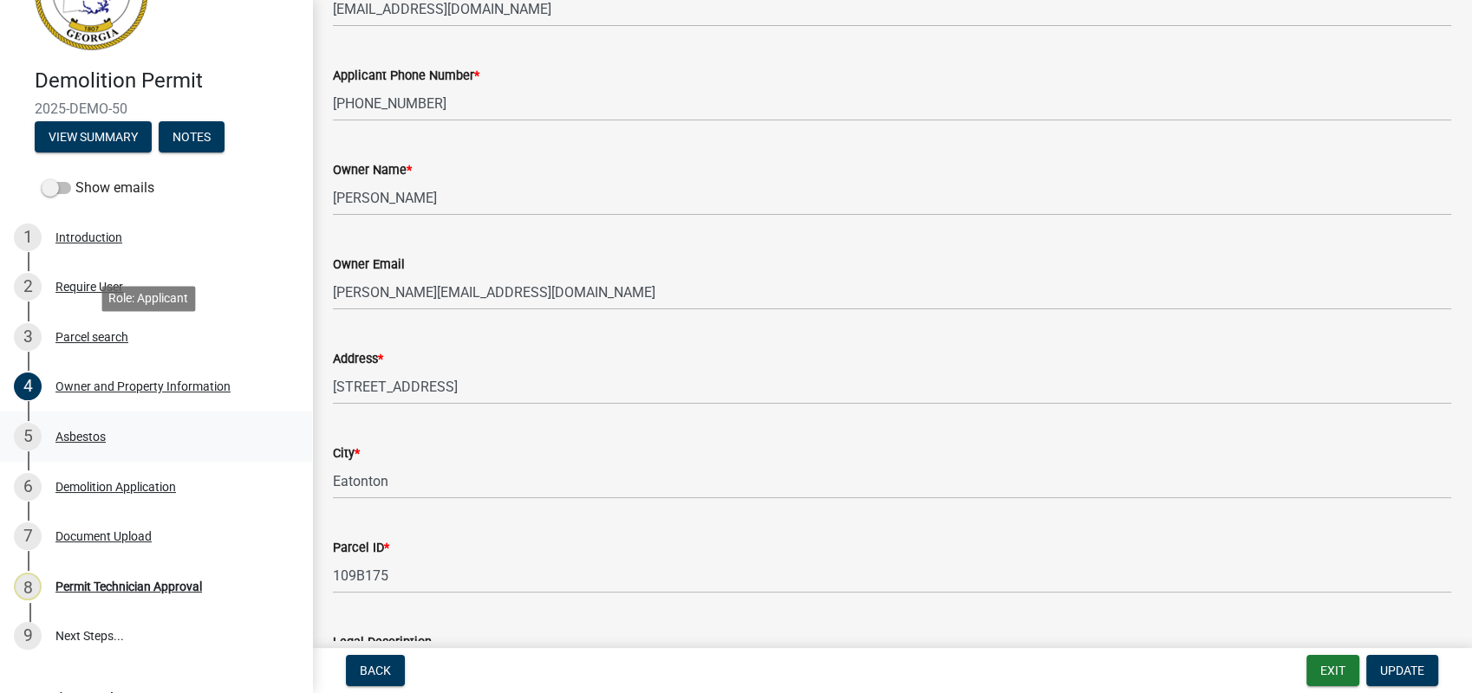
scroll to position [171, 0]
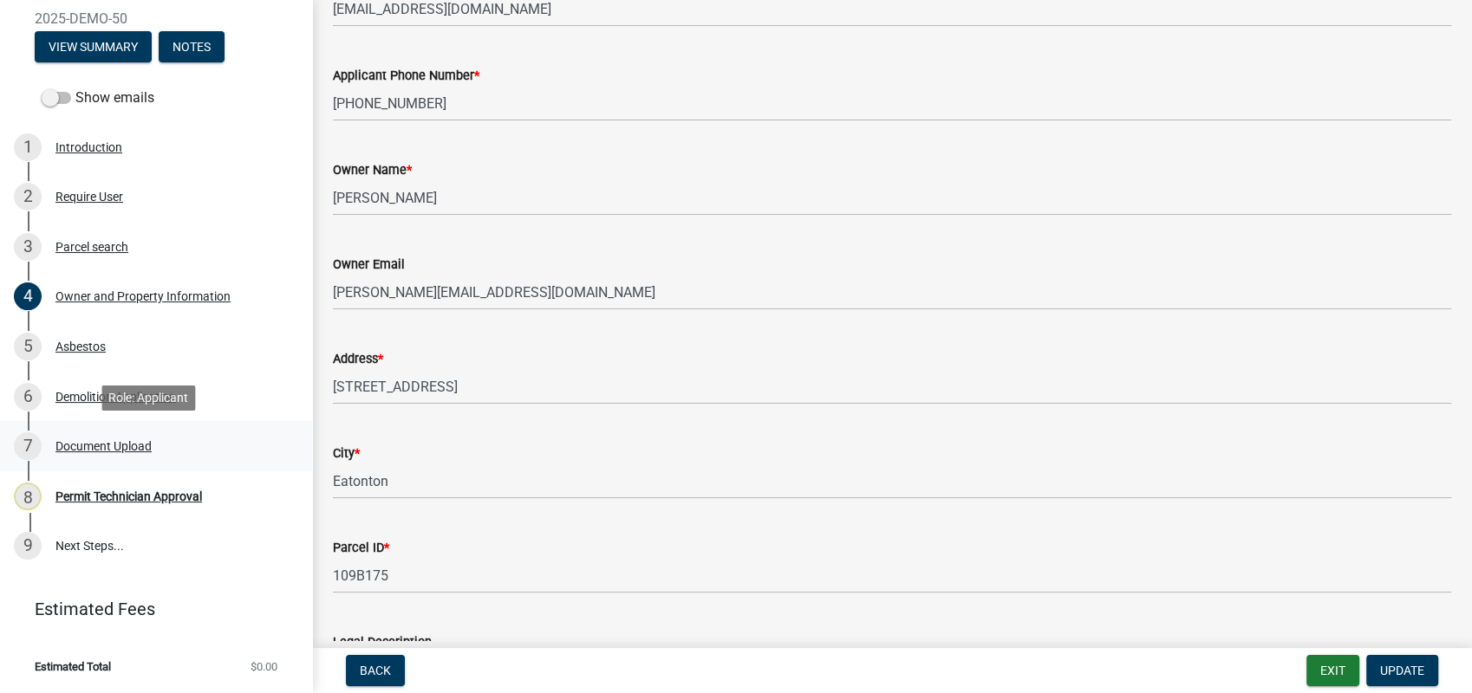
click at [136, 443] on div "Document Upload" at bounding box center [103, 446] width 96 height 12
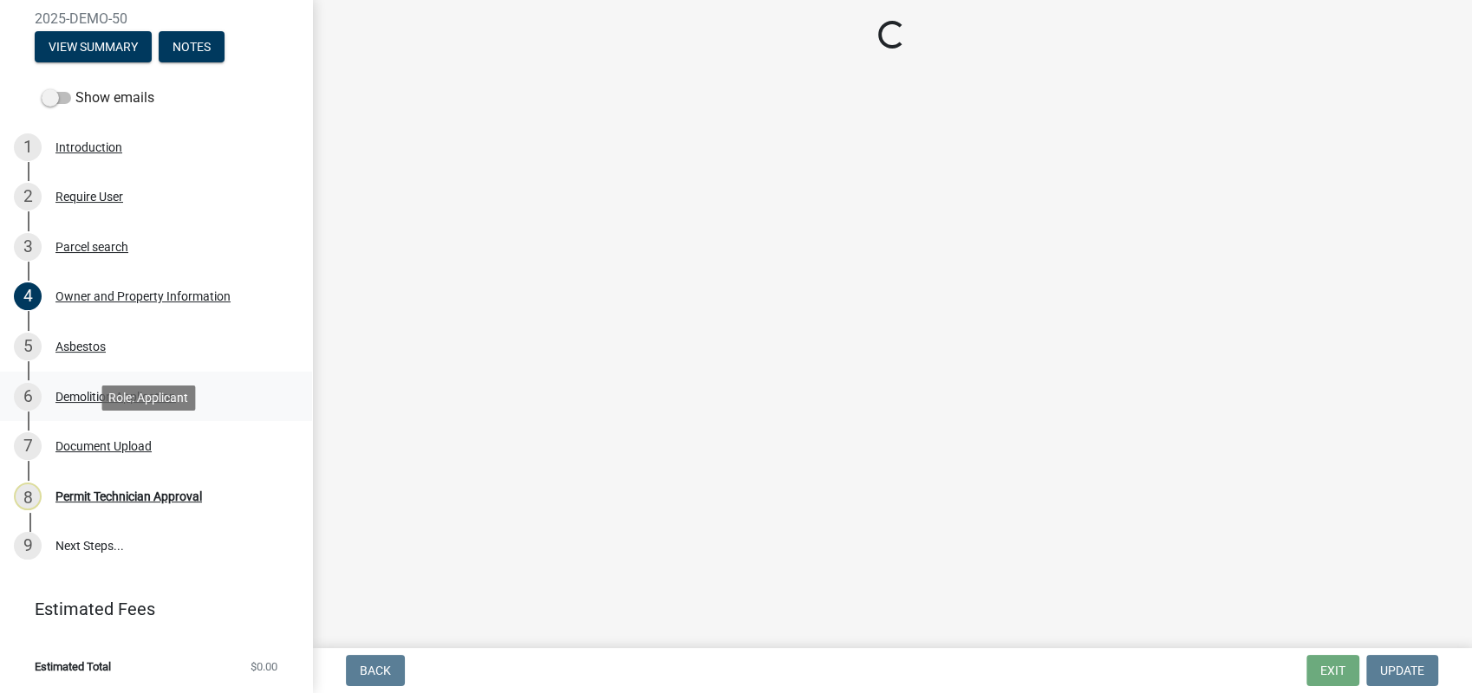
scroll to position [0, 0]
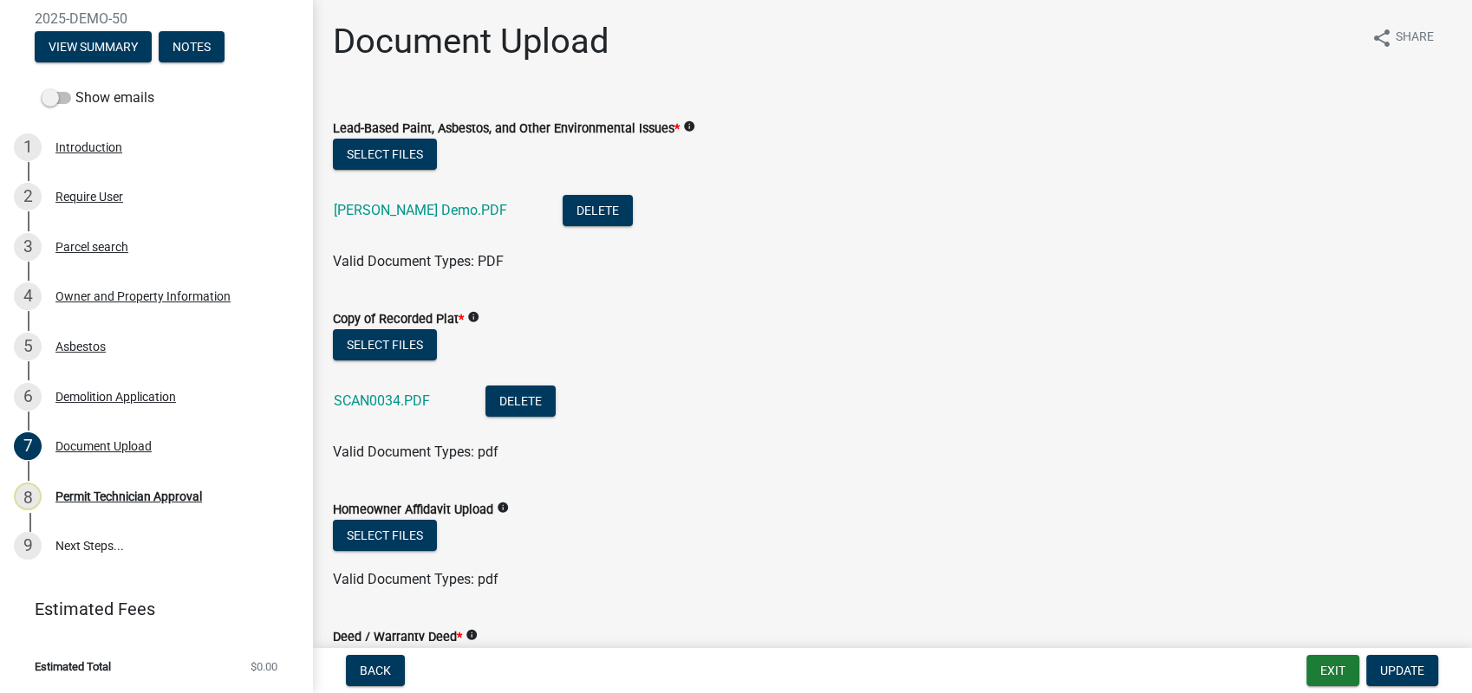
click at [1192, 250] on ul "Joe Walton Demo.PDF Delete" at bounding box center [892, 212] width 1118 height 77
click at [440, 202] on link "Joe Walton Demo.PDF" at bounding box center [420, 210] width 173 height 16
click at [387, 135] on div "Lead-Based Paint, Asbestos, and Other Environmental Issues * info" at bounding box center [892, 128] width 1118 height 21
click at [384, 142] on button "Select files" at bounding box center [385, 154] width 104 height 31
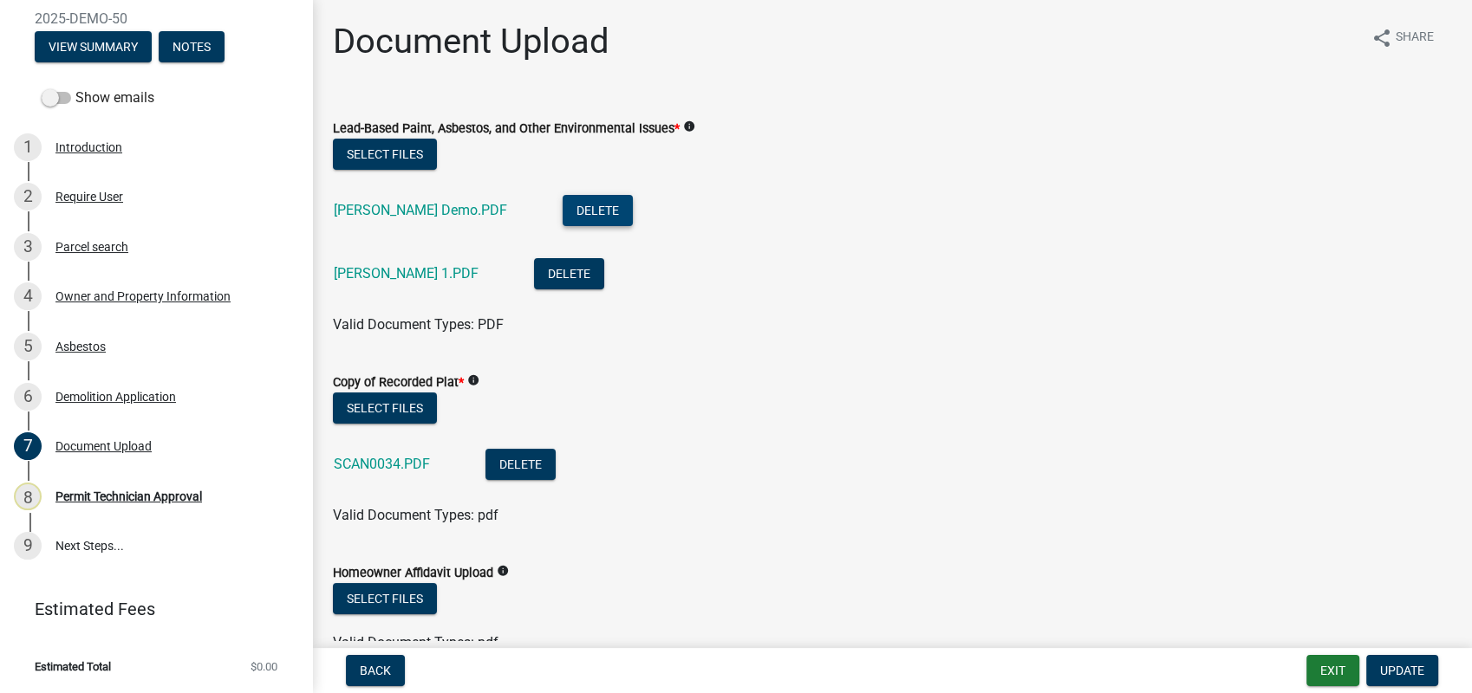
drag, startPoint x: 569, startPoint y: 192, endPoint x: 541, endPoint y: 202, distance: 30.1
click at [562, 202] on button "Delete" at bounding box center [597, 210] width 70 height 31
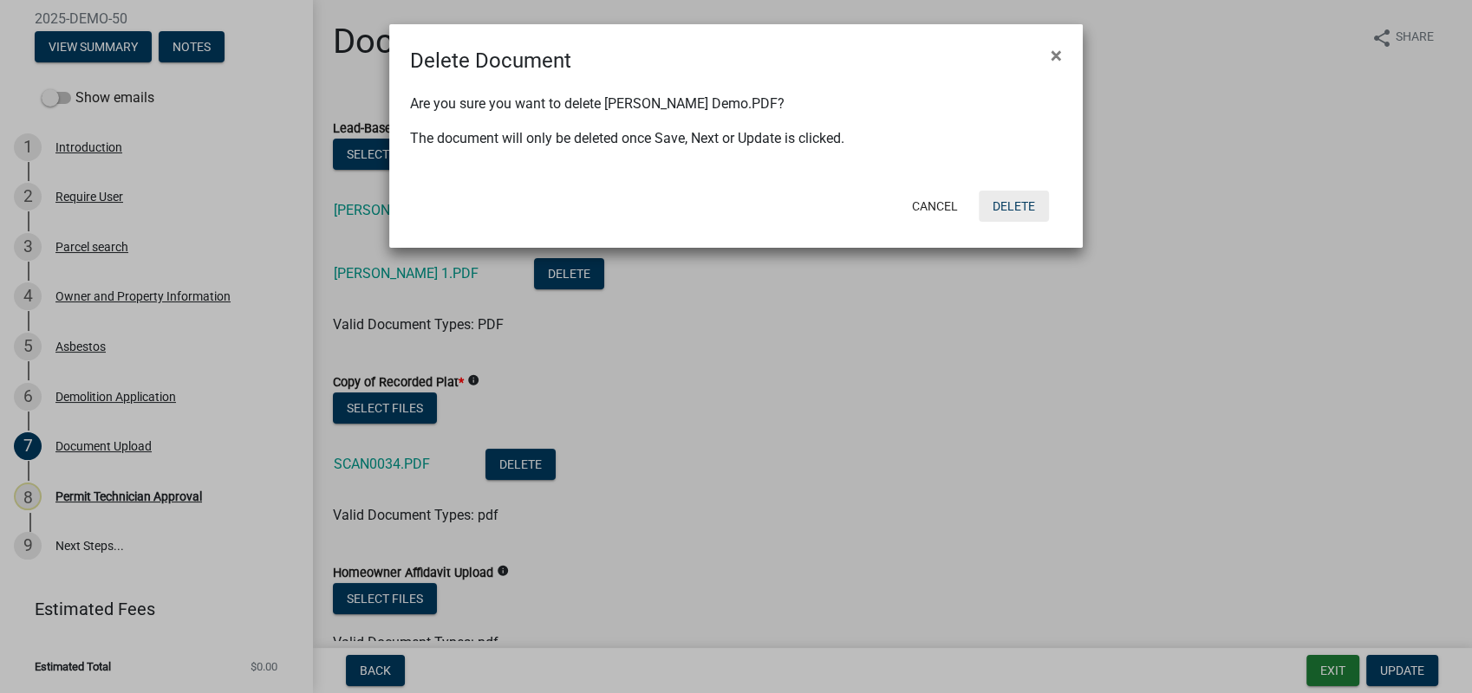
click at [1016, 200] on button "Delete" at bounding box center [1013, 206] width 70 height 31
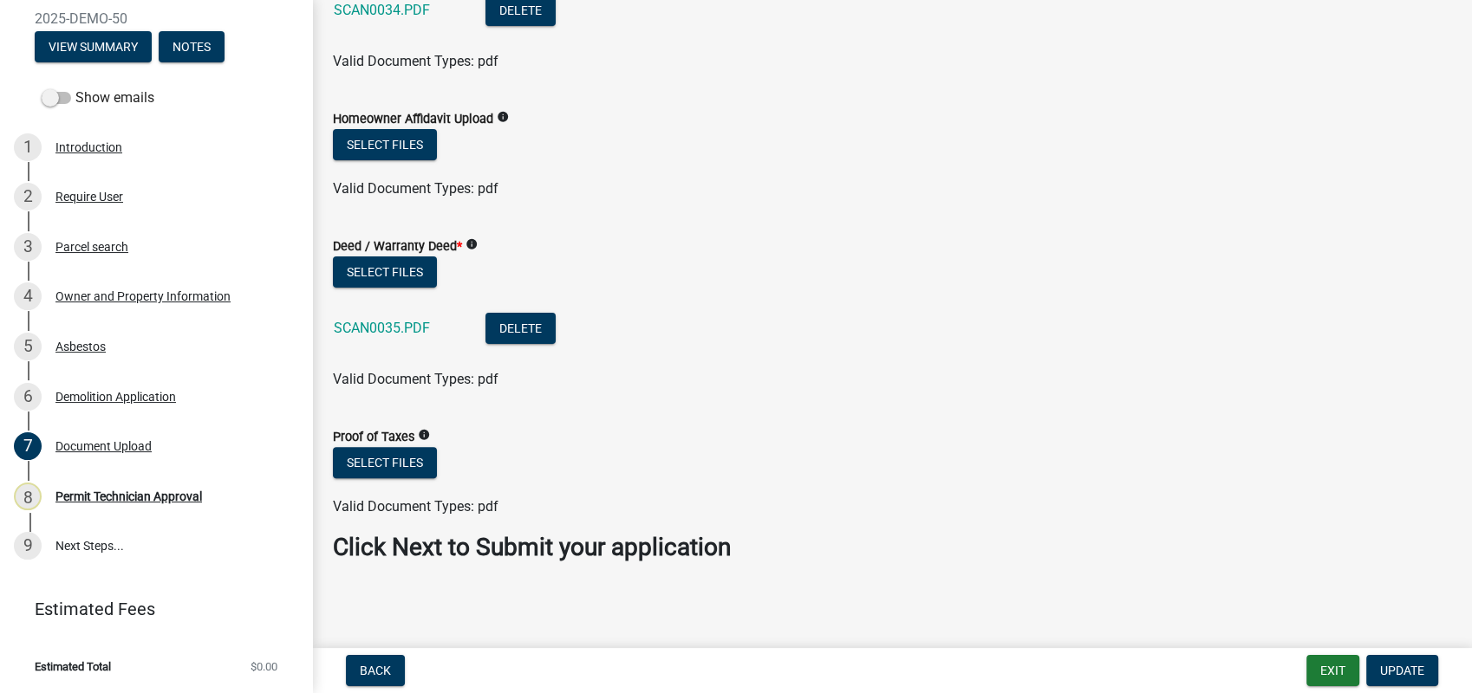
scroll to position [393, 0]
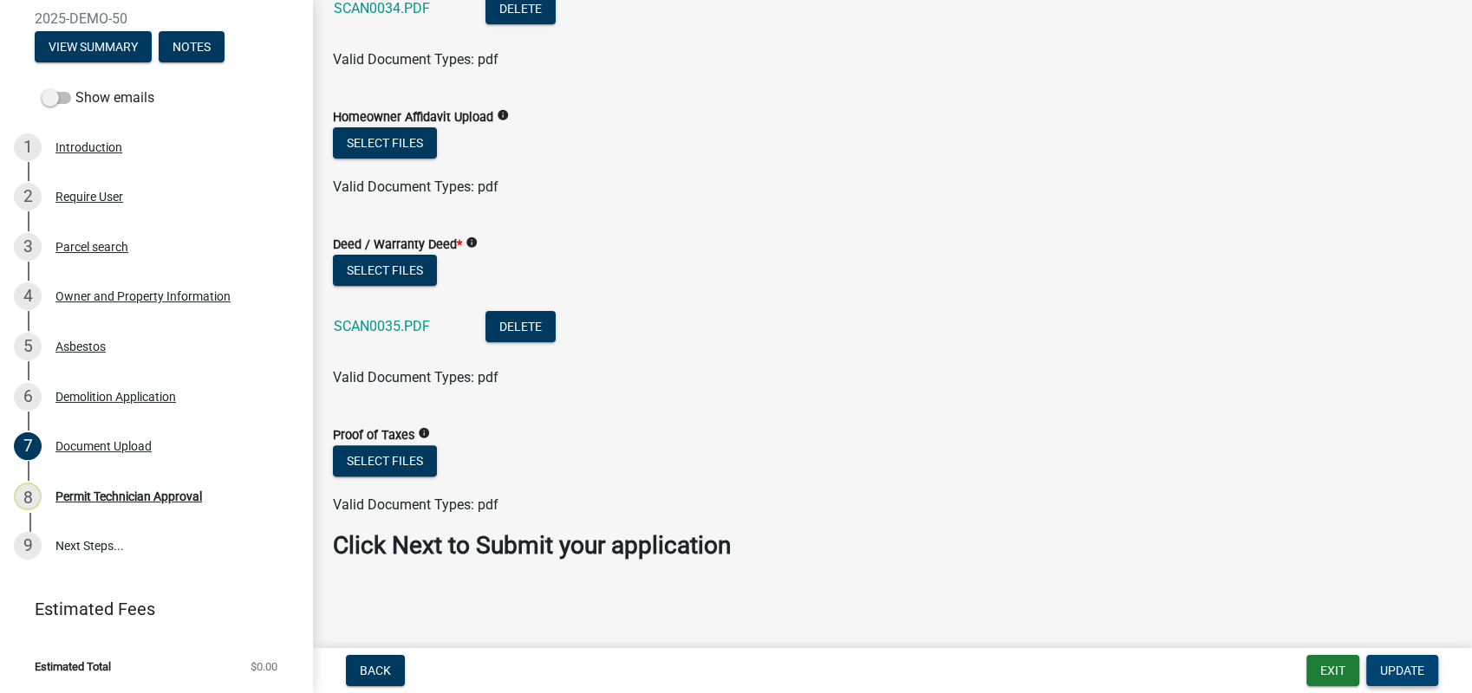
click at [1388, 666] on span "Update" at bounding box center [1402, 671] width 44 height 14
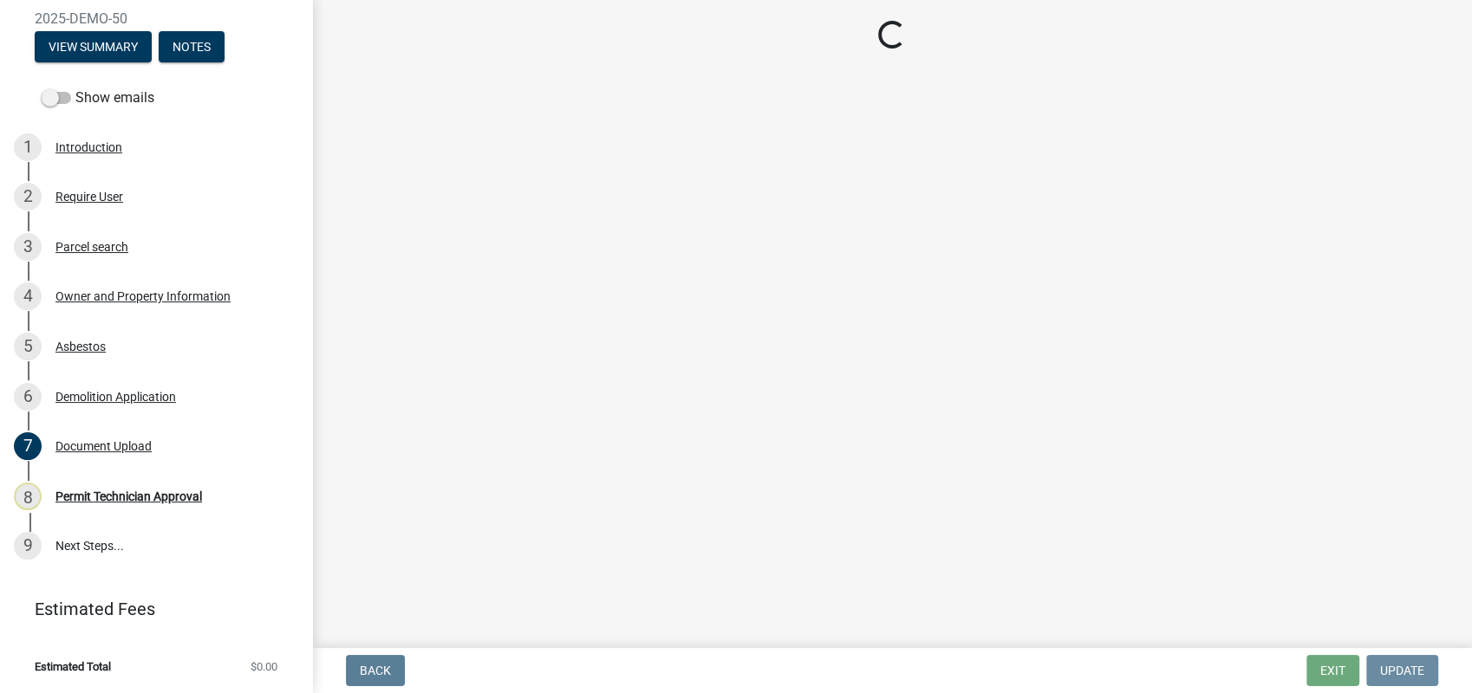
scroll to position [0, 0]
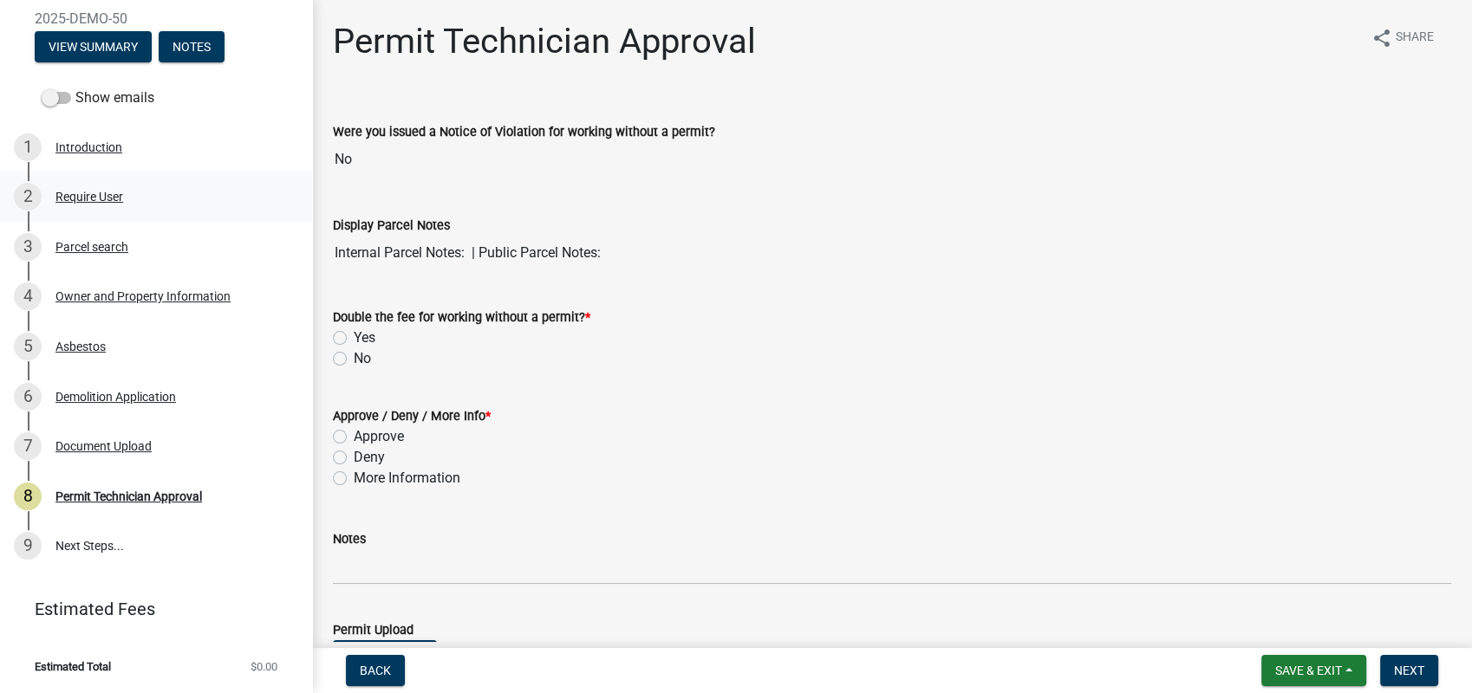
click at [111, 194] on div "Require User" at bounding box center [89, 197] width 68 height 12
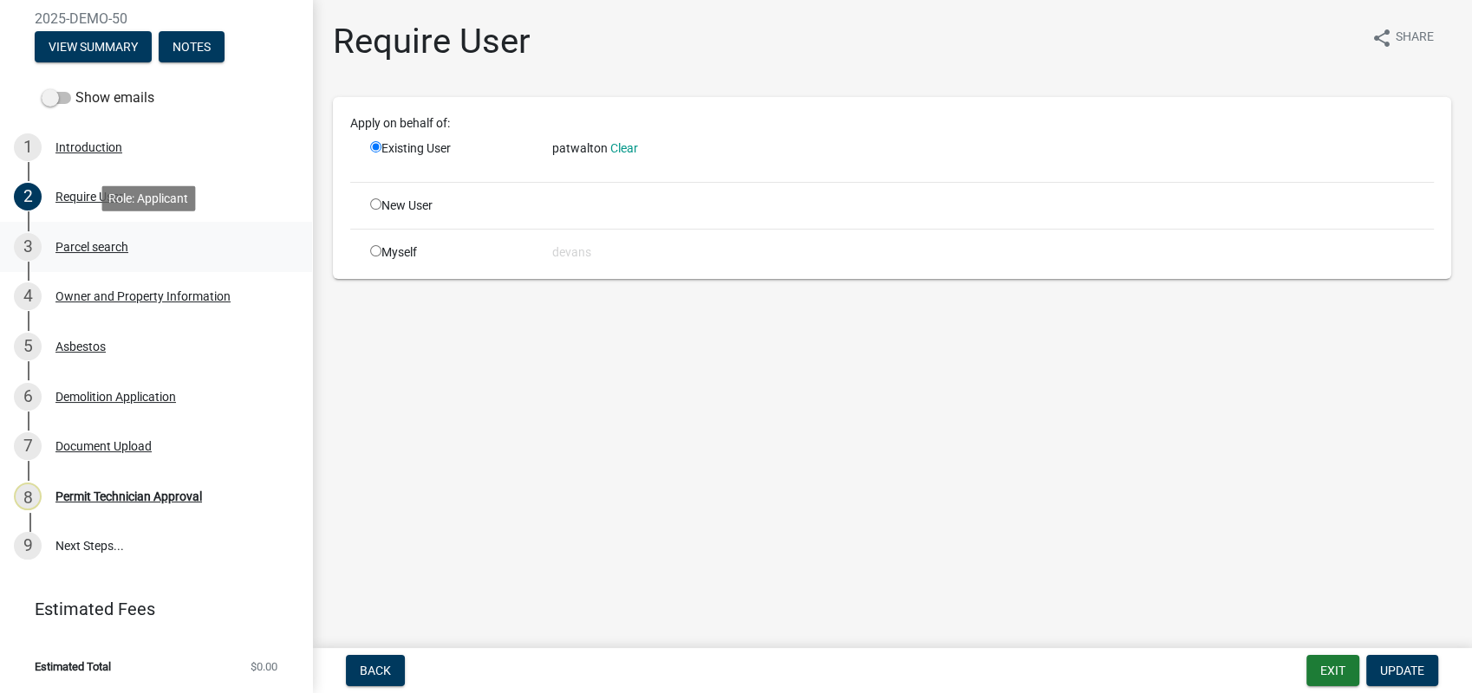
click at [116, 251] on div "Parcel search" at bounding box center [91, 247] width 73 height 12
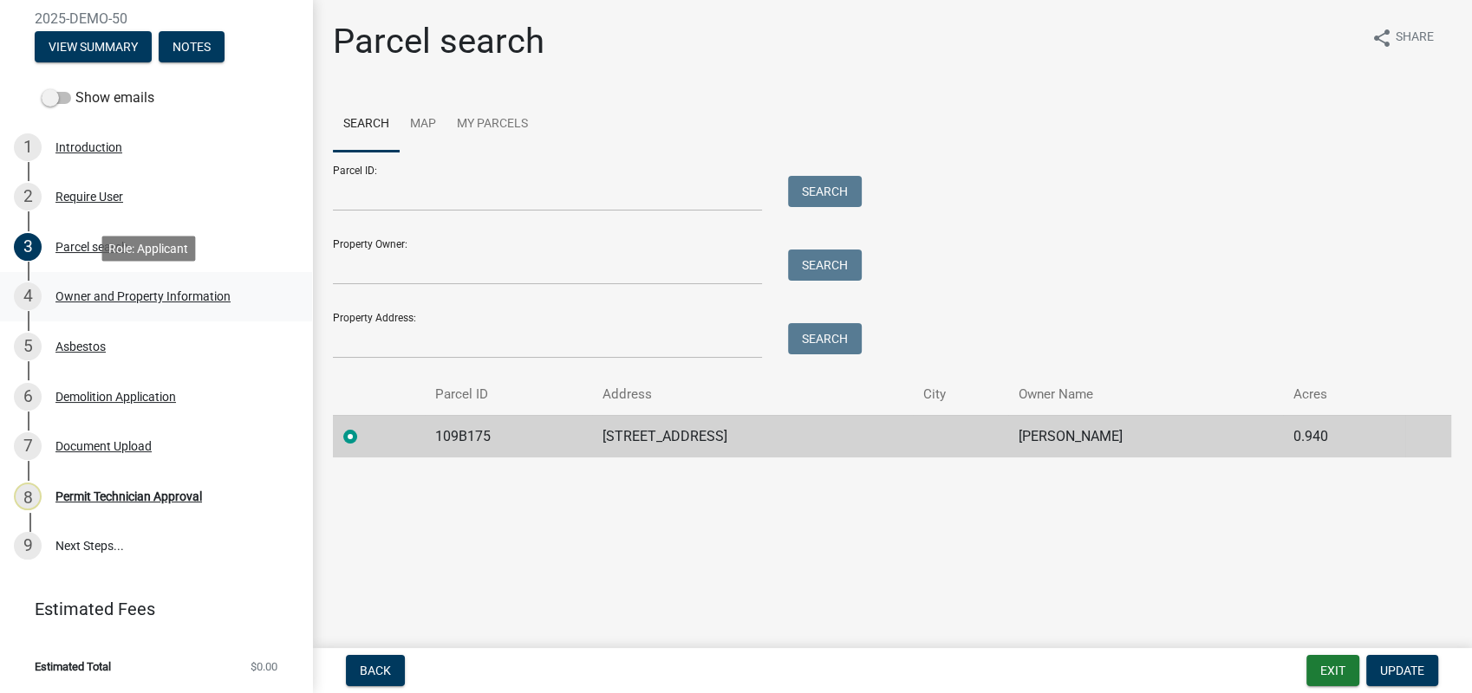
click at [172, 291] on div "Owner and Property Information" at bounding box center [142, 296] width 175 height 12
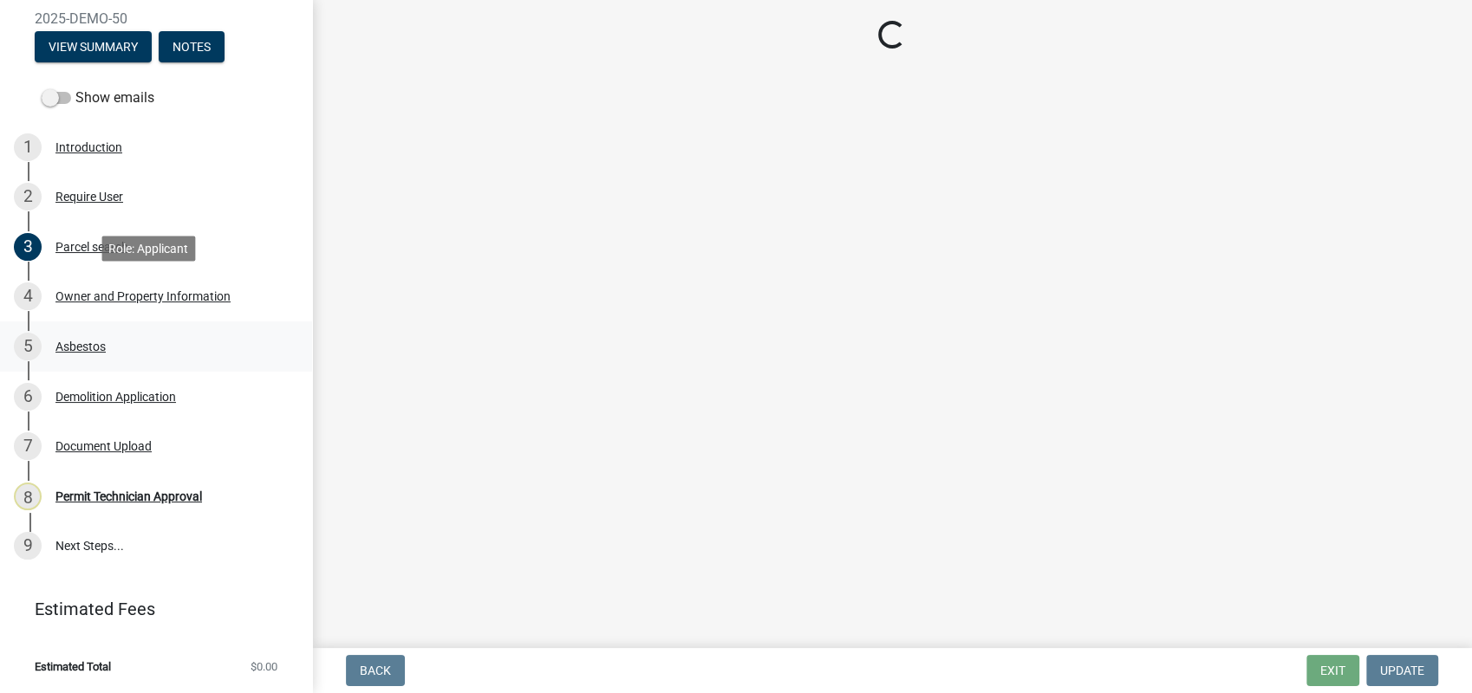
select select "78bfdc44-73ff-456e-a557-d4c99b9c08be"
select select "83394b22-4a11-496c-8e5c-75ade2e72faf"
select select "ece5c1a9-df30-4702-9587-5deee23533b7"
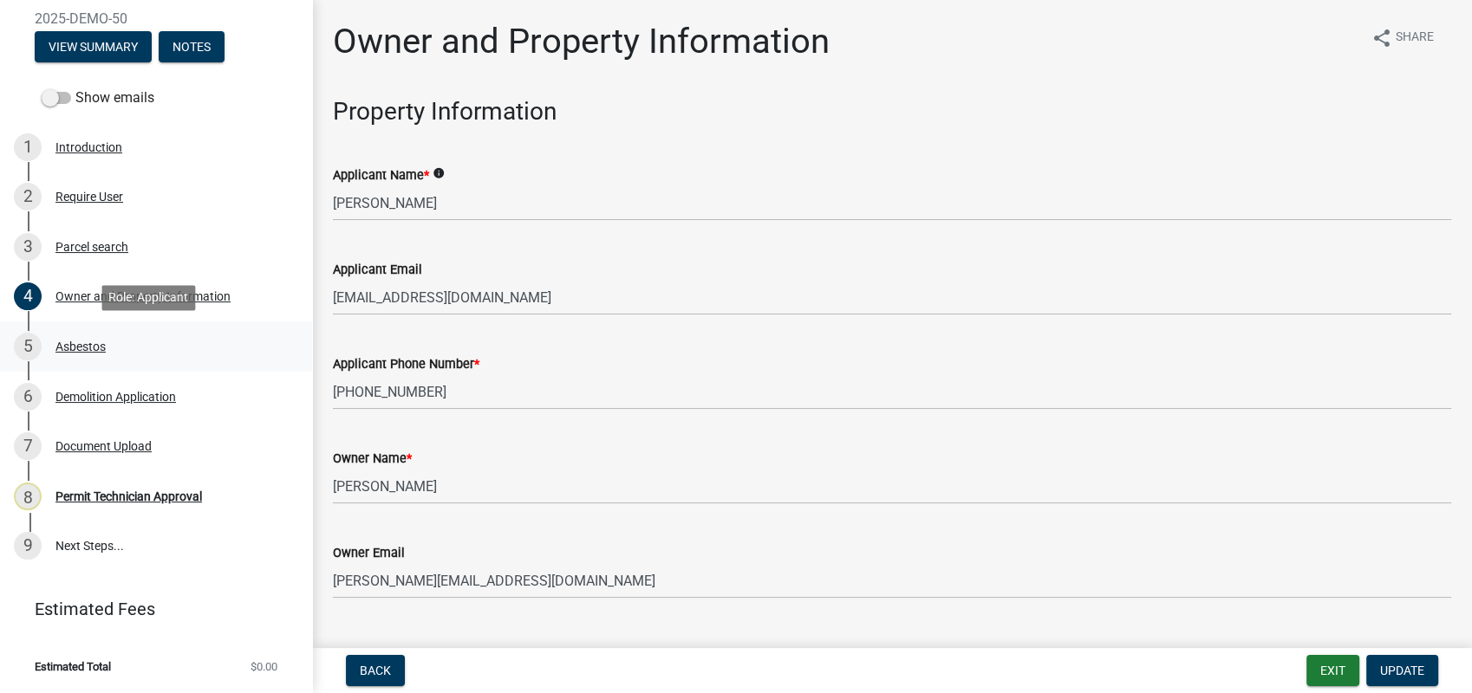
click at [74, 341] on div "Asbestos" at bounding box center [80, 347] width 50 height 12
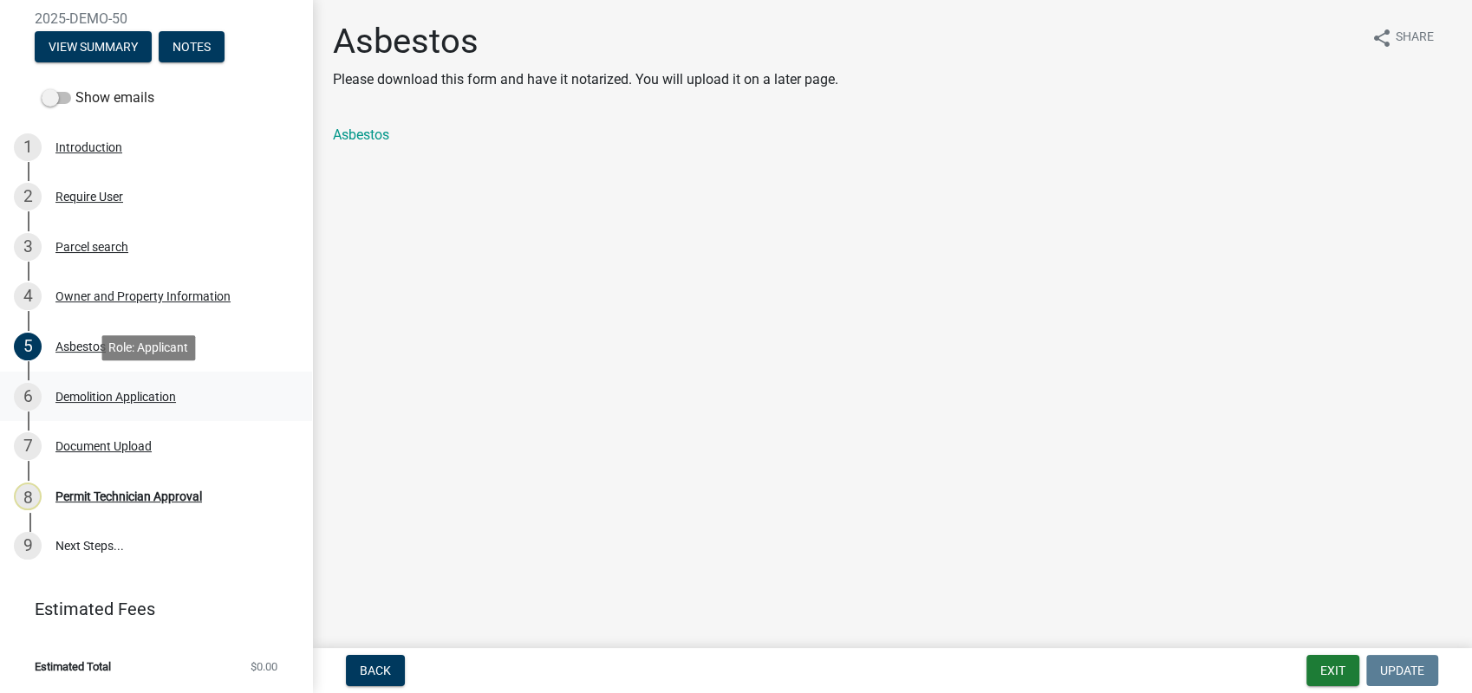
click at [114, 379] on link "6 Demolition Application" at bounding box center [156, 397] width 312 height 50
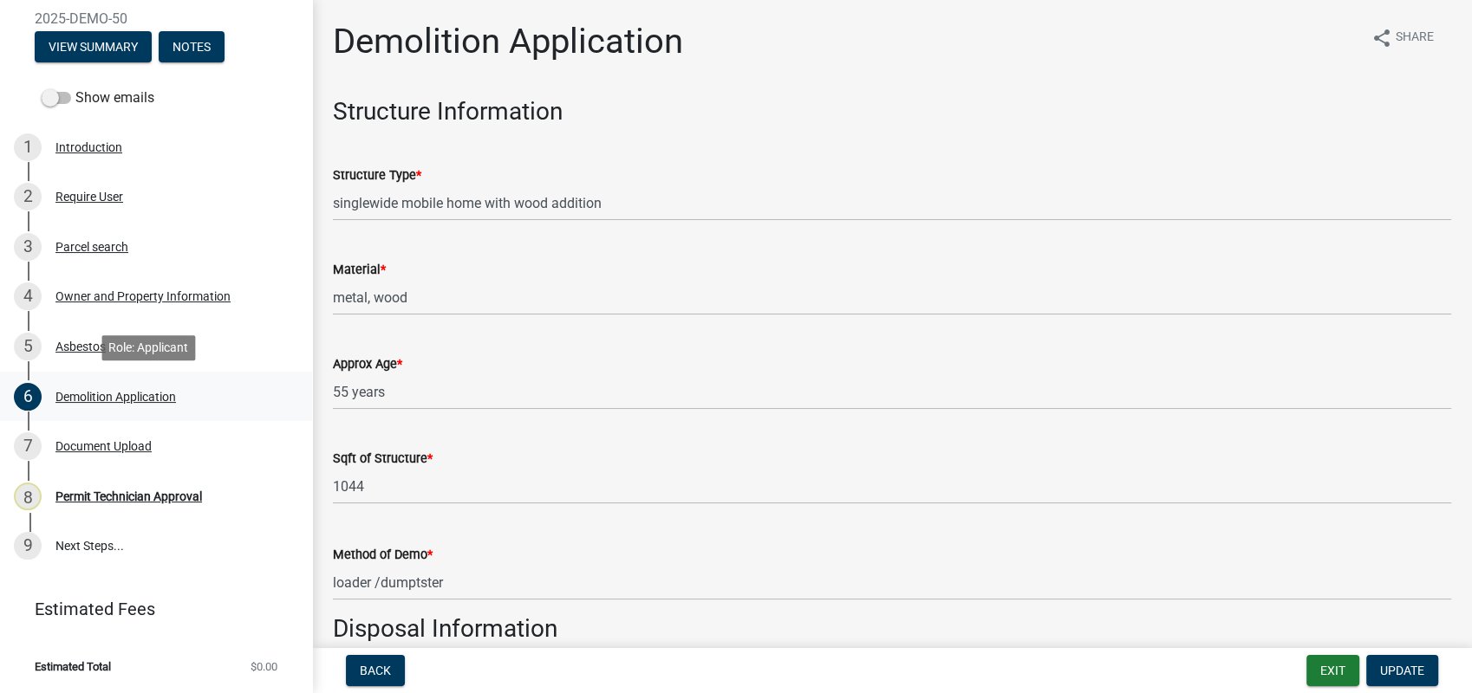
click at [115, 397] on div "Demolition Application" at bounding box center [115, 397] width 120 height 12
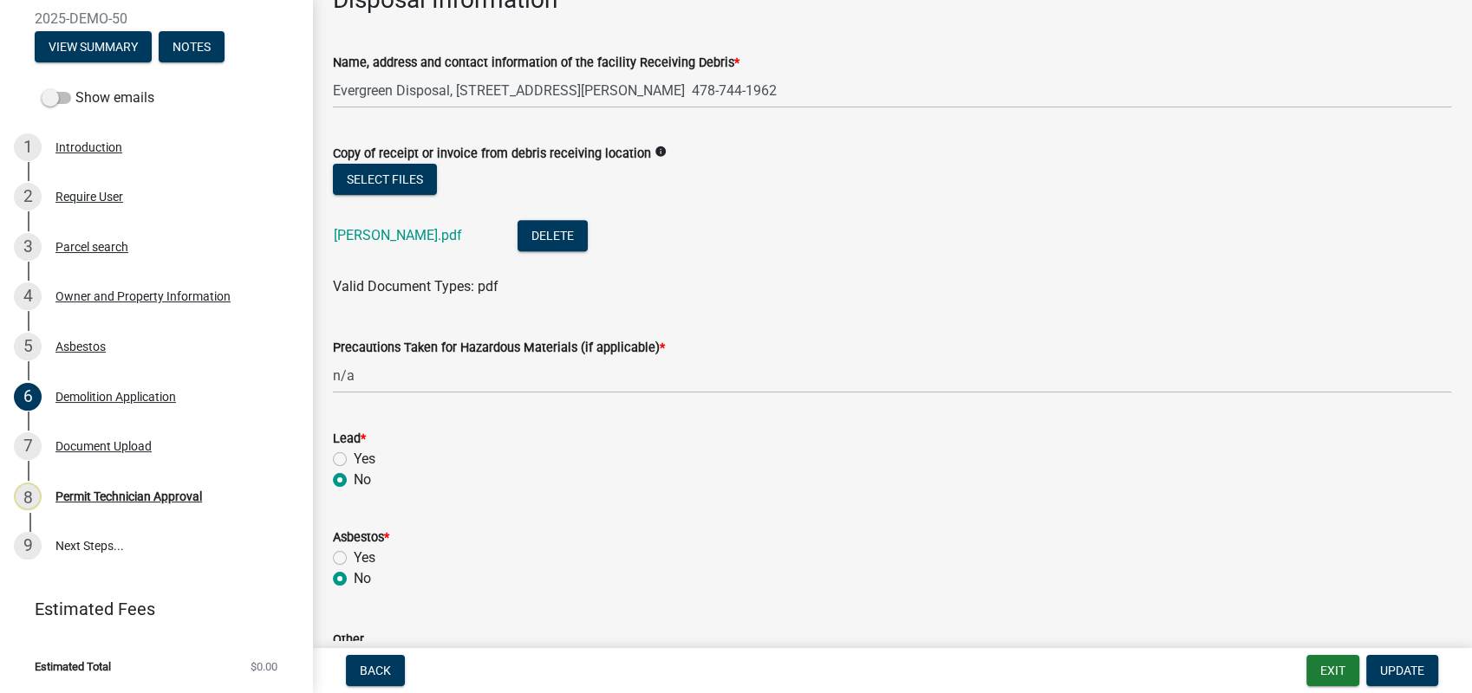
scroll to position [673, 0]
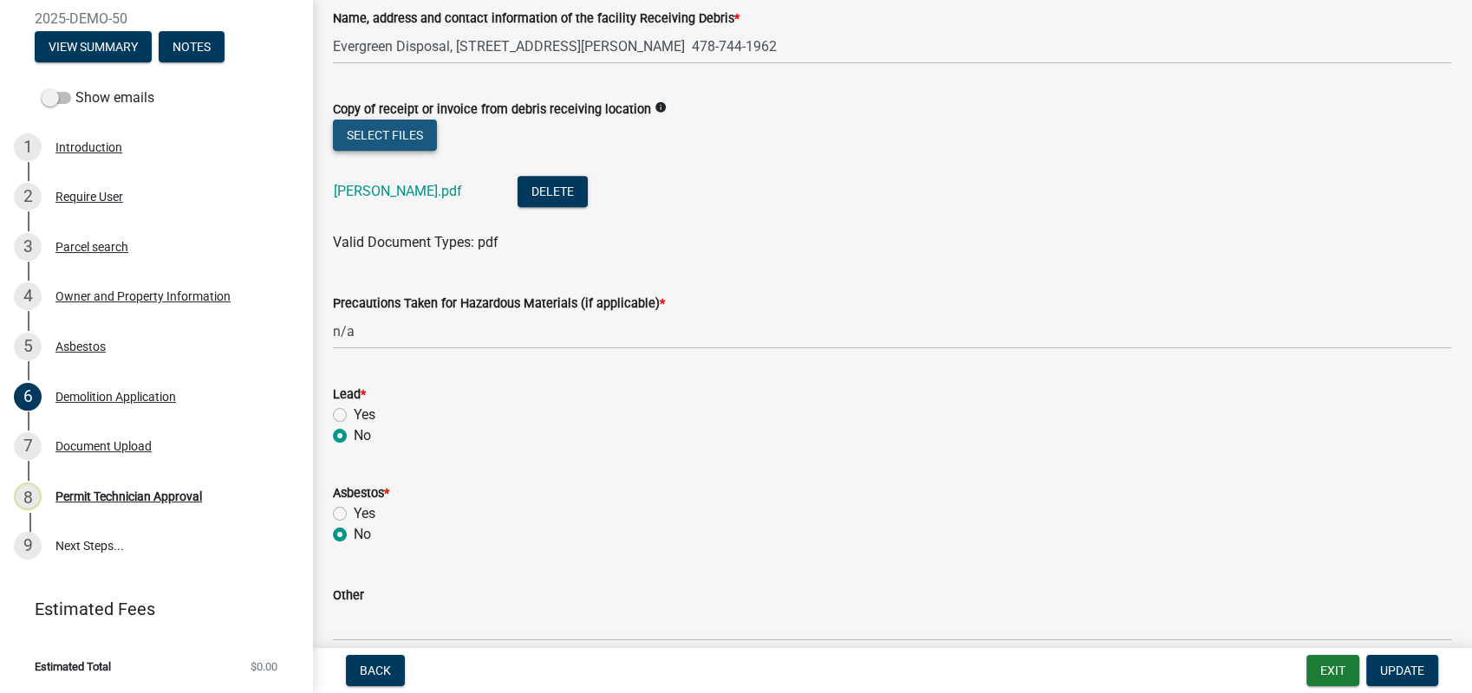
click at [388, 133] on button "Select files" at bounding box center [385, 135] width 104 height 31
click at [394, 196] on link "Joe Walton.pdf" at bounding box center [398, 191] width 128 height 16
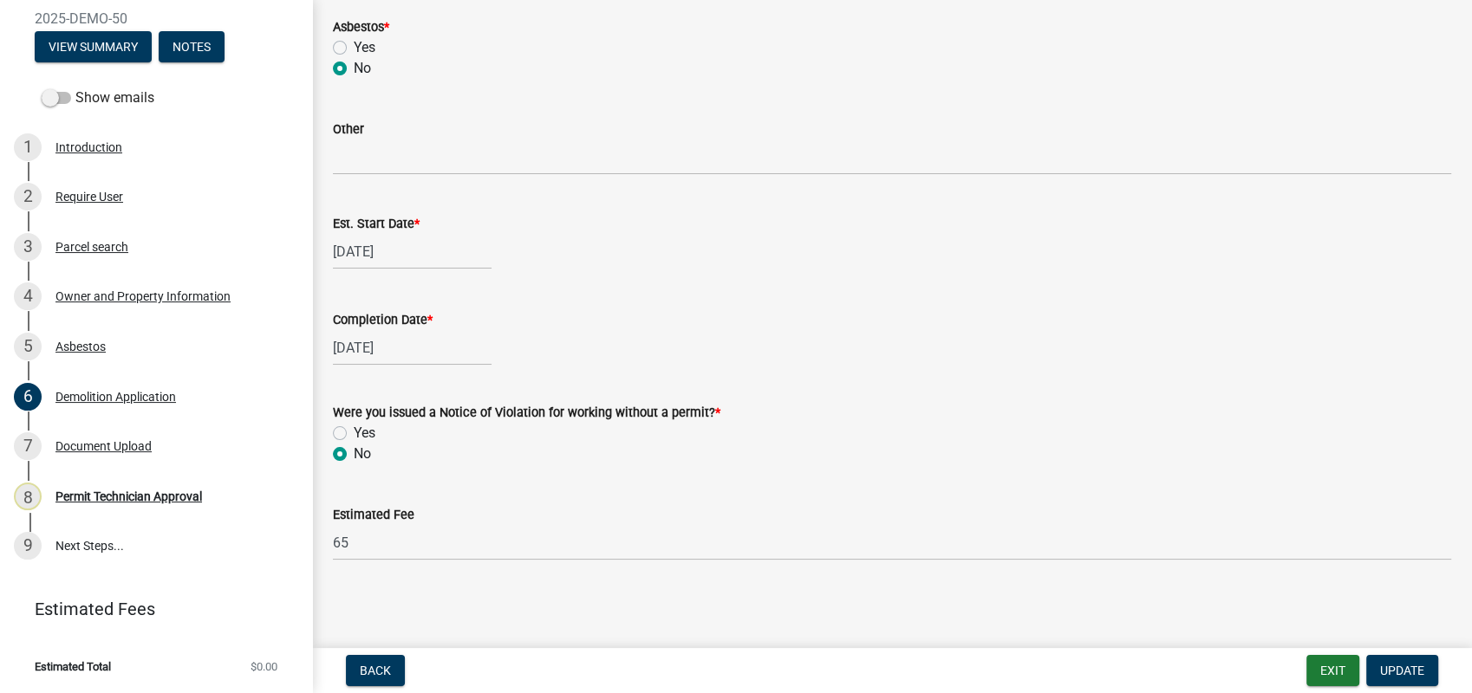
scroll to position [1141, 0]
click at [1394, 671] on span "Update" at bounding box center [1402, 671] width 44 height 14
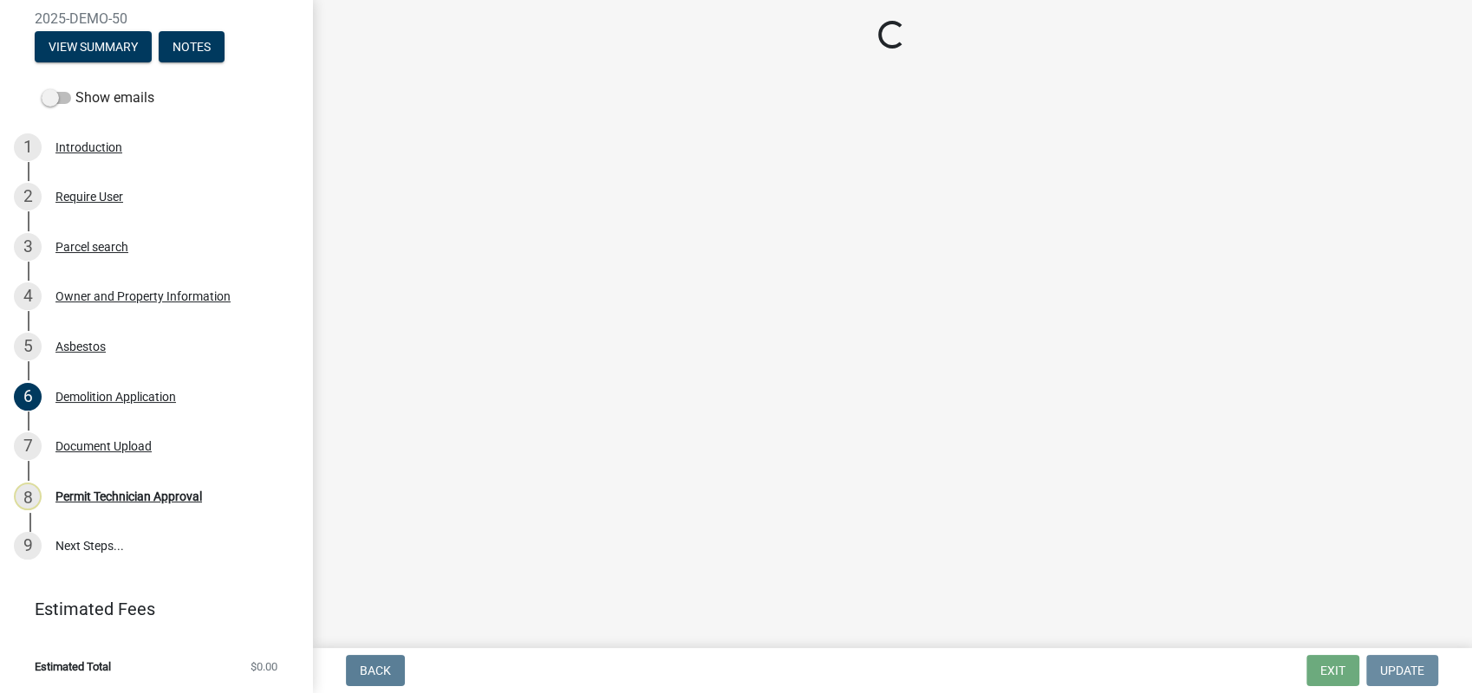
scroll to position [0, 0]
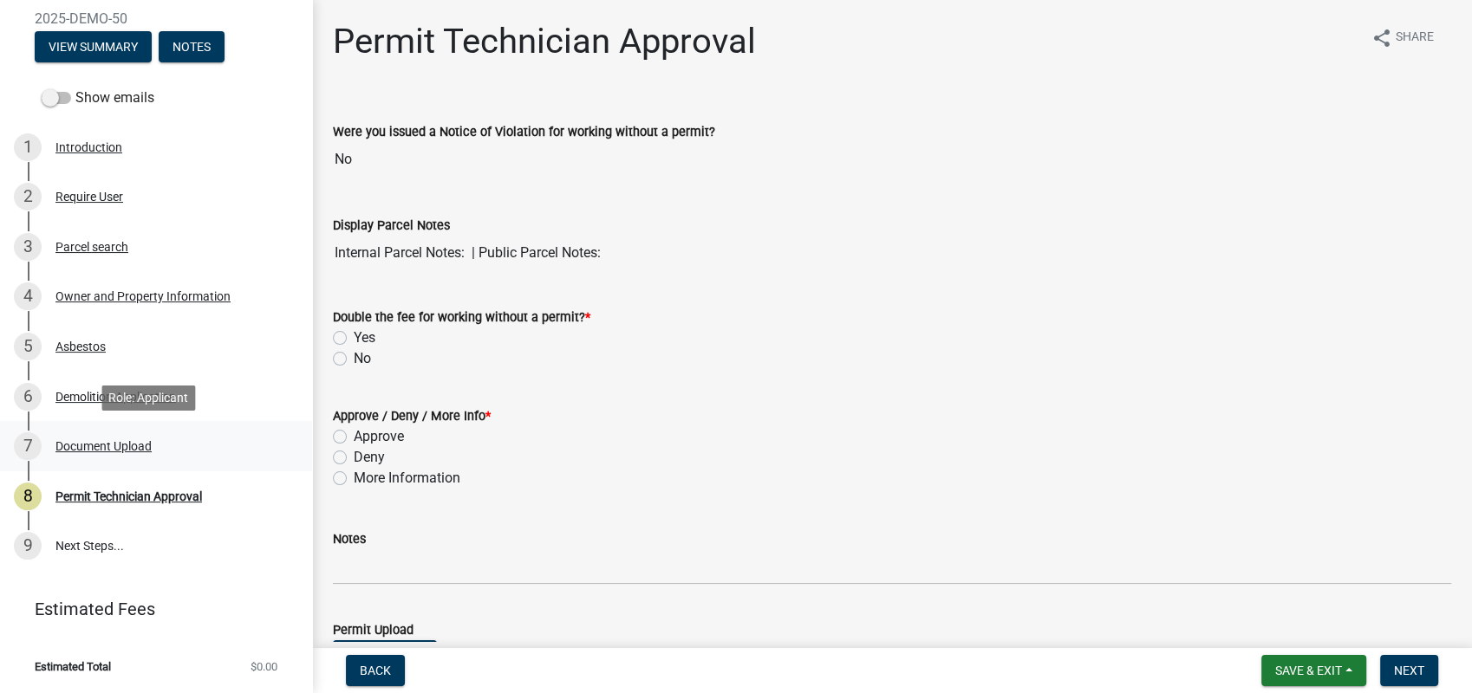
click at [94, 435] on div "7 Document Upload" at bounding box center [149, 446] width 270 height 28
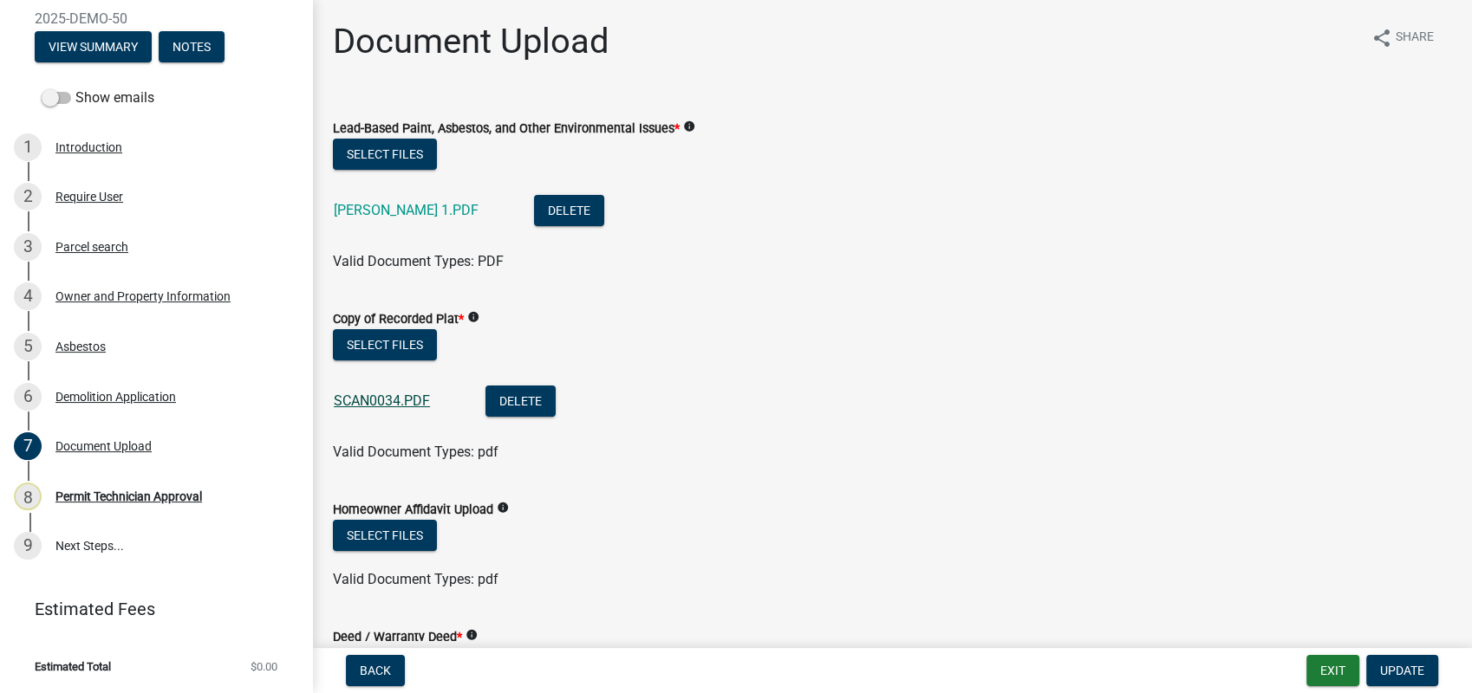
click at [396, 401] on link "SCAN0034.PDF" at bounding box center [382, 401] width 96 height 16
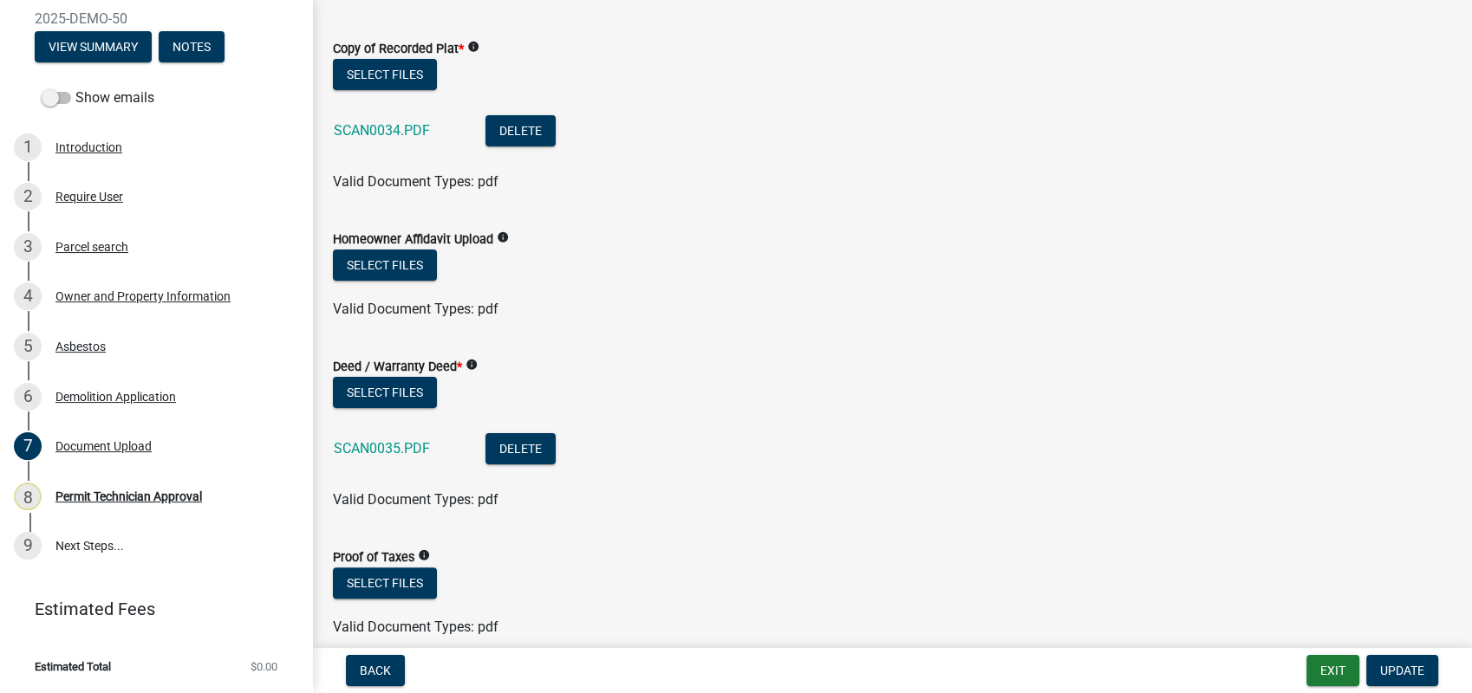
scroll to position [393, 0]
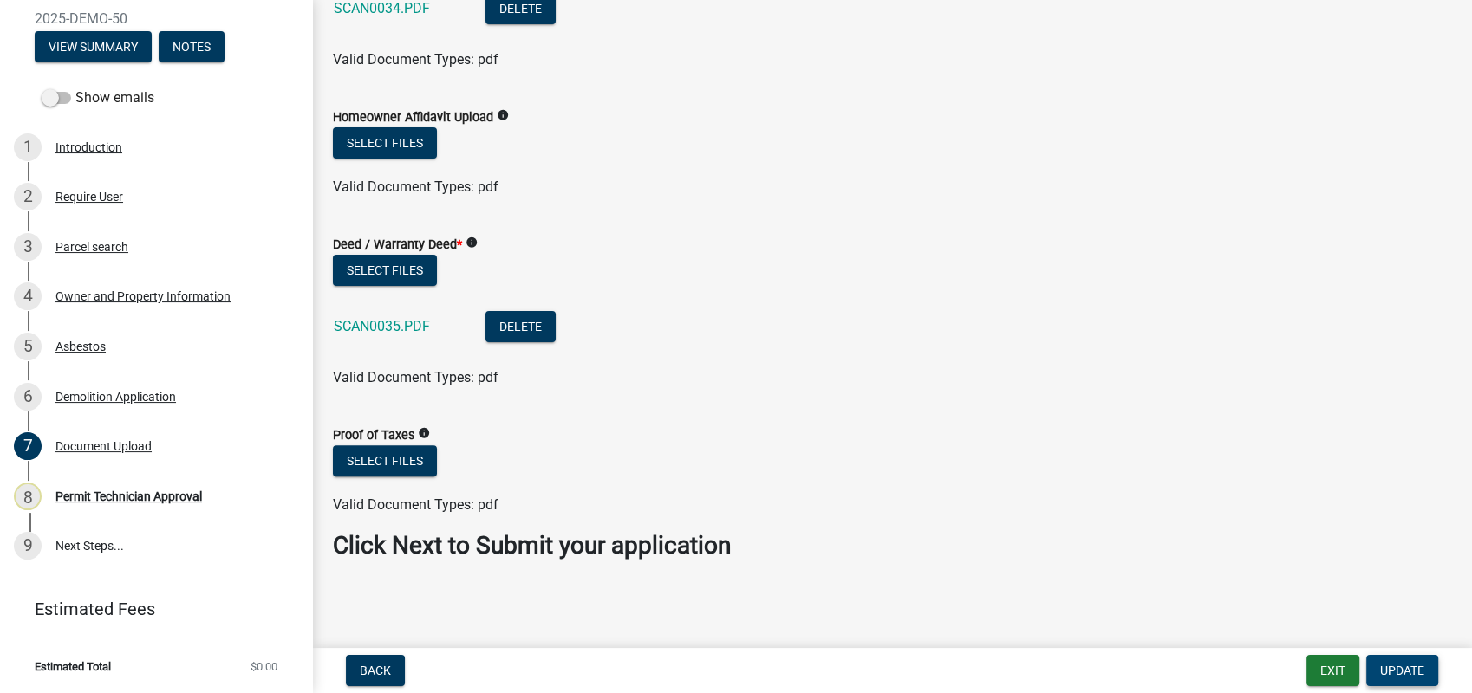
click at [1394, 660] on button "Update" at bounding box center [1402, 670] width 72 height 31
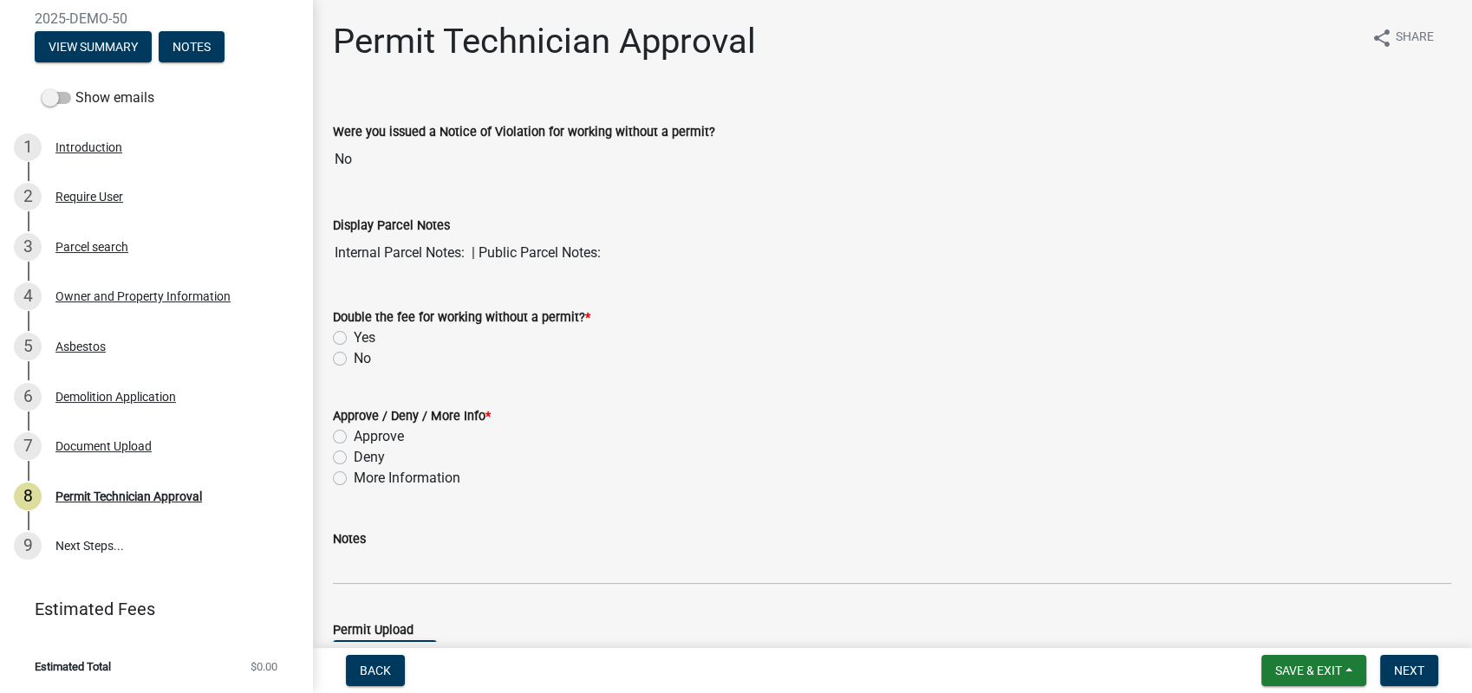
click at [354, 436] on label "Approve" at bounding box center [379, 436] width 50 height 21
click at [354, 436] on input "Approve" at bounding box center [359, 431] width 11 height 11
radio input "true"
click at [354, 359] on label "No" at bounding box center [362, 358] width 17 height 21
click at [354, 359] on input "No" at bounding box center [359, 353] width 11 height 11
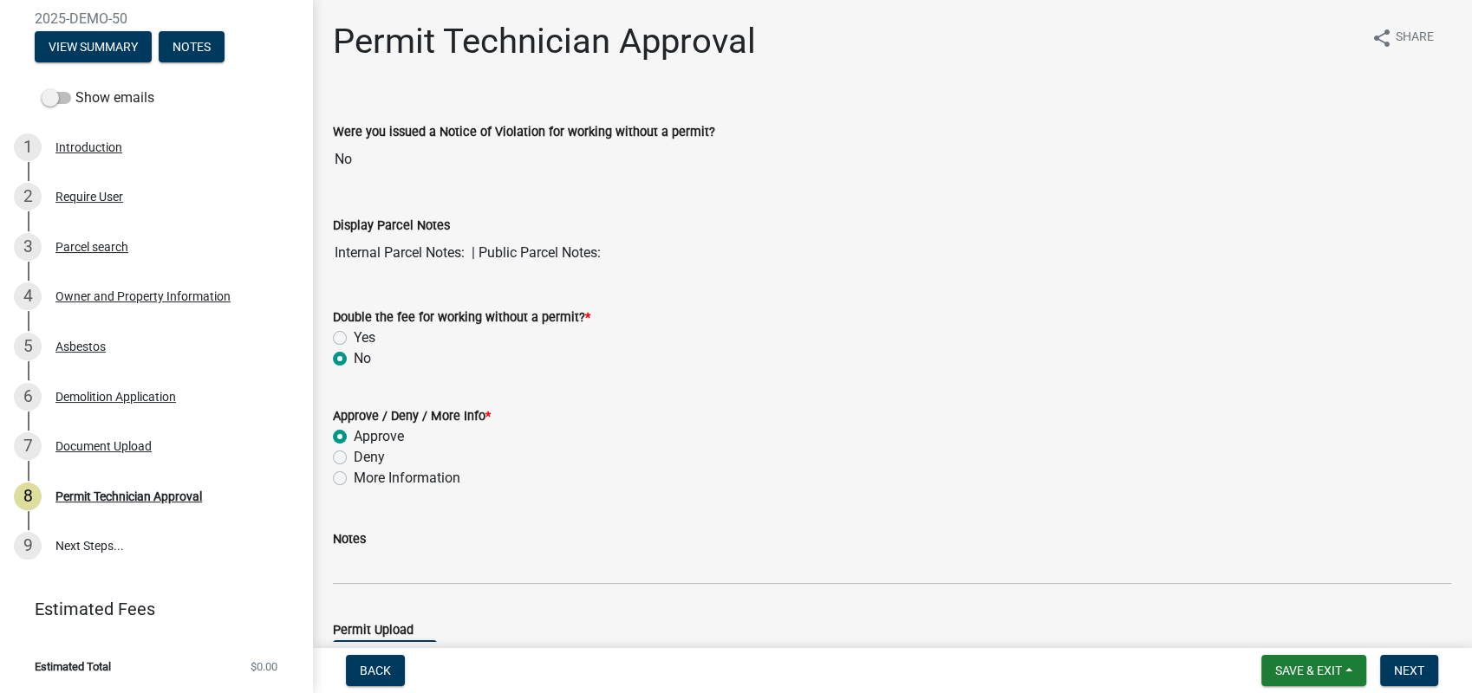
radio input "true"
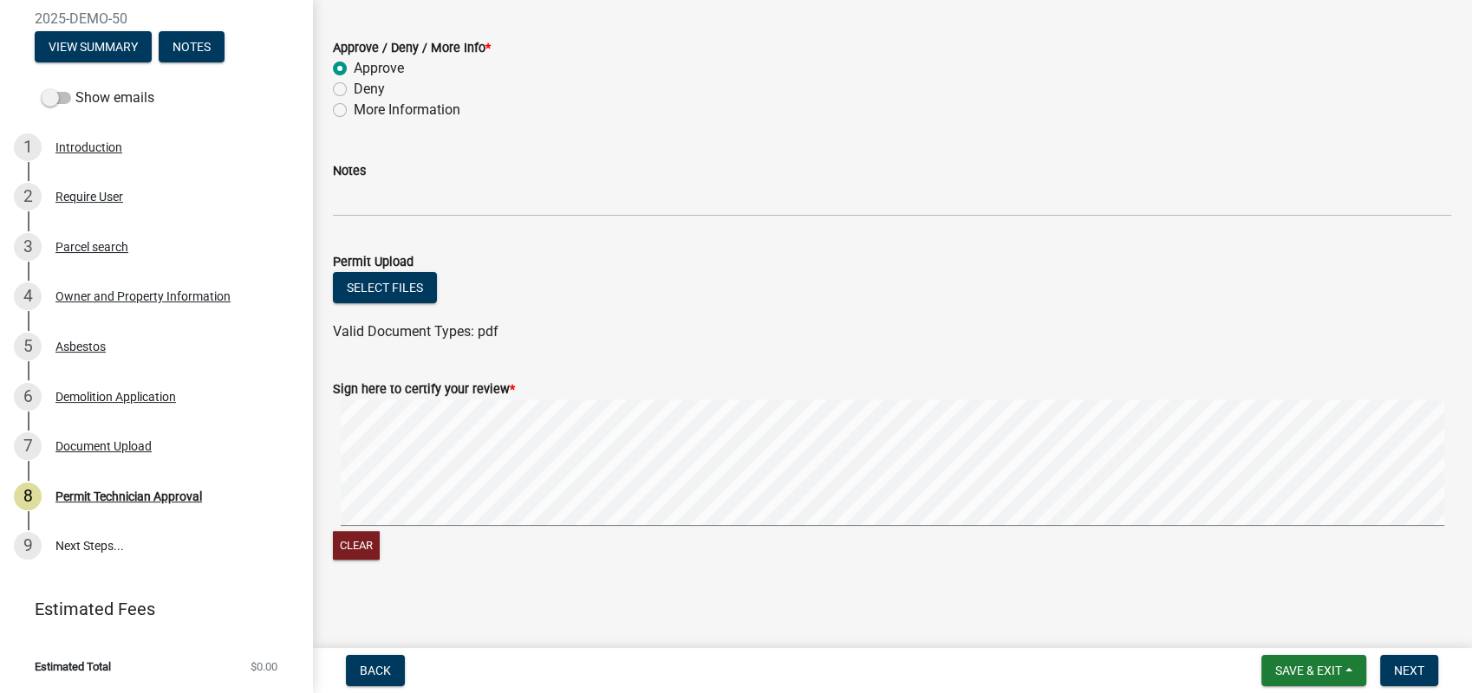
scroll to position [373, 0]
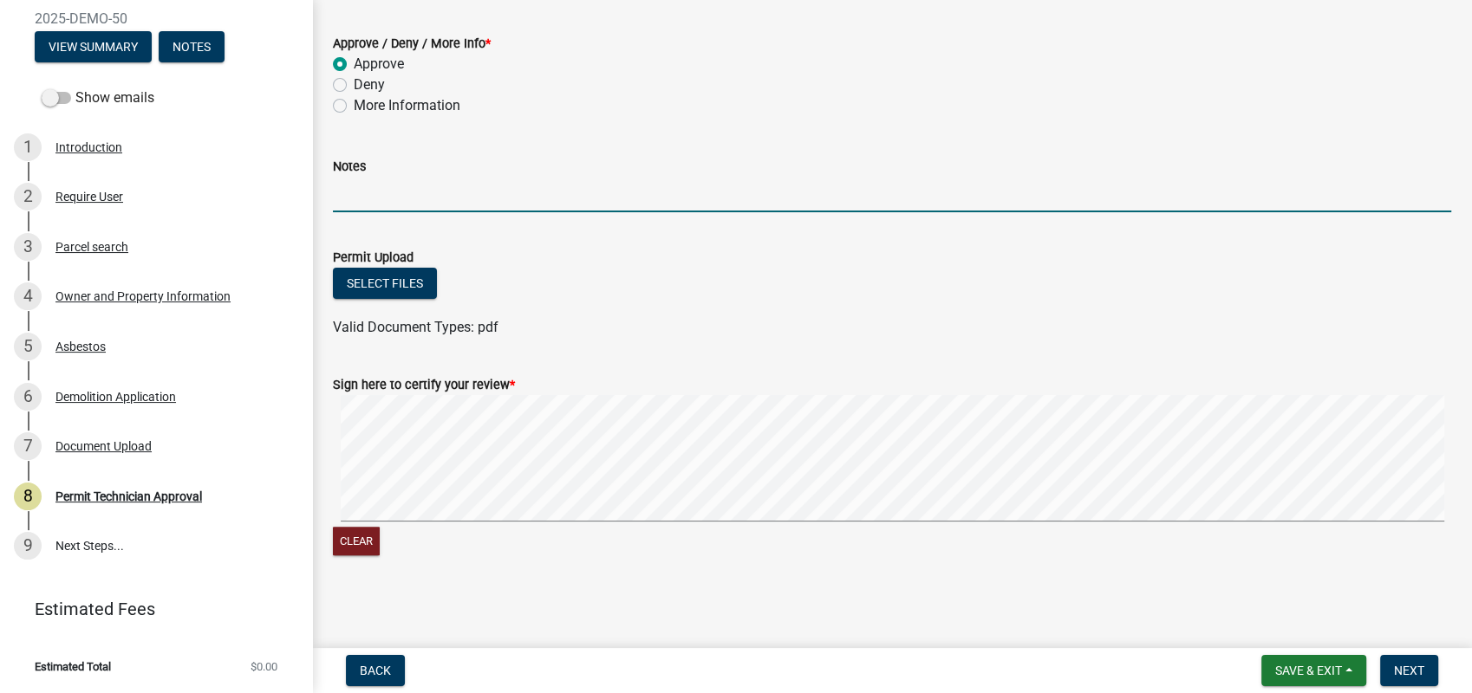
click at [413, 179] on input "Notes" at bounding box center [892, 195] width 1118 height 36
click at [1238, 526] on div "Clear" at bounding box center [892, 477] width 1118 height 164
type input "Please identify the correct lot on your plat. 08-14-2025 DE"
click at [1413, 666] on span "Next" at bounding box center [1409, 671] width 30 height 14
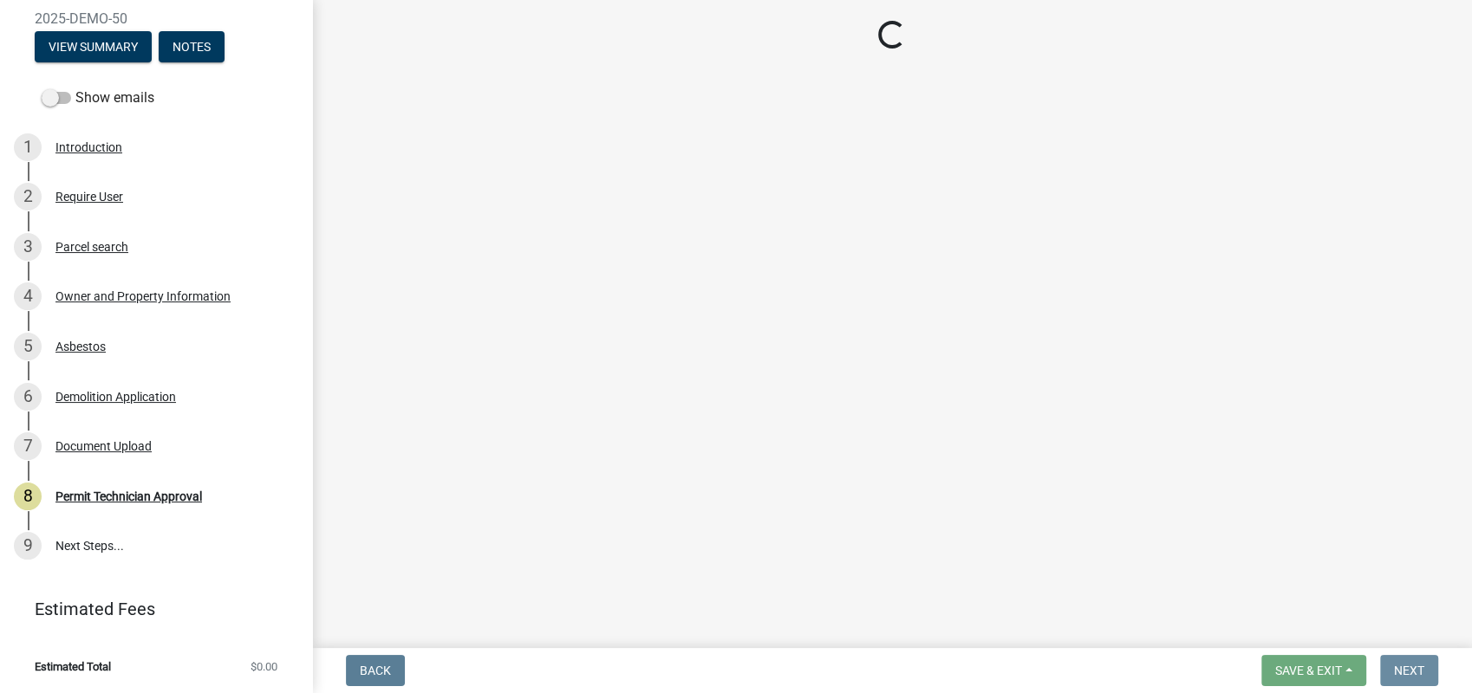
scroll to position [0, 0]
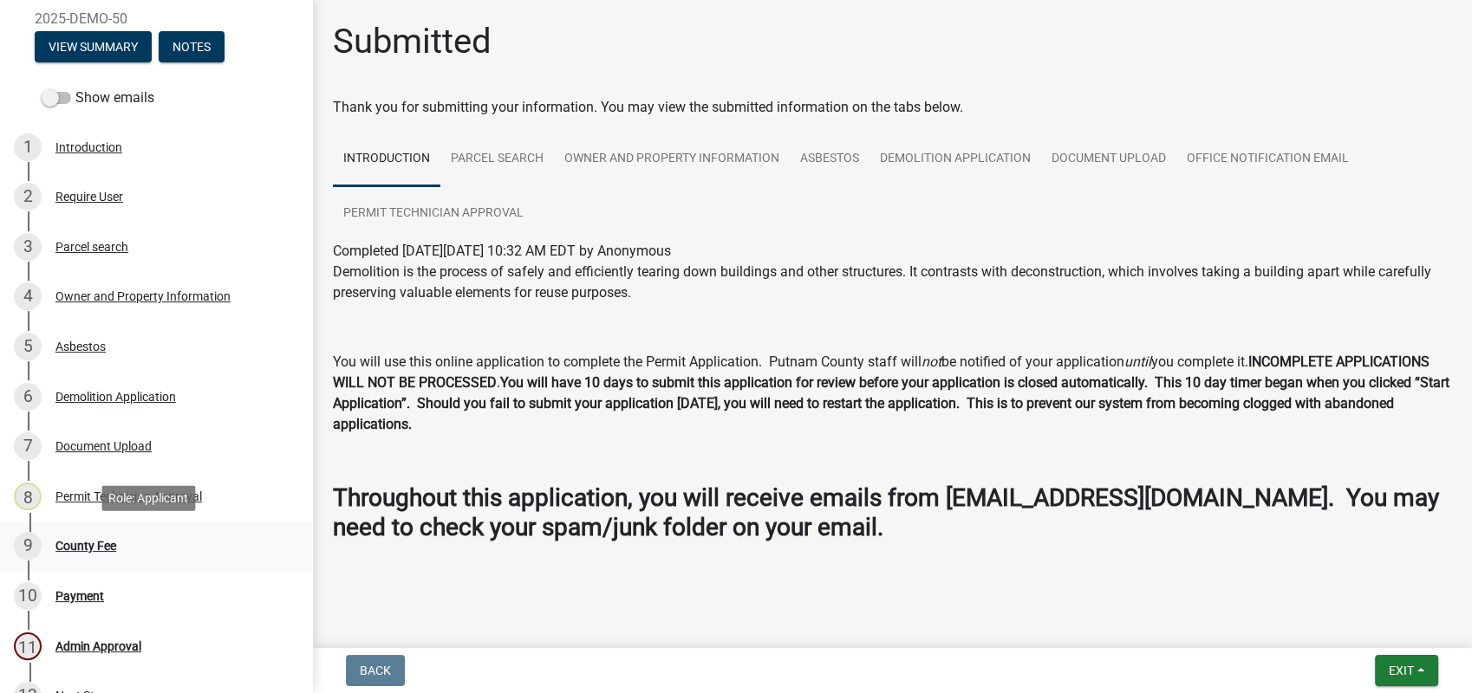
click at [104, 542] on div "County Fee" at bounding box center [85, 546] width 61 height 12
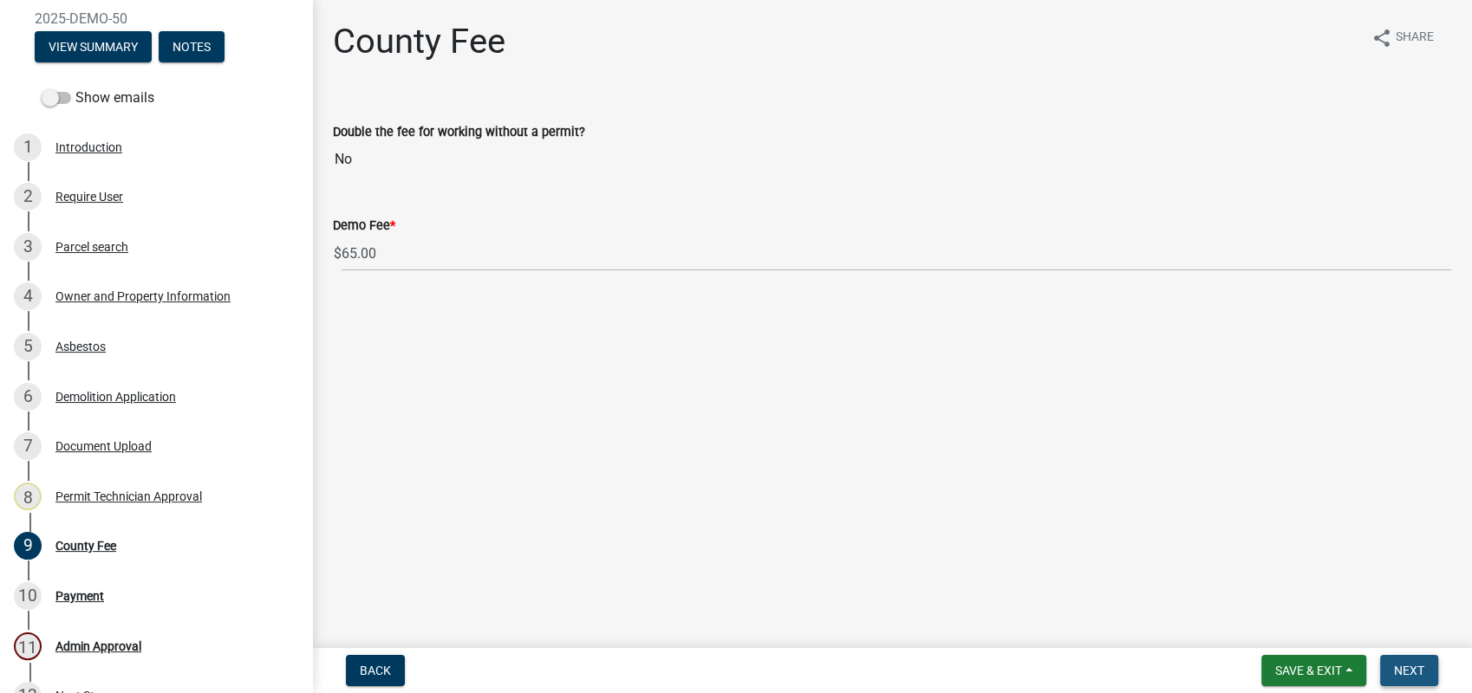
click at [1406, 672] on span "Next" at bounding box center [1409, 671] width 30 height 14
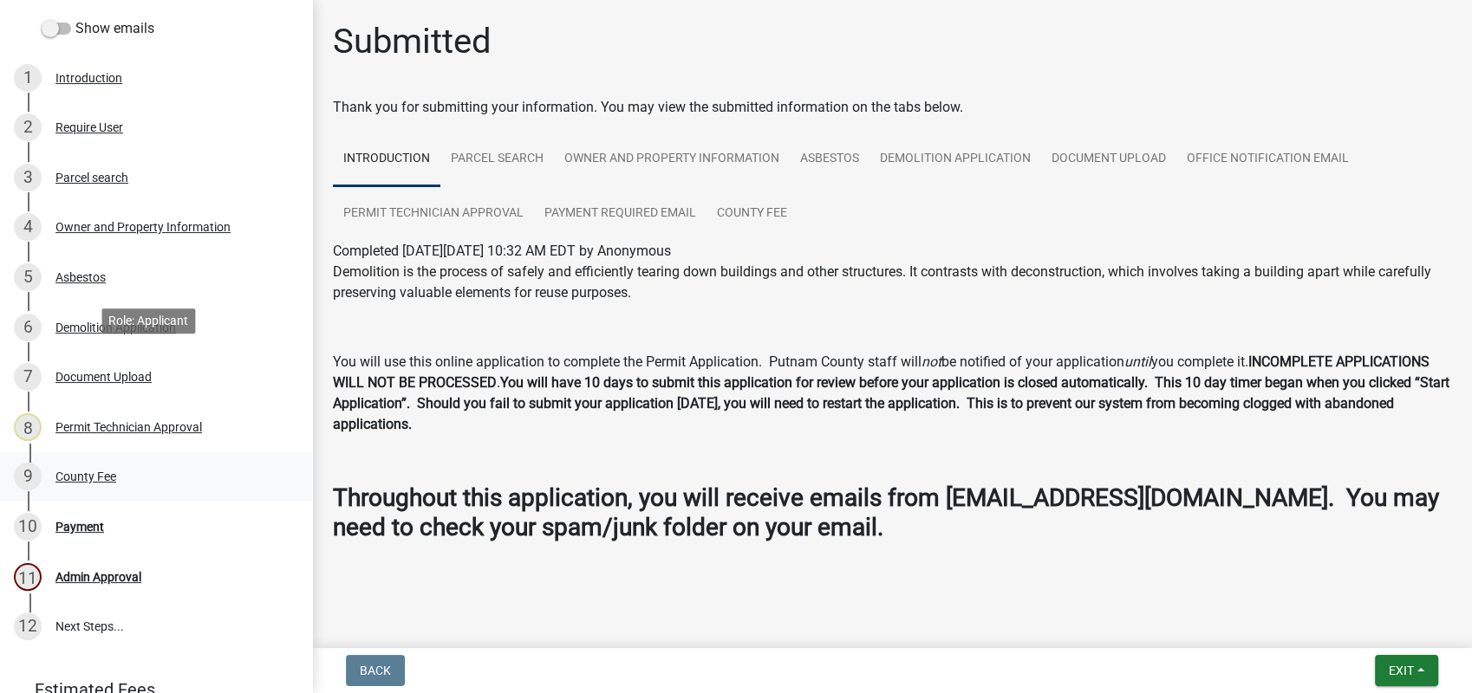
scroll to position [360, 0]
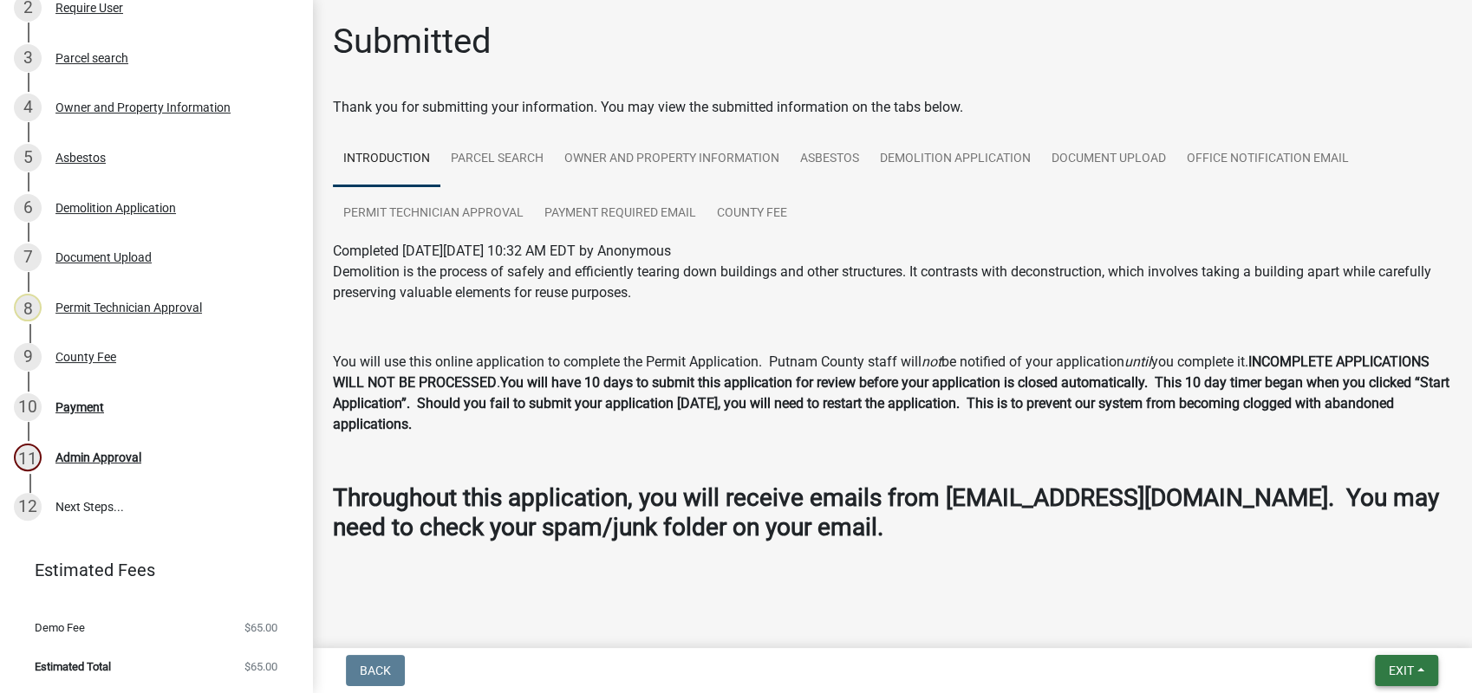
click at [1388, 667] on span "Exit" at bounding box center [1400, 671] width 25 height 14
click at [66, 409] on div "Payment" at bounding box center [79, 407] width 49 height 12
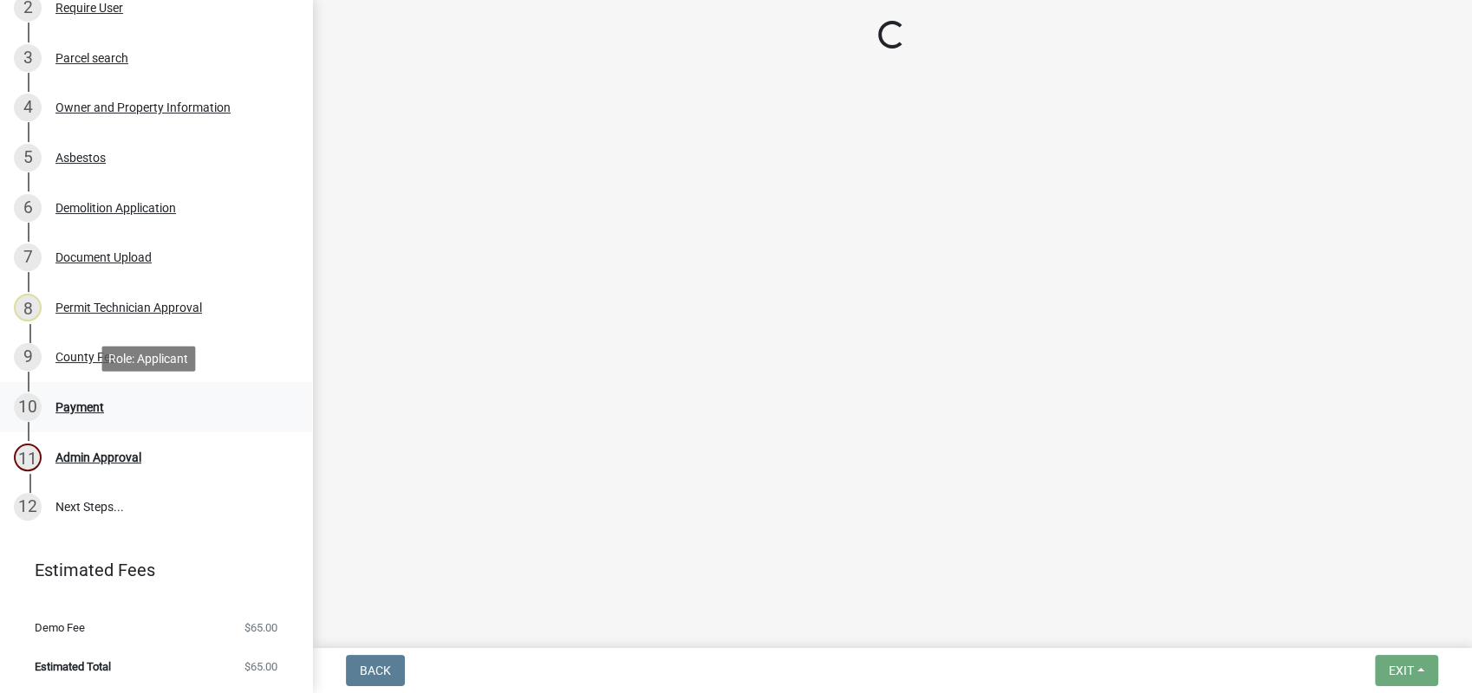
select select "3: 3"
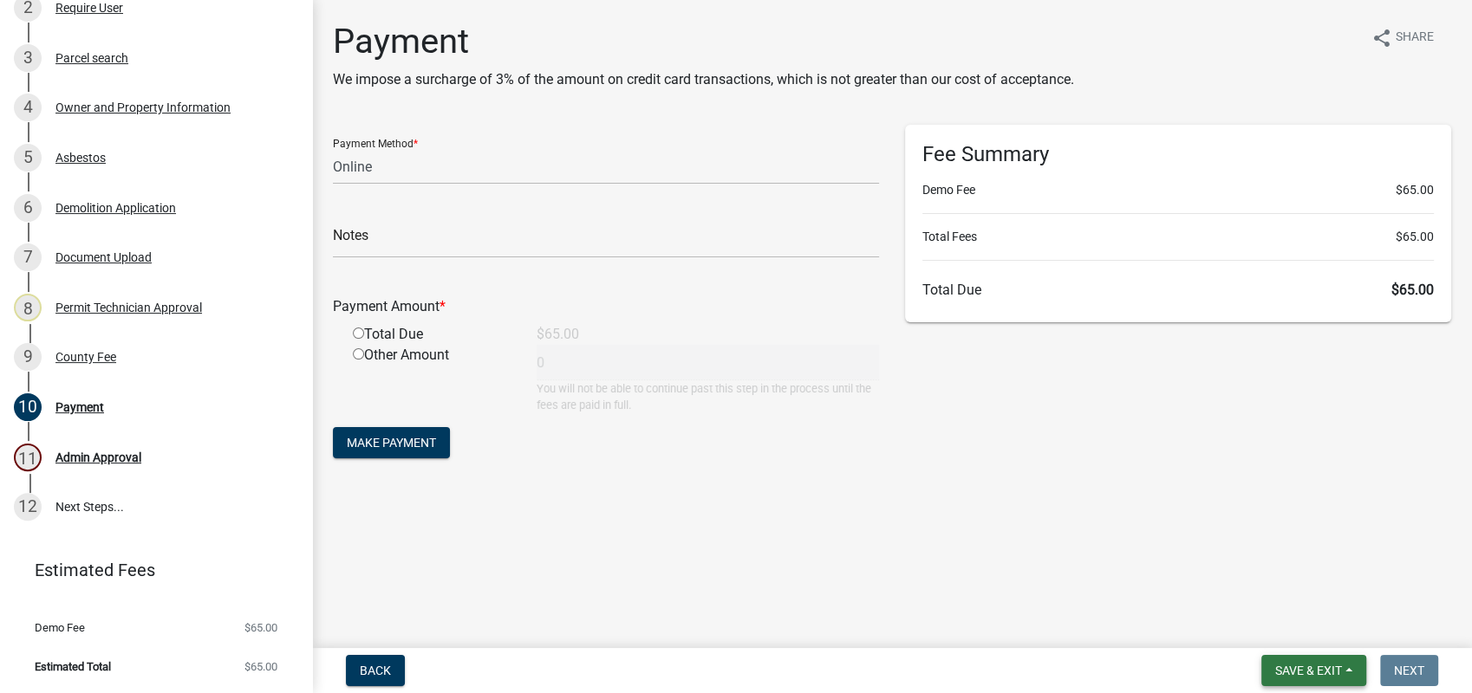
click at [1311, 662] on button "Save & Exit" at bounding box center [1313, 670] width 105 height 31
click at [1308, 617] on button "Save & Exit" at bounding box center [1296, 626] width 139 height 42
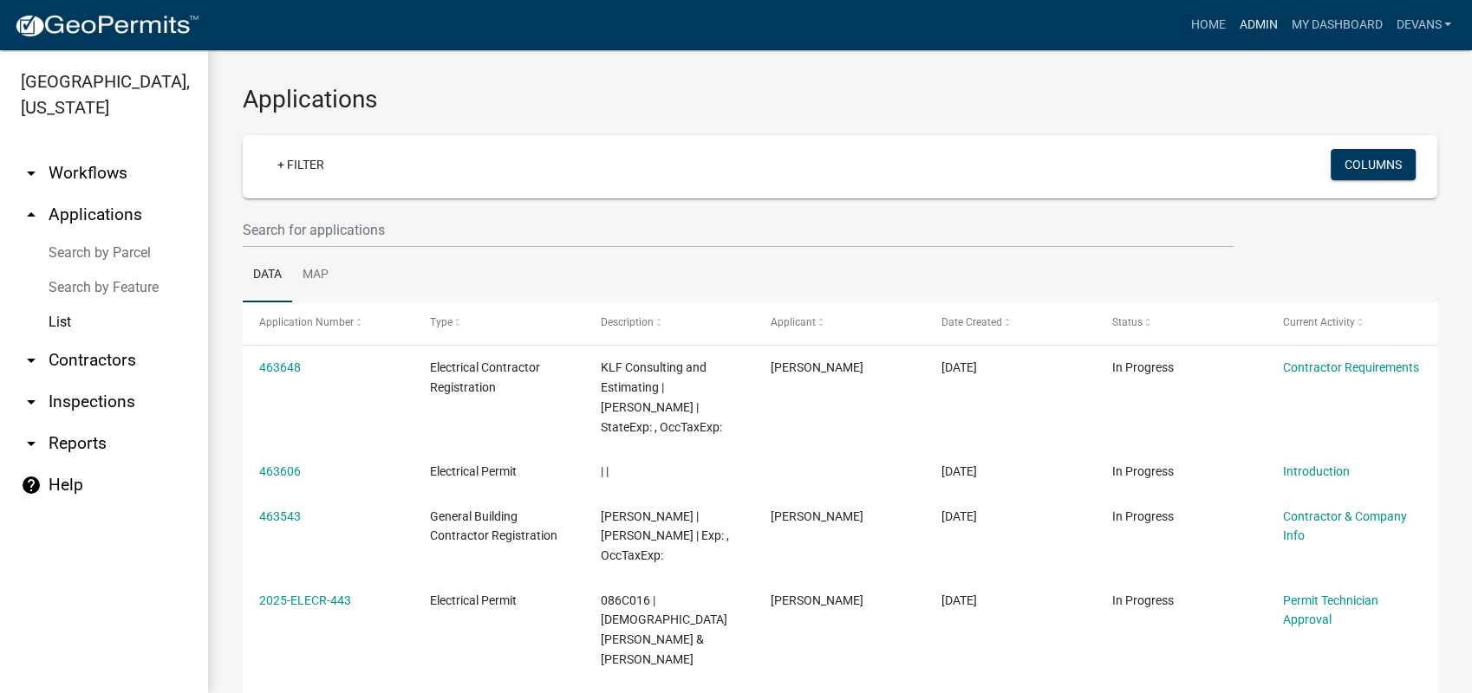
click at [1264, 24] on link "Admin" at bounding box center [1257, 25] width 52 height 33
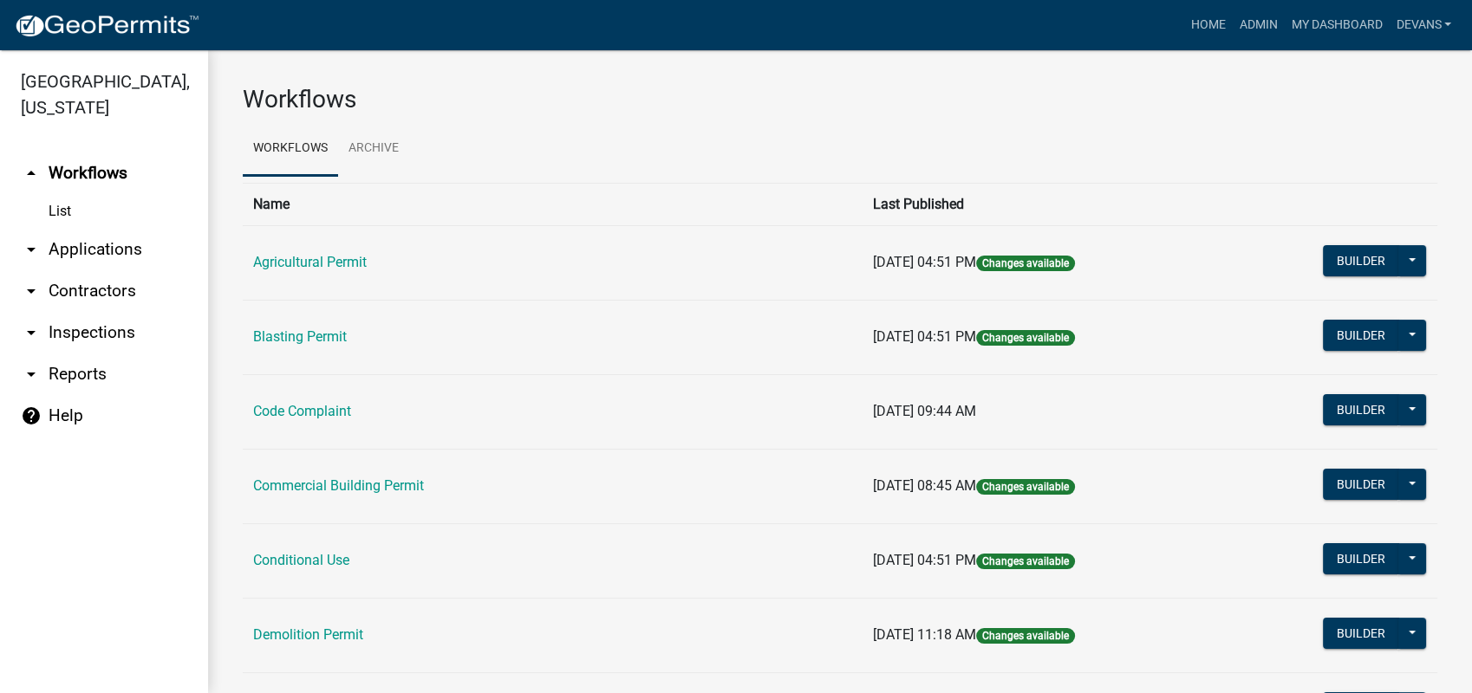
click at [94, 250] on link "arrow_drop_down Applications" at bounding box center [104, 250] width 208 height 42
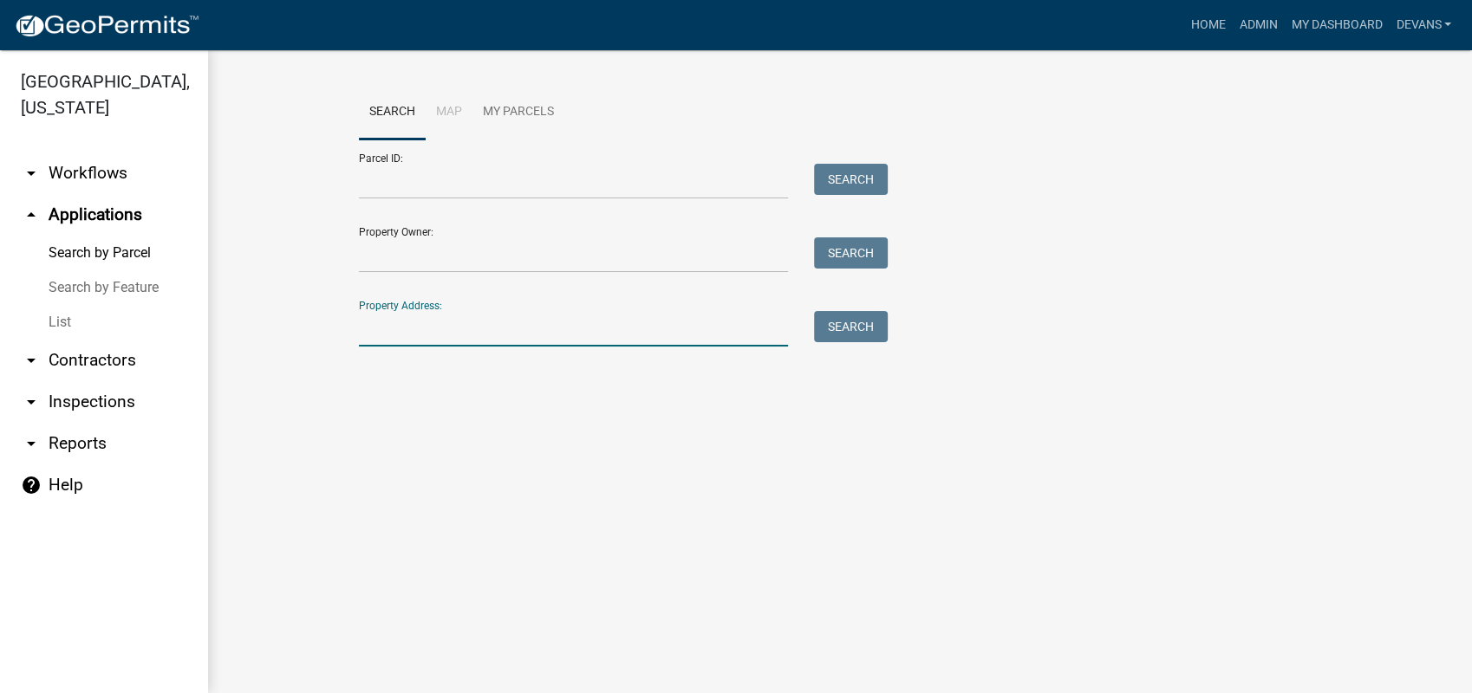
click at [380, 328] on input "Property Address:" at bounding box center [573, 329] width 429 height 36
click at [55, 317] on link "List" at bounding box center [104, 322] width 208 height 35
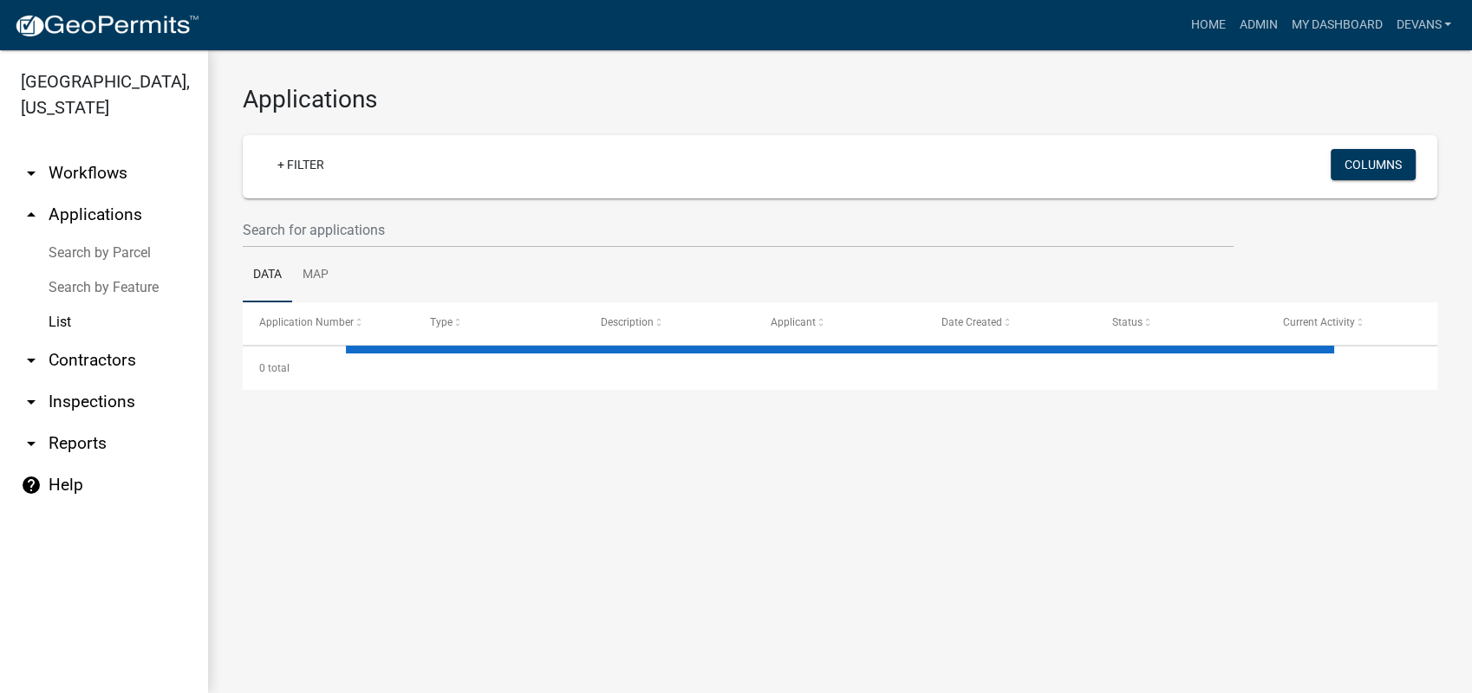
click at [367, 249] on ul "Data Map" at bounding box center [840, 275] width 1194 height 55
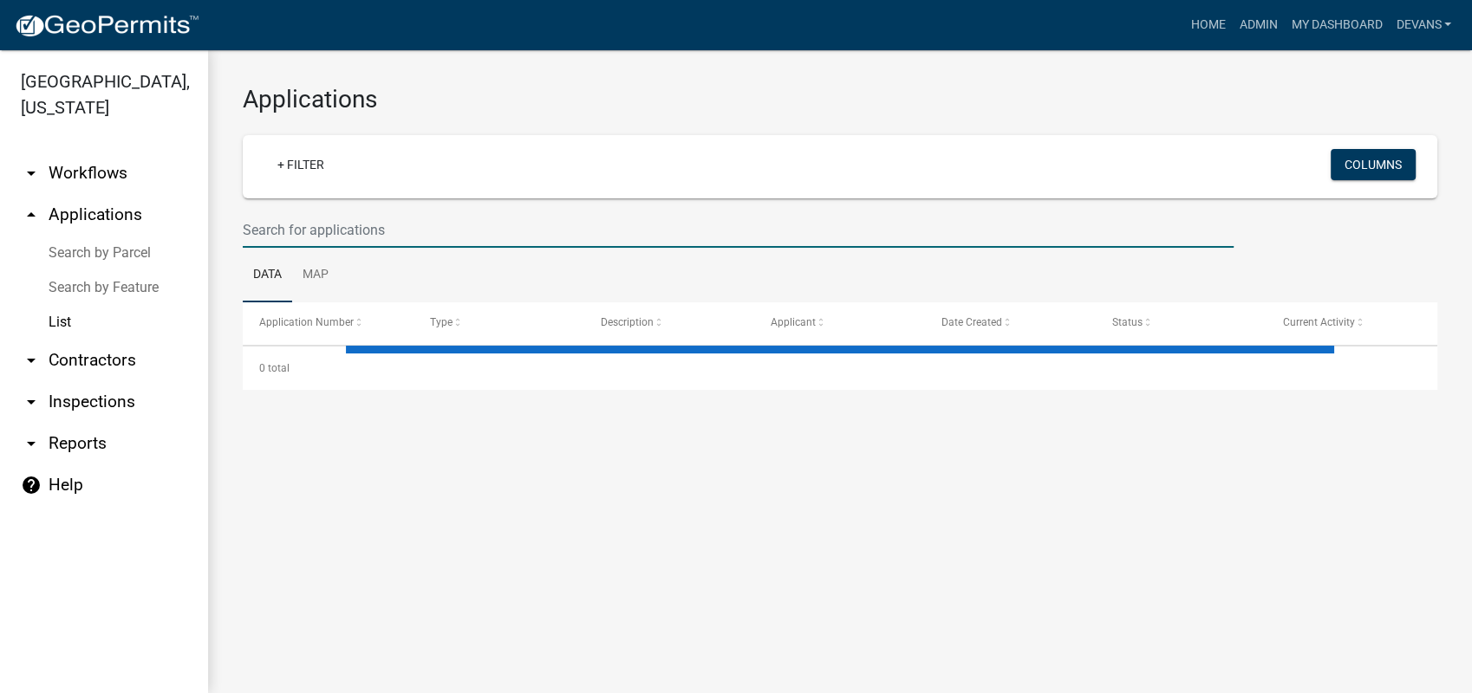
click at [374, 222] on input "text" at bounding box center [738, 230] width 991 height 36
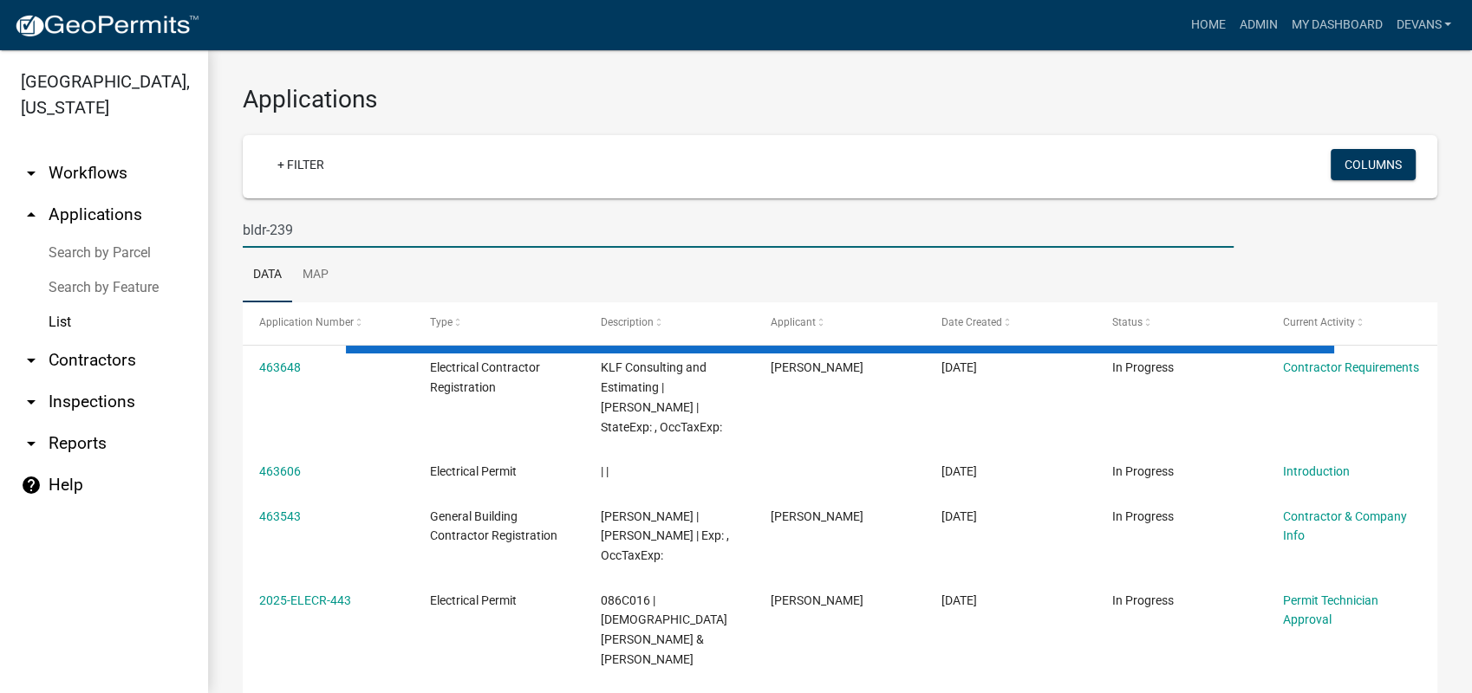
type input "bldr-239"
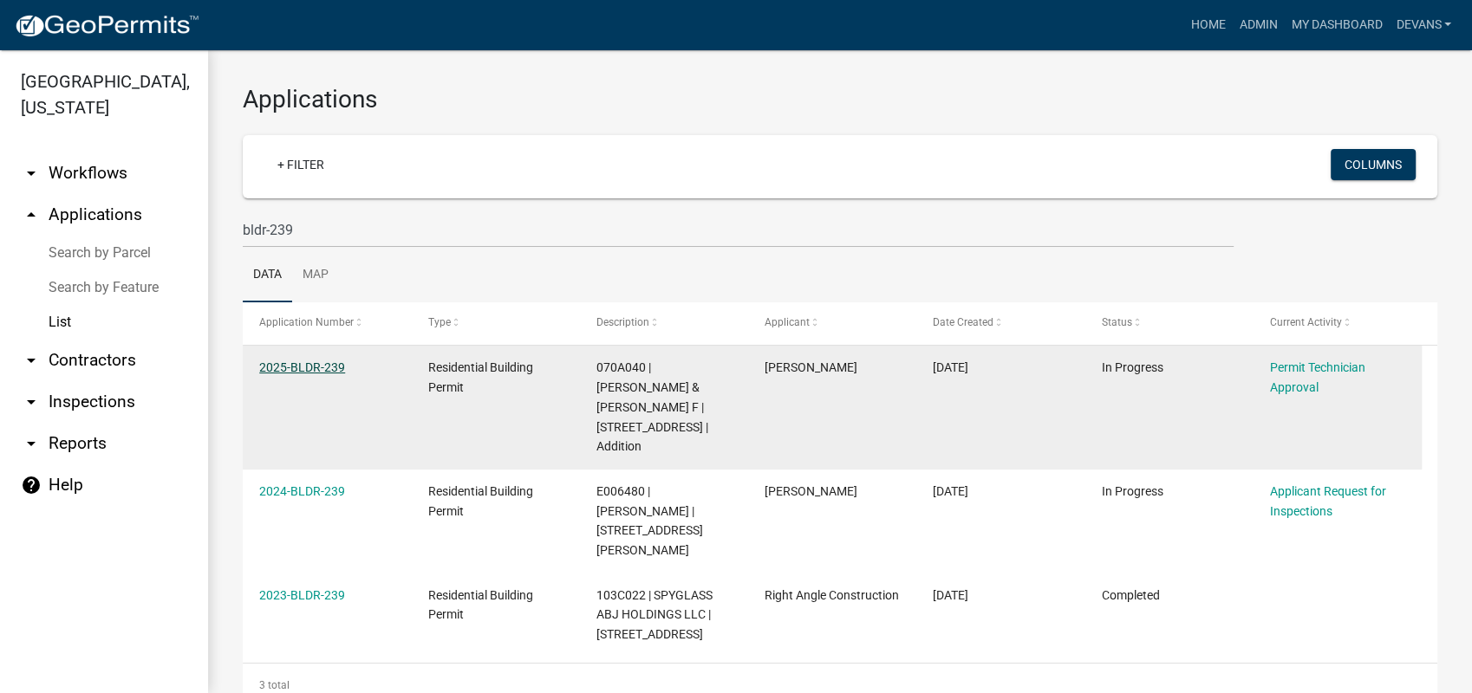
click at [312, 368] on link "2025-BLDR-239" at bounding box center [302, 368] width 86 height 14
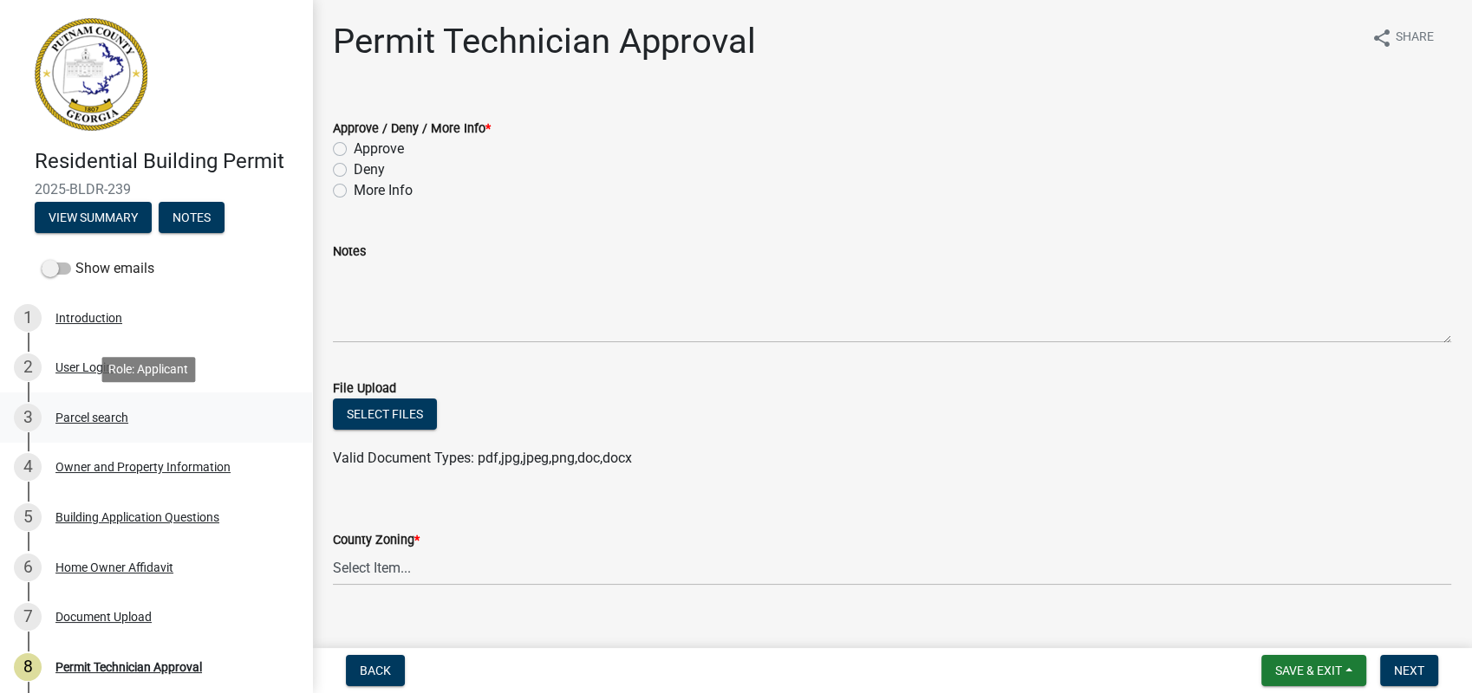
click at [99, 420] on div "Parcel search" at bounding box center [91, 418] width 73 height 12
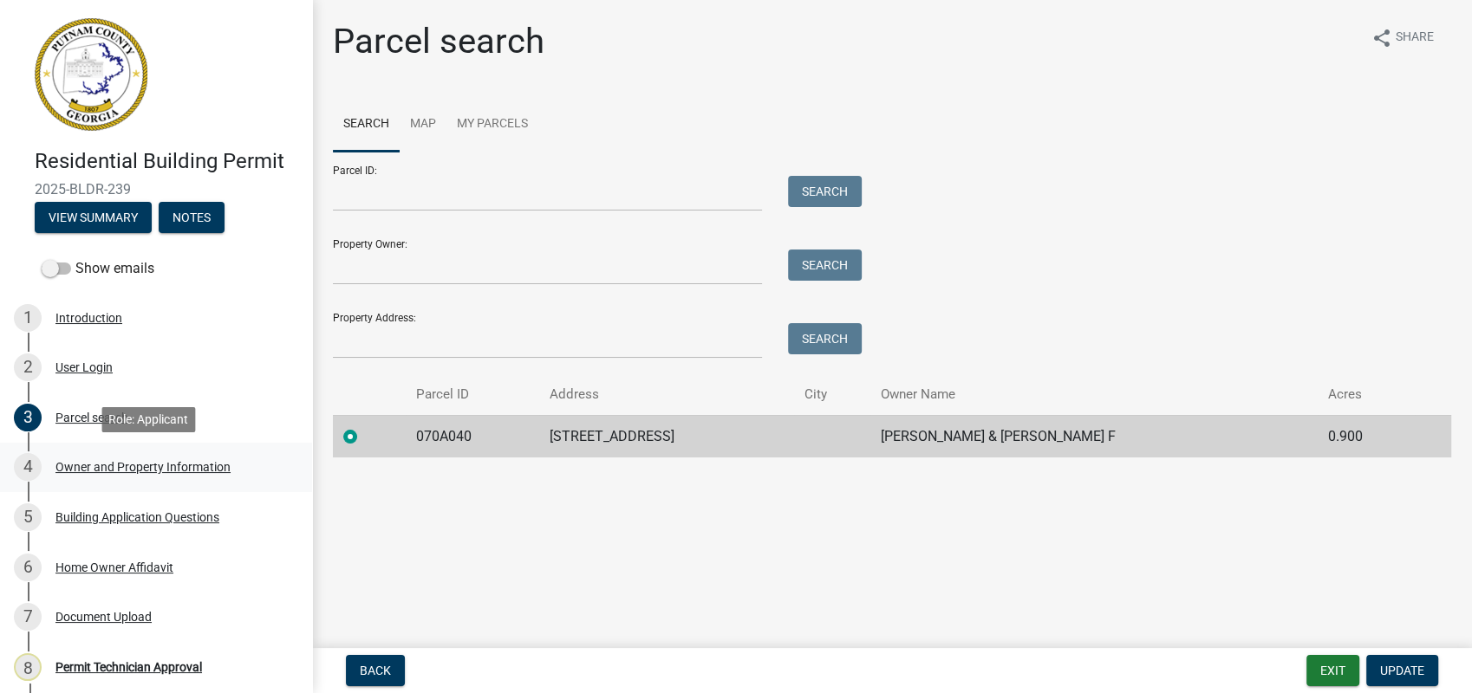
click at [208, 464] on div "Owner and Property Information" at bounding box center [142, 467] width 175 height 12
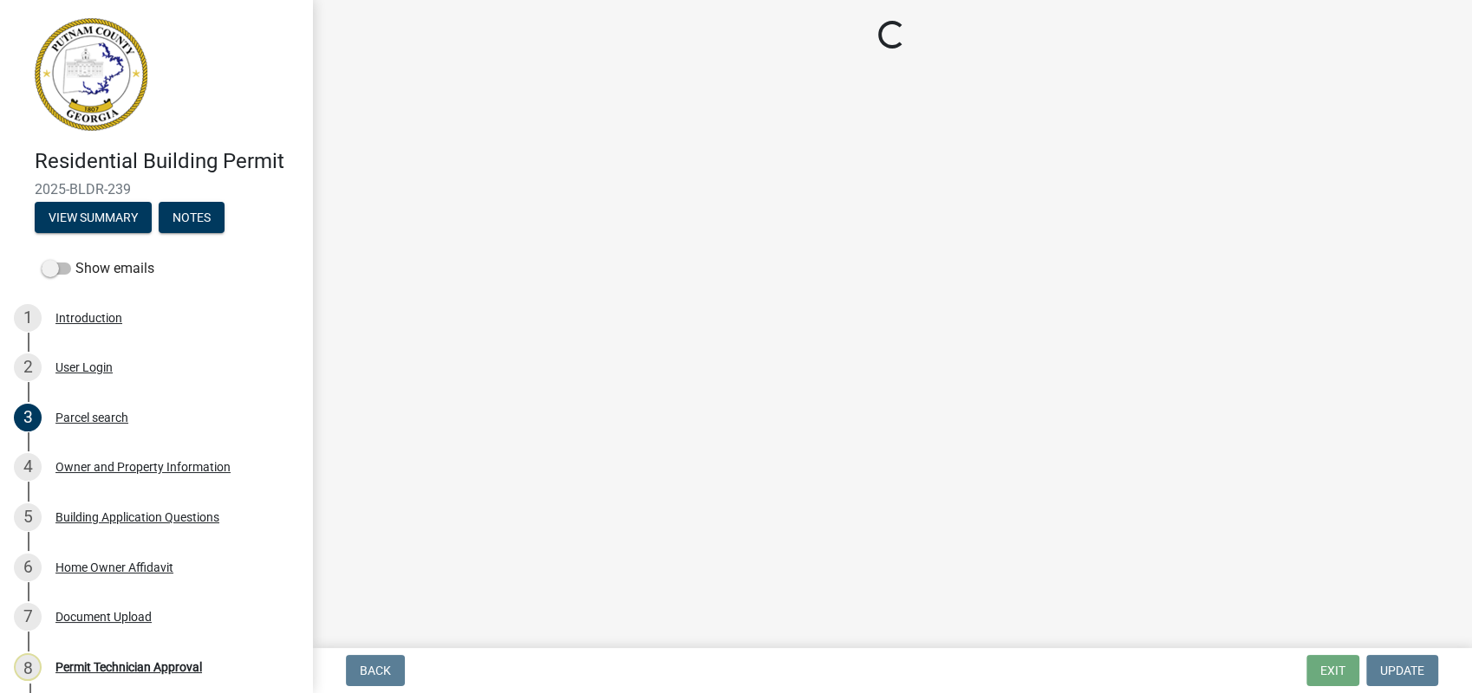
select select "78bfdc44-73ff-456e-a557-d4c99b9c08be"
select select "83394b22-4a11-496c-8e5c-75ade2e72faf"
select select "295c155f-de53-4b68-9fdd-08c8883e9b6f"
select select "fa9ac713-ff98-4511-b6d6-b752a2dce95a"
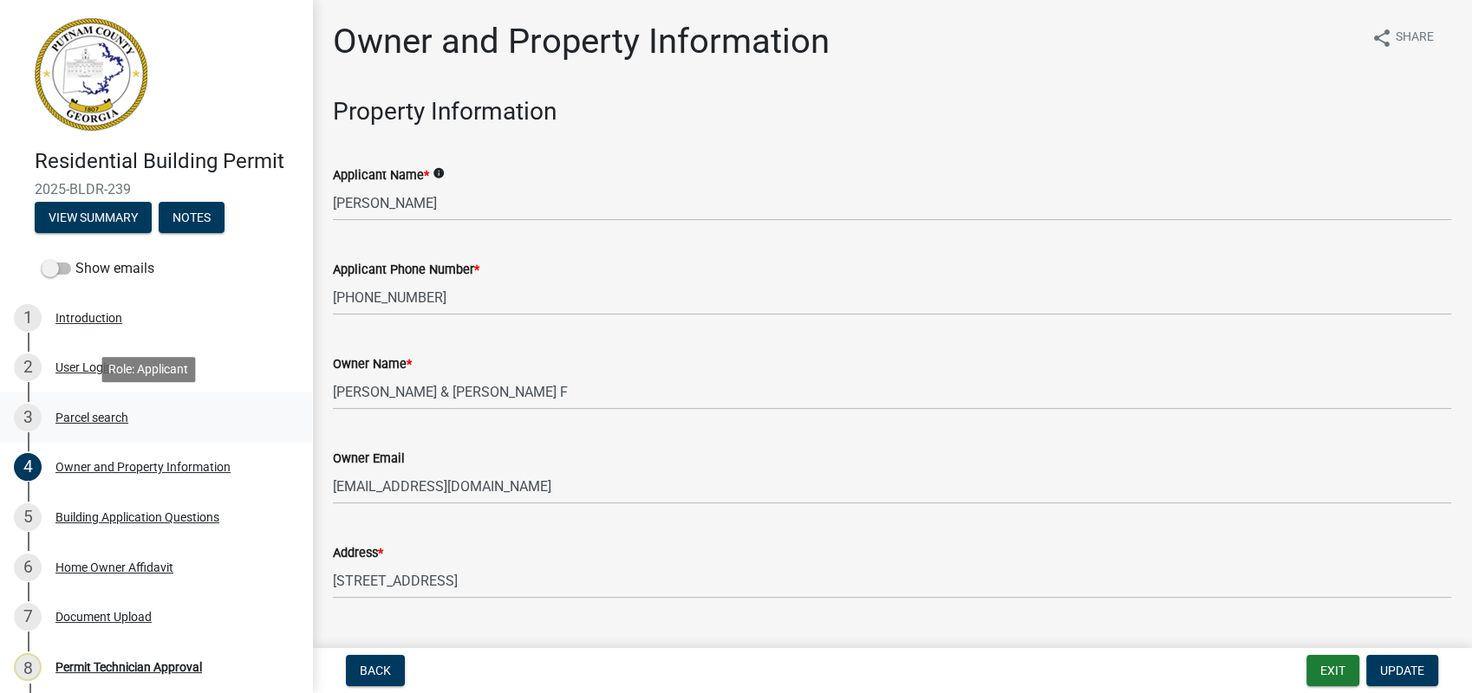
click at [91, 414] on div "Parcel search" at bounding box center [91, 418] width 73 height 12
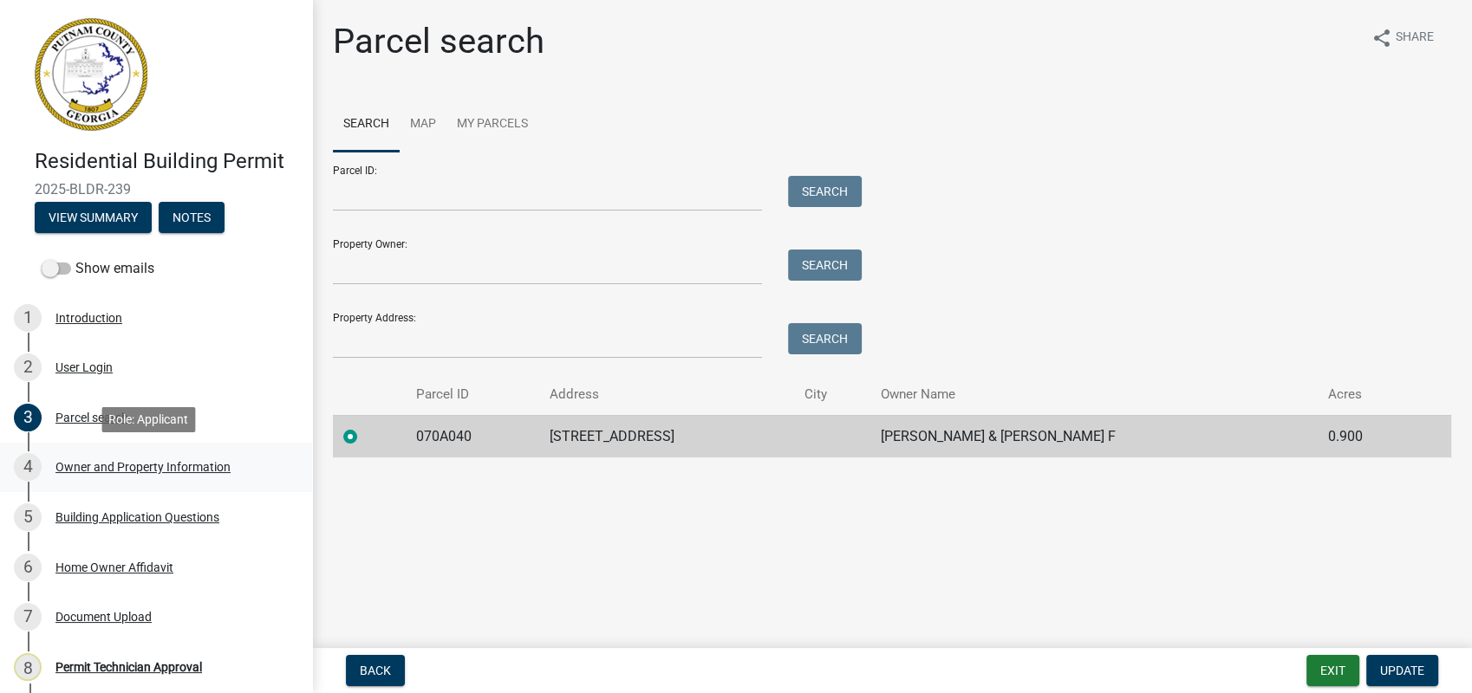
click at [121, 476] on div "4 Owner and Property Information" at bounding box center [149, 467] width 270 height 28
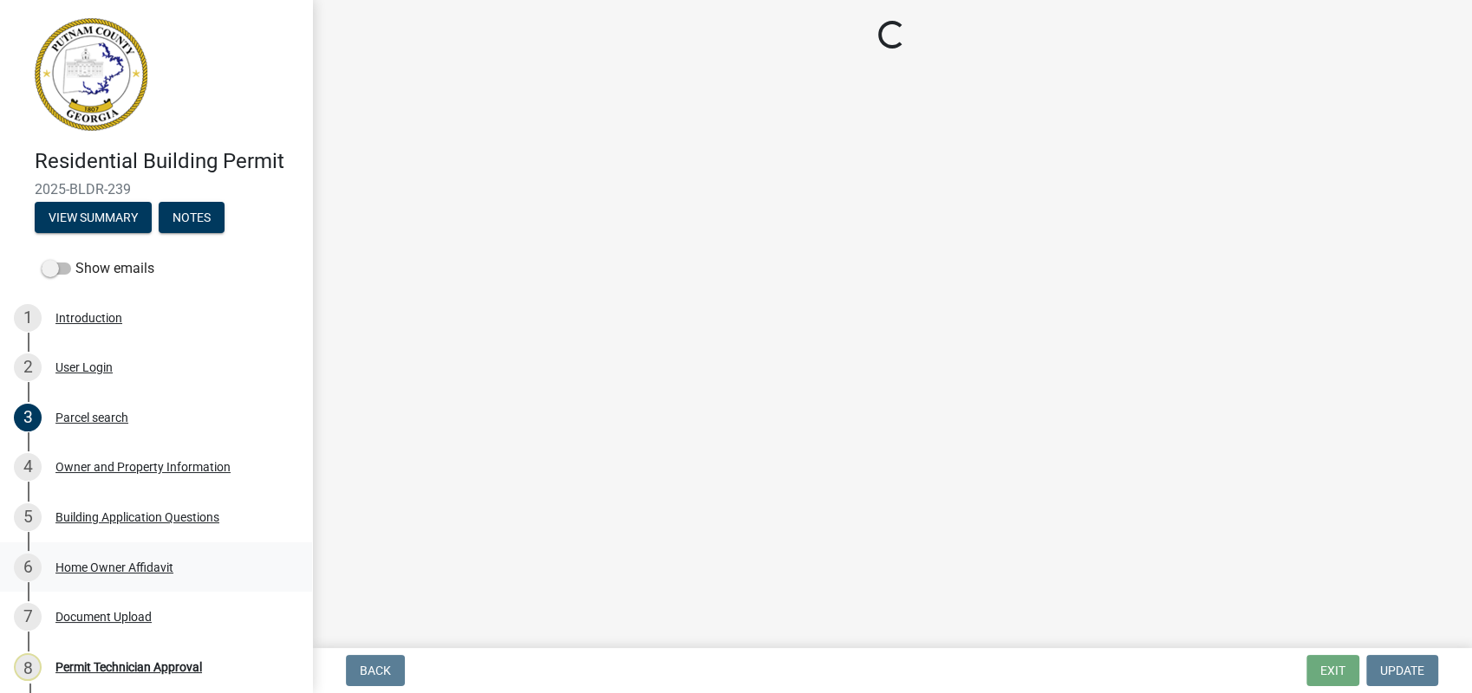
select select "78bfdc44-73ff-456e-a557-d4c99b9c08be"
select select "83394b22-4a11-496c-8e5c-75ade2e72faf"
select select "295c155f-de53-4b68-9fdd-08c8883e9b6f"
select select "fa9ac713-ff98-4511-b6d6-b752a2dce95a"
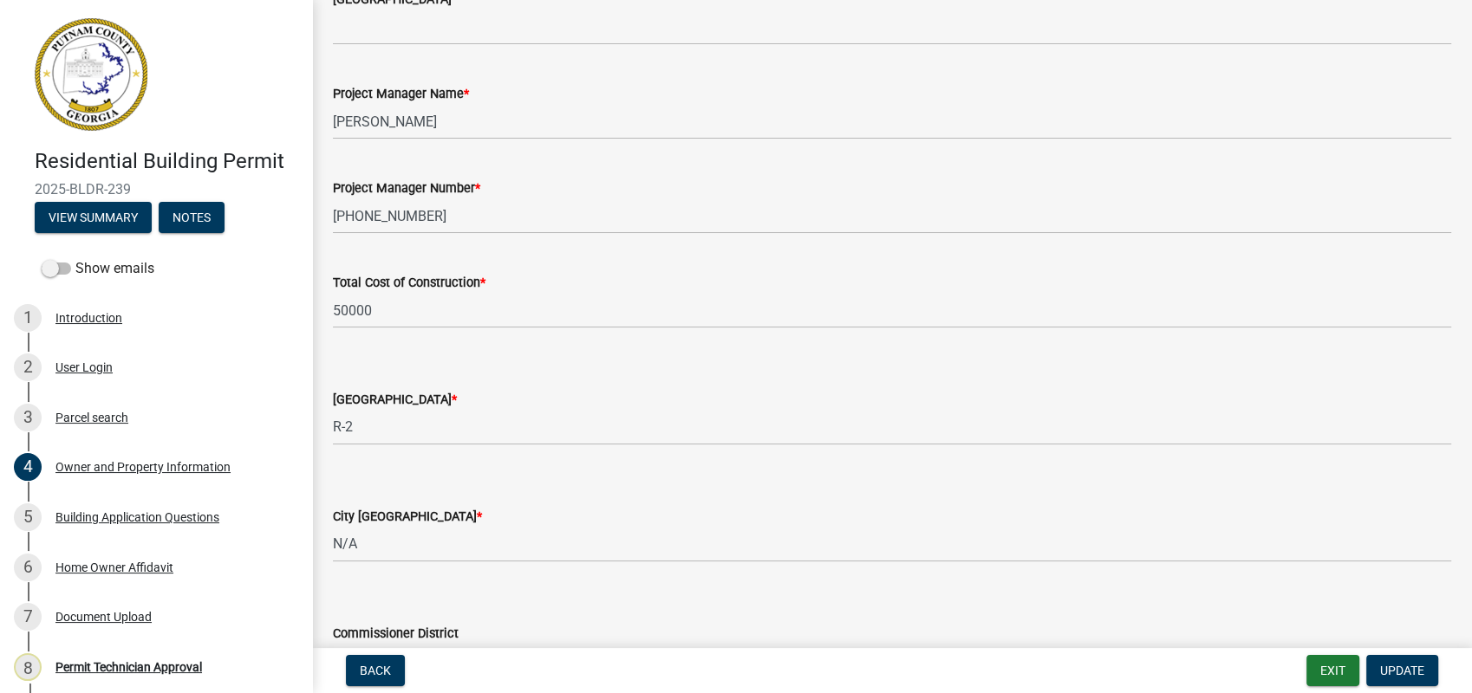
scroll to position [2934, 0]
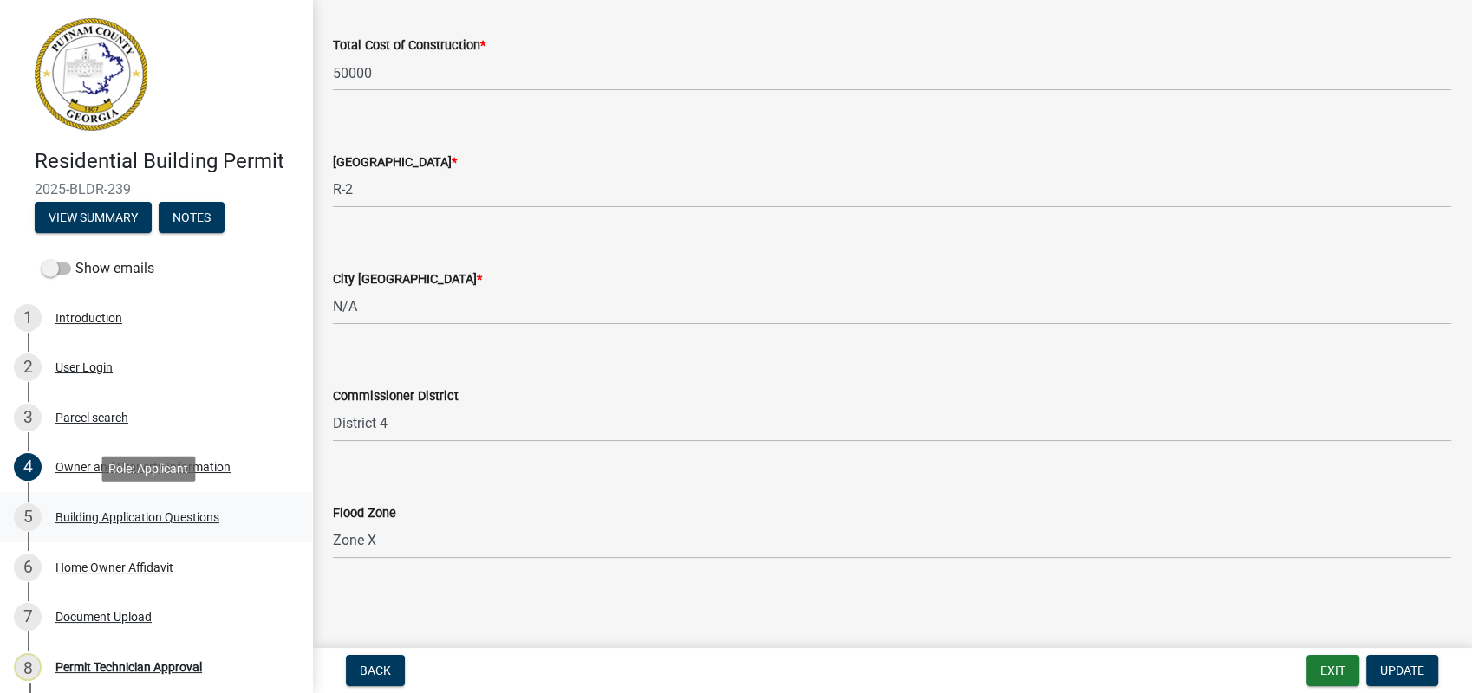
click at [166, 527] on div "5 Building Application Questions" at bounding box center [149, 518] width 270 height 28
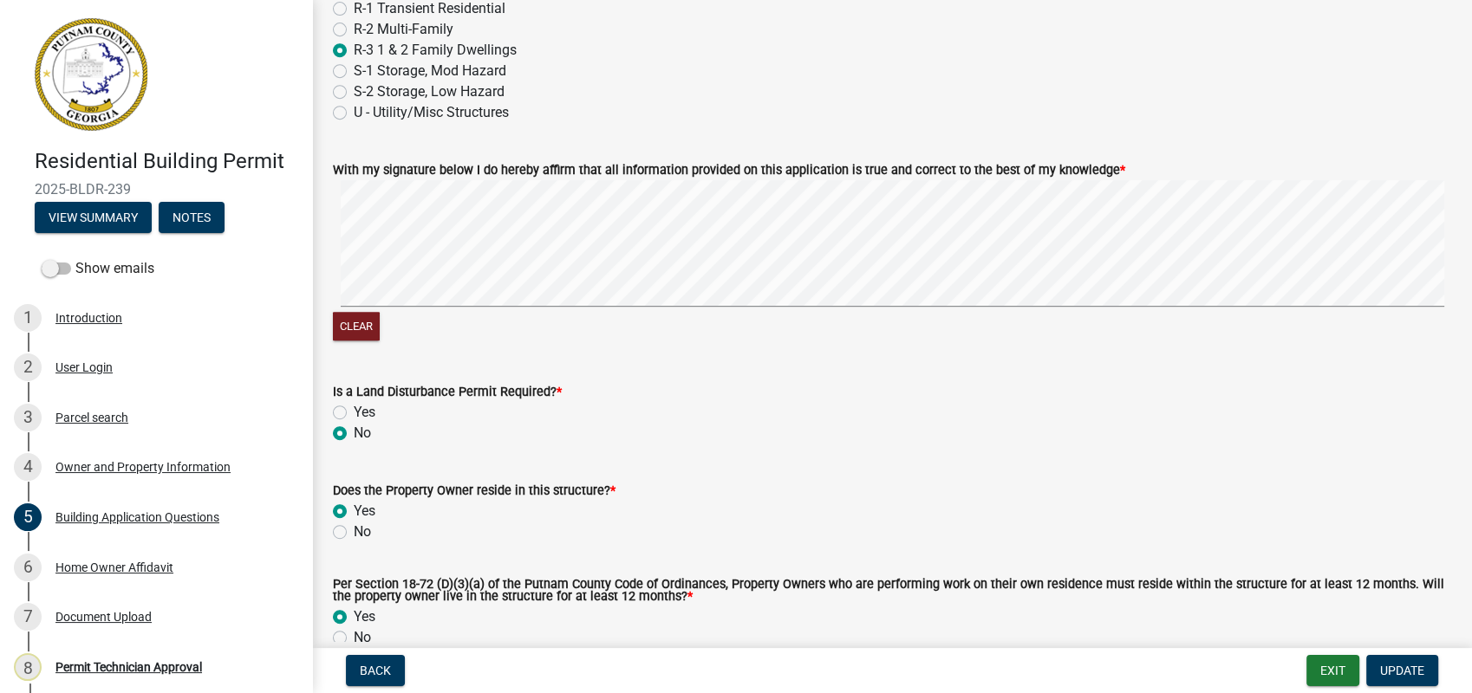
scroll to position [7505, 0]
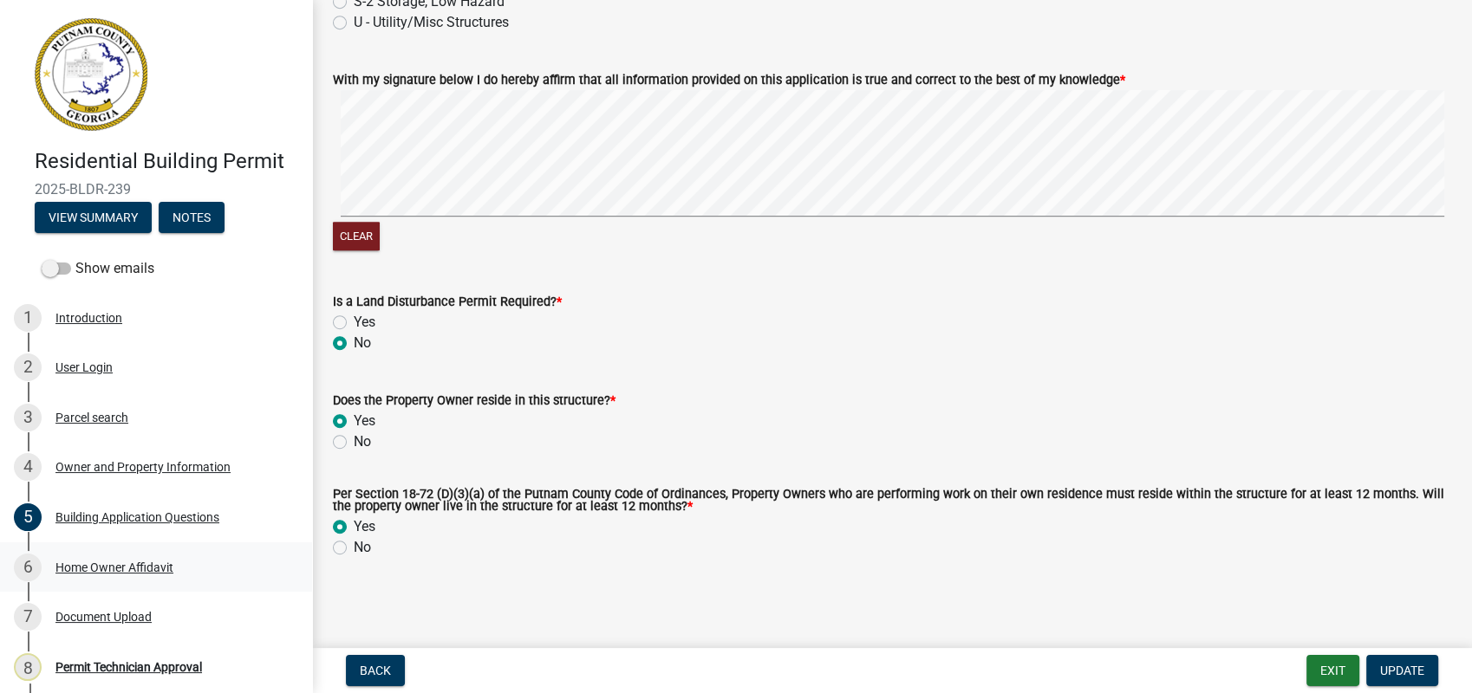
click at [112, 569] on div "Home Owner Affidavit" at bounding box center [114, 568] width 118 height 12
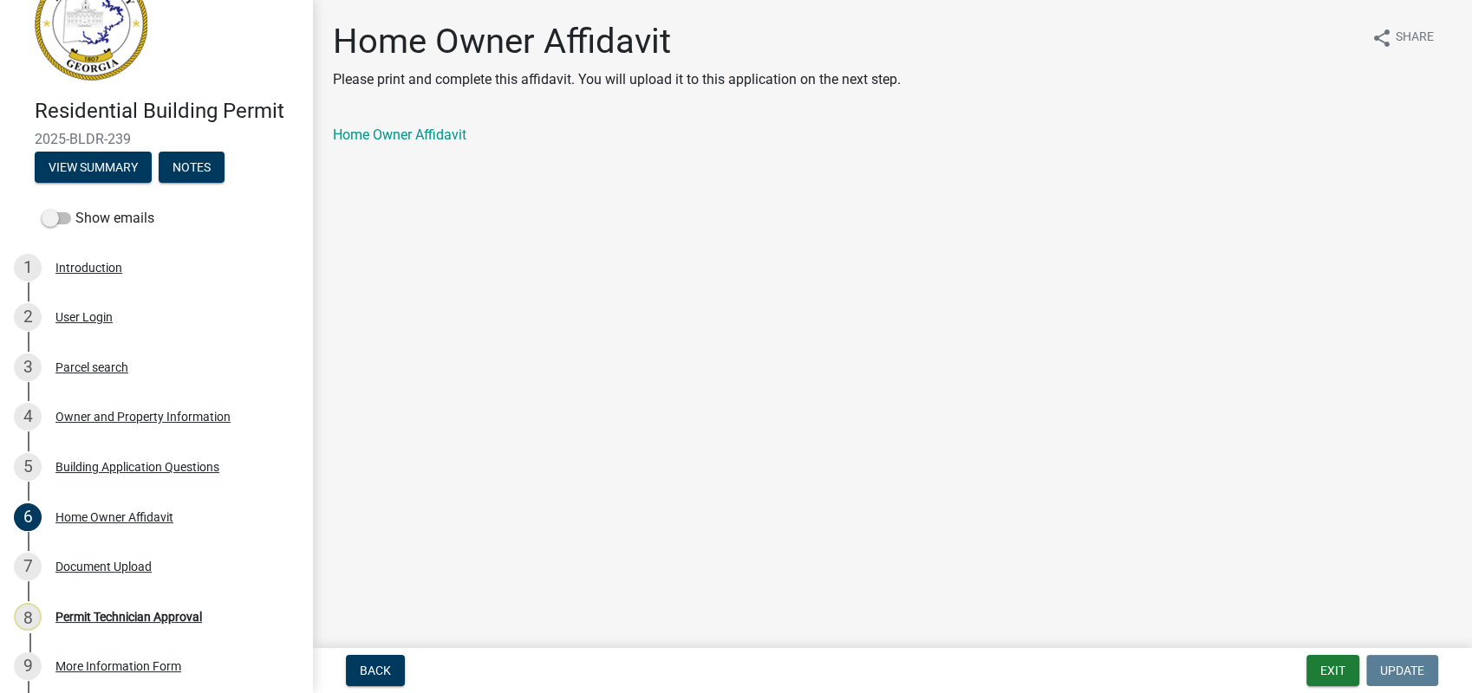
scroll to position [96, 0]
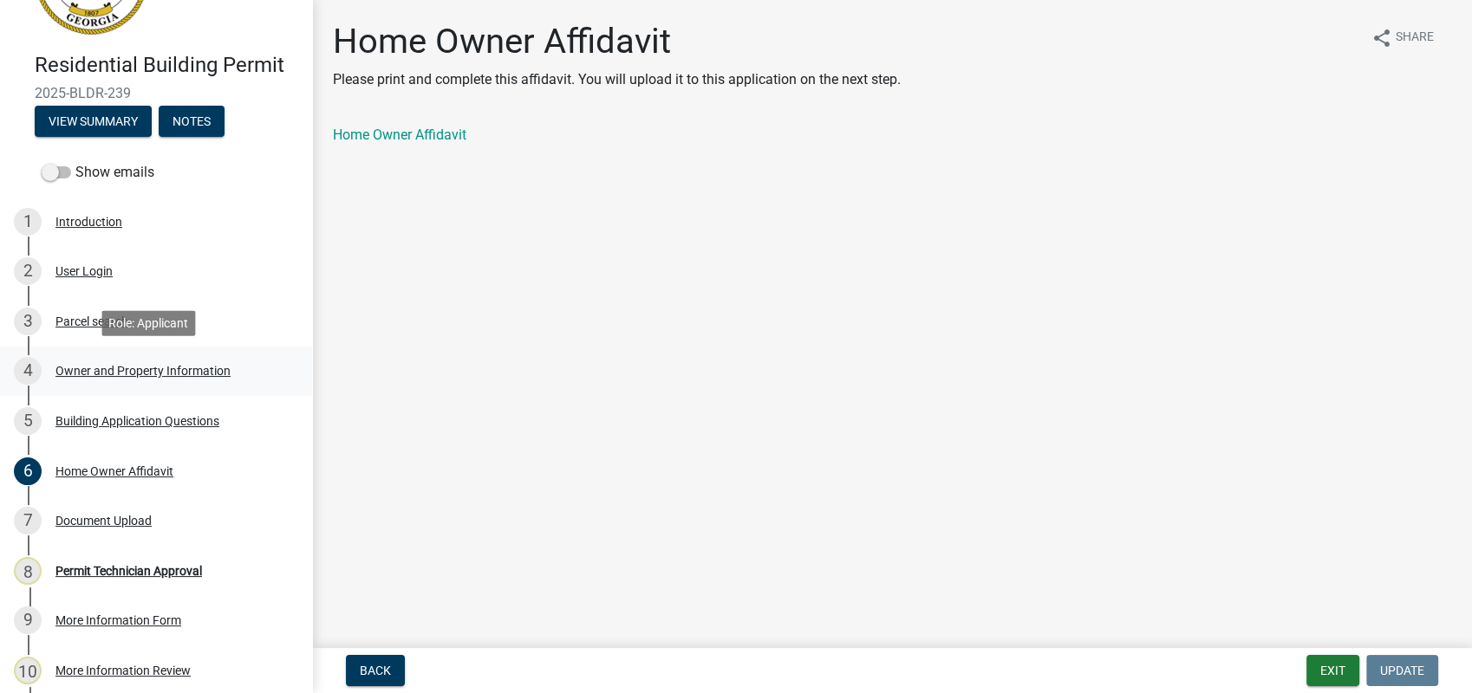
click at [104, 366] on div "Owner and Property Information" at bounding box center [142, 371] width 175 height 12
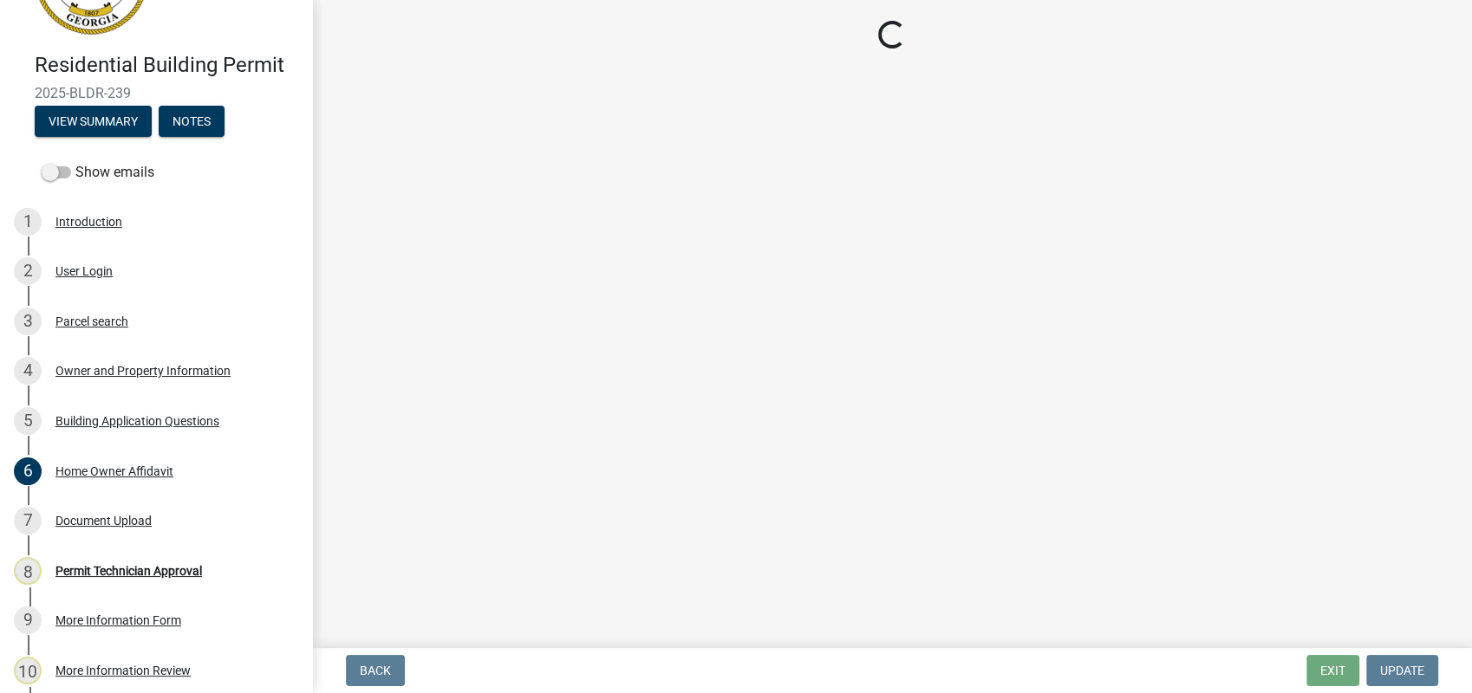
select select "78bfdc44-73ff-456e-a557-d4c99b9c08be"
select select "83394b22-4a11-496c-8e5c-75ade2e72faf"
select select "295c155f-de53-4b68-9fdd-08c8883e9b6f"
select select "fa9ac713-ff98-4511-b6d6-b752a2dce95a"
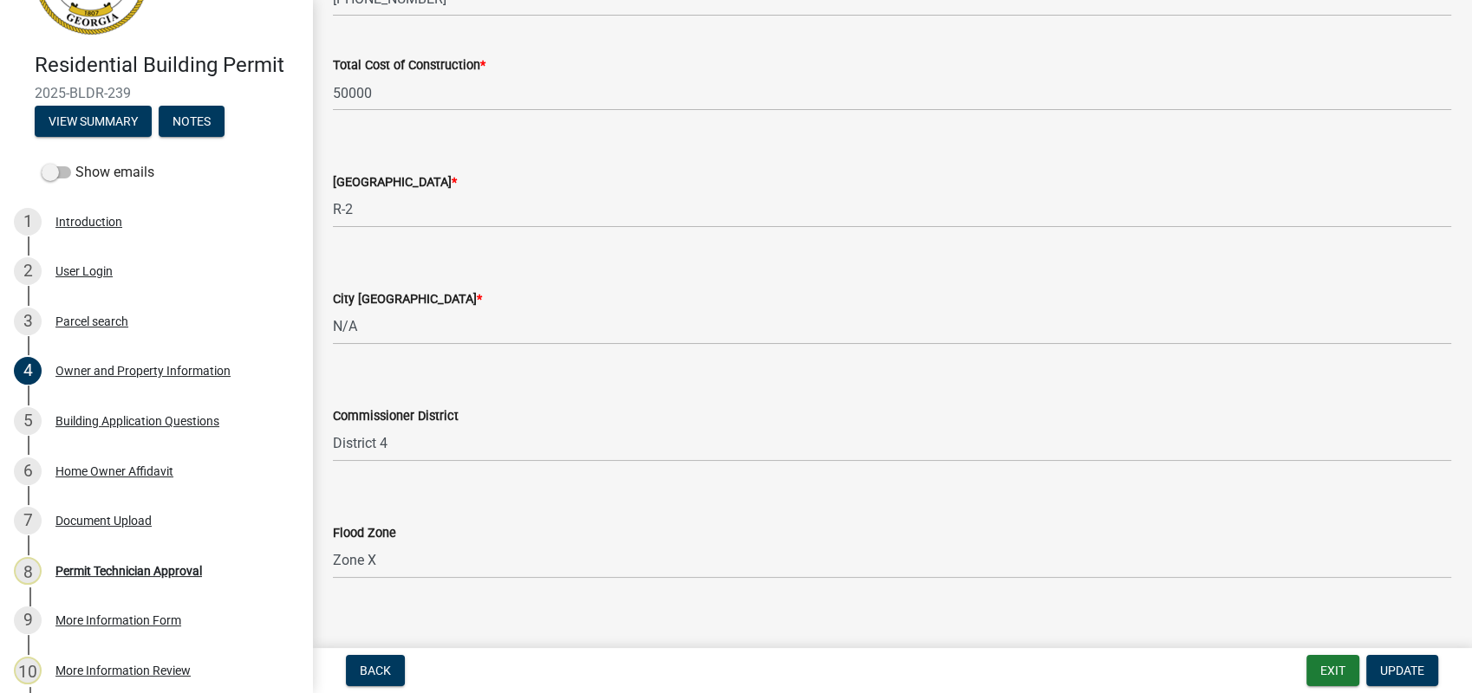
scroll to position [2934, 0]
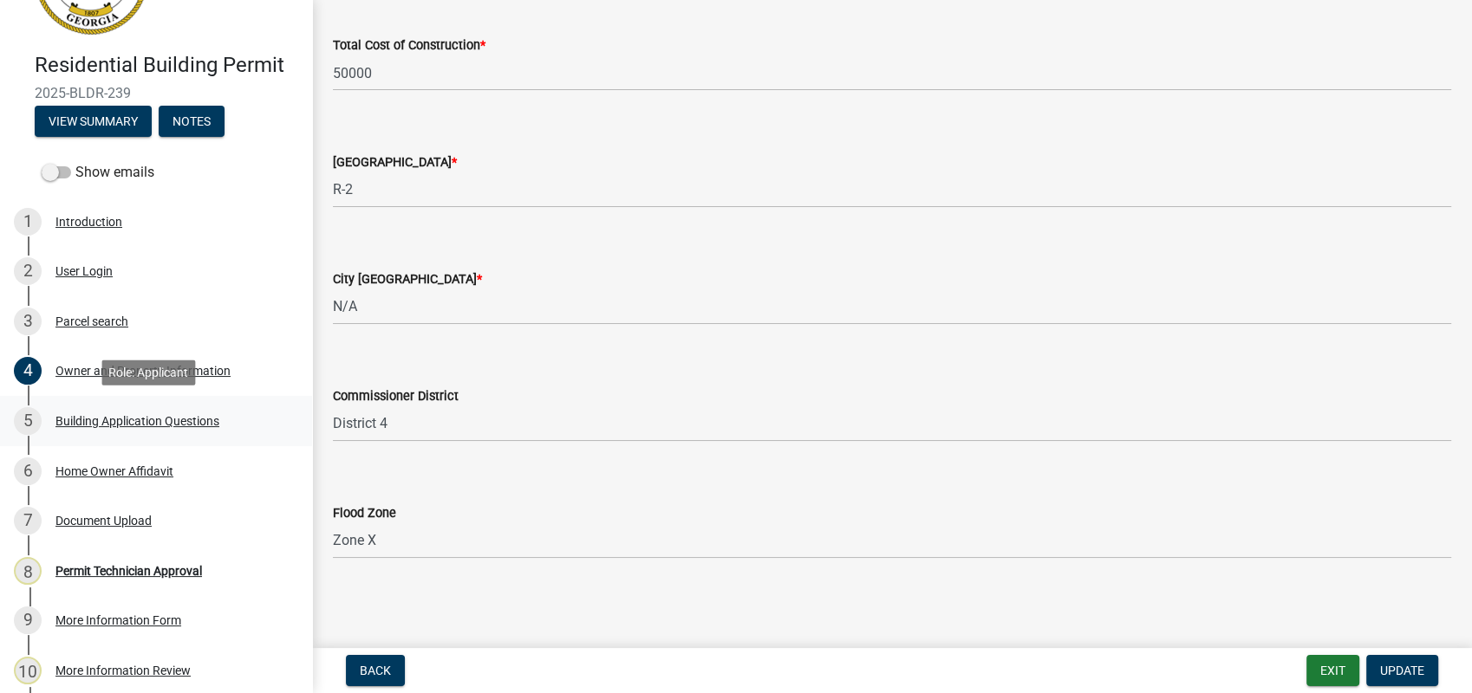
click at [81, 419] on div "Building Application Questions" at bounding box center [137, 421] width 164 height 12
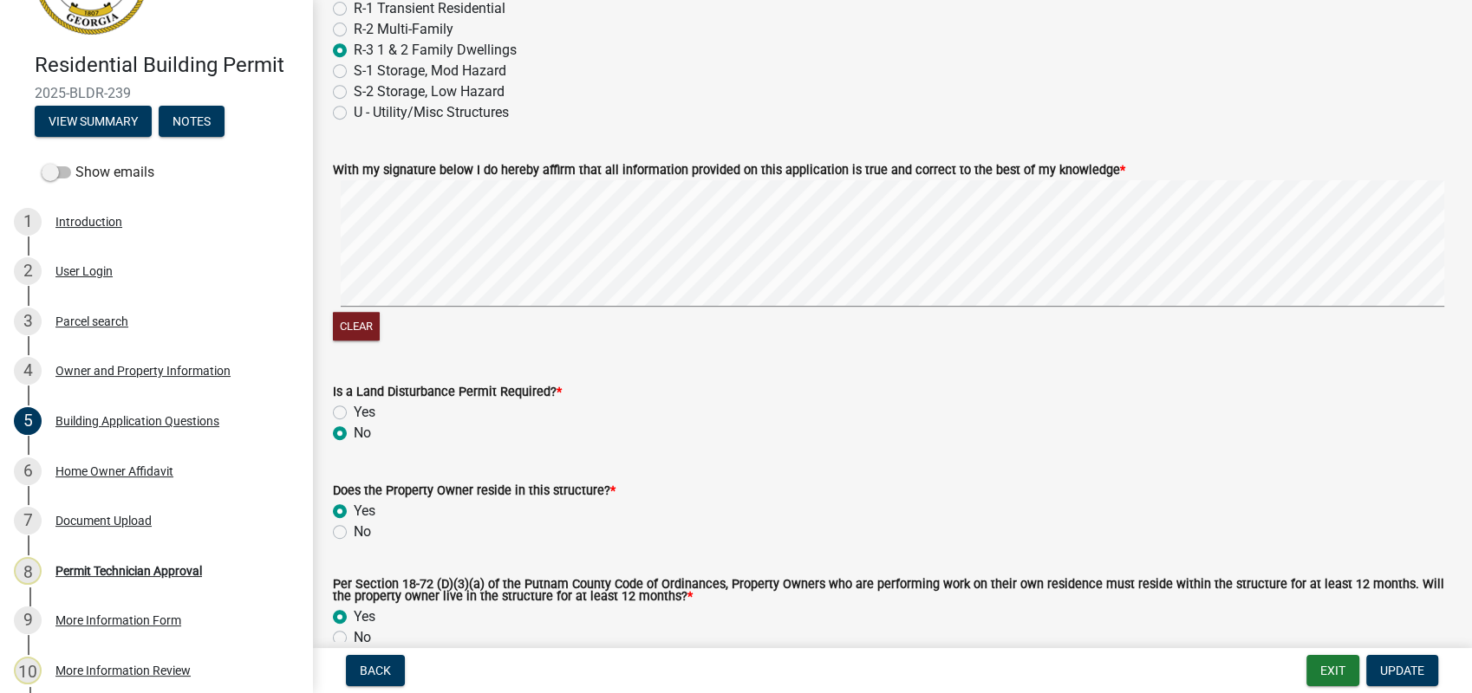
scroll to position [7505, 0]
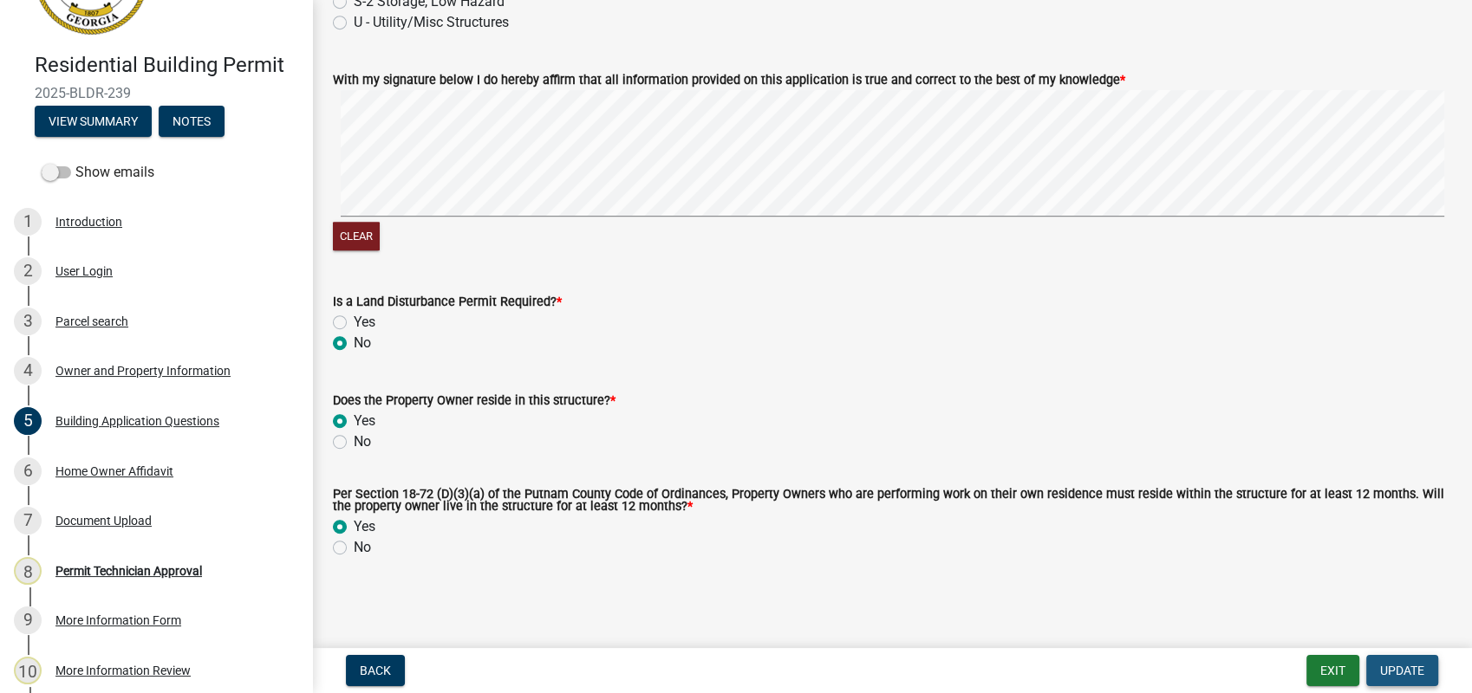
click at [1392, 673] on span "Update" at bounding box center [1402, 671] width 44 height 14
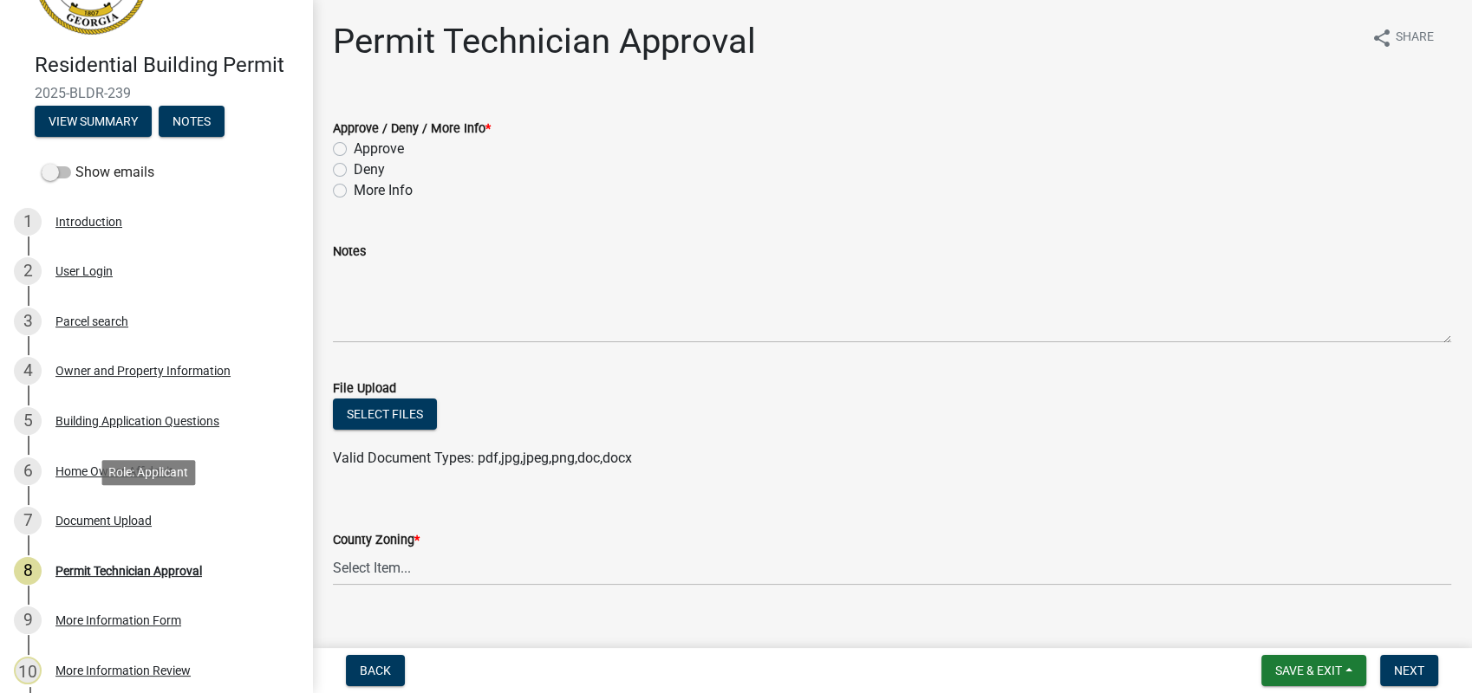
click at [81, 527] on div "Document Upload" at bounding box center [103, 521] width 96 height 12
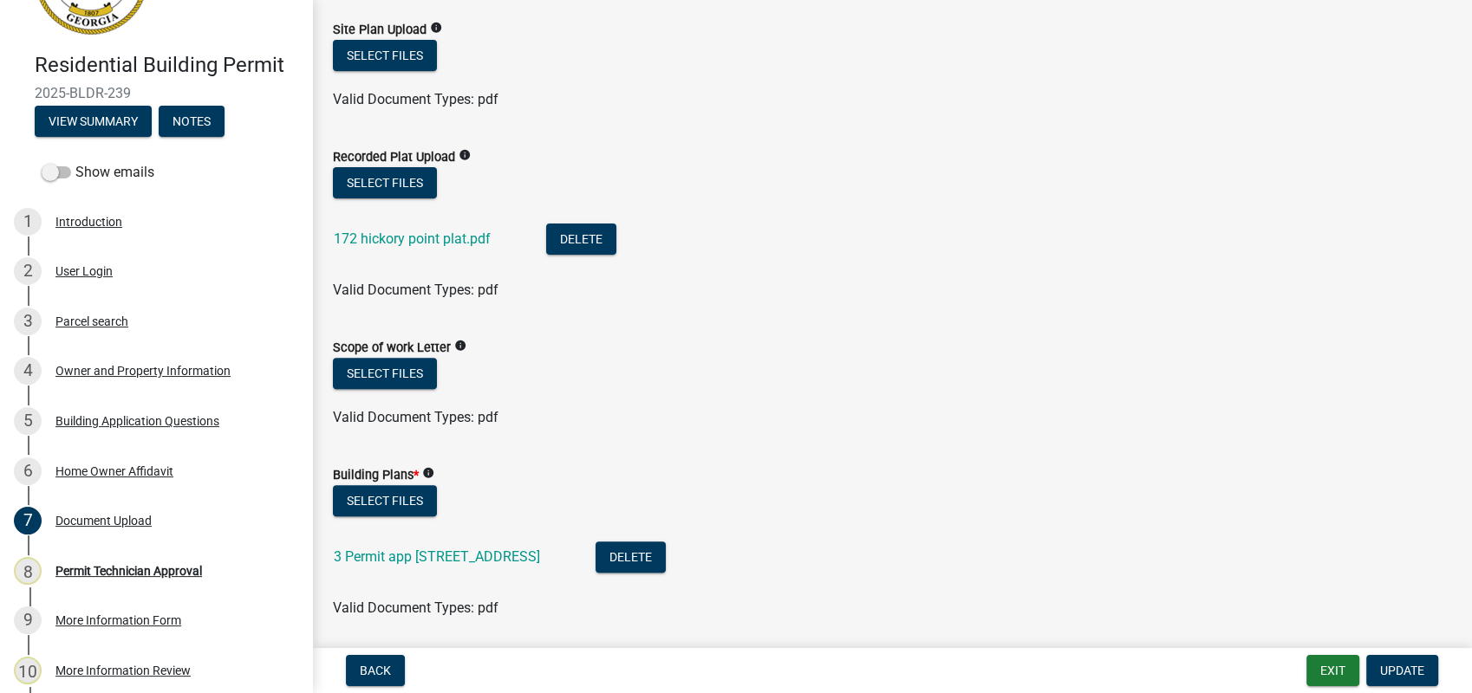
scroll to position [577, 0]
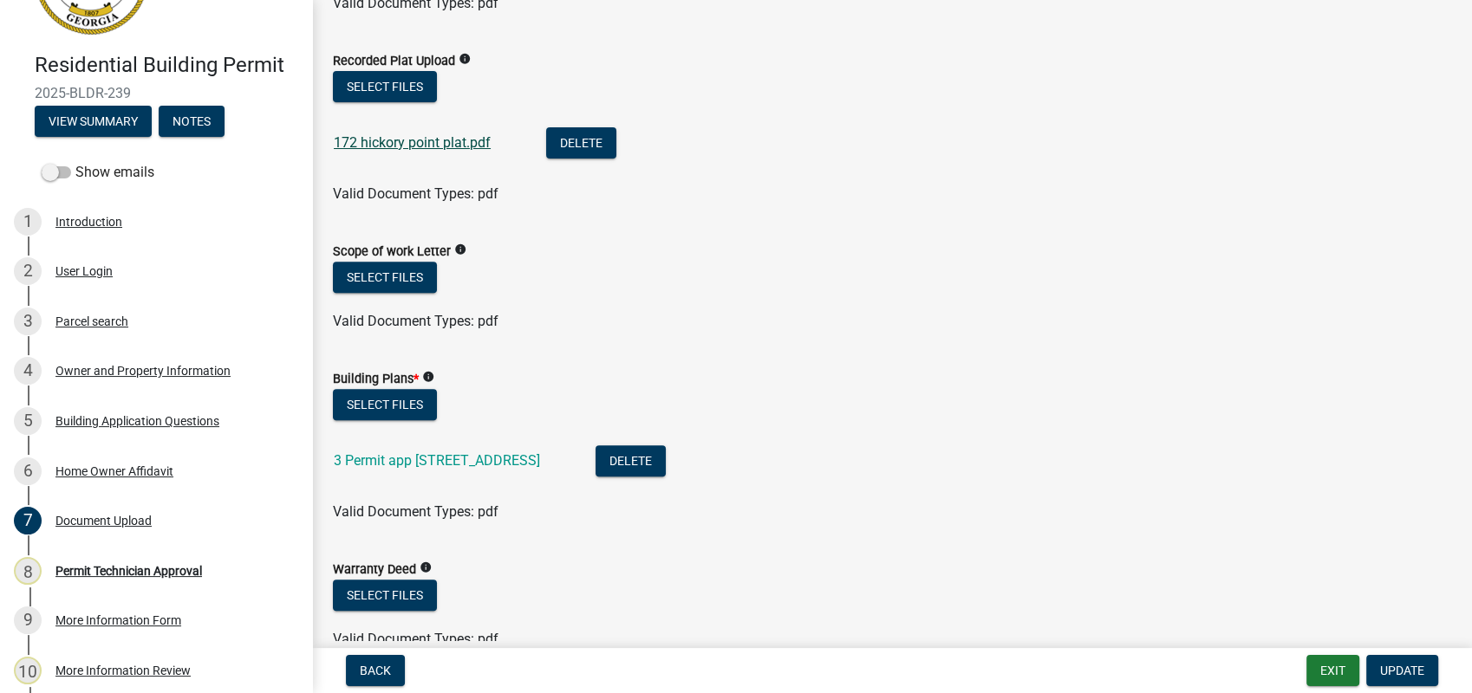
click at [395, 145] on link "172 hickory point plat.pdf" at bounding box center [412, 142] width 157 height 16
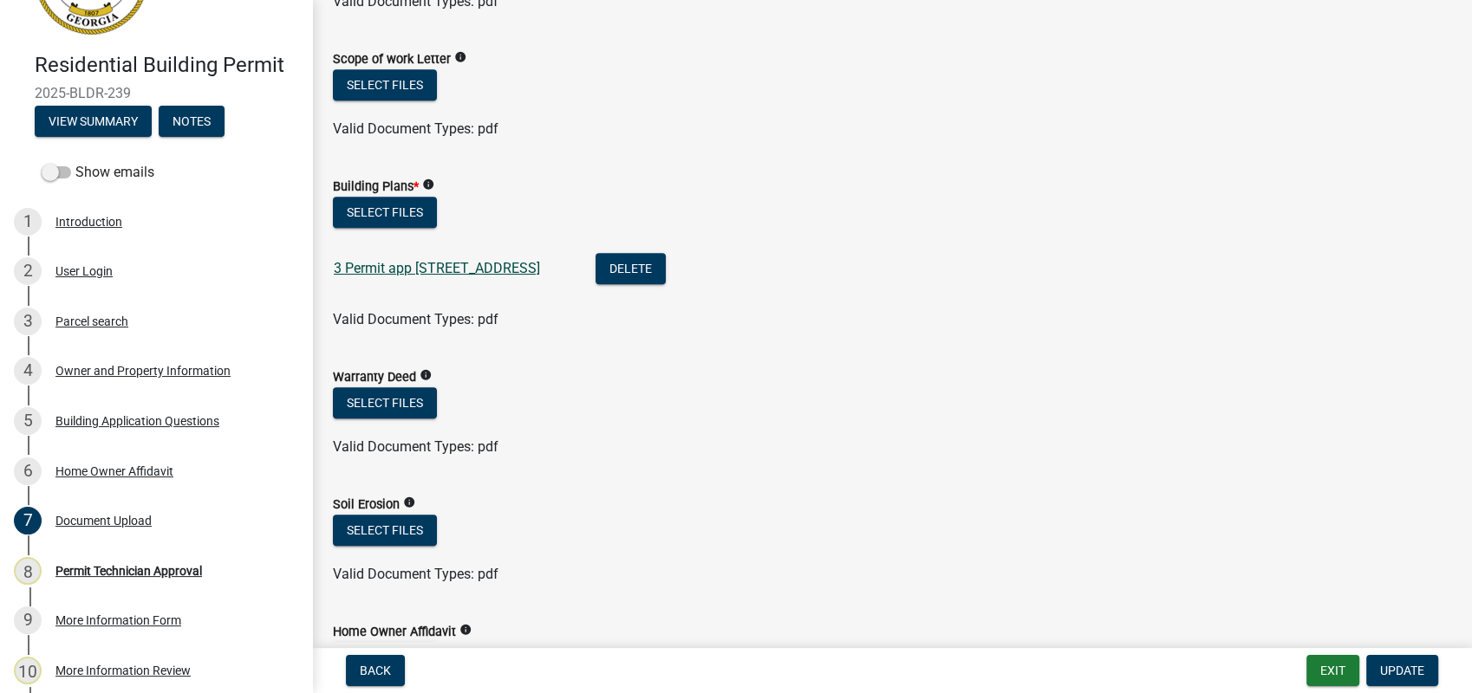
click at [458, 263] on link "3 Permit app 172 Hickory Point Dr 30625.pptx" at bounding box center [437, 268] width 206 height 16
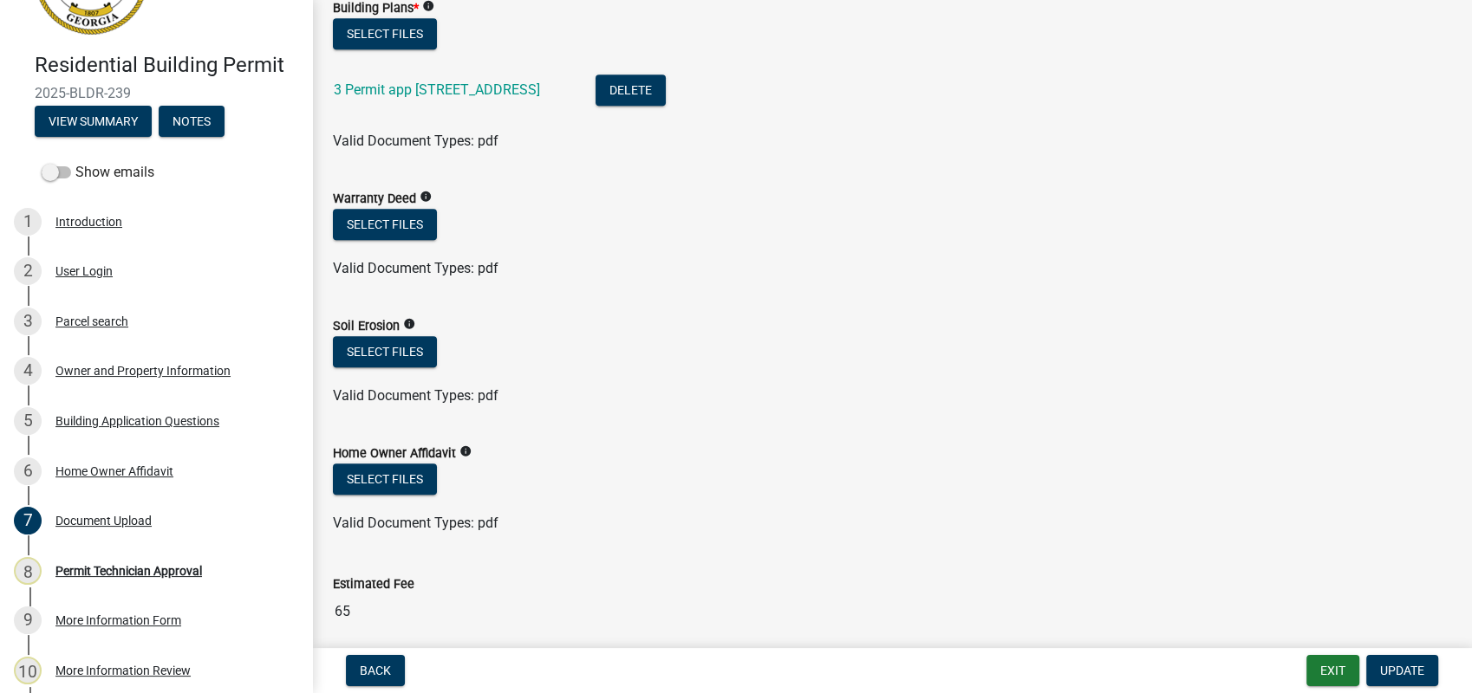
scroll to position [1059, 0]
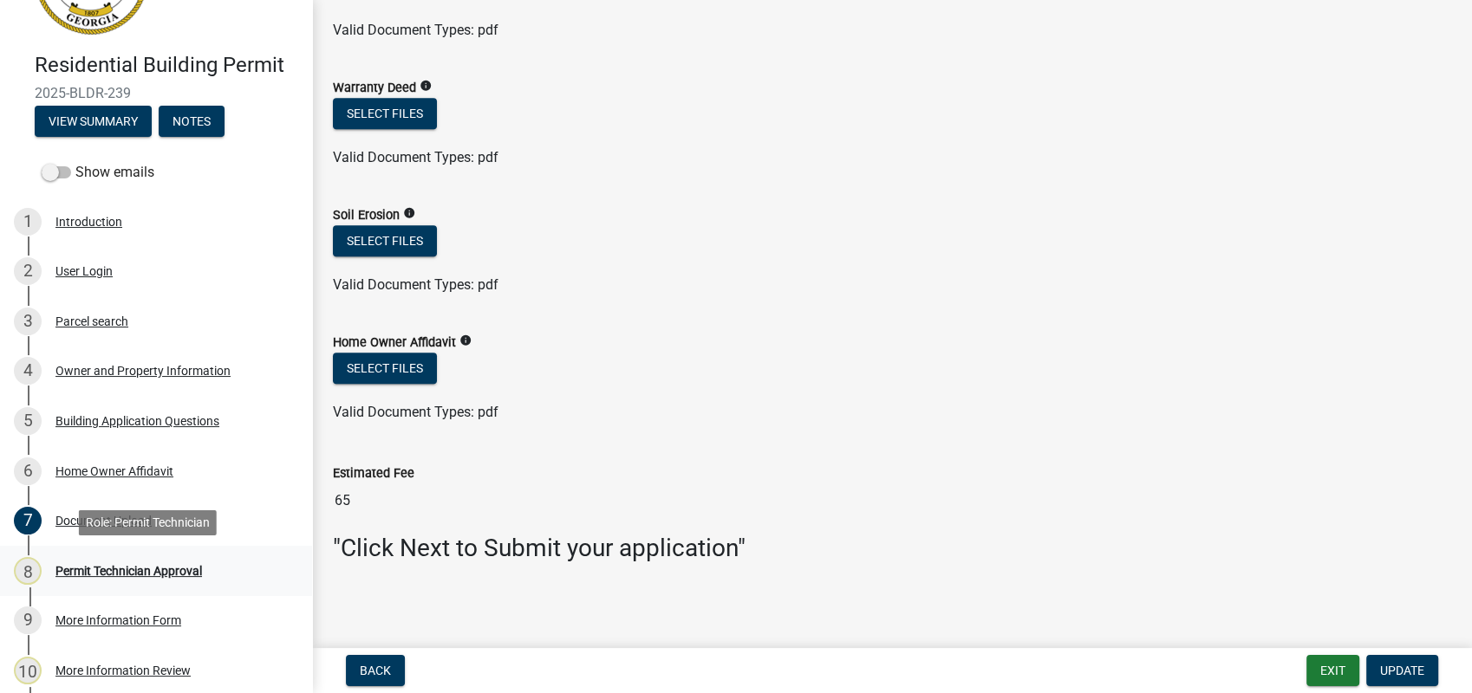
click at [135, 575] on div "Permit Technician Approval" at bounding box center [128, 571] width 146 height 12
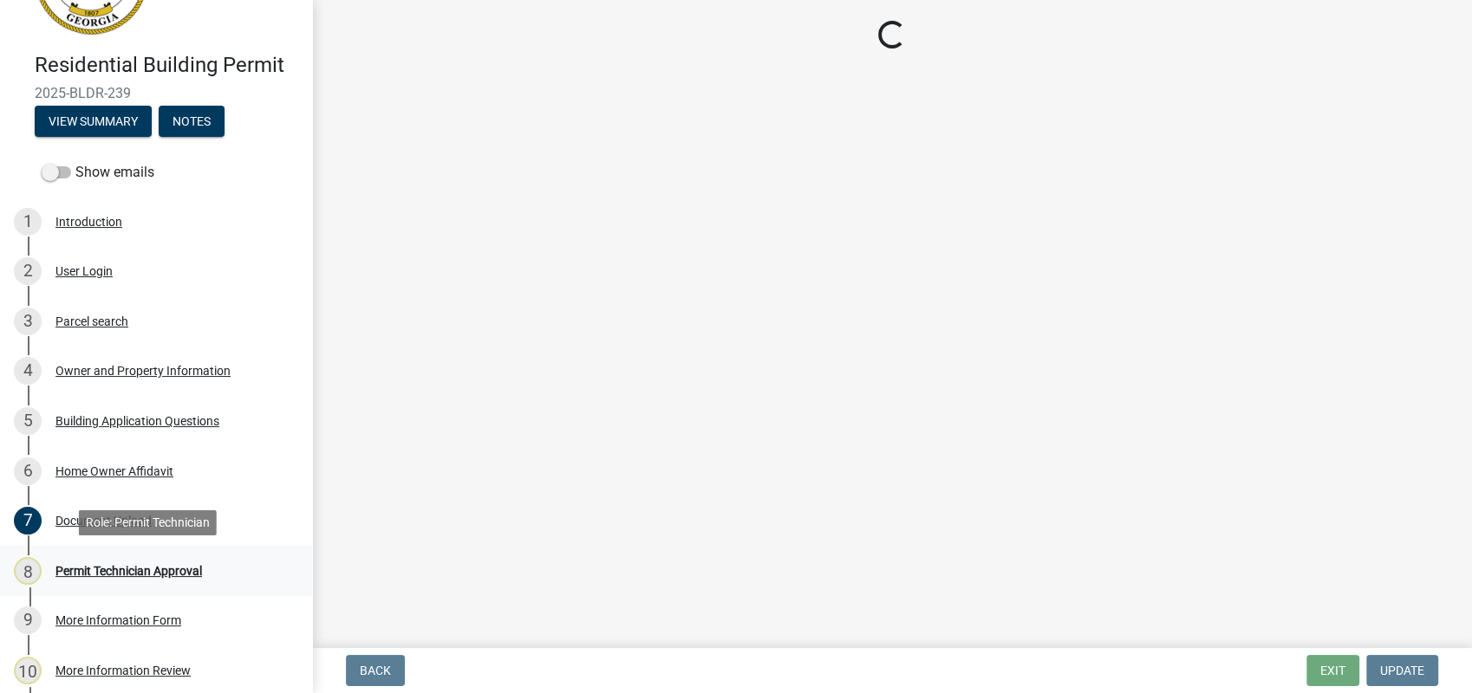
scroll to position [0, 0]
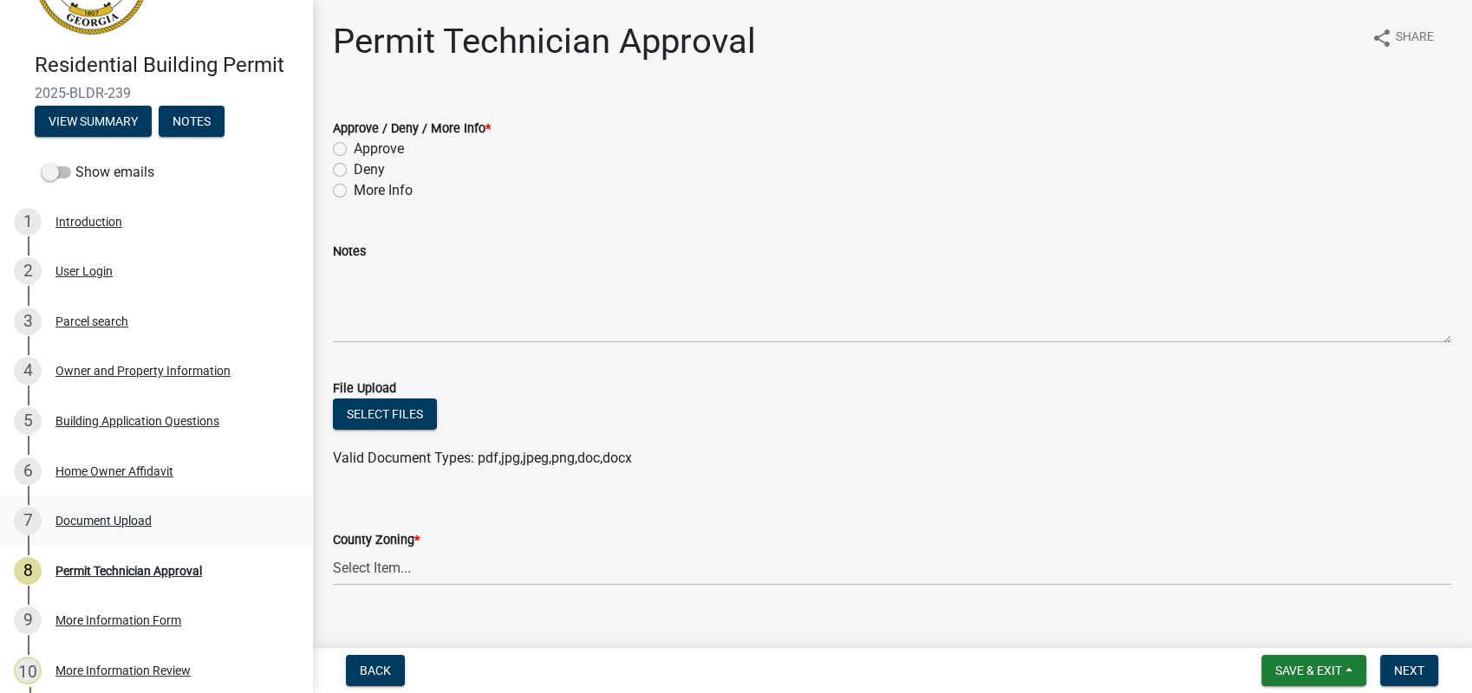
click at [108, 511] on div "7 Document Upload" at bounding box center [149, 521] width 270 height 28
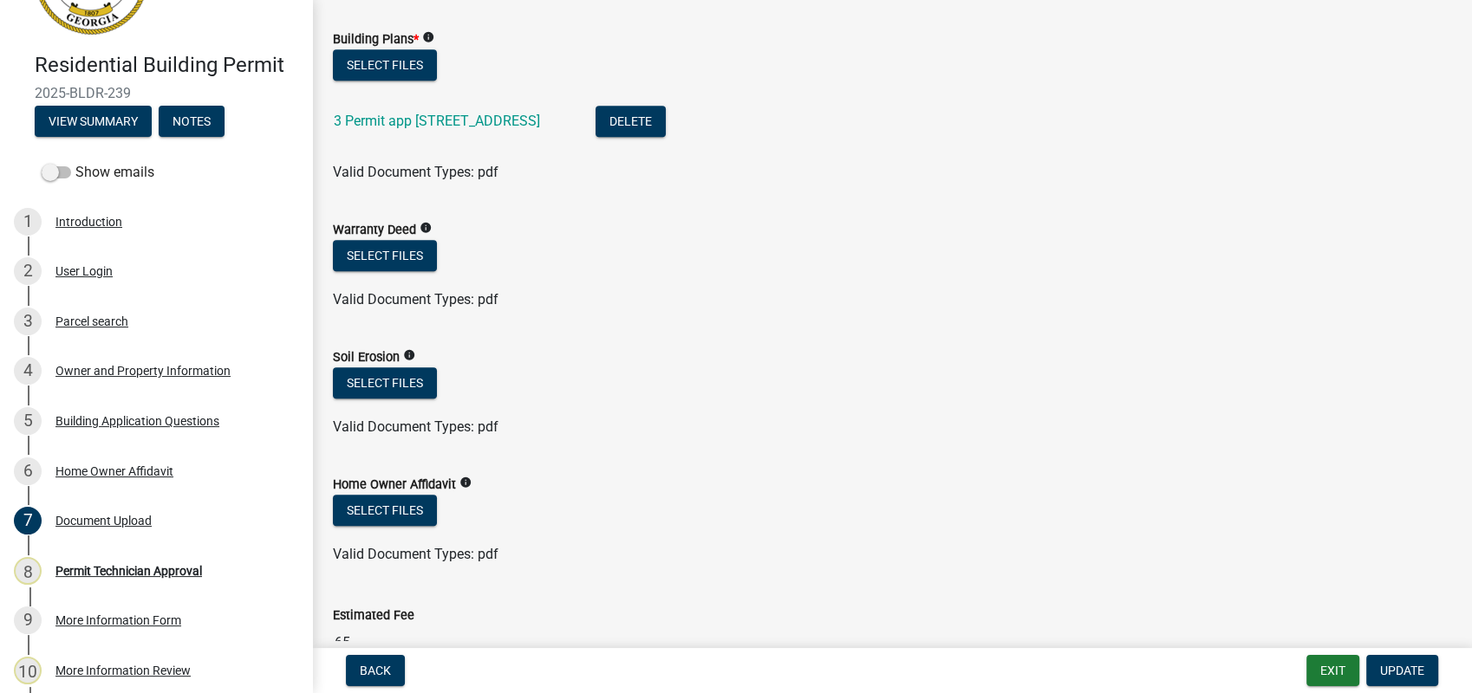
scroll to position [1061, 0]
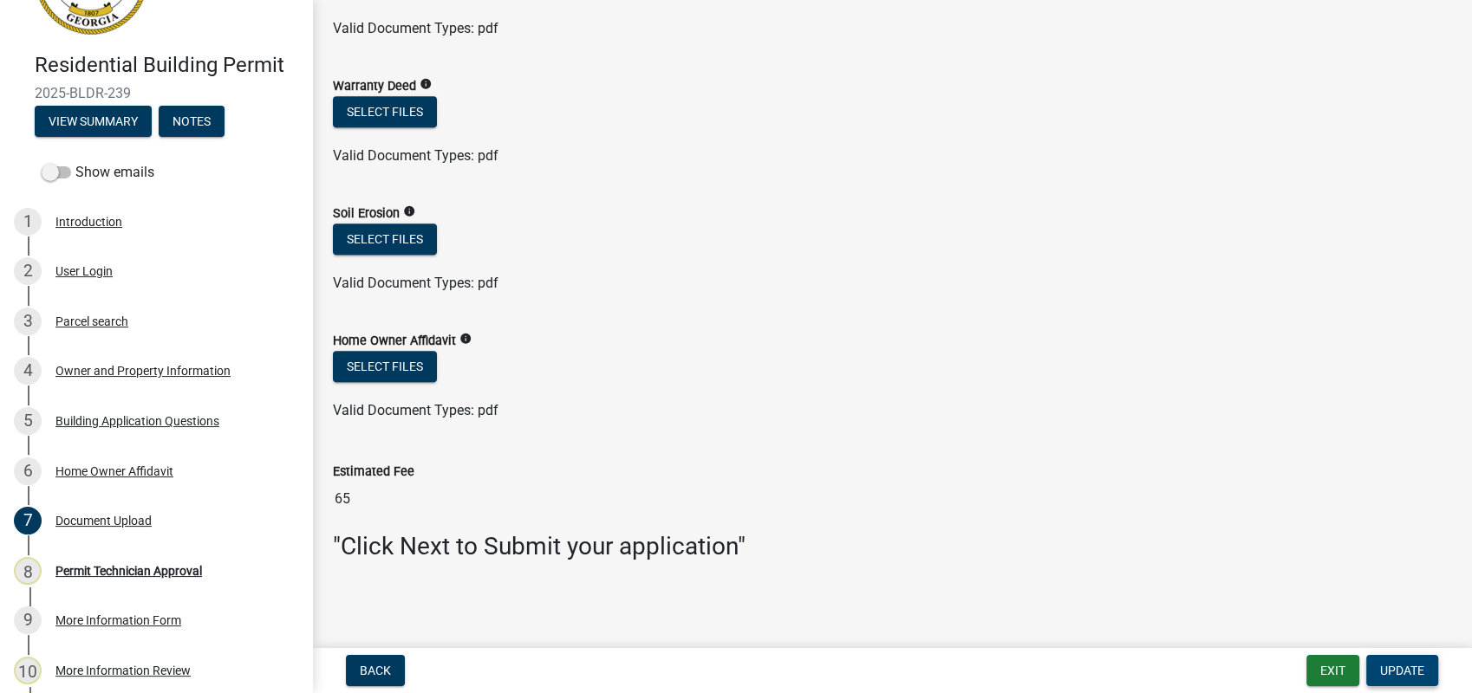
click at [1421, 673] on span "Update" at bounding box center [1402, 671] width 44 height 14
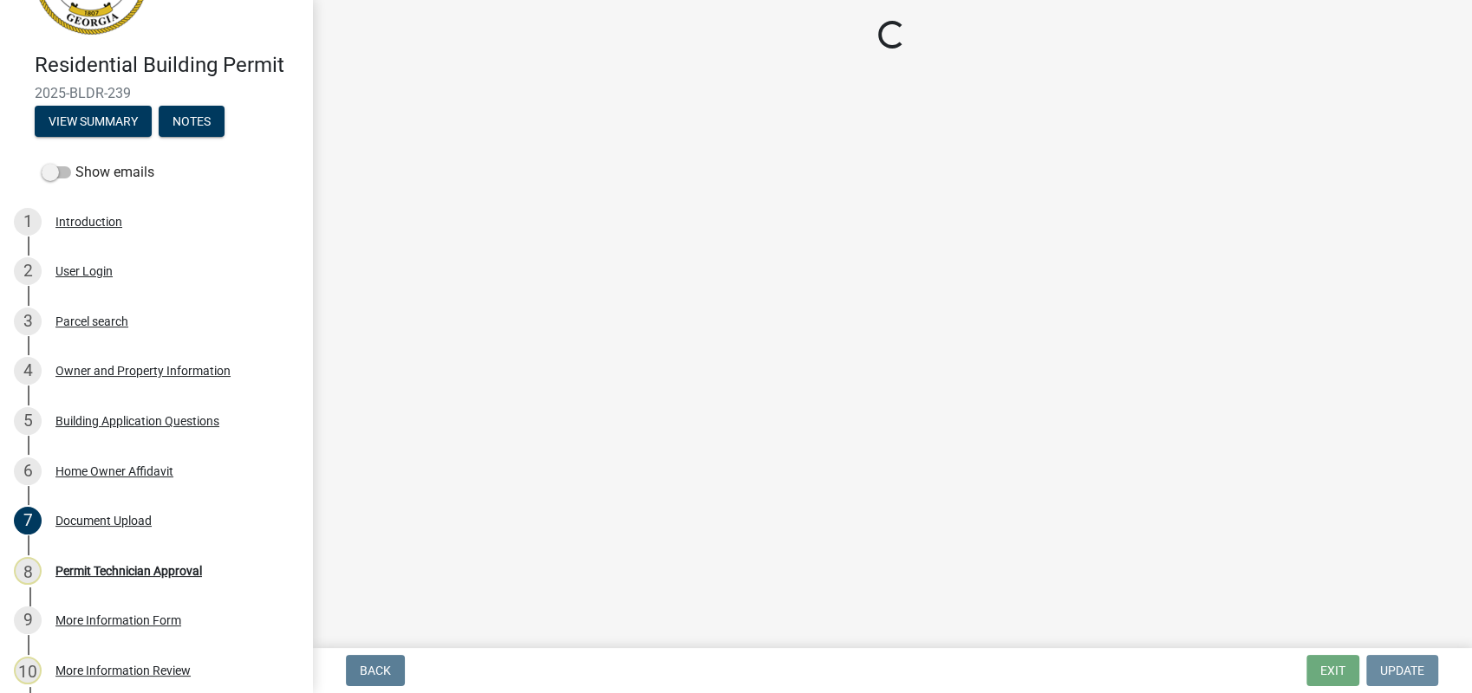
scroll to position [0, 0]
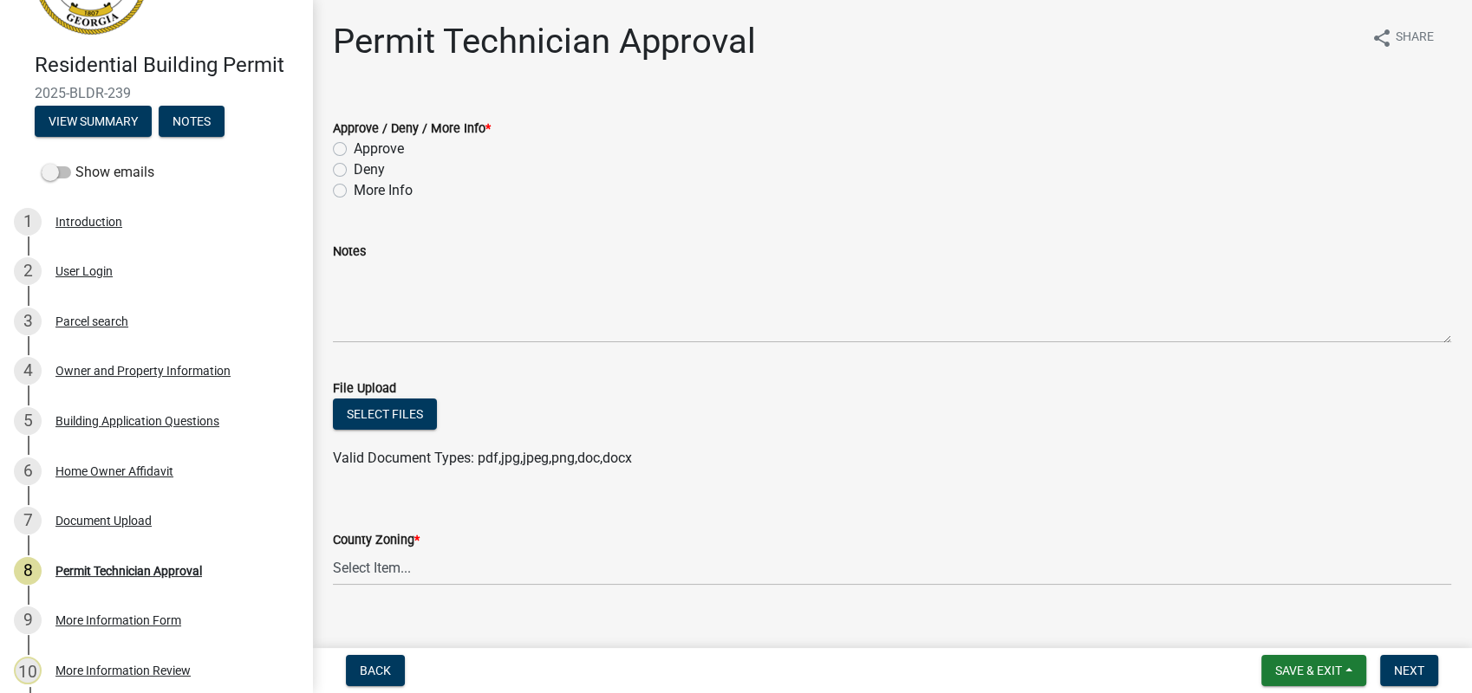
click at [340, 187] on div "More Info" at bounding box center [892, 190] width 1118 height 21
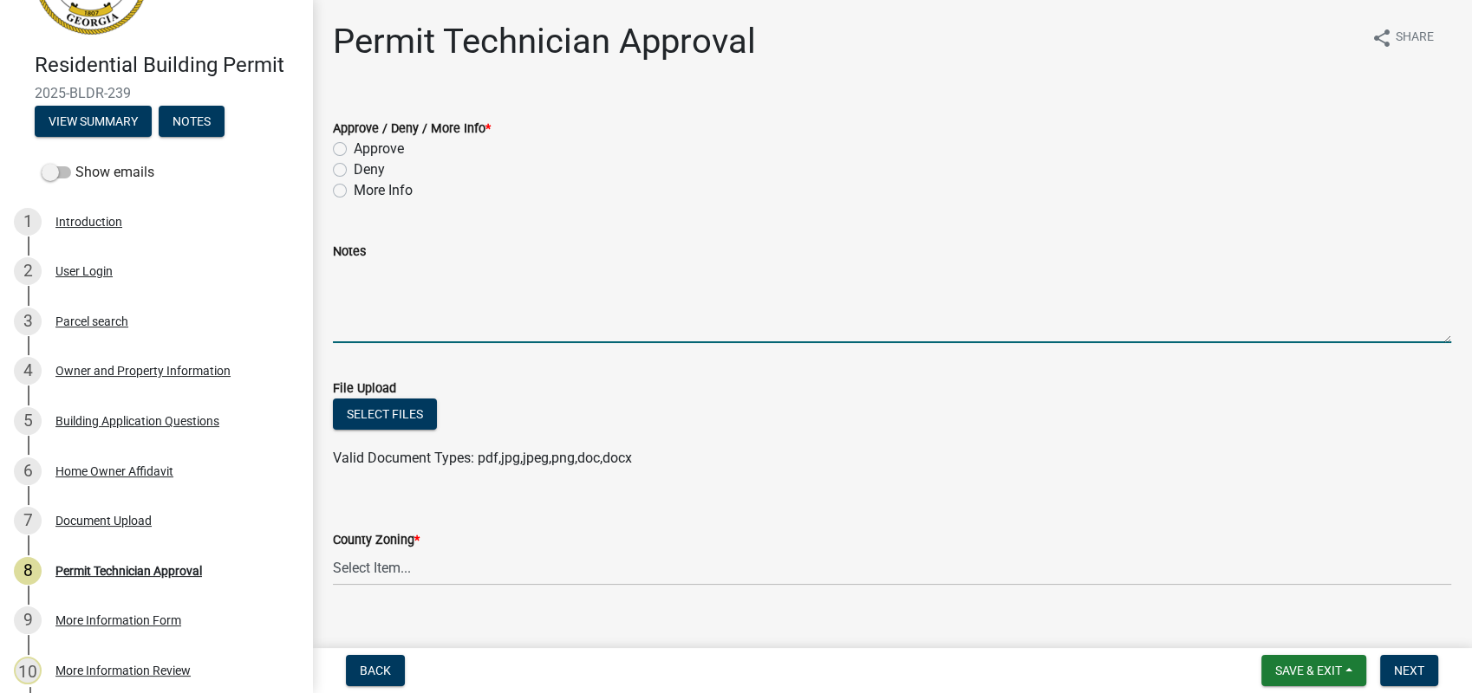
drag, startPoint x: 340, startPoint y: 187, endPoint x: 344, endPoint y: 277, distance: 90.2
click at [344, 277] on textarea "Notes" at bounding box center [892, 302] width 1118 height 81
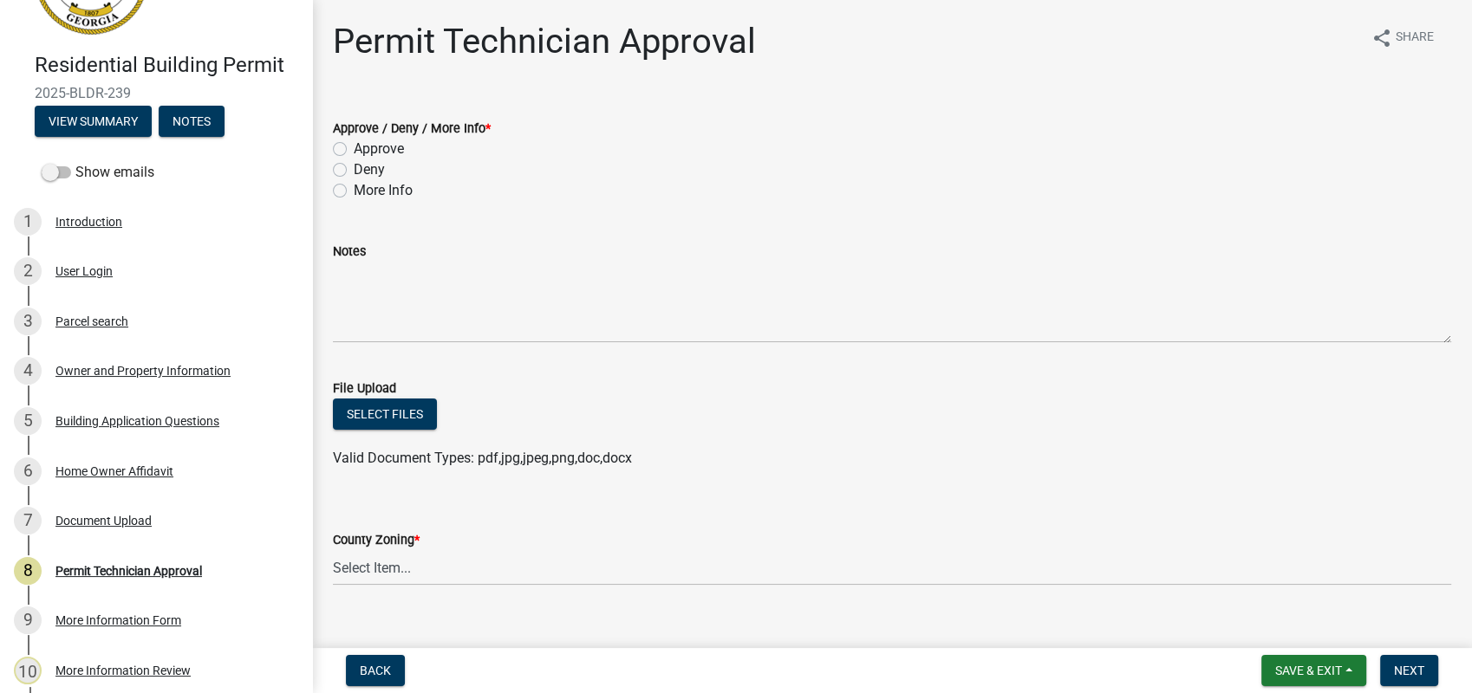
click at [354, 186] on label "More Info" at bounding box center [383, 190] width 59 height 21
click at [354, 186] on input "More Info" at bounding box center [359, 185] width 11 height 11
radio input "true"
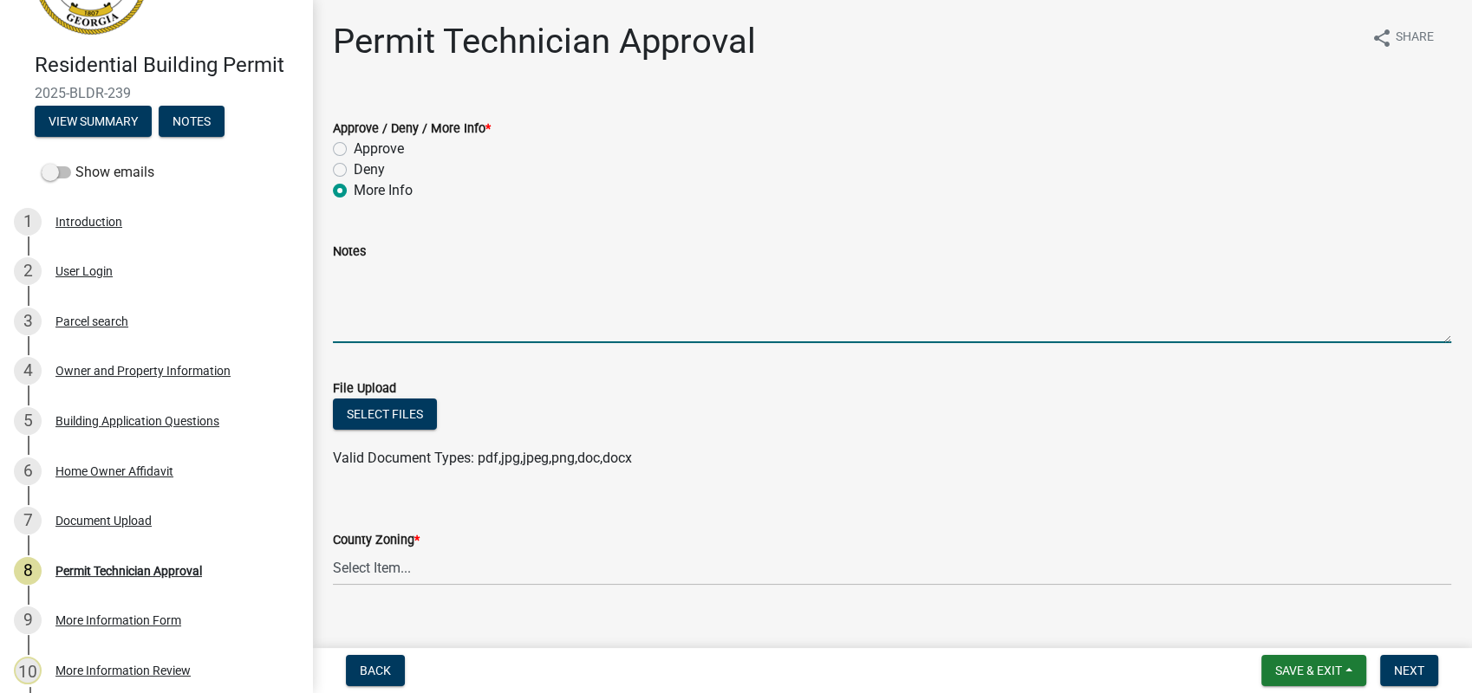
click at [361, 264] on textarea "Notes" at bounding box center [892, 302] width 1118 height 81
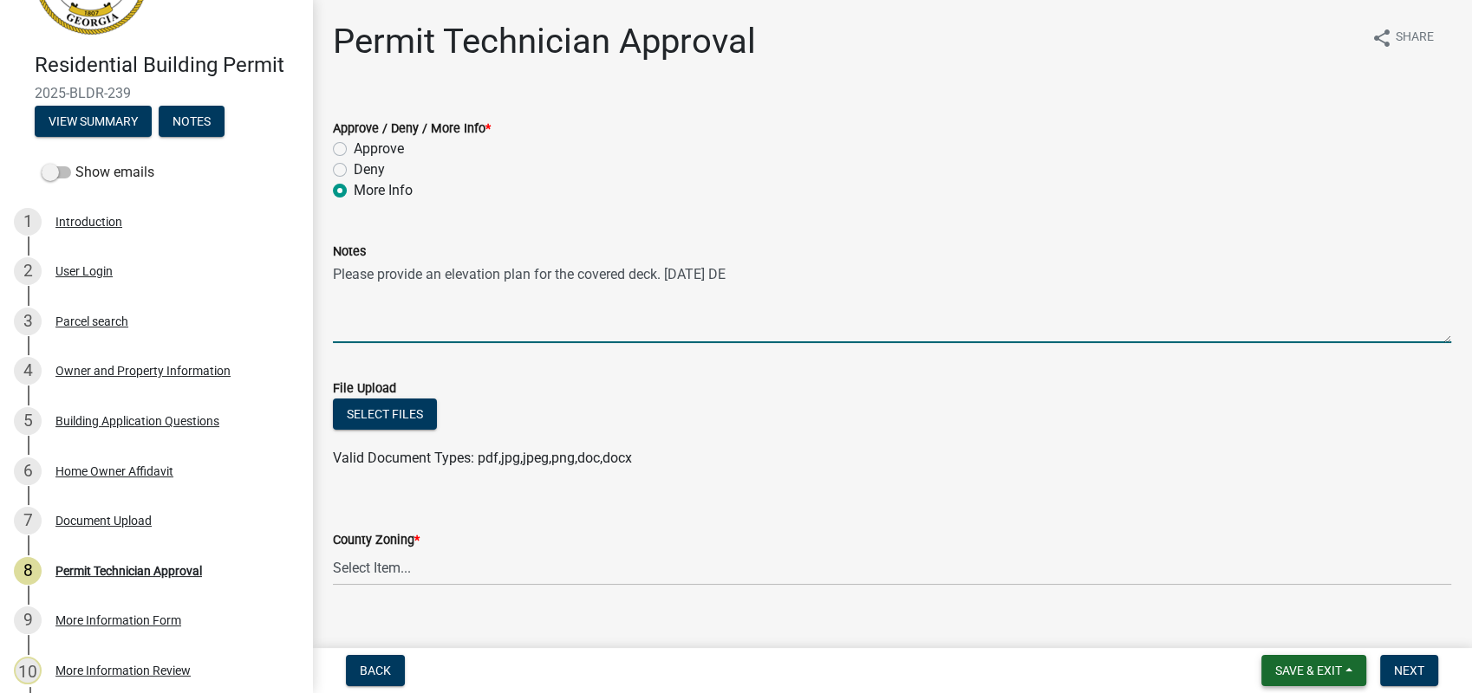
type textarea "Please provide an elevation plan for the covered deck. 08-14-2025 DE"
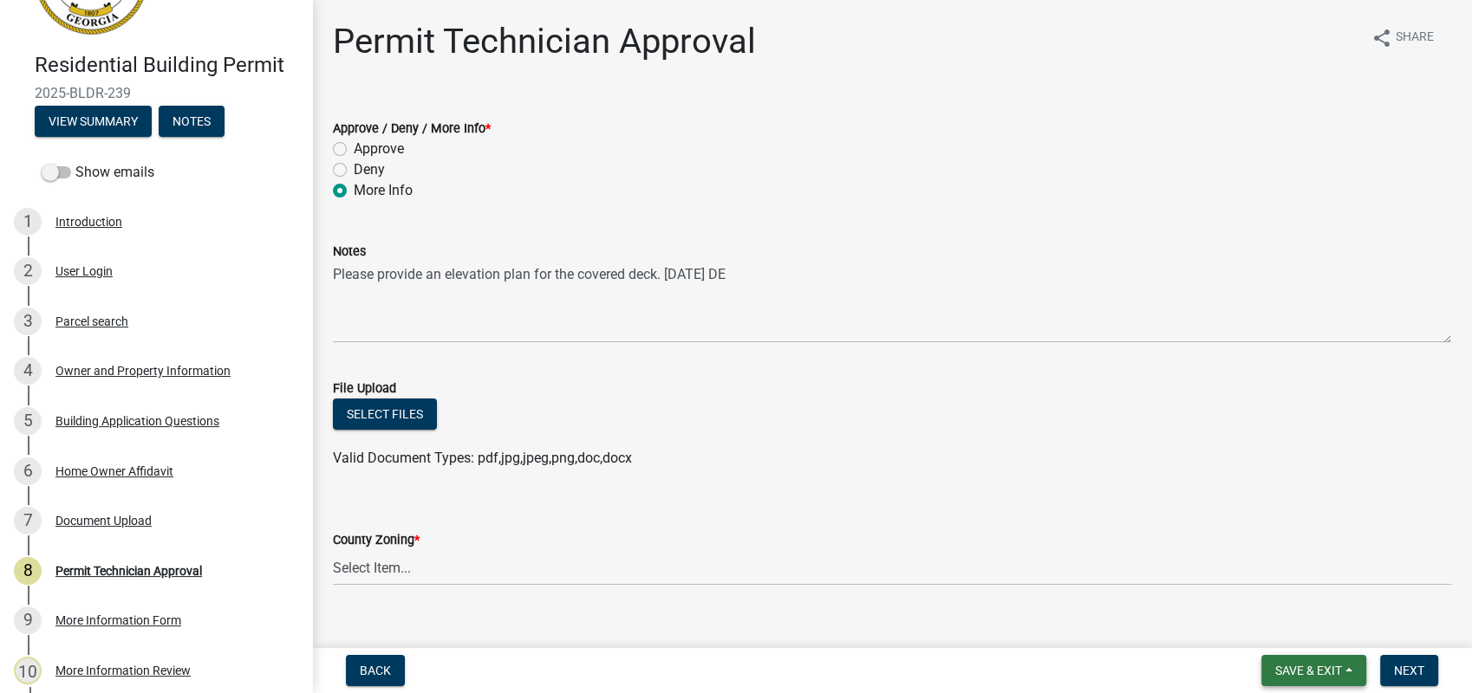
click at [1324, 667] on span "Save & Exit" at bounding box center [1308, 671] width 67 height 14
click at [1296, 575] on button "Save" at bounding box center [1296, 584] width 139 height 42
click at [146, 330] on div "3 Parcel search" at bounding box center [149, 322] width 270 height 28
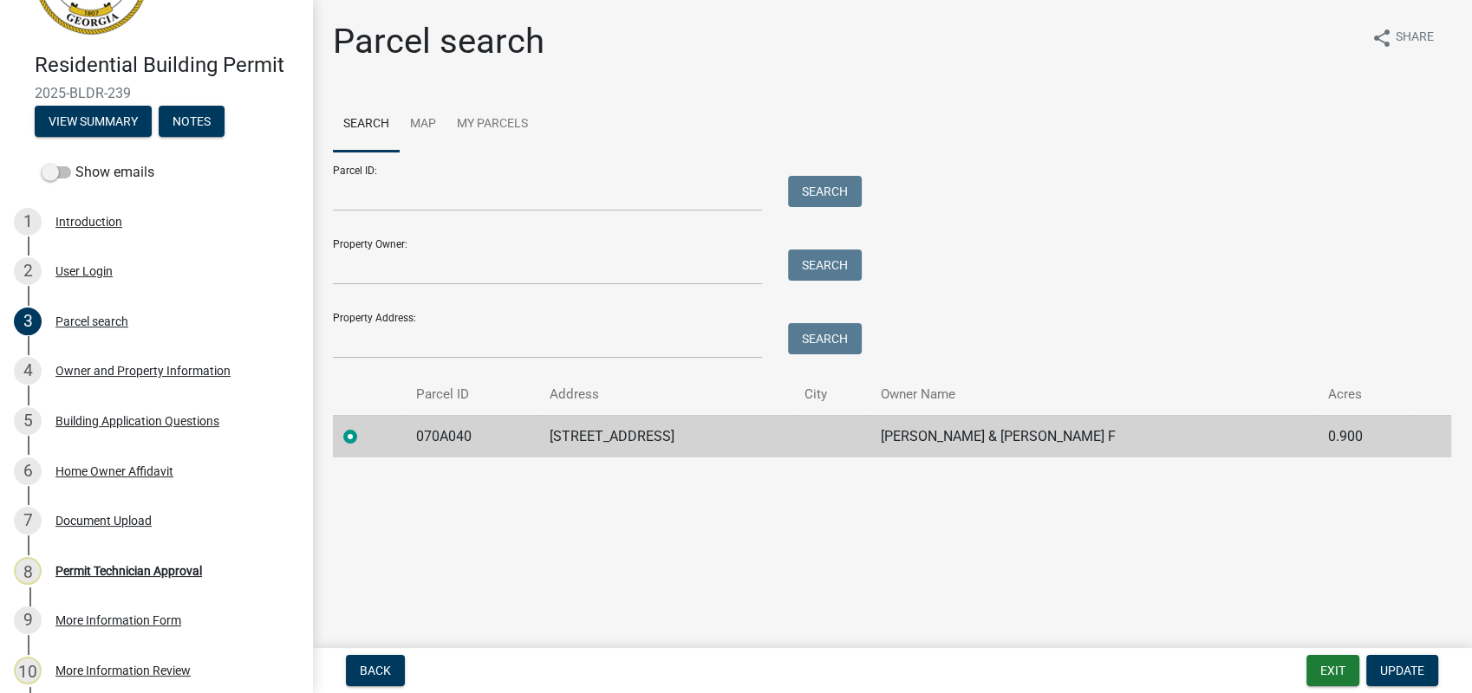
drag, startPoint x: 482, startPoint y: 416, endPoint x: 481, endPoint y: 439, distance: 22.5
click at [481, 439] on td "070A040" at bounding box center [472, 436] width 133 height 42
drag, startPoint x: 481, startPoint y: 439, endPoint x: 409, endPoint y: 441, distance: 72.0
click at [409, 441] on td "070A040" at bounding box center [472, 436] width 133 height 42
drag, startPoint x: 409, startPoint y: 441, endPoint x: 425, endPoint y: 439, distance: 15.7
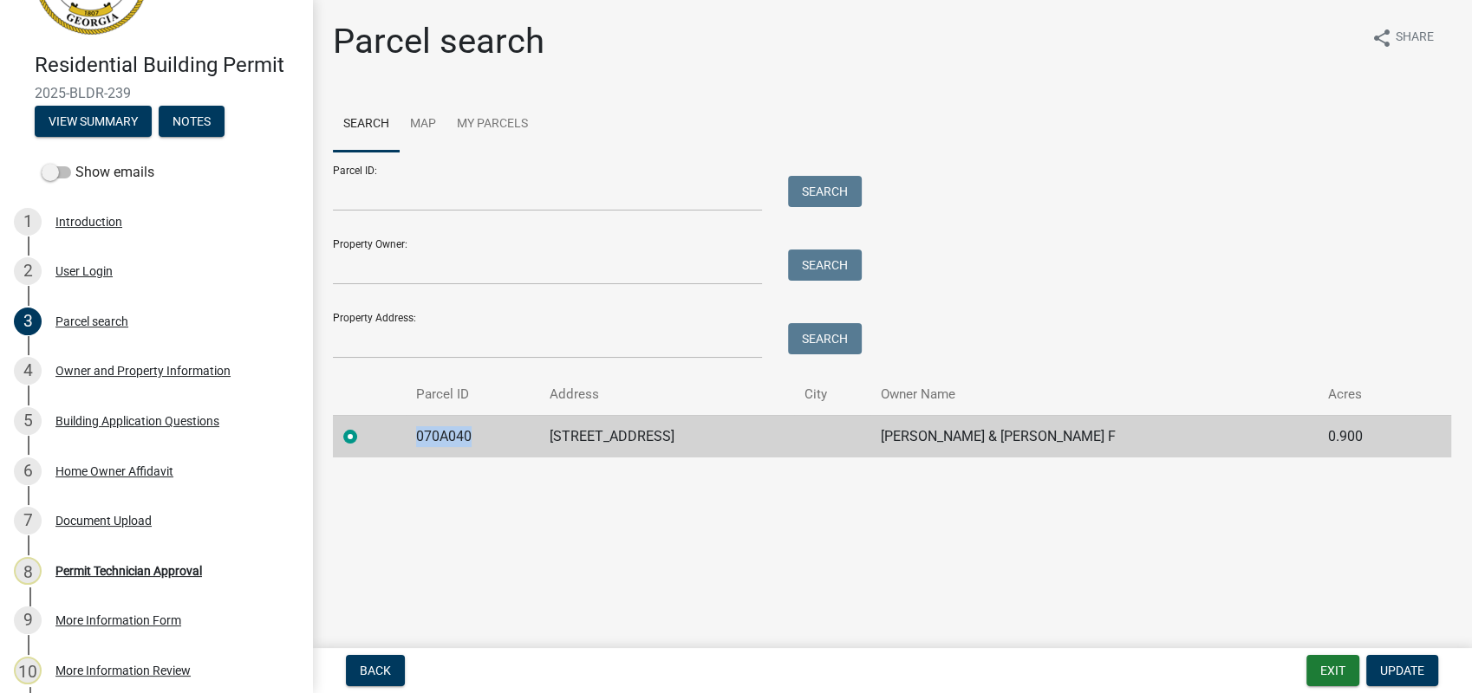
copy td "070A040"
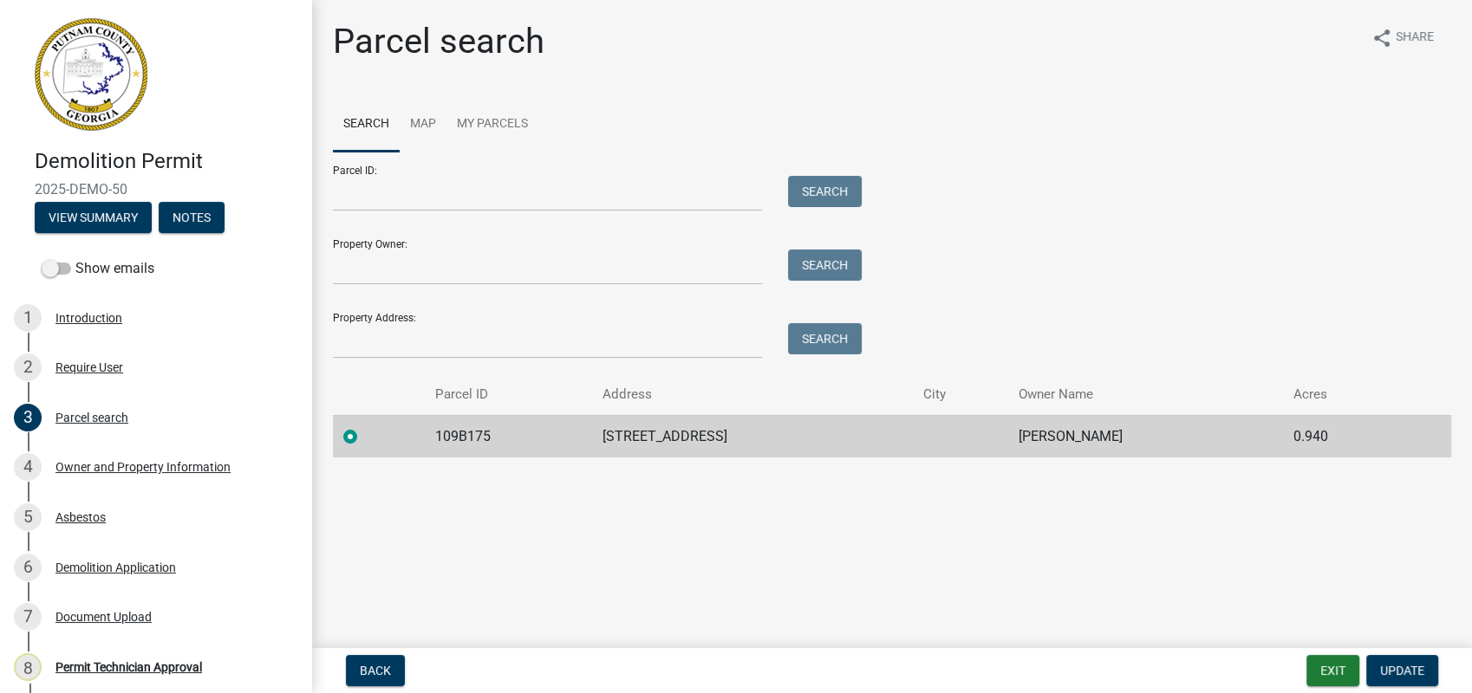
scroll to position [171, 0]
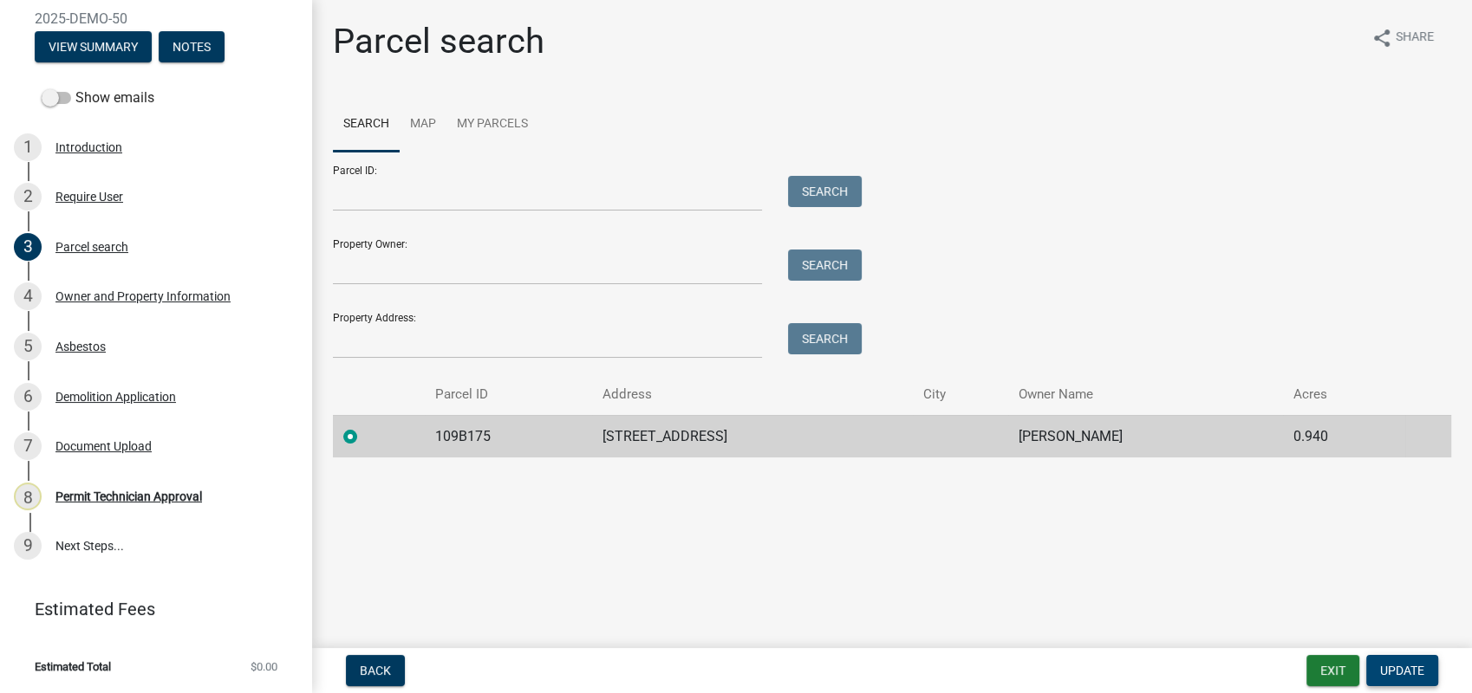
click at [1411, 669] on span "Update" at bounding box center [1402, 671] width 44 height 14
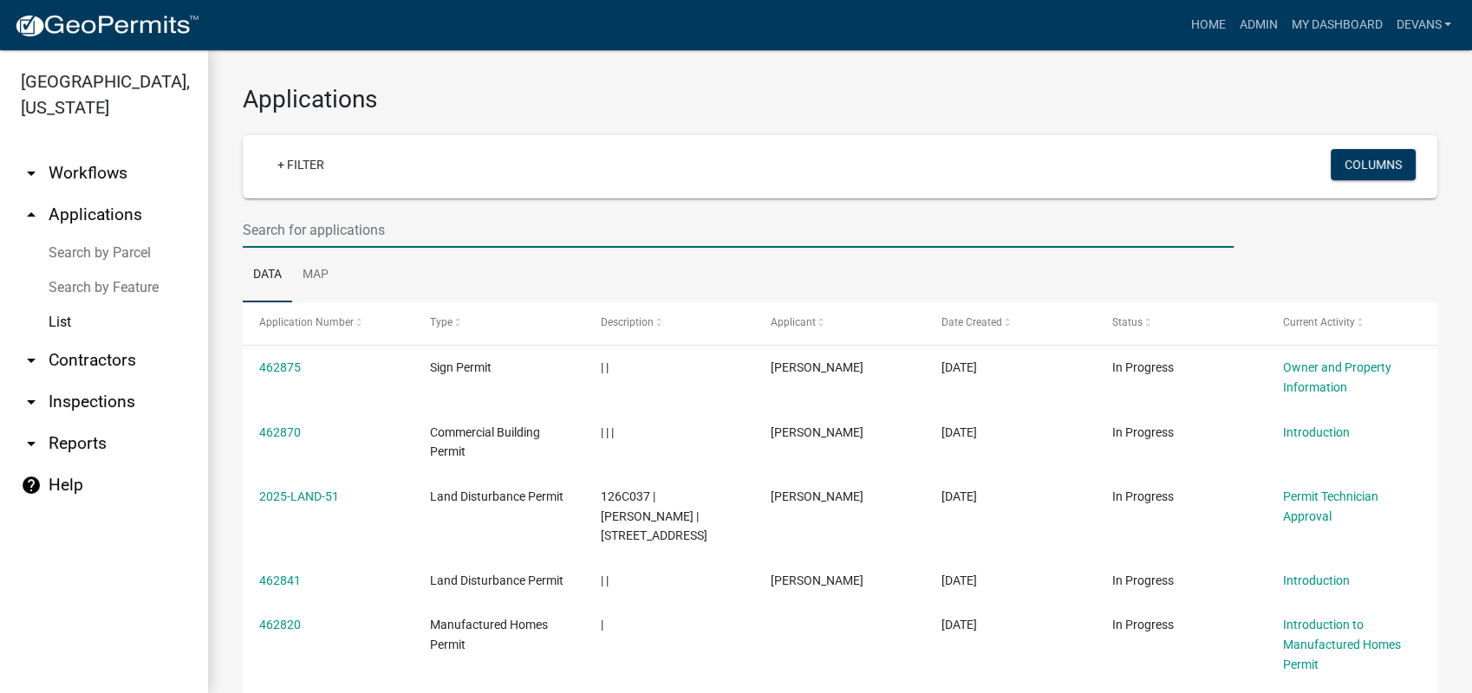
click at [328, 232] on input "text" at bounding box center [738, 230] width 991 height 36
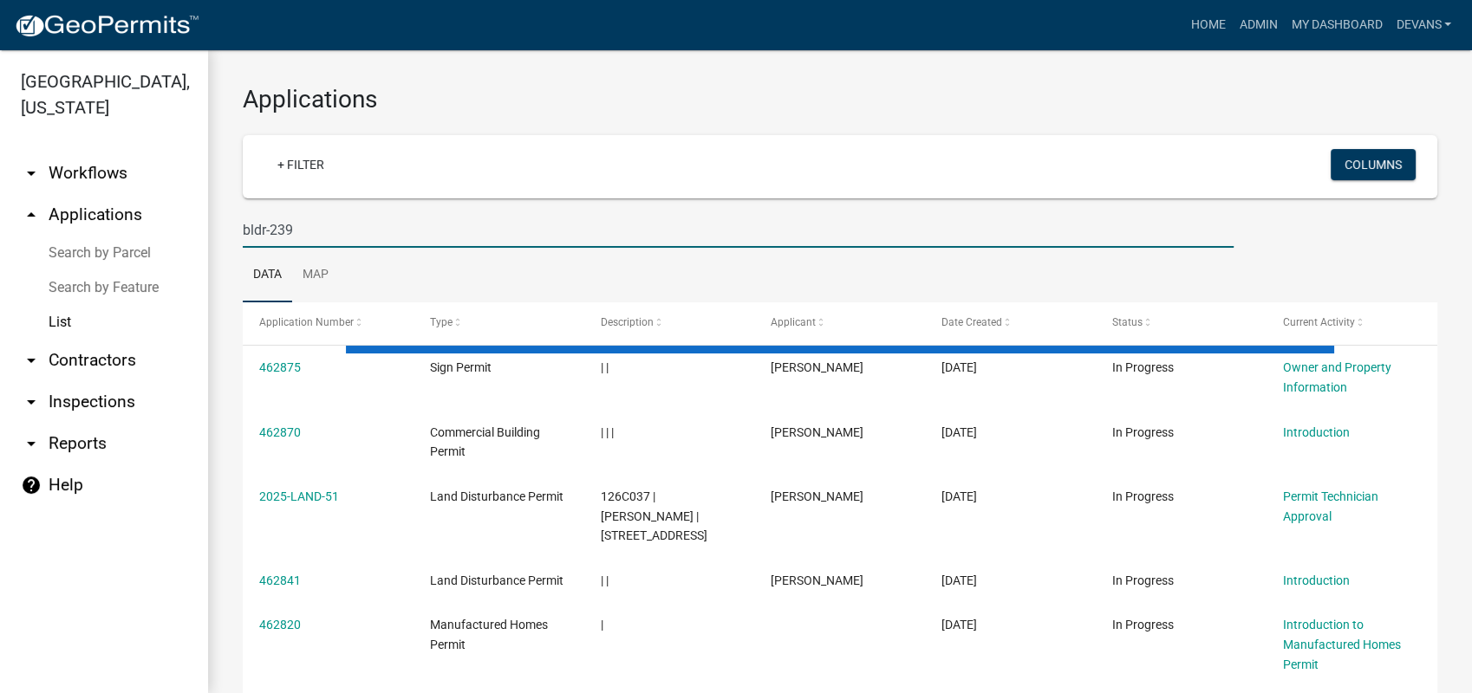
type input "bldr-239"
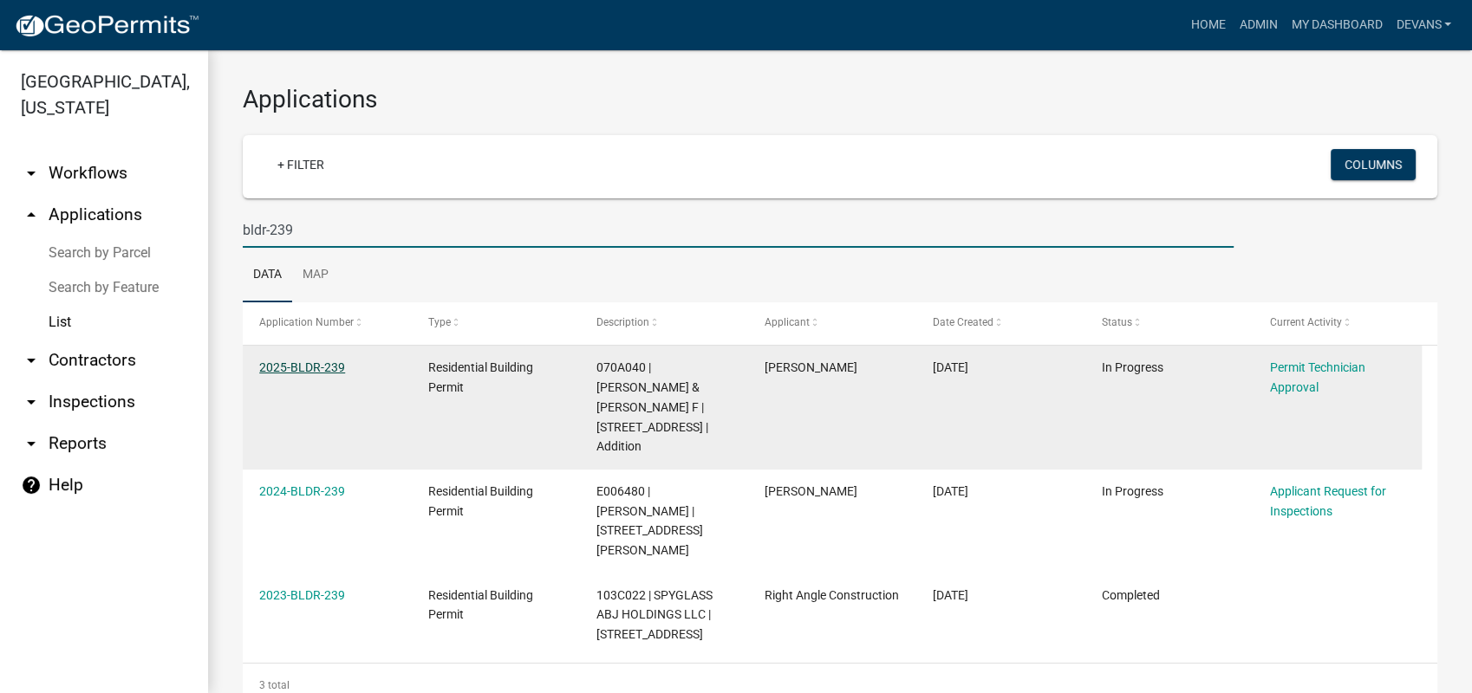
click at [271, 361] on link "2025-BLDR-239" at bounding box center [302, 368] width 86 height 14
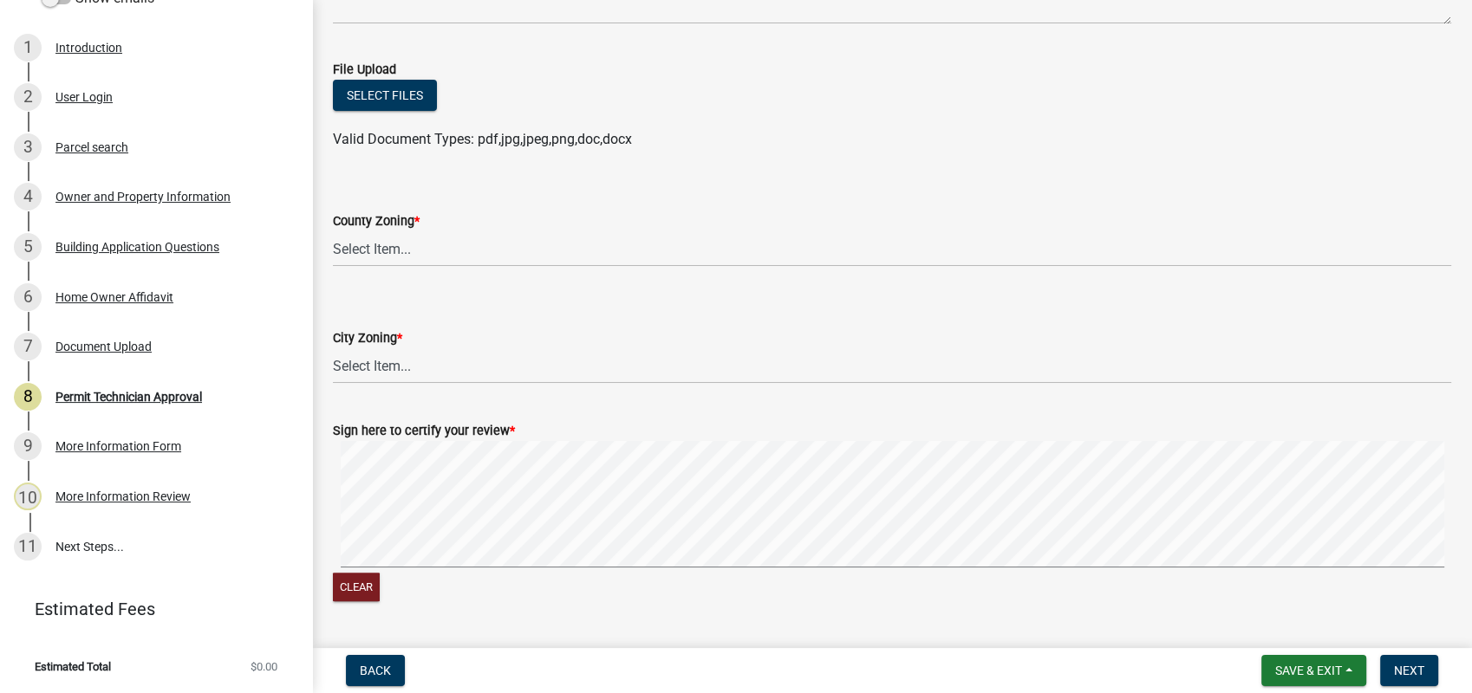
scroll to position [366, 0]
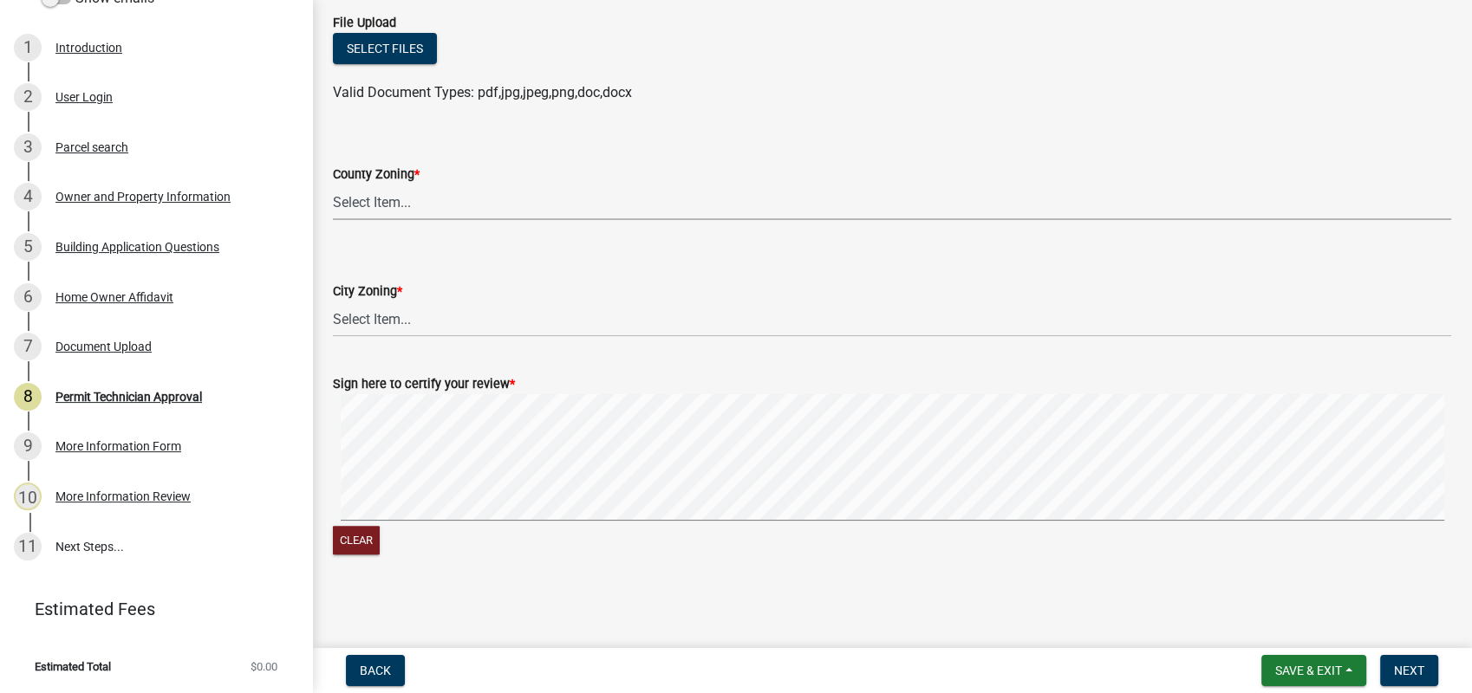
click at [374, 201] on select "Select Item... AG-1 R-1R R-1 R-2 MHP RM-1 RM-3 C-1 C-2 I-M PUD N/A" at bounding box center [892, 203] width 1118 height 36
click at [333, 185] on select "Select Item... AG-1 R-1R R-1 R-2 MHP RM-1 RM-3 C-1 C-2 I-M PUD N/A" at bounding box center [892, 203] width 1118 height 36
click at [384, 205] on select "Select Item... AG-1 R-1R R-1 R-2 MHP RM-1 RM-3 C-1 C-2 I-M PUD N/A" at bounding box center [892, 203] width 1118 height 36
click at [333, 185] on select "Select Item... AG-1 R-1R R-1 R-2 MHP RM-1 RM-3 C-1 C-2 I-M PUD N/A" at bounding box center [892, 203] width 1118 height 36
select select "34fe85c2-5f76-4343-b6bb-8ca387e0bed7"
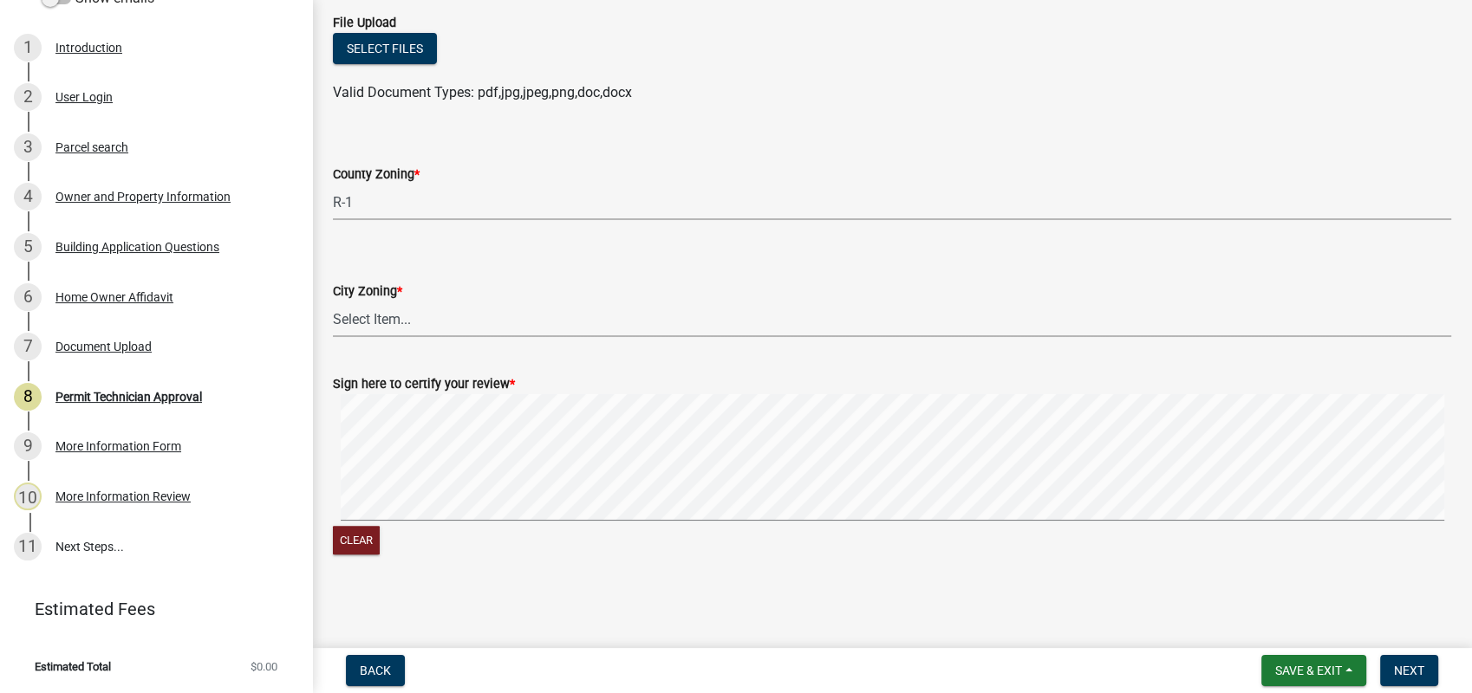
click at [361, 312] on select "Select Item... A-1 A-2 R-1 R-2 R-3 R-4 MHP C-1 C-2 I-1 I-2 DB FH H-P N/A" at bounding box center [892, 320] width 1118 height 36
click at [333, 302] on select "Select Item... A-1 A-2 R-1 R-2 R-3 R-4 MHP C-1 C-2 I-1 I-2 DB FH H-P N/A" at bounding box center [892, 320] width 1118 height 36
select select "83394b22-4a11-496c-8e5c-75ade2e72faf"
click at [1417, 668] on span "Next" at bounding box center [1409, 671] width 30 height 14
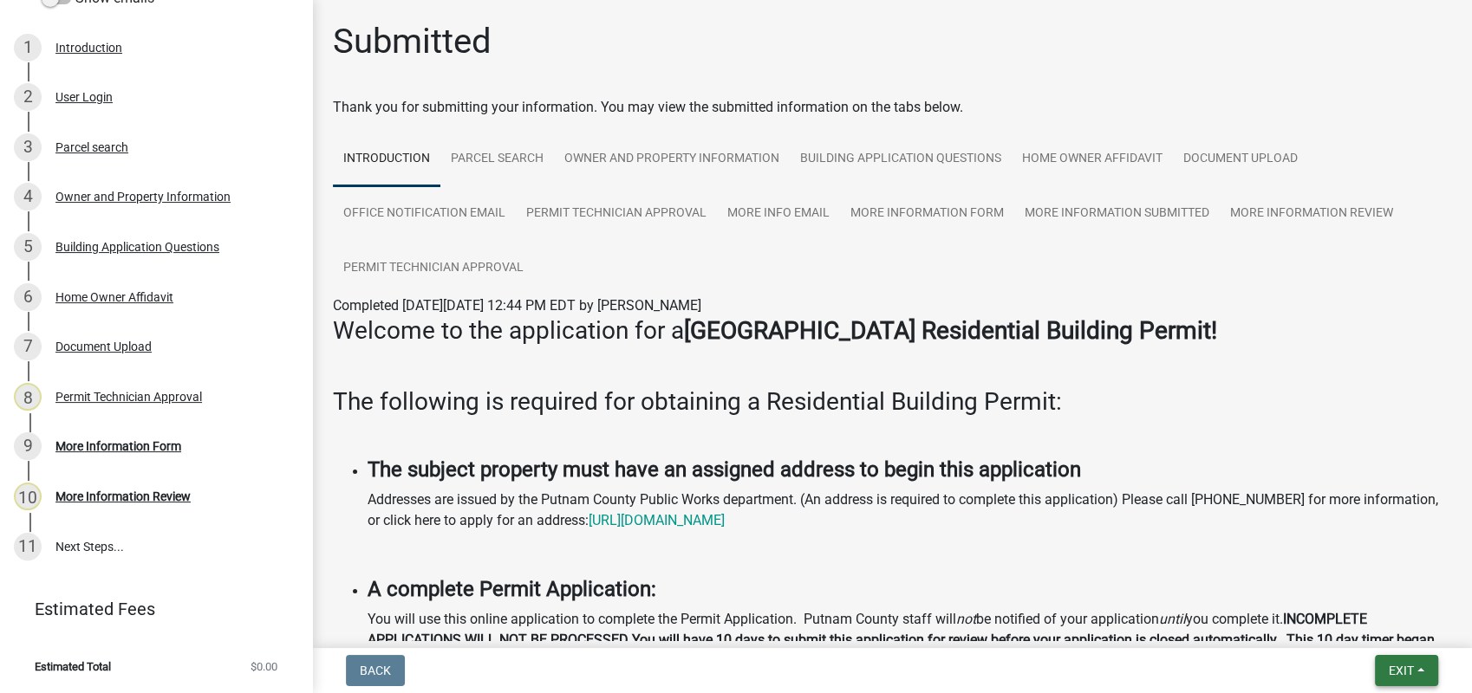
click at [1403, 673] on span "Exit" at bounding box center [1400, 671] width 25 height 14
click at [1396, 634] on button "Save & Exit" at bounding box center [1368, 626] width 139 height 42
